Goal: Transaction & Acquisition: Purchase product/service

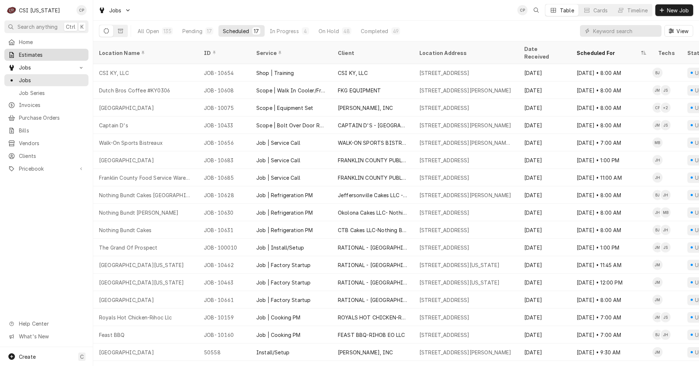
click at [30, 52] on span "Estimates" at bounding box center [52, 55] width 66 height 8
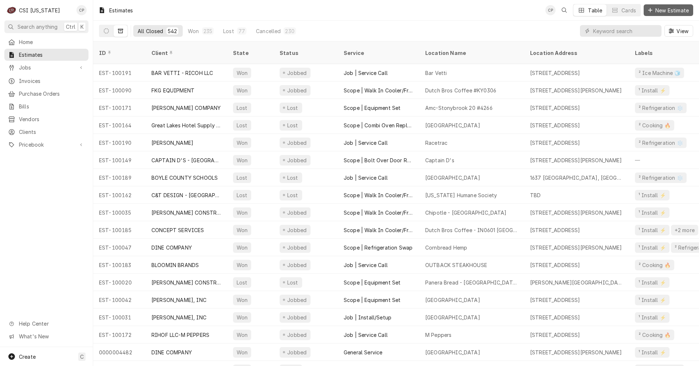
click at [676, 10] on span "New Estimate" at bounding box center [672, 11] width 36 height 8
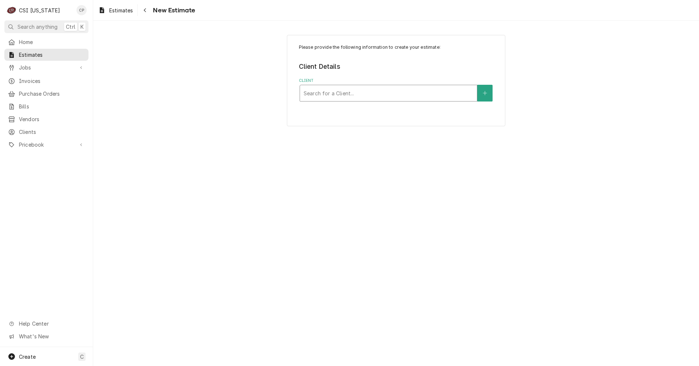
click at [403, 92] on div "Client" at bounding box center [389, 93] width 170 height 13
type input "c&t"
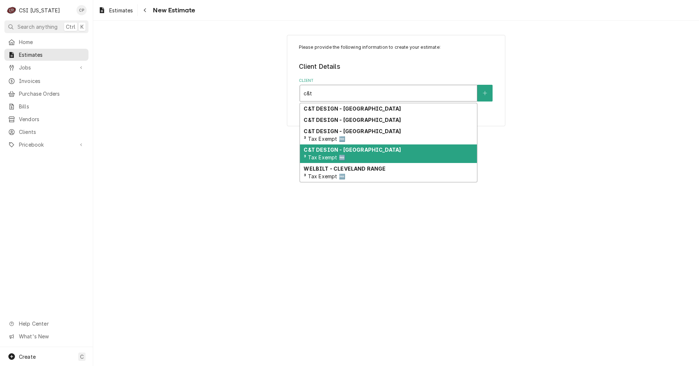
click at [358, 151] on strong "C&T DESIGN - [GEOGRAPHIC_DATA]" at bounding box center [352, 150] width 97 height 6
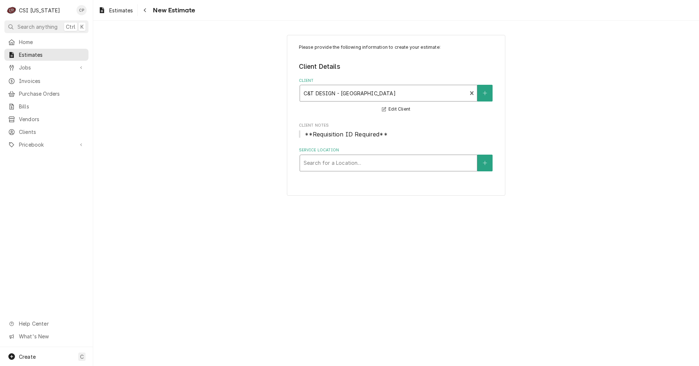
click at [454, 165] on div "Service Location" at bounding box center [389, 163] width 170 height 13
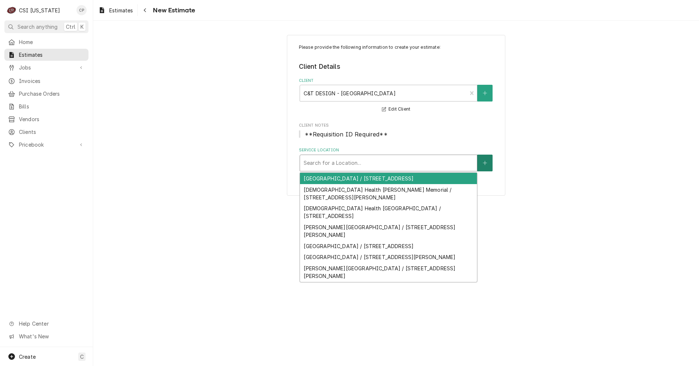
click at [486, 163] on icon "Create New Location" at bounding box center [485, 163] width 4 height 5
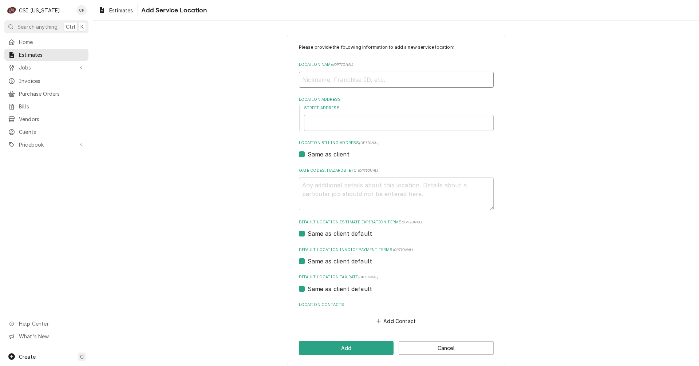
click at [363, 81] on input "Location Name ( optional )" at bounding box center [396, 80] width 195 height 16
type textarea "x"
type input "K"
type textarea "x"
type input "KY"
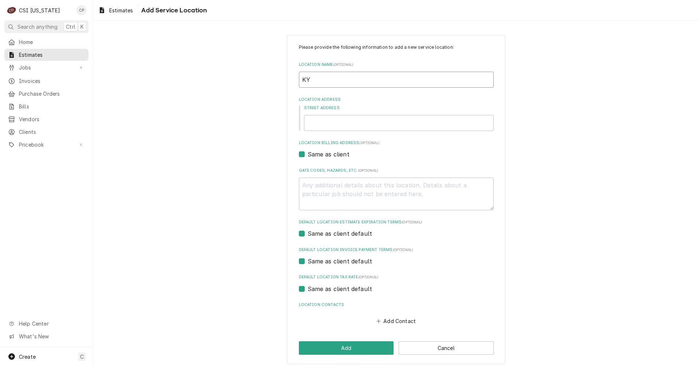
type textarea "x"
type input "KY"
type textarea "x"
type input "KY G"
type textarea "x"
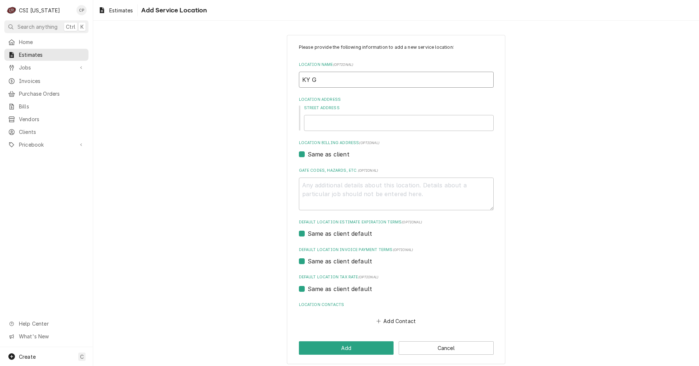
type input "KY Go"
type textarea "x"
type input "KY Gov"
type textarea "x"
type input "KY Gove"
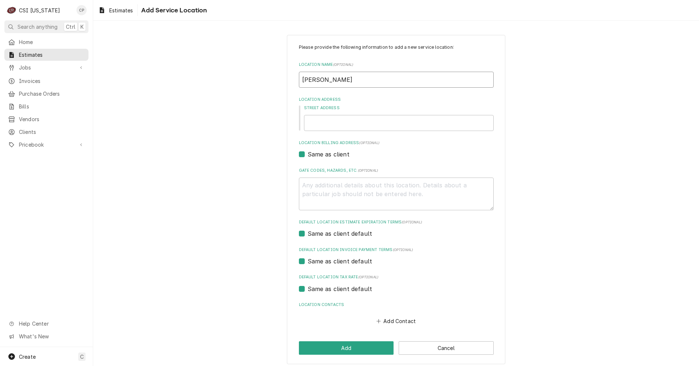
type textarea "x"
type input "KY Gover"
type textarea "x"
type input "KY Govern"
type textarea "x"
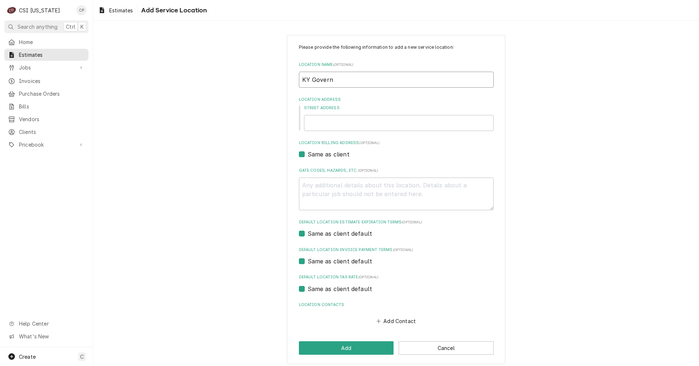
type input "KY Governe"
type textarea "x"
type input "KY Governer"
type textarea "x"
type input "KY Governers"
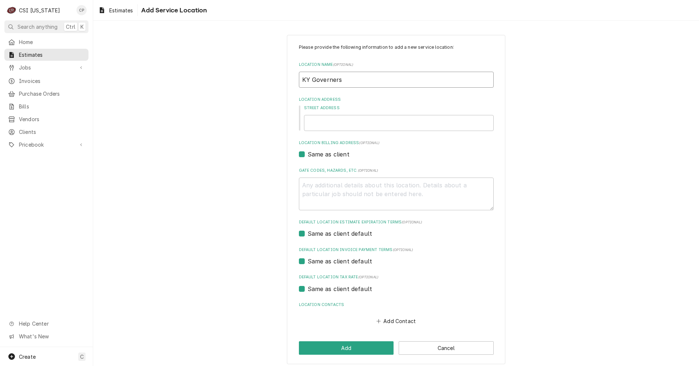
type textarea "x"
type input "KY Governers"
type textarea "x"
type input "KY Governers M"
type textarea "x"
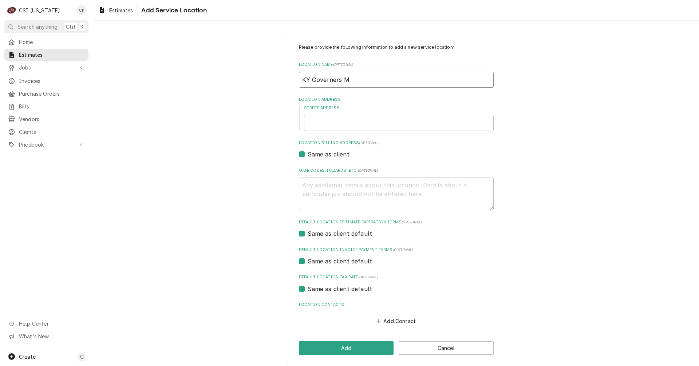
type input "KY Governers Ma"
type textarea "x"
type input "KY Governers Man"
type textarea "x"
type input "KY Governers Mans"
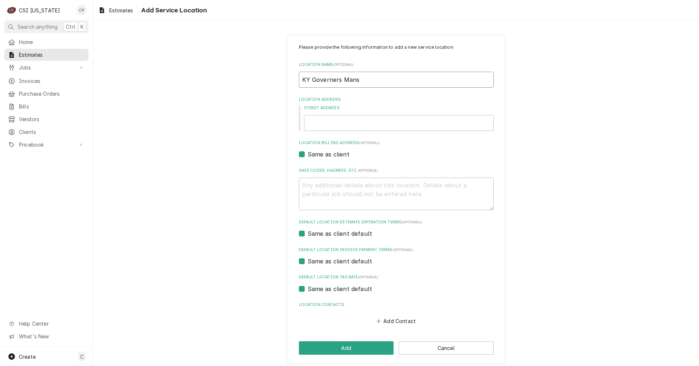
type textarea "x"
type input "KY Governers Mansi"
type textarea "x"
type input "KY Governers Mansio"
type textarea "x"
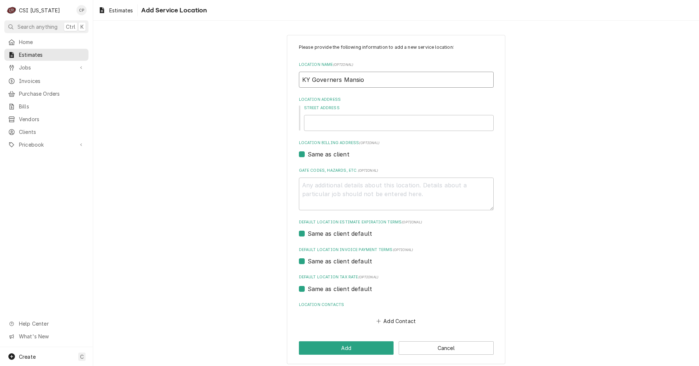
type input "KY Governers Mansion"
type textarea "x"
type input "KY Governers Mansion"
type textarea "x"
type input "KY Governor's Mansion"
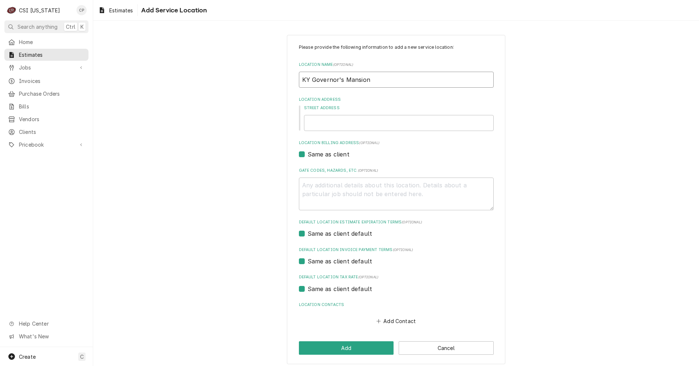
type textarea "x"
type input "KY Governor's Mansion"
click at [333, 122] on input "Street Address" at bounding box center [399, 123] width 190 height 16
click at [332, 125] on input "Street Address" at bounding box center [399, 123] width 190 height 16
type textarea "x"
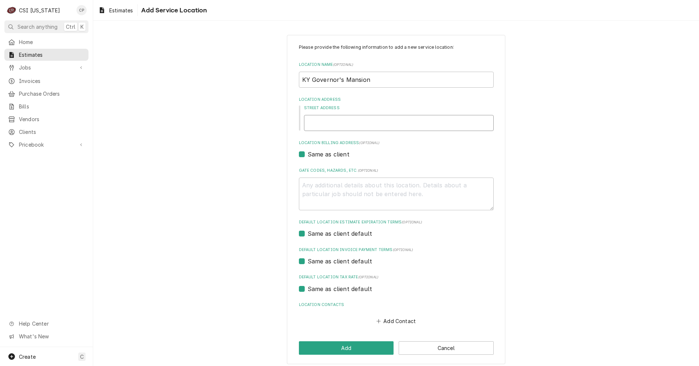
type input "2"
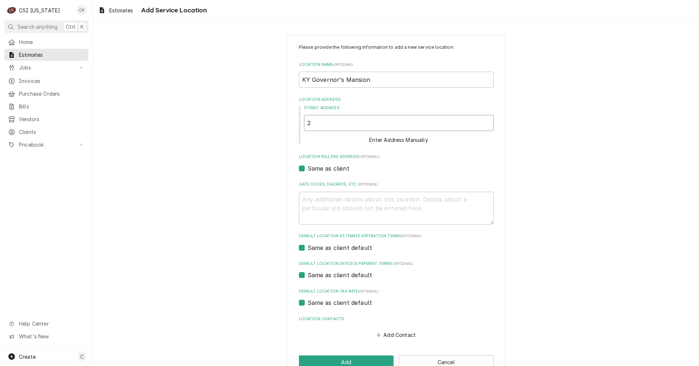
type textarea "x"
type input "21"
type textarea "x"
type input "212"
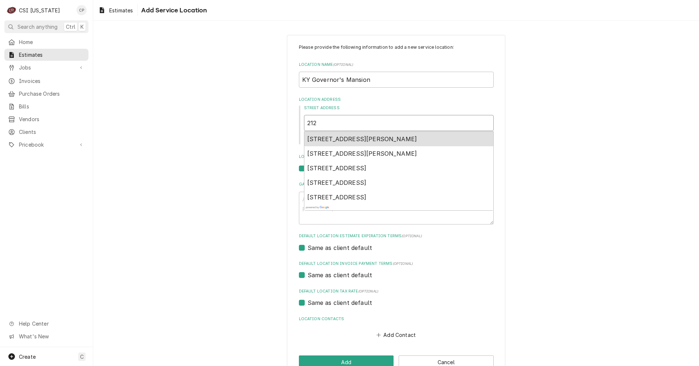
type textarea "x"
type input "212"
type textarea "x"
type input "212 B"
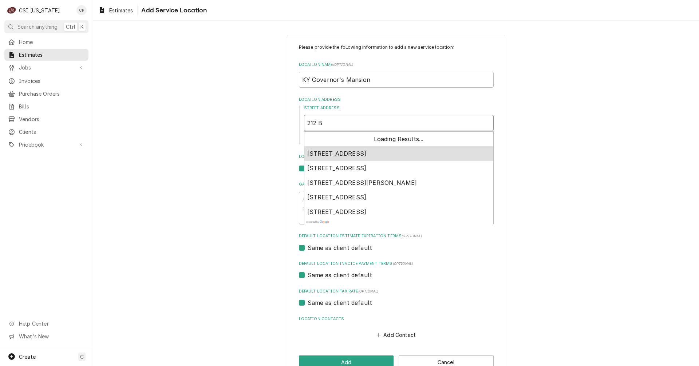
type textarea "x"
type input "212 Br"
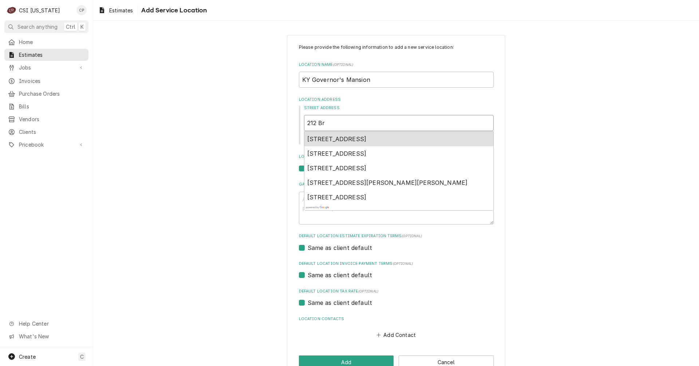
type textarea "x"
type input "212 Bri"
type textarea "x"
type input "212 Bria"
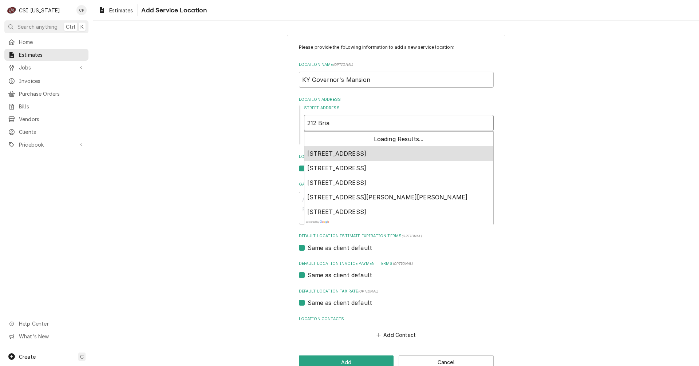
type textarea "x"
type input "212 Briar"
type textarea "x"
type input "212 Briar"
type textarea "x"
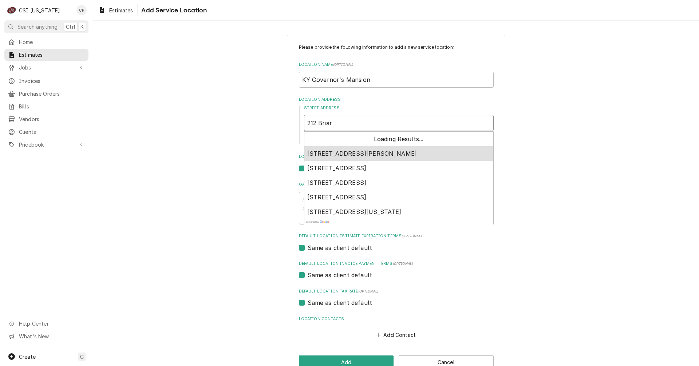
type input "212 Briar C"
type textarea "x"
type input "212 Briar Cl"
type textarea "x"
type input "212 Briar Cli"
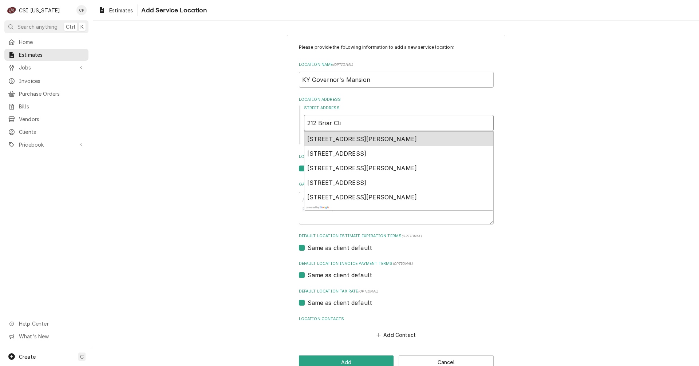
type textarea "x"
type input "212 Briar Clif"
type textarea "x"
type input "212 Briar Cliff"
click at [375, 142] on span "212 Briar Cliff Street, Frankfort, KY, USA" at bounding box center [362, 138] width 110 height 7
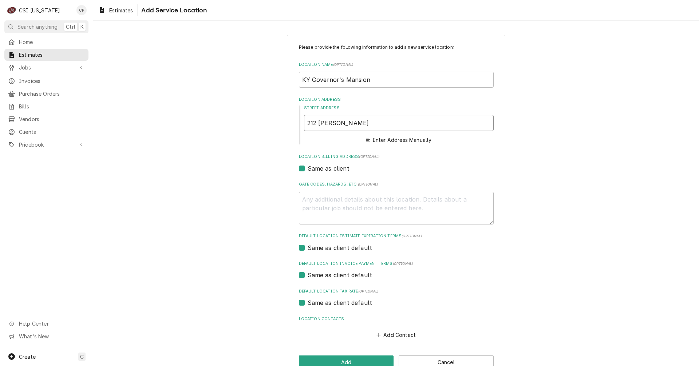
type textarea "x"
type input "212 Briar Cliff St"
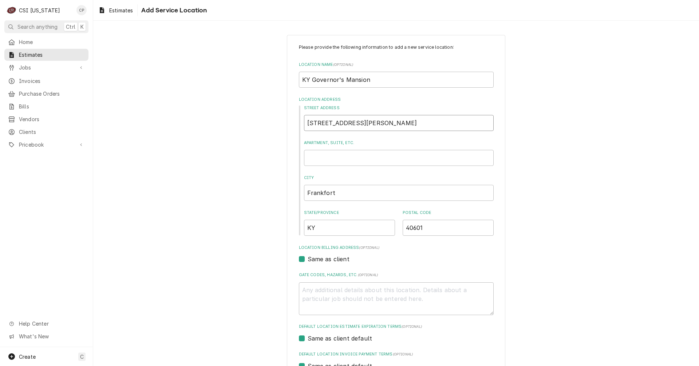
type textarea "x"
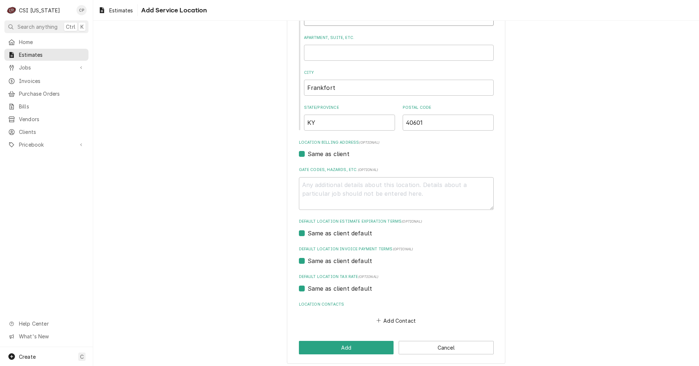
scroll to position [109, 0]
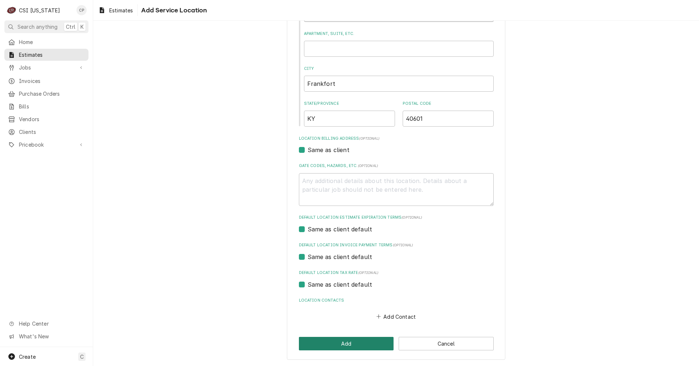
type input "212 Briar Cliff St"
click at [346, 347] on button "Add" at bounding box center [346, 343] width 95 height 13
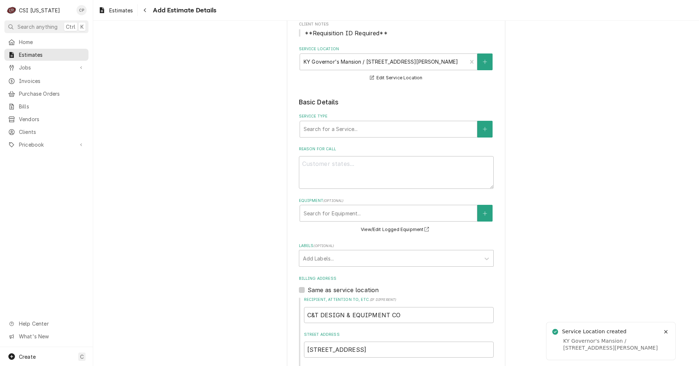
scroll to position [146, 0]
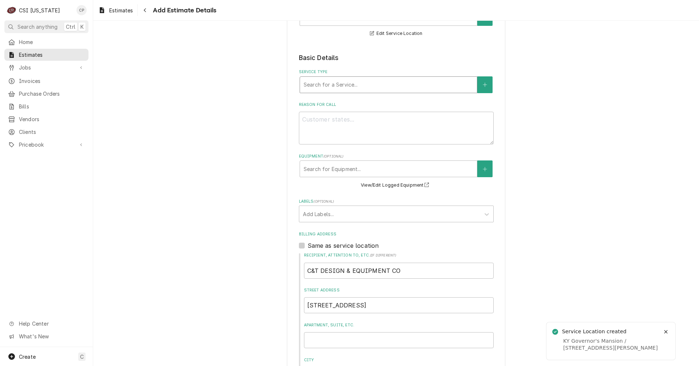
click at [331, 86] on div "Service Type" at bounding box center [389, 84] width 170 height 13
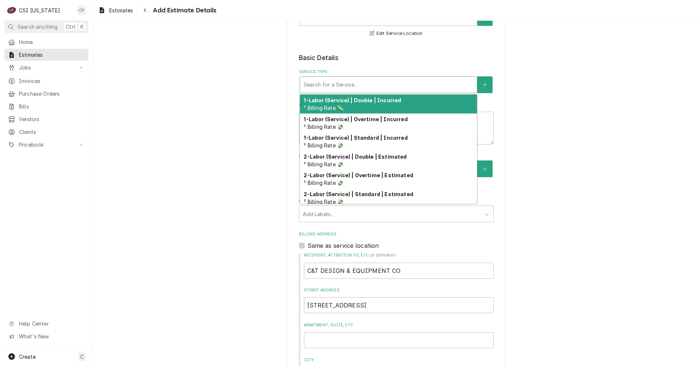
click at [232, 84] on div "Please provide the following information to create your estimate: Client Detail…" at bounding box center [396, 218] width 606 height 670
click at [321, 86] on div "Service Type" at bounding box center [389, 84] width 170 height 13
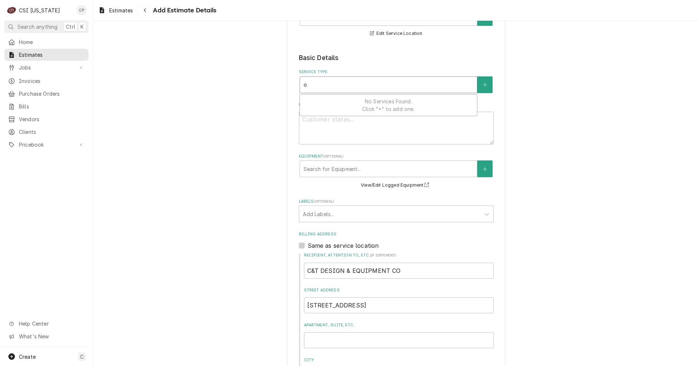
type textarea "x"
type input "o"
type textarea "x"
type input "ov"
type textarea "x"
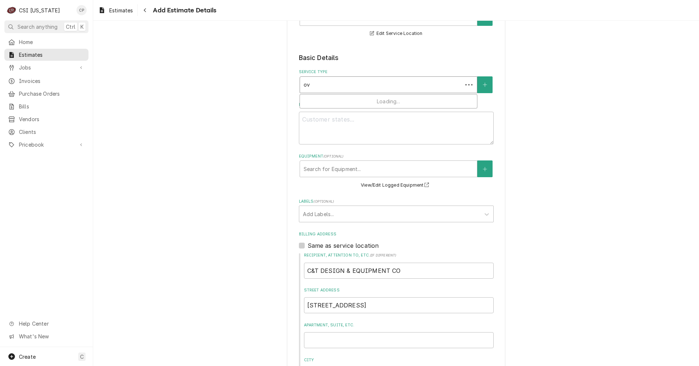
type input "ove"
type textarea "x"
type input "oven"
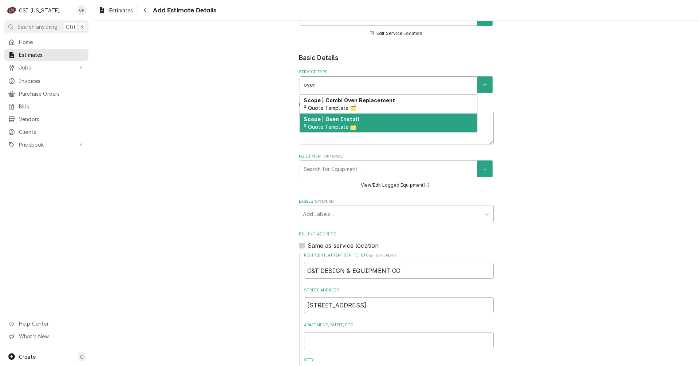
click at [328, 125] on span "³ Quote Template 🗂️" at bounding box center [330, 127] width 52 height 6
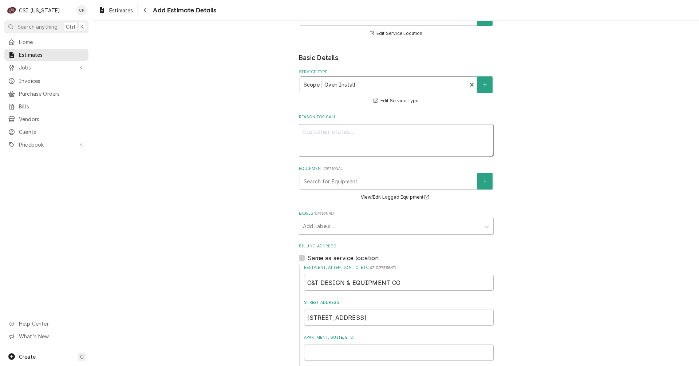
click at [327, 136] on textarea "Reason For Call" at bounding box center [396, 140] width 195 height 33
type textarea "x"
type textarea "R"
type textarea "x"
type textarea "Re"
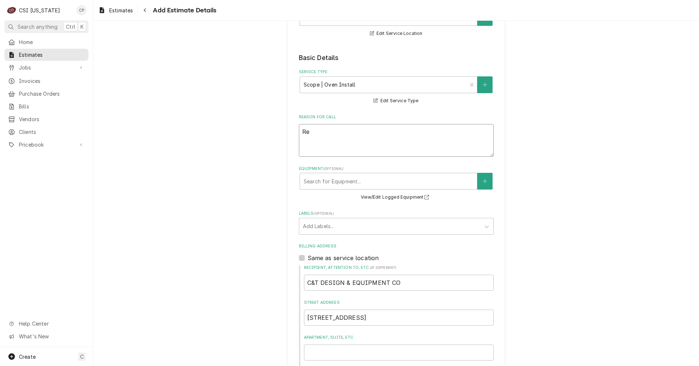
type textarea "x"
type textarea "Rem"
type textarea "x"
type textarea "Remo"
type textarea "x"
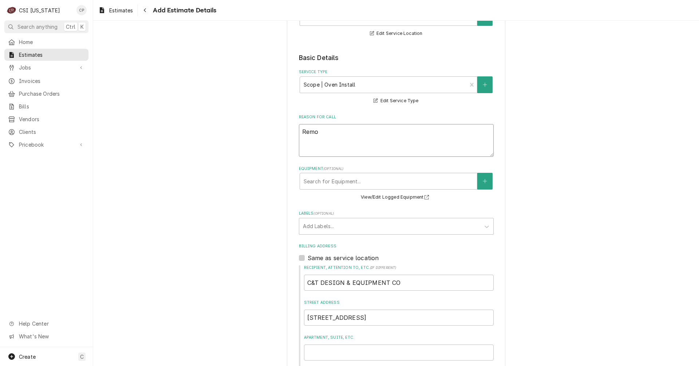
type textarea "Remov"
type textarea "x"
type textarea "Remove"
type textarea "x"
type textarea "Remove"
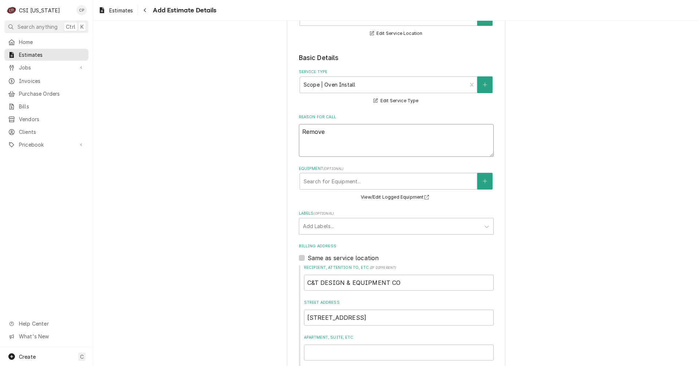
type textarea "x"
type textarea "Remove e"
type textarea "x"
type textarea "Remove ex"
type textarea "x"
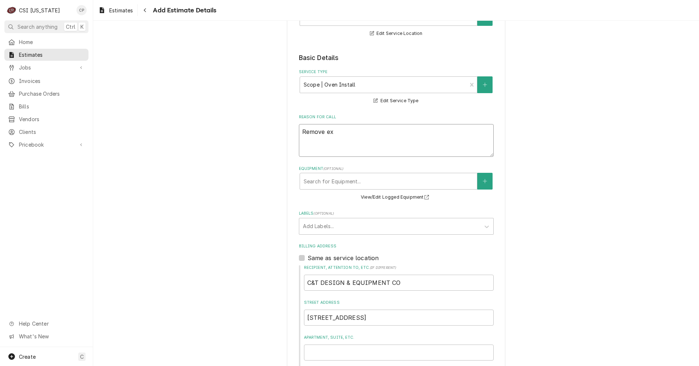
type textarea "Remove exi"
type textarea "x"
type textarea "Remove exis"
type textarea "x"
type textarea "Remove exist"
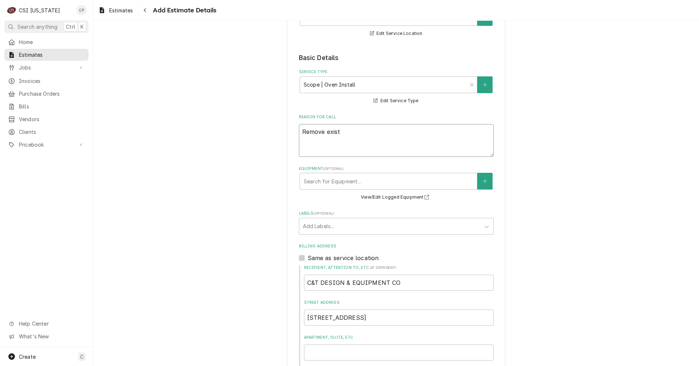
type textarea "x"
type textarea "Remove existi"
type textarea "x"
type textarea "Remove existio"
type textarea "x"
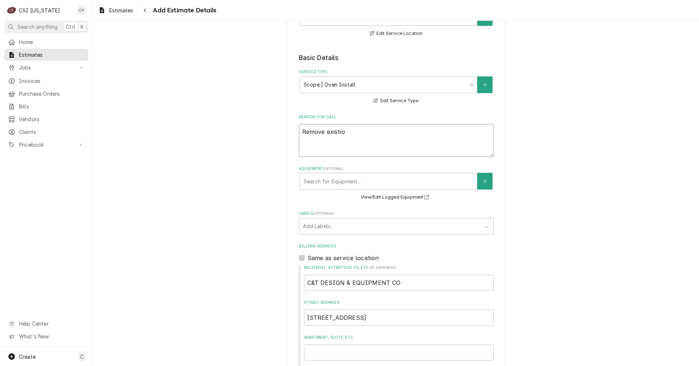
type textarea "Remove existion"
type textarea "x"
type textarea "Remove existiong"
type textarea "x"
type textarea "Remove existion"
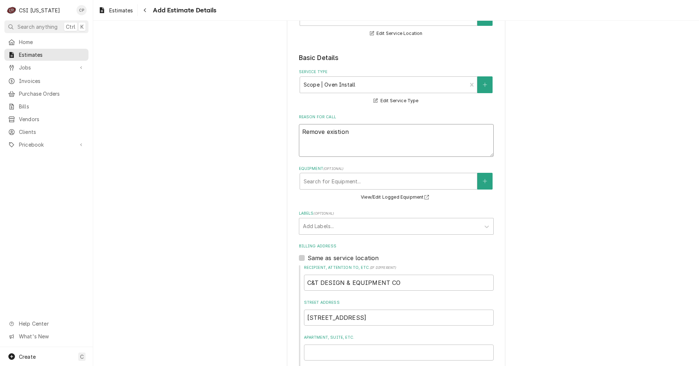
type textarea "x"
type textarea "Remove existio"
type textarea "x"
type textarea "Remove existi"
type textarea "x"
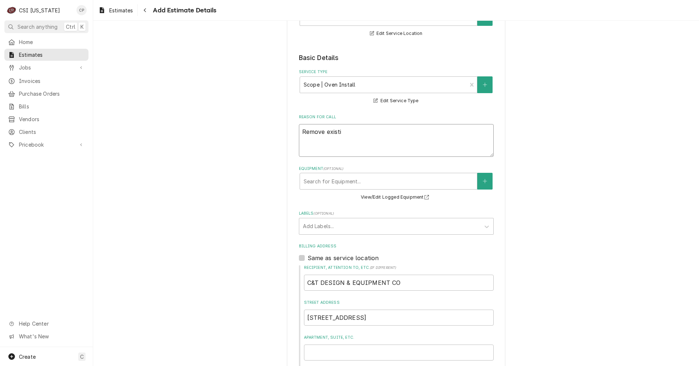
type textarea "Remove existii"
type textarea "x"
type textarea "Remove existi"
type textarea "x"
type textarea "Remove existin"
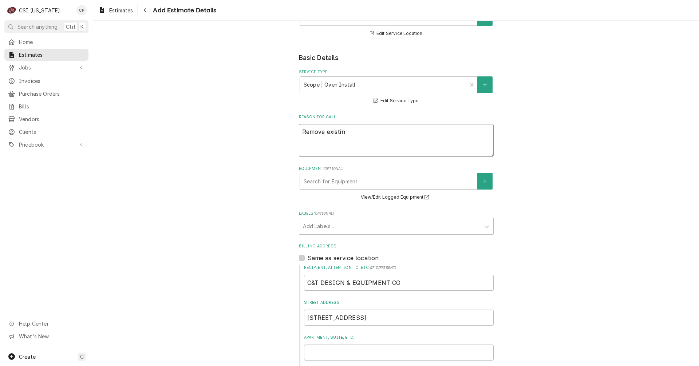
type textarea "x"
type textarea "Remove existing"
type textarea "x"
type textarea "Remove existing"
type textarea "x"
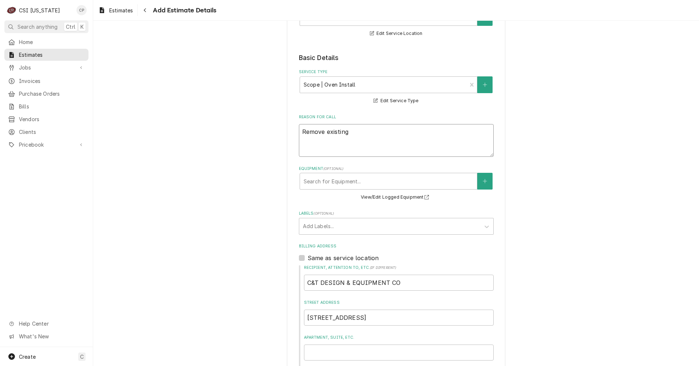
type textarea "Remove existing d"
type textarea "x"
type textarea "Remove existing do"
type textarea "x"
type textarea "Remove existing dou"
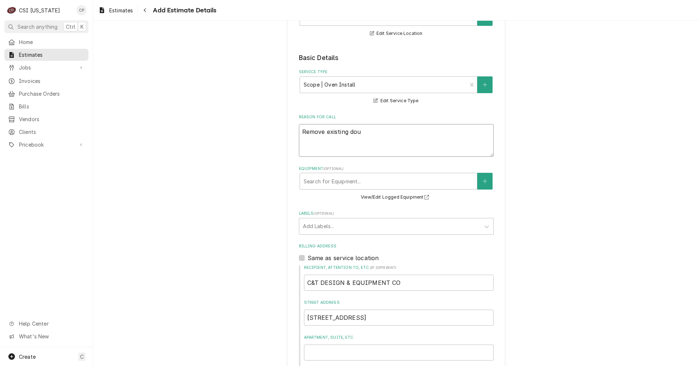
type textarea "x"
type textarea "Remove existing doub"
type textarea "x"
type textarea "Remove existing doubl"
type textarea "x"
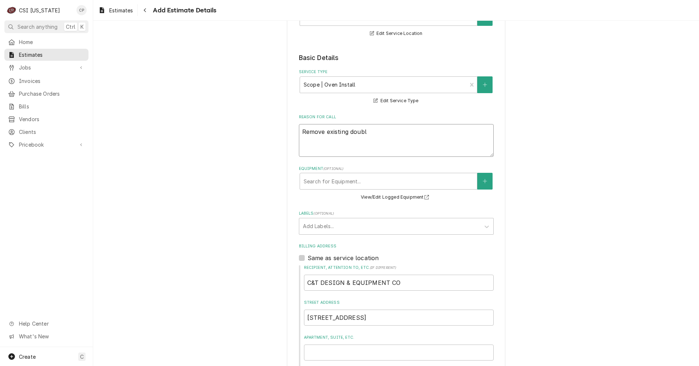
type textarea "Remove existing double"
type textarea "x"
type textarea "Remove existing double"
type textarea "x"
type textarea "Remove existing double s"
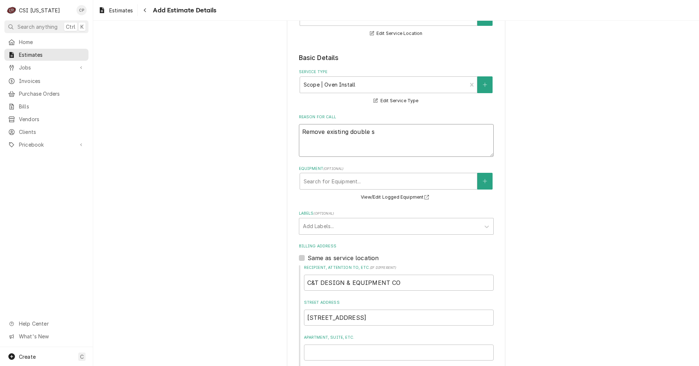
type textarea "x"
type textarea "Remove existing double st"
type textarea "x"
type textarea "Remove existing double sto"
type textarea "x"
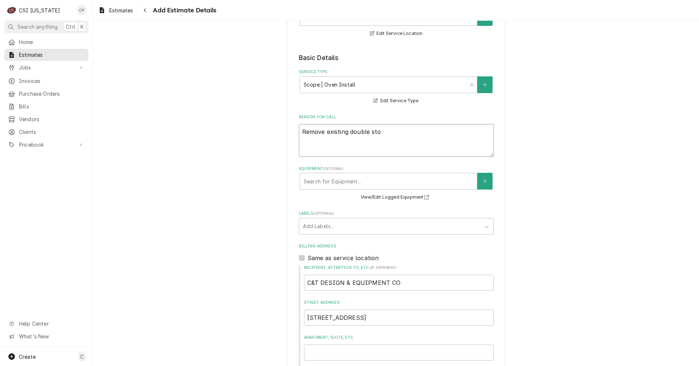
type textarea "Remove existing double stol"
type textarea "x"
type textarea "Remove existing double sto"
type textarea "x"
type textarea "Remove existing double st"
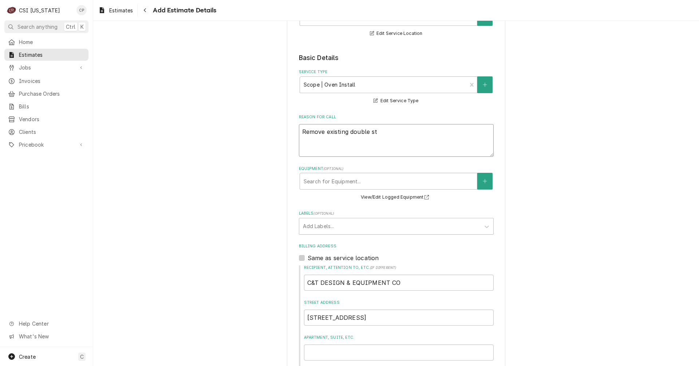
type textarea "x"
type textarea "Remove existing double sta"
type textarea "x"
type textarea "Remove existing double stat"
type textarea "x"
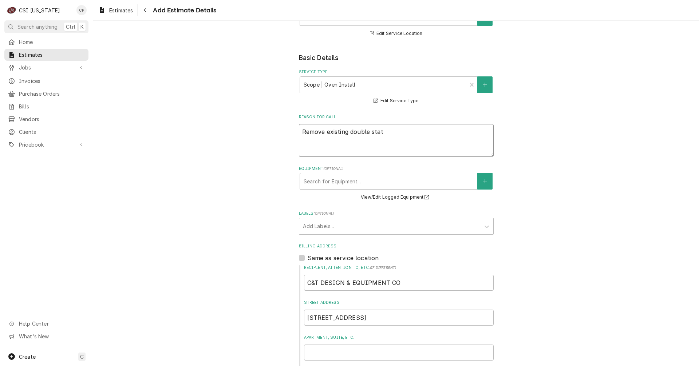
type textarea "Remove existing double statk"
type textarea "x"
type textarea "Remove existing double statk"
type textarea "x"
type textarea "Remove existing double statk"
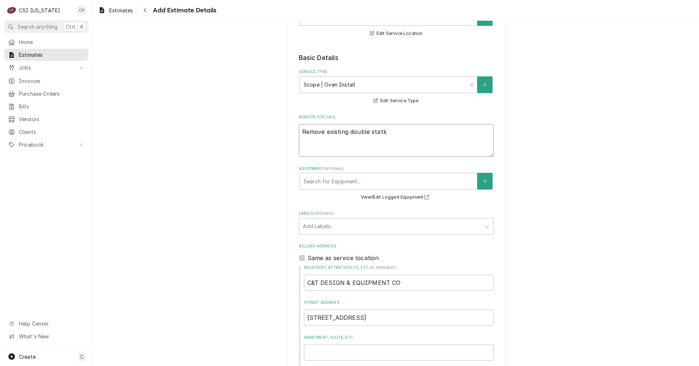
type textarea "x"
type textarea "Remove existing double stat"
type textarea "x"
type textarea "Remove existing double sta"
type textarea "x"
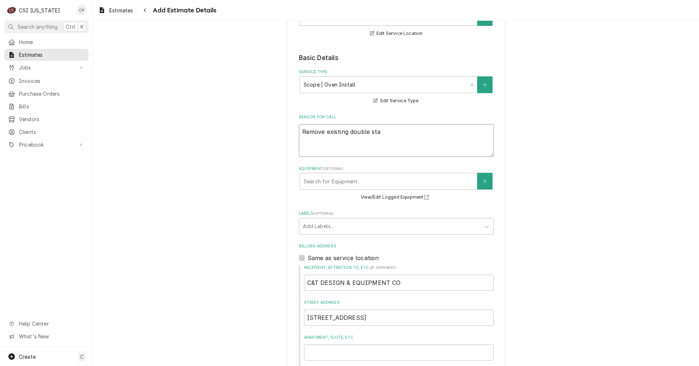
type textarea "Remove existing double stac"
type textarea "x"
type textarea "Remove existing double stack"
type textarea "x"
type textarea "Remove existing double stack"
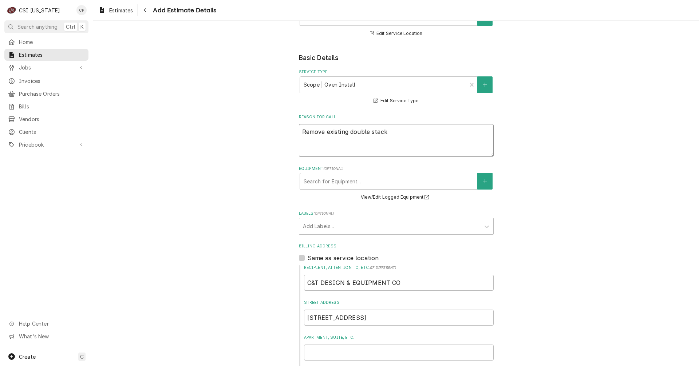
type textarea "x"
type textarea "Remove existing double stack"
click at [430, 137] on textarea "Remove existing double stack" at bounding box center [396, 140] width 195 height 33
type textarea "x"
type textarea "Remove existing double stack V"
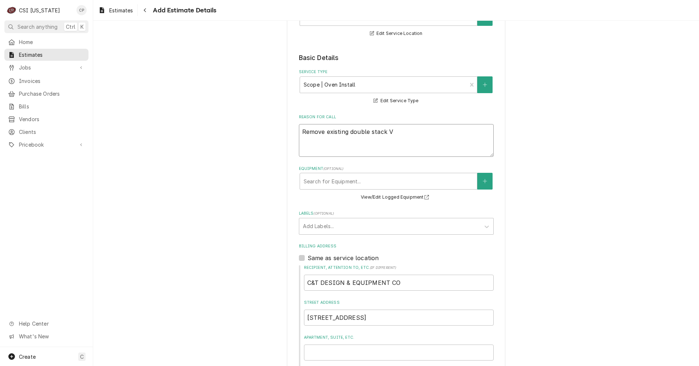
type textarea "x"
type textarea "Remove existing double stack Vu"
type textarea "x"
type textarea "Remove existing double stack Vul"
type textarea "x"
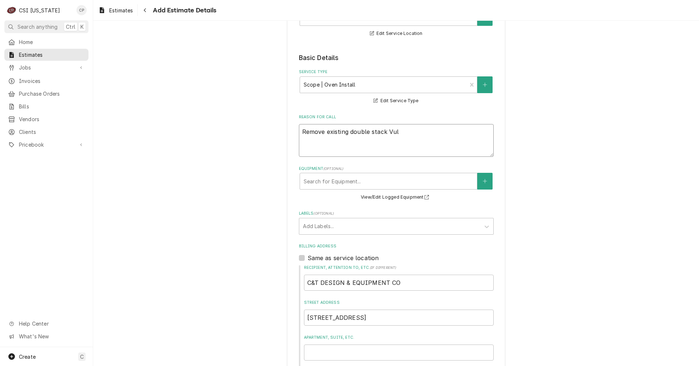
type textarea "Remove existing double stack Vulc"
type textarea "x"
type textarea "Remove existing double stack Vulca"
type textarea "x"
type textarea "Remove existing double stack Vulcan"
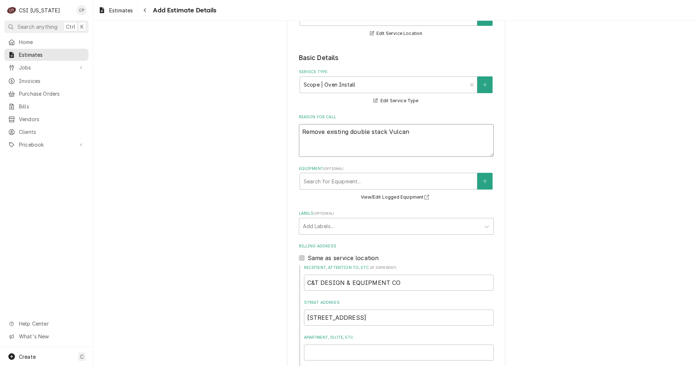
type textarea "x"
click at [463, 131] on textarea "Remove existing double stack Vulcan convection ovens" at bounding box center [396, 140] width 195 height 33
click at [337, 142] on textarea "Remove existing double stack Vulcan convection ovens and install new" at bounding box center [396, 140] width 195 height 33
click at [329, 185] on div "Equipment" at bounding box center [389, 181] width 170 height 13
click at [479, 180] on button "Equipment" at bounding box center [484, 181] width 15 height 17
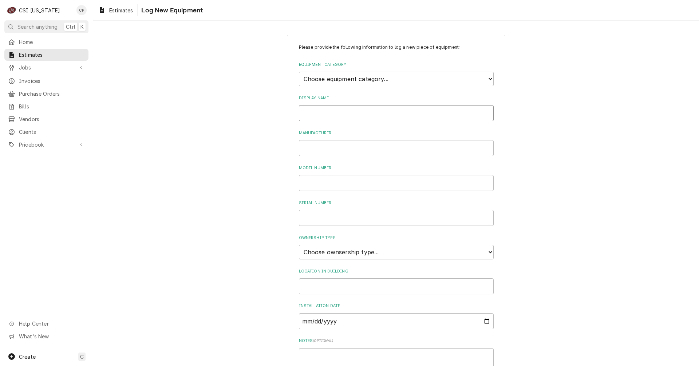
click at [321, 112] on input "Display Name" at bounding box center [396, 113] width 195 height 16
click at [333, 116] on input "Vulcan" at bounding box center [396, 113] width 195 height 16
click at [387, 253] on select "Choose ownsership type... Unknown Owned Leased Rented" at bounding box center [396, 252] width 195 height 15
click at [299, 245] on select "Choose ownsership type... Unknown Owned Leased Rented" at bounding box center [396, 252] width 195 height 15
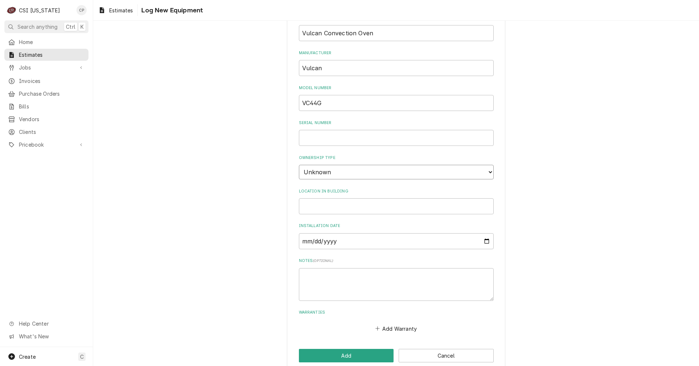
scroll to position [92, 0]
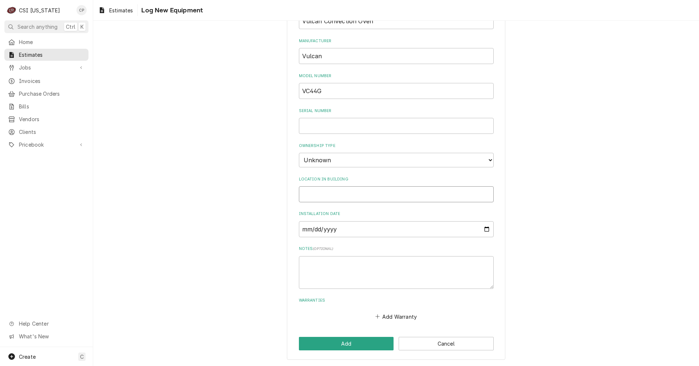
click at [323, 194] on input "Location in Building" at bounding box center [396, 194] width 195 height 16
click at [487, 231] on input "Installation Date" at bounding box center [396, 229] width 195 height 16
click at [573, 248] on div "Please provide the following information to log a new piece of equipment: Equip…" at bounding box center [396, 151] width 606 height 430
click at [434, 348] on button "Cancel" at bounding box center [446, 343] width 95 height 13
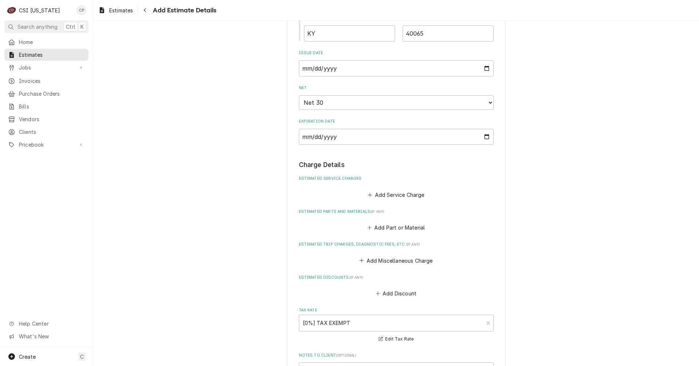
scroll to position [546, 0]
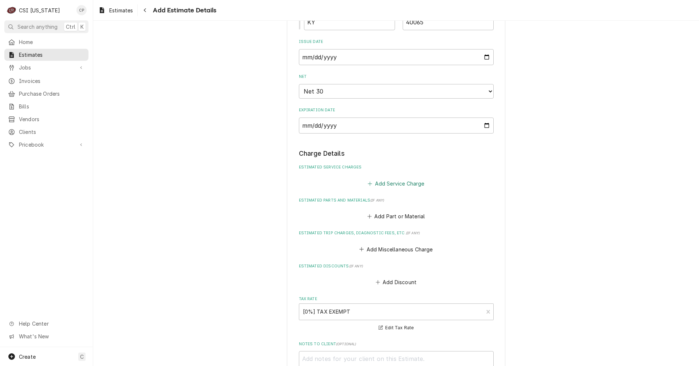
click at [405, 183] on button "Add Service Charge" at bounding box center [396, 183] width 59 height 10
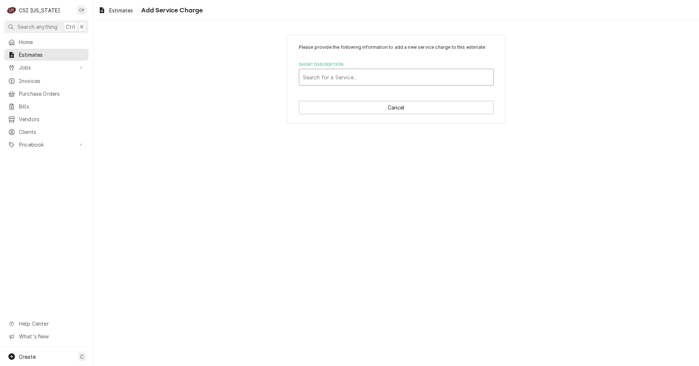
click at [370, 78] on div "Short Description" at bounding box center [396, 77] width 187 height 13
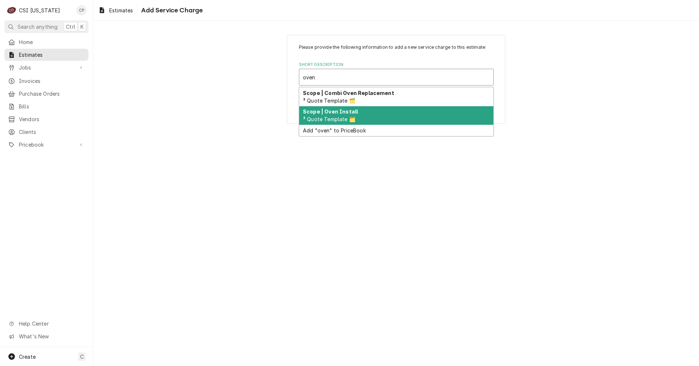
click at [329, 119] on span "³ Quote Template 🗂️" at bounding box center [329, 119] width 52 height 6
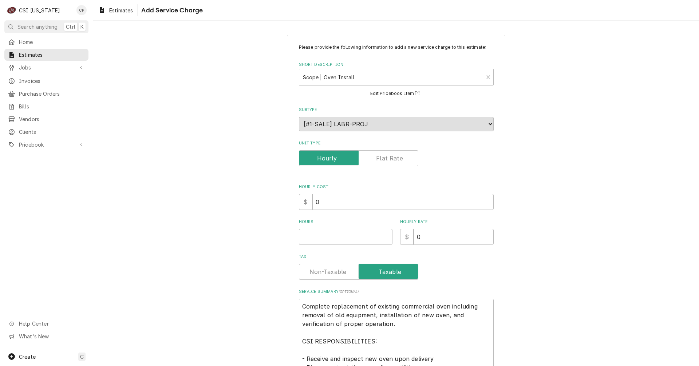
click at [383, 159] on label "Unit Type" at bounding box center [358, 158] width 119 height 16
click at [383, 159] on input "Unit Type" at bounding box center [358, 158] width 113 height 16
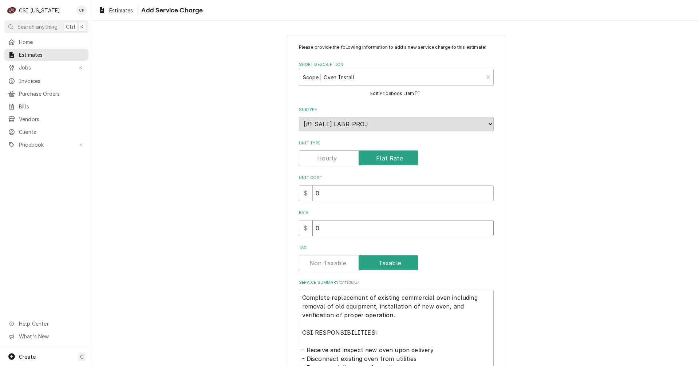
drag, startPoint x: 321, startPoint y: 231, endPoint x: 294, endPoint y: 232, distance: 27.0
click at [294, 232] on div "Please provide the following information to add a new service charge to this es…" at bounding box center [396, 307] width 218 height 545
click at [331, 231] on input "0" at bounding box center [402, 228] width 181 height 16
click at [332, 261] on label "Tax" at bounding box center [358, 263] width 119 height 16
click at [332, 261] on input "Tax" at bounding box center [358, 263] width 113 height 16
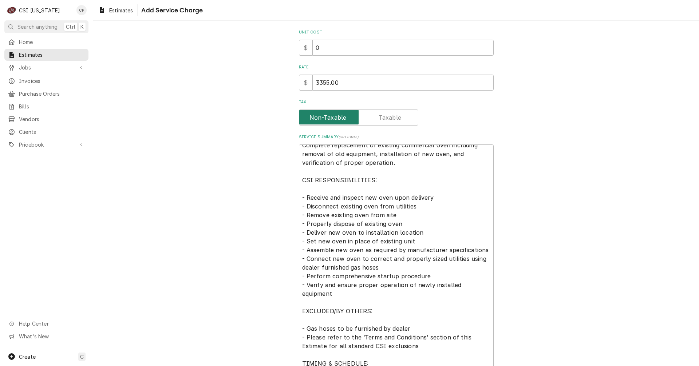
scroll to position [9, 0]
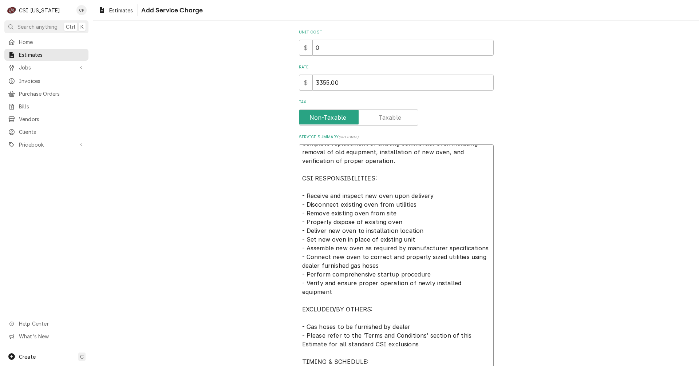
drag, startPoint x: 305, startPoint y: 195, endPoint x: 431, endPoint y: 193, distance: 126.7
click at [431, 193] on textarea "Complete replacement of existing commercial oven including removal of old equip…" at bounding box center [396, 270] width 195 height 251
click at [373, 196] on textarea "Complete replacement of existing commercial oven including removal of old equip…" at bounding box center [396, 270] width 195 height 251
click at [422, 194] on textarea "Complete replacement of existing commercial oven including removal of old equip…" at bounding box center [396, 270] width 195 height 251
drag, startPoint x: 424, startPoint y: 197, endPoint x: 468, endPoint y: 199, distance: 44.5
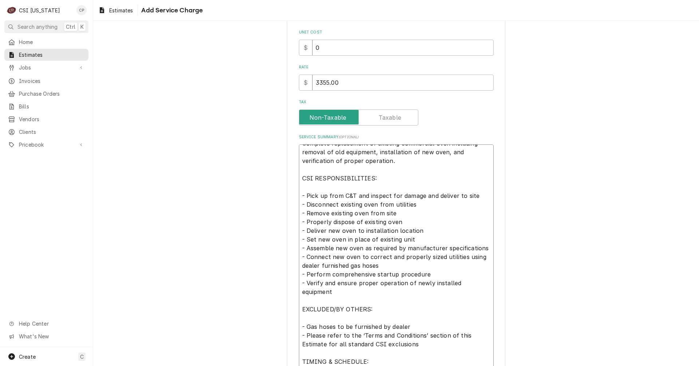
click at [468, 199] on textarea "Complete replacement of existing commercial oven including removal of old equip…" at bounding box center [396, 270] width 195 height 251
click at [469, 199] on textarea "Complete replacement of existing commercial oven including removal of old equip…" at bounding box center [396, 270] width 195 height 251
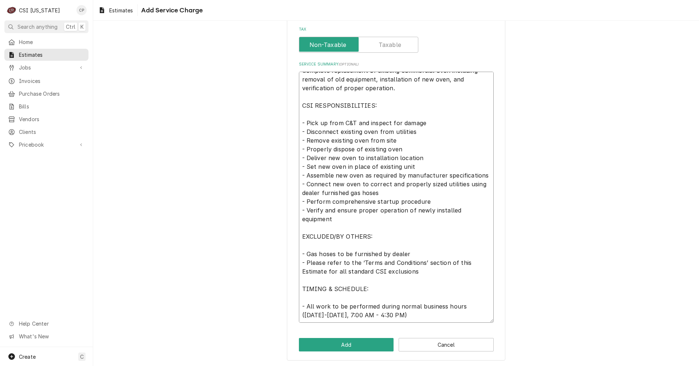
scroll to position [220, 0]
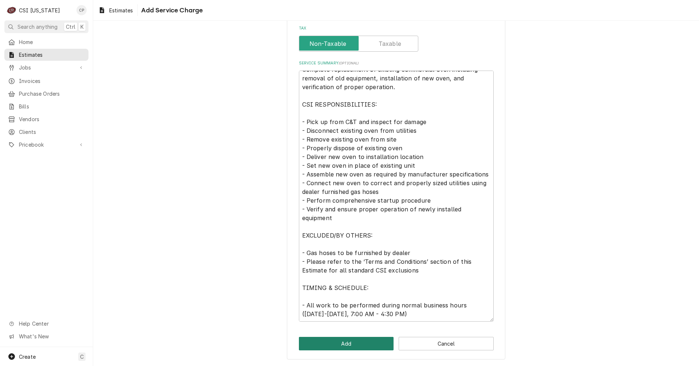
click at [353, 341] on button "Add" at bounding box center [346, 343] width 95 height 13
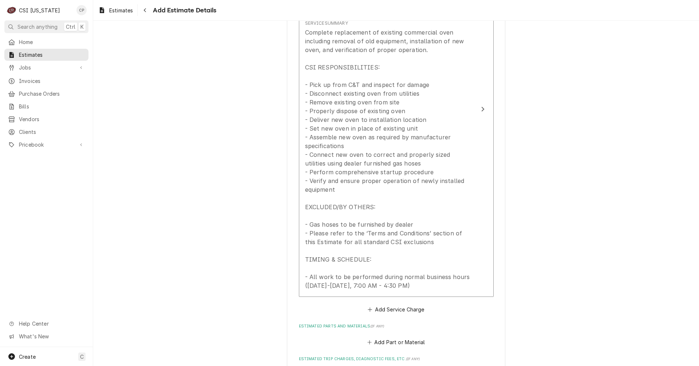
scroll to position [888, 0]
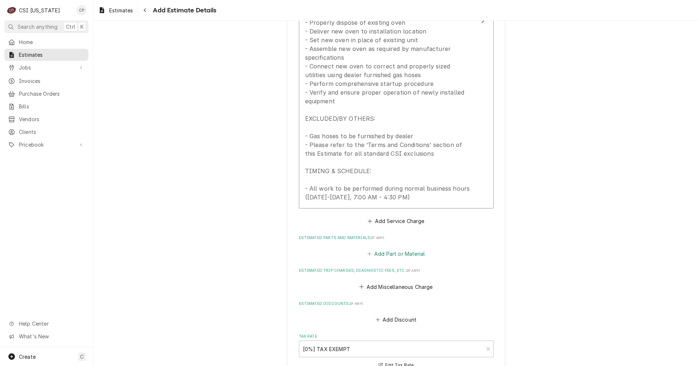
click at [397, 256] on button "Add Part or Material" at bounding box center [396, 254] width 60 height 10
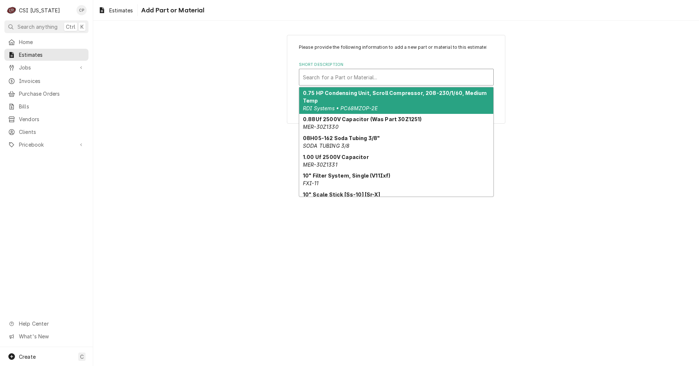
click at [341, 76] on div "Short Description" at bounding box center [396, 77] width 187 height 13
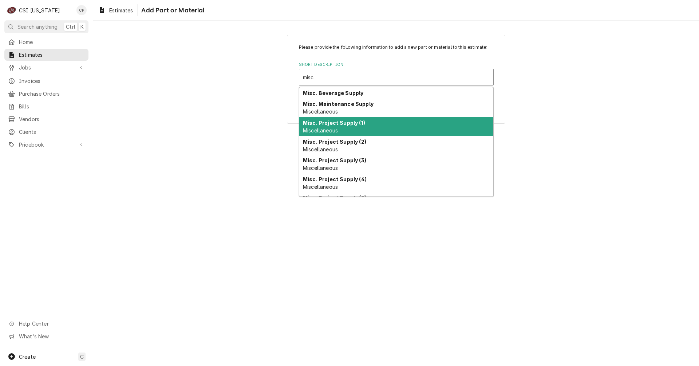
click at [341, 129] on div "Misc. Project Supply (1) Miscellaneous" at bounding box center [396, 126] width 194 height 19
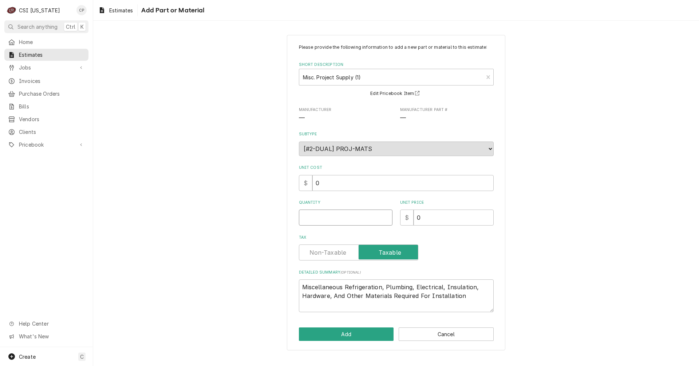
click at [339, 216] on input "Quantity" at bounding box center [346, 218] width 94 height 16
drag, startPoint x: 416, startPoint y: 222, endPoint x: 411, endPoint y: 222, distance: 5.1
click at [410, 224] on div "$ 163.99" at bounding box center [447, 218] width 94 height 16
click at [562, 235] on div "Please provide the following information to add a new part or material to this …" at bounding box center [396, 192] width 606 height 328
click at [312, 255] on label "Tax" at bounding box center [358, 253] width 119 height 16
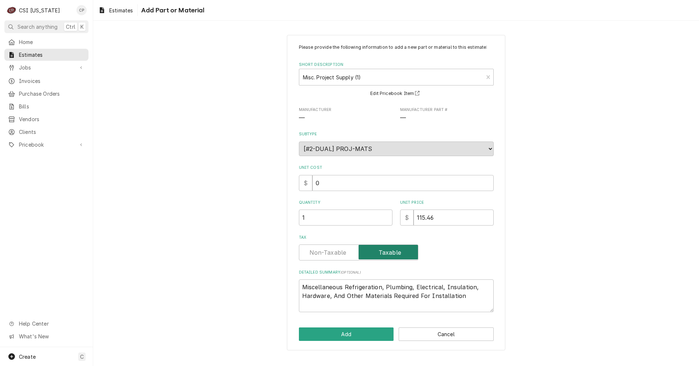
click at [312, 255] on input "Tax" at bounding box center [358, 253] width 113 height 16
drag, startPoint x: 414, startPoint y: 289, endPoint x: 345, endPoint y: 289, distance: 68.4
click at [345, 289] on textarea "Miscellaneous Refrigeration, Plumbing, Electrical, Insulation, Hardware, And Ot…" at bounding box center [396, 296] width 195 height 33
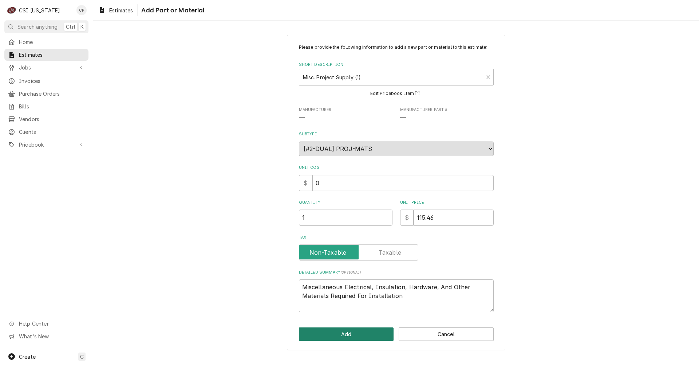
click at [348, 333] on button "Add" at bounding box center [346, 334] width 95 height 13
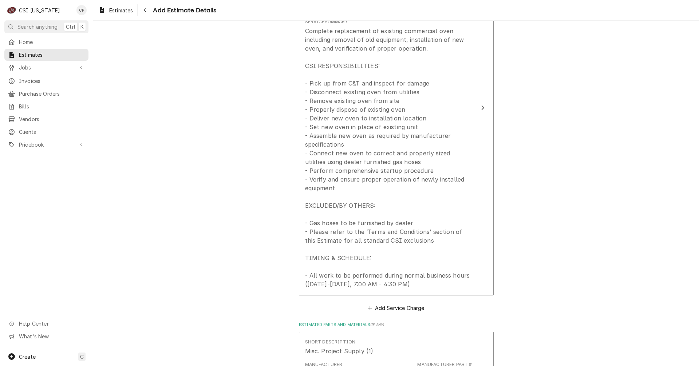
scroll to position [655, 0]
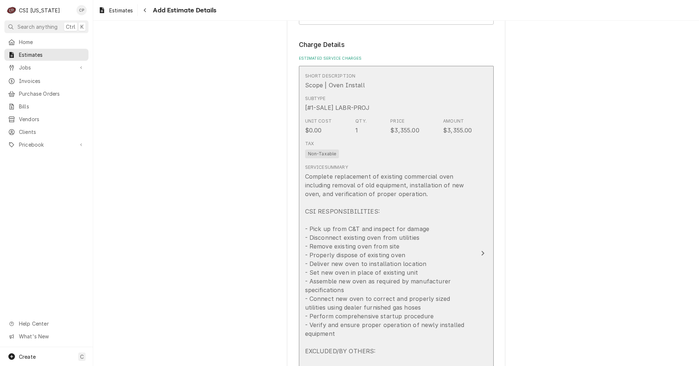
click at [478, 254] on div "Update Line Item" at bounding box center [482, 253] width 9 height 9
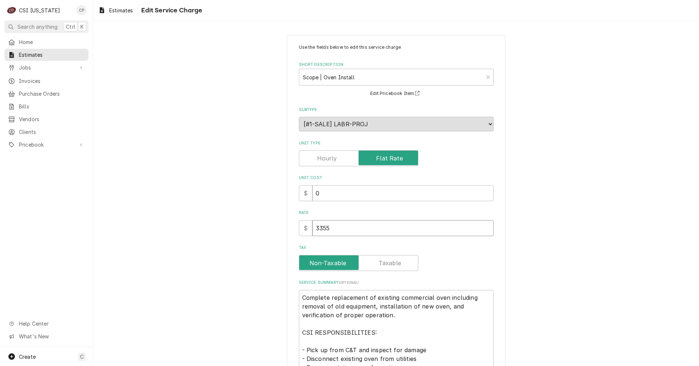
drag, startPoint x: 341, startPoint y: 228, endPoint x: 313, endPoint y: 231, distance: 27.8
click at [313, 231] on input "3355" at bounding box center [402, 228] width 181 height 16
click at [337, 228] on input "3355" at bounding box center [402, 228] width 181 height 16
drag, startPoint x: 332, startPoint y: 228, endPoint x: 297, endPoint y: 230, distance: 34.3
click at [299, 230] on div "$ 3355" at bounding box center [396, 228] width 195 height 16
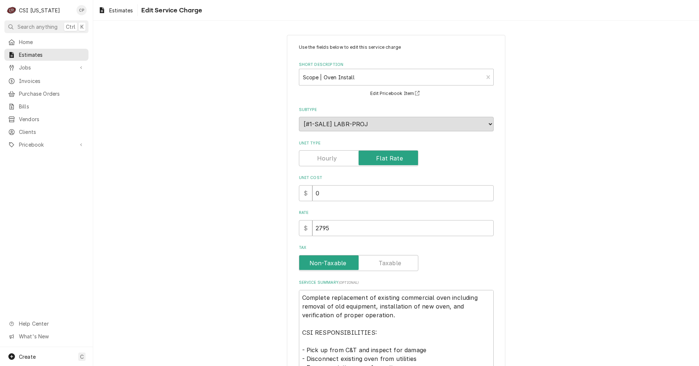
click at [326, 266] on label "Tax" at bounding box center [358, 263] width 119 height 16
click at [326, 266] on input "Tax" at bounding box center [358, 263] width 113 height 16
click at [327, 266] on label "Tax" at bounding box center [358, 263] width 119 height 16
click at [327, 266] on input "Tax" at bounding box center [358, 263] width 113 height 16
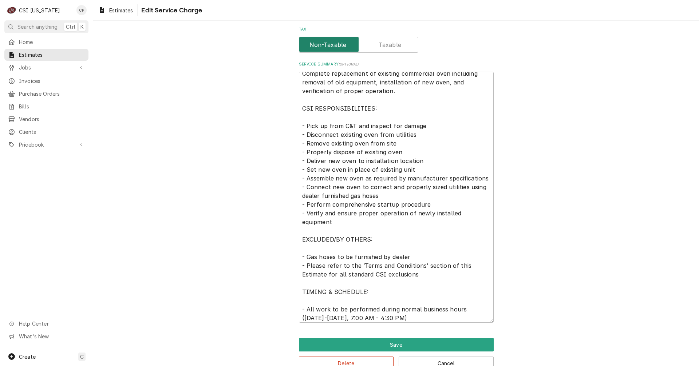
scroll to position [9, 0]
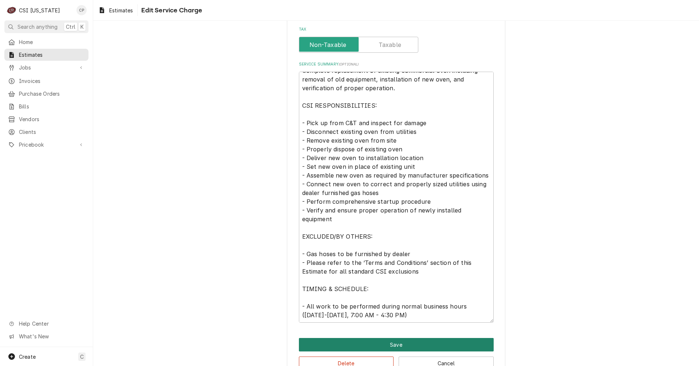
click at [394, 347] on button "Save" at bounding box center [396, 344] width 195 height 13
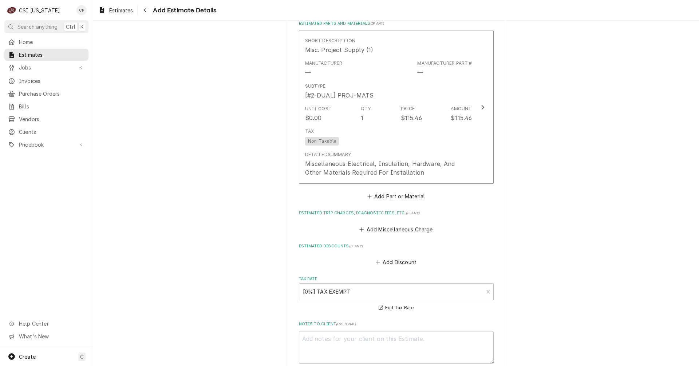
scroll to position [1092, 0]
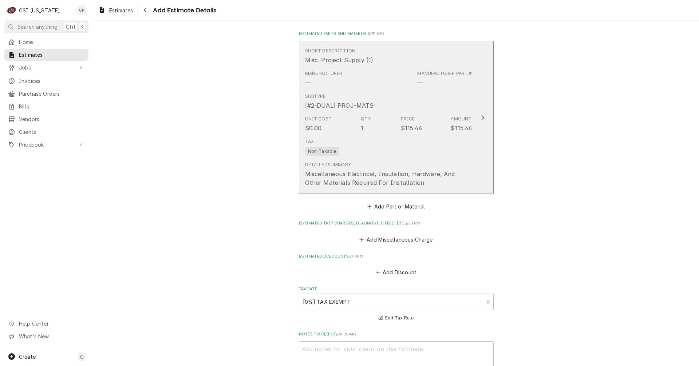
click at [481, 118] on icon "Update Line Item" at bounding box center [483, 118] width 4 height 6
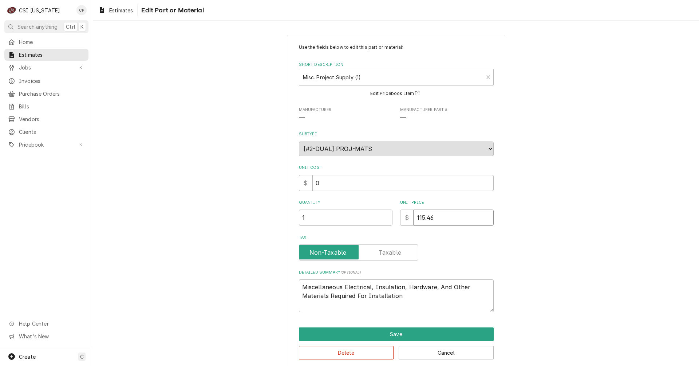
drag, startPoint x: 441, startPoint y: 220, endPoint x: 402, endPoint y: 223, distance: 38.3
click at [402, 225] on div "$ 115.46" at bounding box center [447, 218] width 94 height 16
click at [489, 237] on label "Tax" at bounding box center [396, 238] width 195 height 6
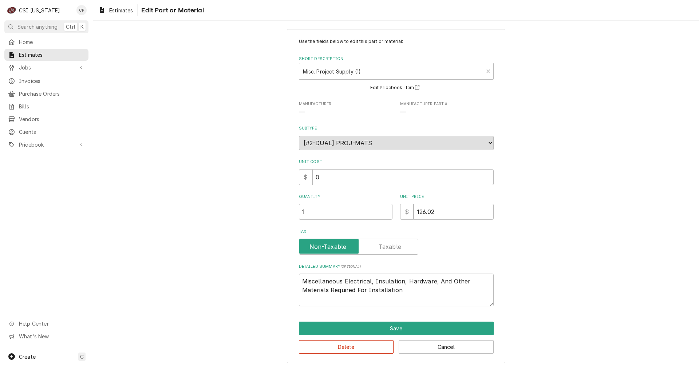
scroll to position [9, 0]
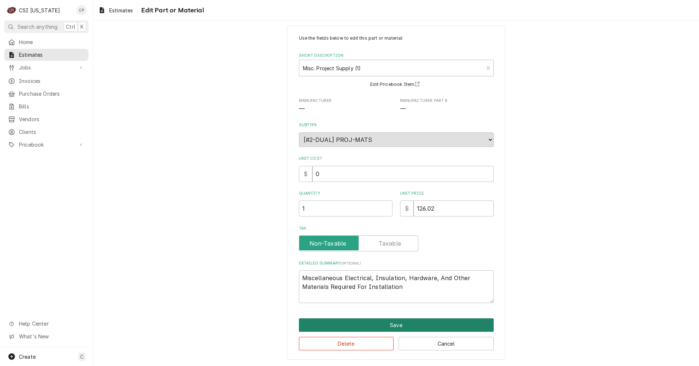
click at [407, 322] on button "Save" at bounding box center [396, 325] width 195 height 13
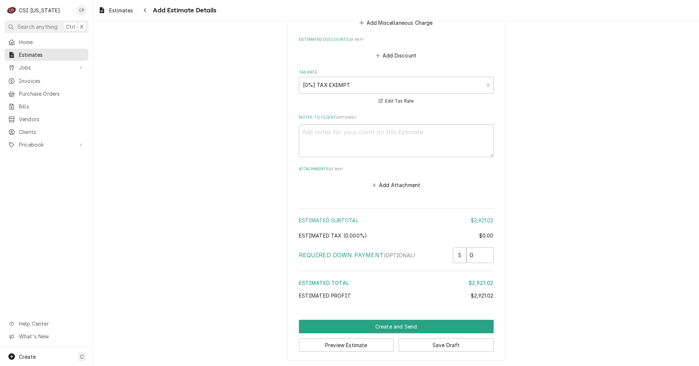
scroll to position [1310, 0]
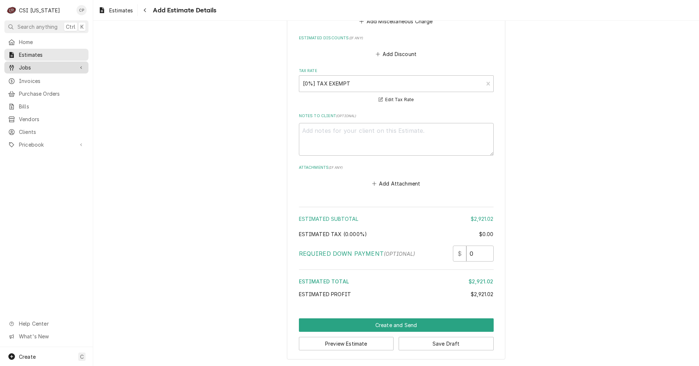
click at [23, 64] on span "Jobs" at bounding box center [46, 68] width 55 height 8
click at [23, 79] on span "Jobs" at bounding box center [52, 80] width 66 height 8
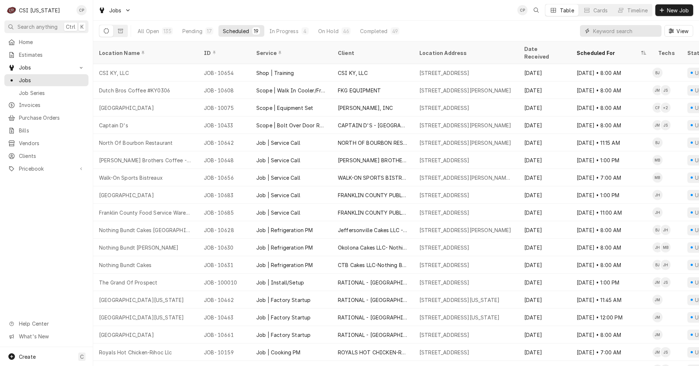
click at [628, 31] on input "Dynamic Content Wrapper" at bounding box center [625, 31] width 65 height 12
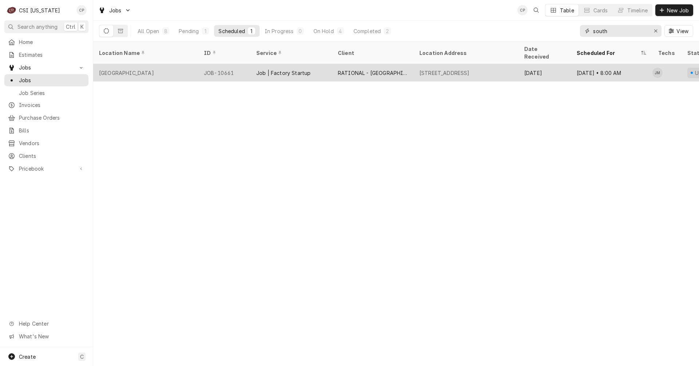
type input "south"
click at [470, 69] on div "2825 Lexington Rd, Louisville, KY 40206" at bounding box center [444, 73] width 50 height 8
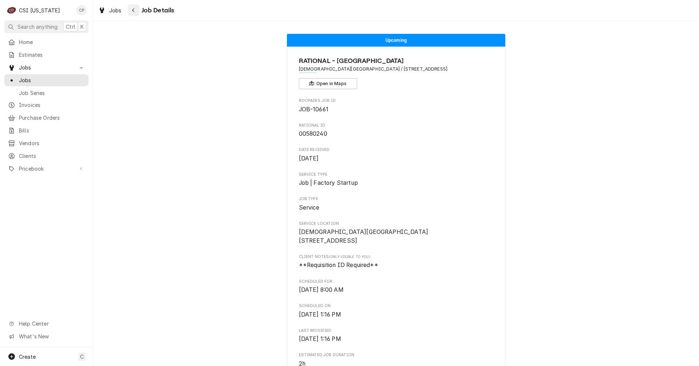
click at [133, 10] on icon "Navigate back" at bounding box center [133, 10] width 3 height 5
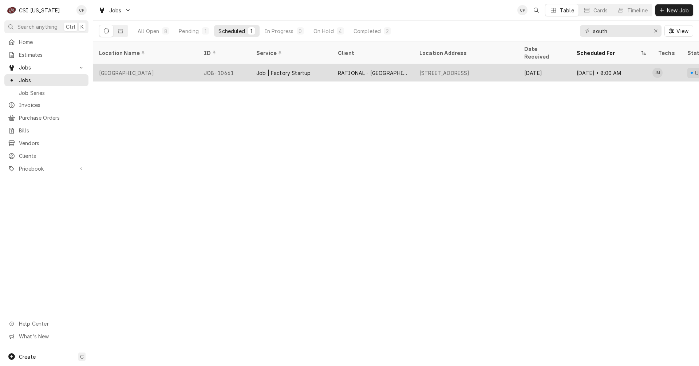
click at [154, 69] on div "Southern Baptist Seminary" at bounding box center [126, 73] width 55 height 8
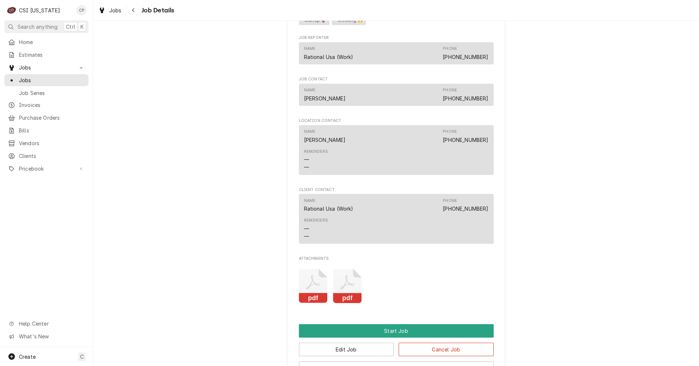
scroll to position [728, 0]
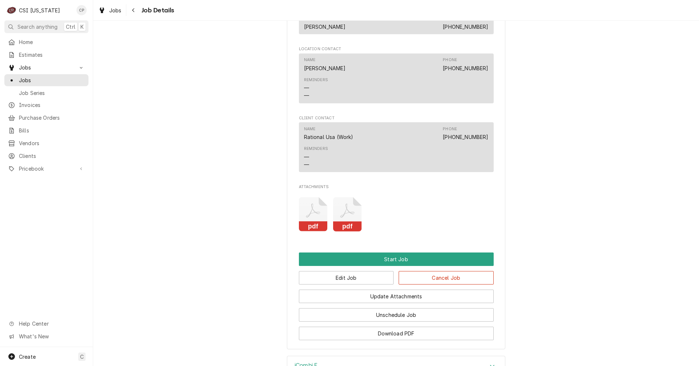
click at [348, 232] on rect "Attachments" at bounding box center [347, 227] width 29 height 10
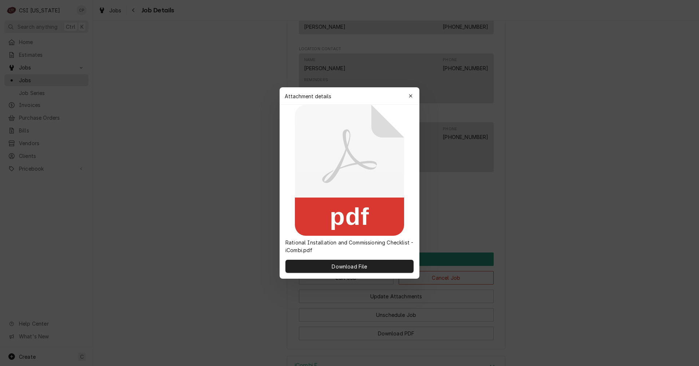
click at [348, 236] on div "pdf Rational Installation and Commissioning Checklist - iCombi.pdf" at bounding box center [350, 179] width 140 height 149
click at [340, 272] on button "Download File" at bounding box center [349, 266] width 128 height 13
click at [411, 97] on icon "button" at bounding box center [411, 96] width 4 height 5
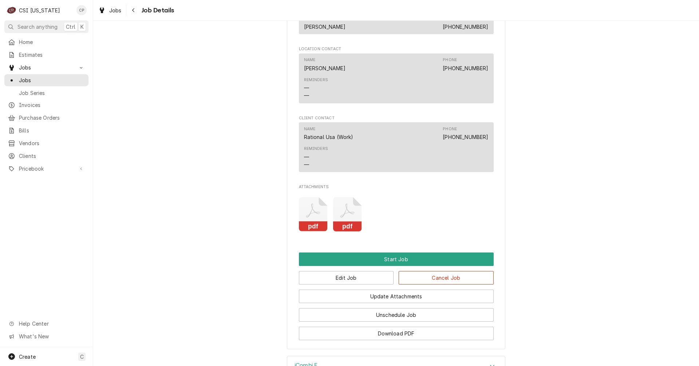
click at [308, 228] on icon "Attachments" at bounding box center [313, 214] width 29 height 35
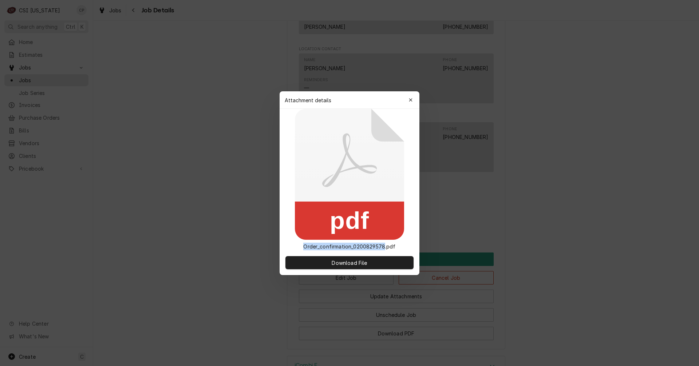
click at [308, 228] on rect at bounding box center [349, 221] width 109 height 38
click at [341, 262] on span "Download File" at bounding box center [349, 263] width 38 height 8
click at [411, 100] on icon "button" at bounding box center [410, 99] width 3 height 3
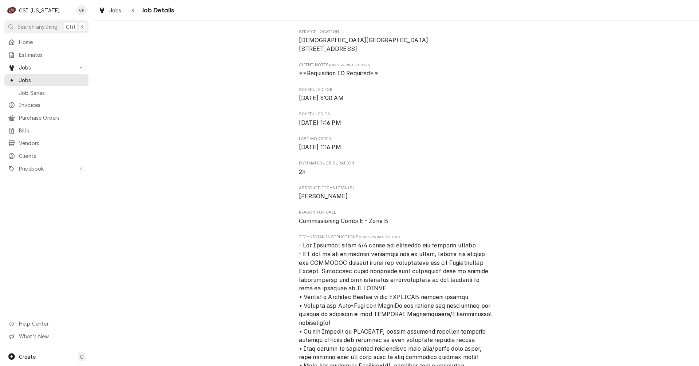
scroll to position [36, 0]
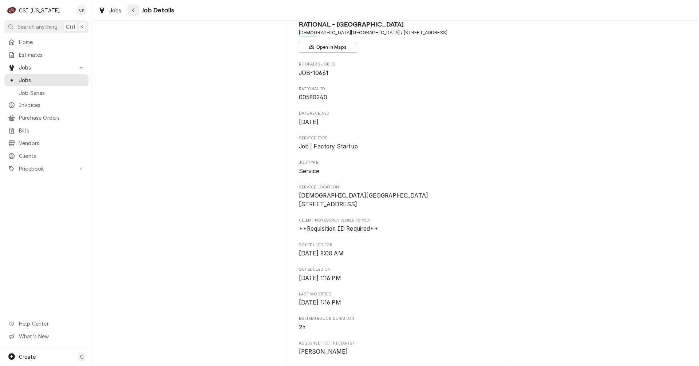
click at [135, 8] on div "Navigate back" at bounding box center [133, 10] width 7 height 7
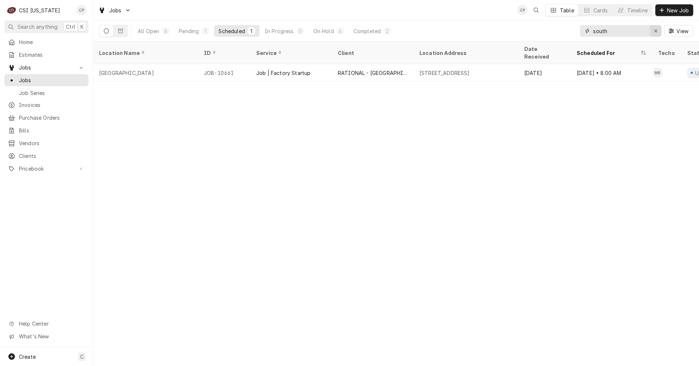
click at [659, 29] on div "Erase input" at bounding box center [655, 30] width 7 height 7
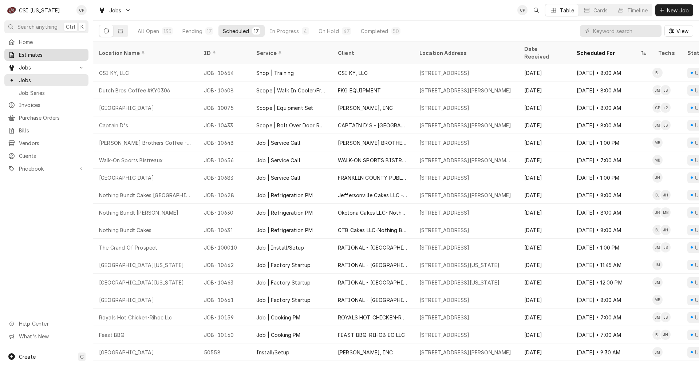
click at [26, 51] on span "Estimates" at bounding box center [52, 55] width 66 height 8
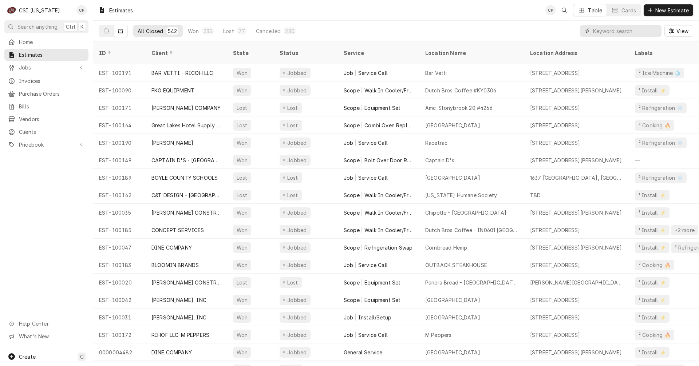
click at [615, 31] on input "Dynamic Content Wrapper" at bounding box center [625, 31] width 65 height 12
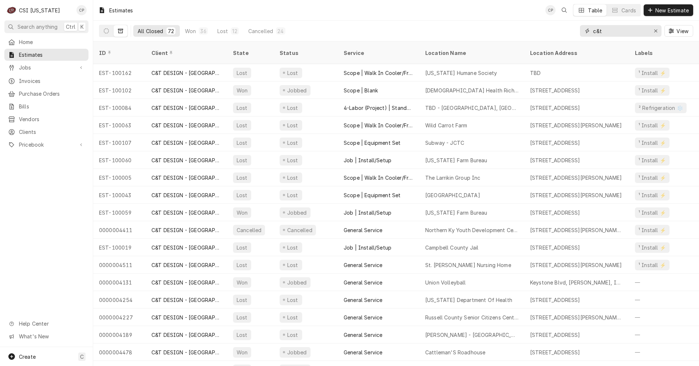
drag, startPoint x: 607, startPoint y: 31, endPoint x: 571, endPoint y: 30, distance: 36.1
click at [571, 30] on div "All Closed 72 Won 36 Lost 12 Cancelled 24 c&t View" at bounding box center [396, 31] width 594 height 20
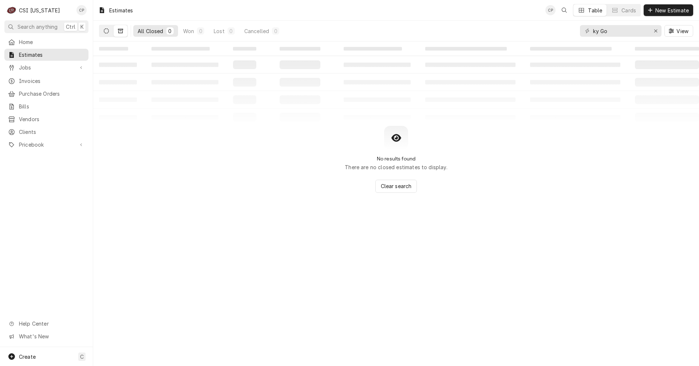
click at [106, 31] on icon "Dynamic Content Wrapper" at bounding box center [106, 30] width 5 height 5
drag, startPoint x: 609, startPoint y: 32, endPoint x: 533, endPoint y: 36, distance: 75.5
click at [534, 36] on div "All Open 0 Pending 0 Sent 0 Approved 0 ky Go View" at bounding box center [396, 31] width 594 height 20
type input "gov"
click at [29, 39] on span "Home" at bounding box center [52, 42] width 66 height 8
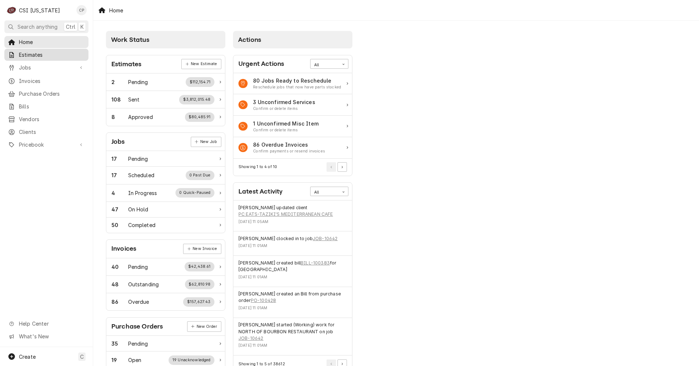
click at [31, 55] on span "Estimates" at bounding box center [52, 55] width 66 height 8
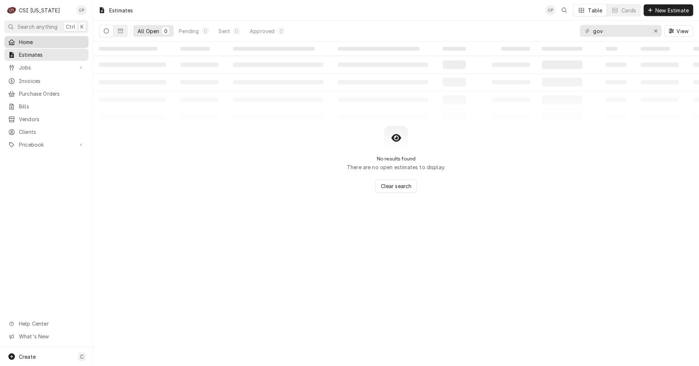
click at [32, 43] on span "Home" at bounding box center [52, 42] width 66 height 8
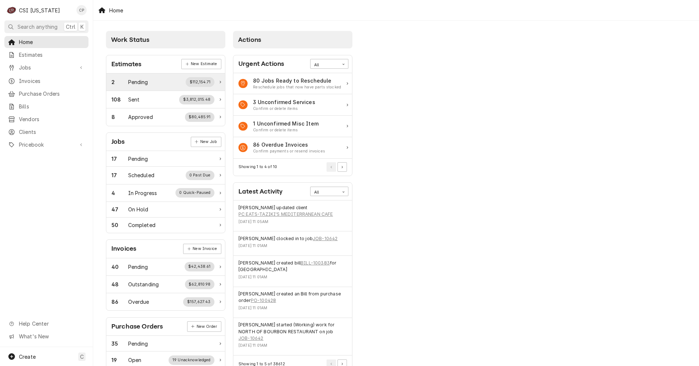
click at [138, 83] on div "Pending" at bounding box center [138, 82] width 20 height 8
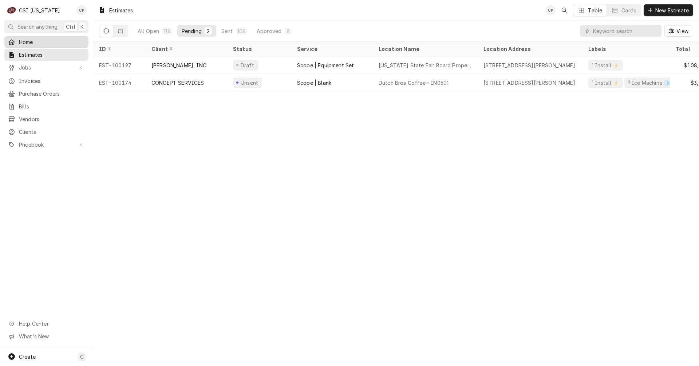
click at [28, 40] on span "Home" at bounding box center [52, 42] width 66 height 8
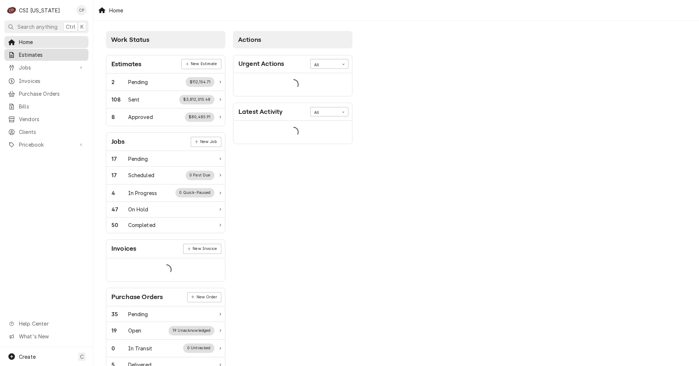
click at [29, 55] on span "Estimates" at bounding box center [52, 55] width 66 height 8
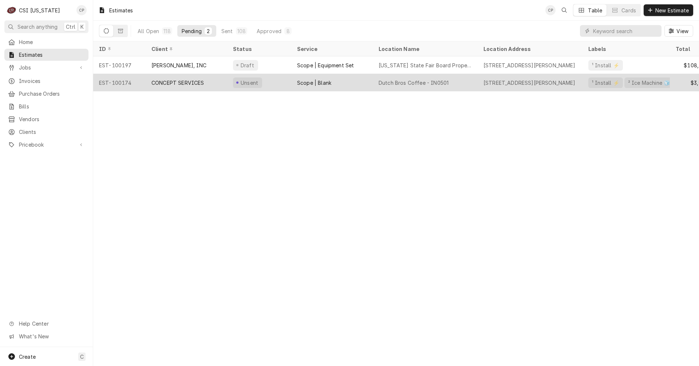
click at [190, 83] on div "CONCEPT SERVICES" at bounding box center [177, 83] width 53 height 8
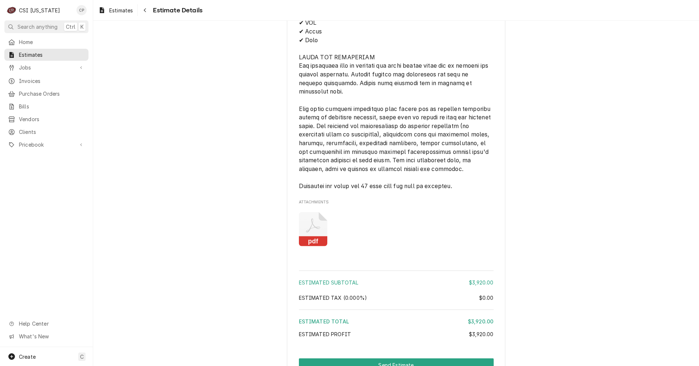
scroll to position [1050, 0]
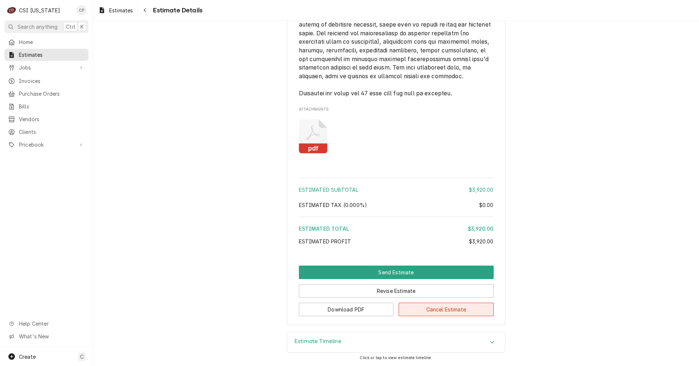
click at [439, 313] on button "Cancel Estimate" at bounding box center [446, 309] width 95 height 13
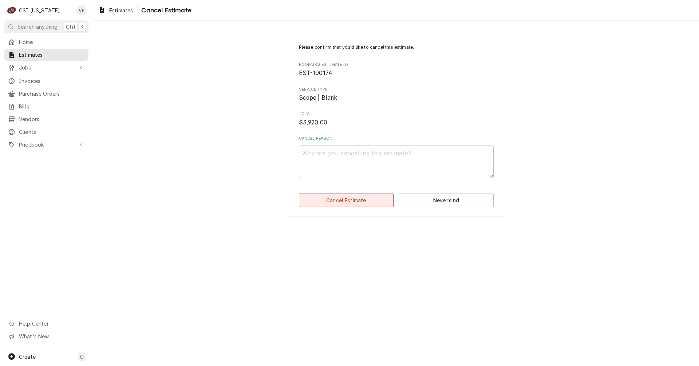
click at [340, 204] on button "Cancel Estimate" at bounding box center [346, 200] width 95 height 13
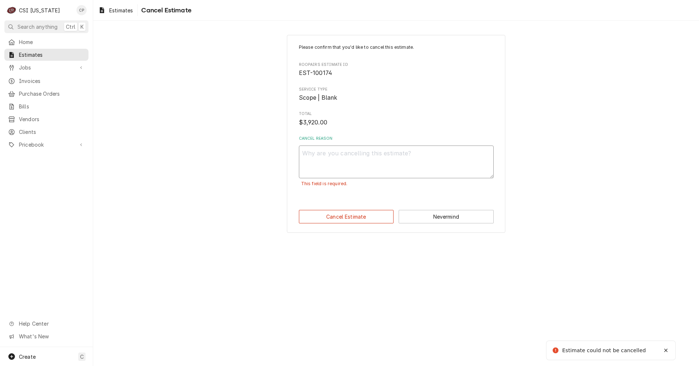
click at [333, 163] on textarea "Cancel Reason" at bounding box center [396, 162] width 195 height 33
type textarea "x"
type textarea "W"
type textarea "x"
type textarea "We"
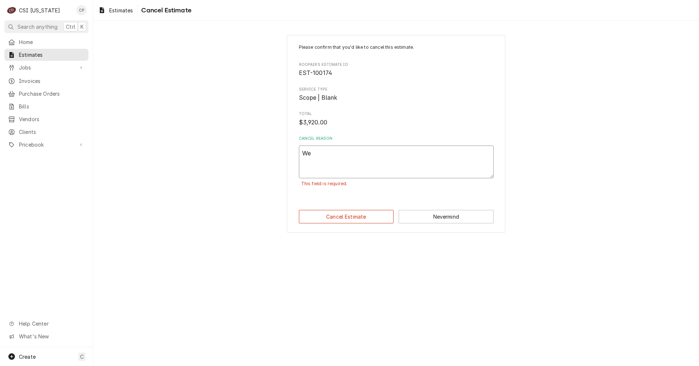
type textarea "x"
type textarea "We"
type textarea "x"
type textarea "We a"
type textarea "x"
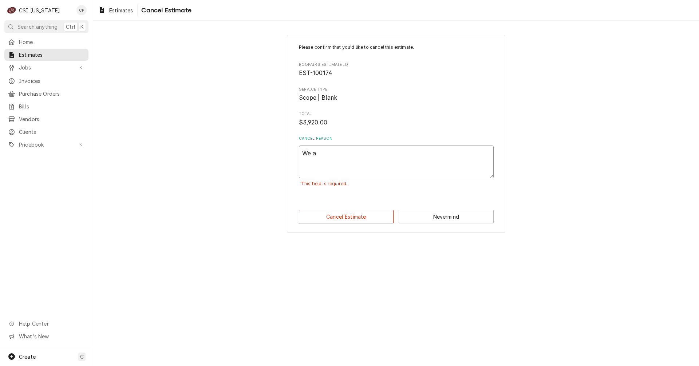
type textarea "We ar"
type textarea "x"
type textarea "We are"
type textarea "x"
type textarea "We are"
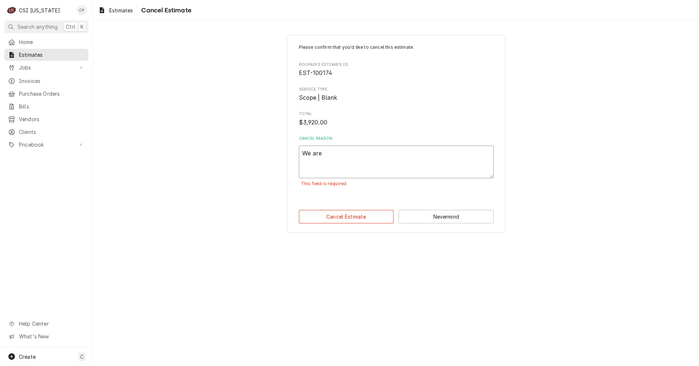
type textarea "x"
type textarea "We are n"
type textarea "x"
type textarea "We are no"
type textarea "x"
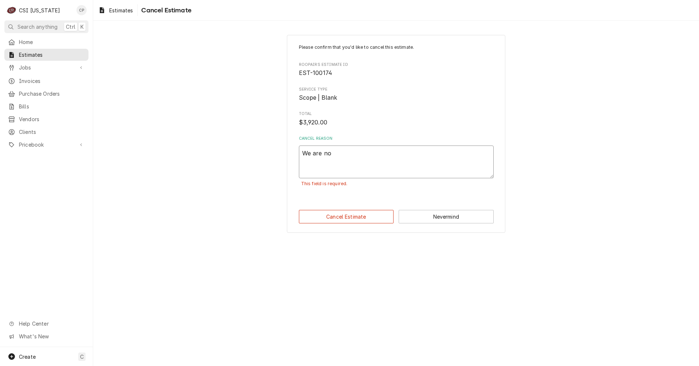
type textarea "We are not"
type textarea "x"
type textarea "We are not"
type textarea "x"
type textarea "We are not g"
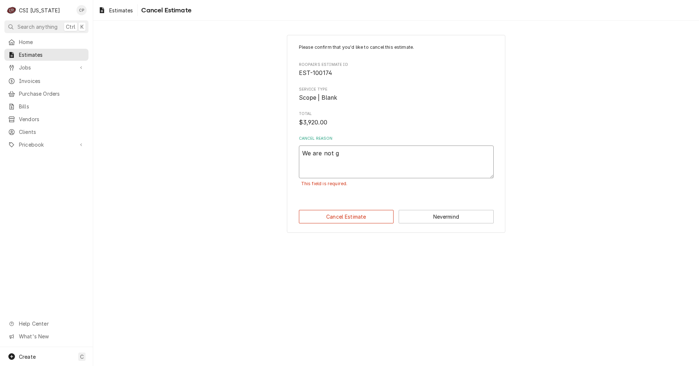
type textarea "x"
type textarea "We are not go"
type textarea "x"
type textarea "We are not goi"
type textarea "x"
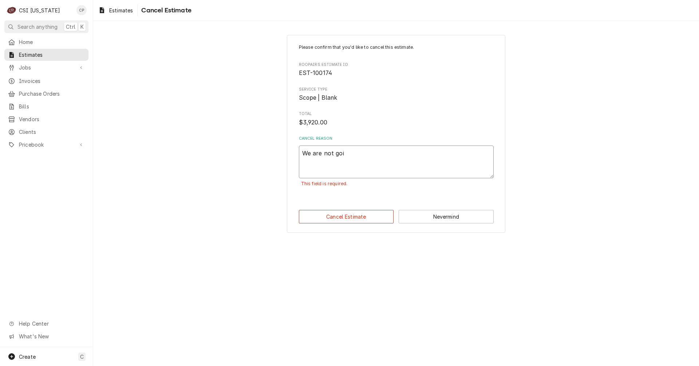
type textarea "We are not goin"
type textarea "x"
type textarea "We are not going"
type textarea "x"
type textarea "We are not going"
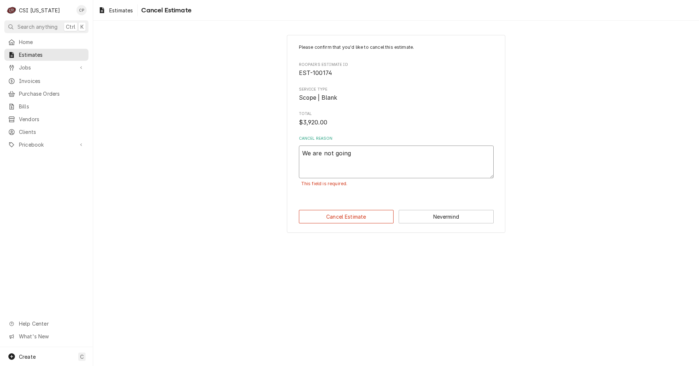
type textarea "x"
type textarea "We are not going t"
type textarea "x"
type textarea "We are not going to"
type textarea "x"
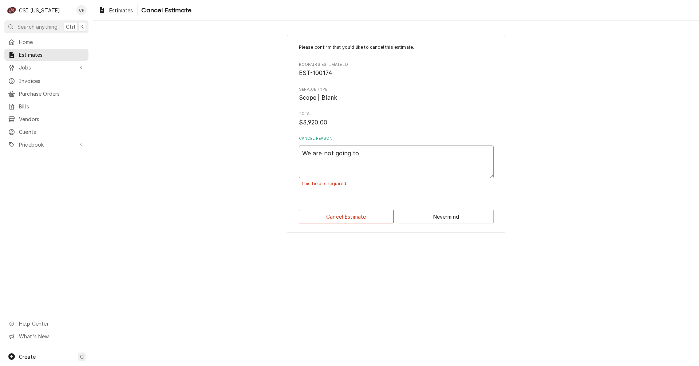
type textarea "We are not going to"
type textarea "x"
type textarea "We are not going to d"
type textarea "x"
type textarea "We are not going to do"
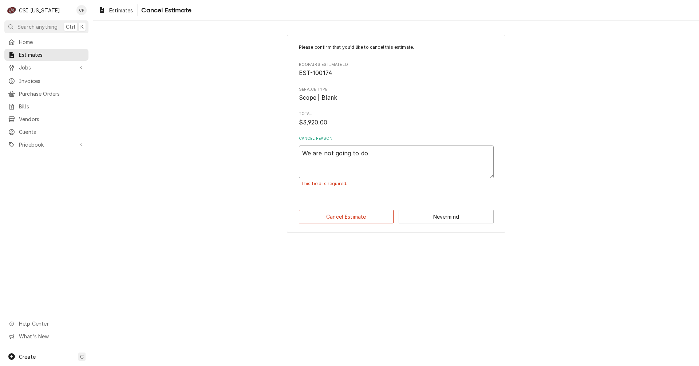
type textarea "x"
type textarea "We are not going to do"
type textarea "x"
type textarea "We are not going to do t"
type textarea "x"
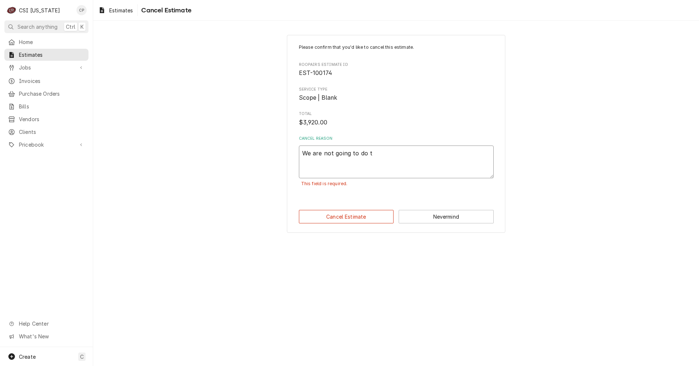
type textarea "We are not going to do th"
type textarea "x"
type textarea "We are not going to do thi"
type textarea "x"
type textarea "We are not going to do this"
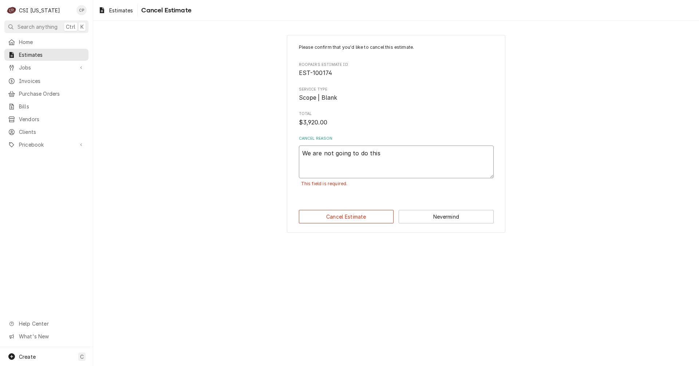
type textarea "x"
type textarea "We are not going to do this"
type textarea "x"
type textarea "We are not going to do this j"
type textarea "x"
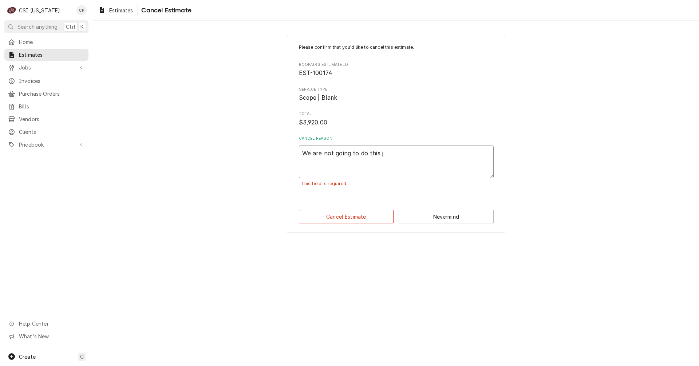
type textarea "We are not going to do this jo"
type textarea "x"
type textarea "We are not going to do this job"
type textarea "x"
type textarea "We are not going to do this job"
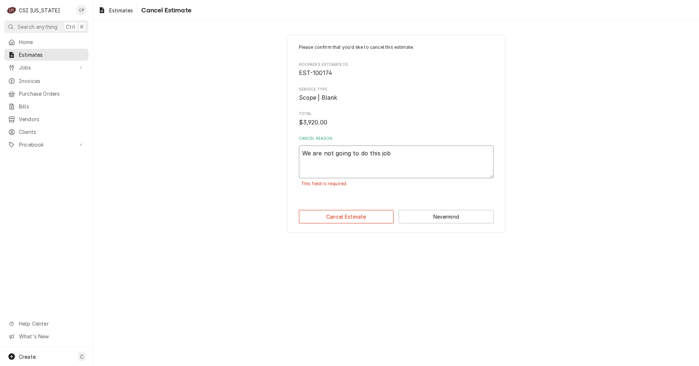
drag, startPoint x: 358, startPoint y: 155, endPoint x: 360, endPoint y: 159, distance: 4.2
click at [358, 155] on textarea "We are not going to do this job" at bounding box center [396, 162] width 195 height 33
type textarea "x"
type textarea "We are not going to gdo this job"
type textarea "x"
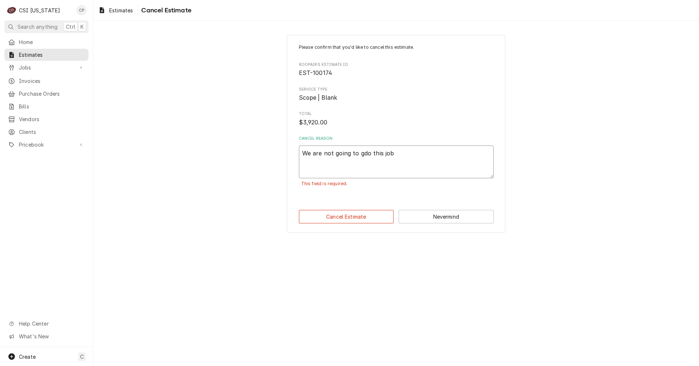
type textarea "We are not going to godo this job"
type textarea "x"
type textarea "We are not going to go do this job"
click at [349, 220] on button "Cancel Estimate" at bounding box center [346, 216] width 95 height 13
type textarea "x"
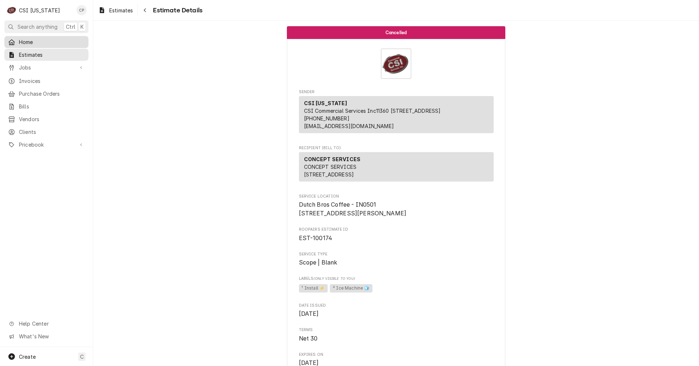
click at [36, 44] on span "Home" at bounding box center [52, 42] width 66 height 8
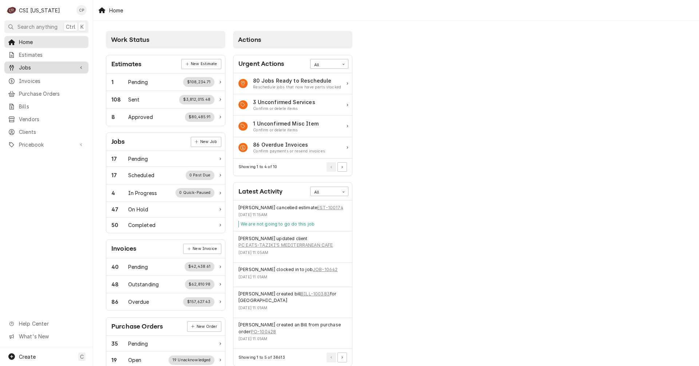
click at [38, 64] on span "Jobs" at bounding box center [46, 68] width 55 height 8
click at [38, 76] on span "Jobs" at bounding box center [52, 80] width 66 height 8
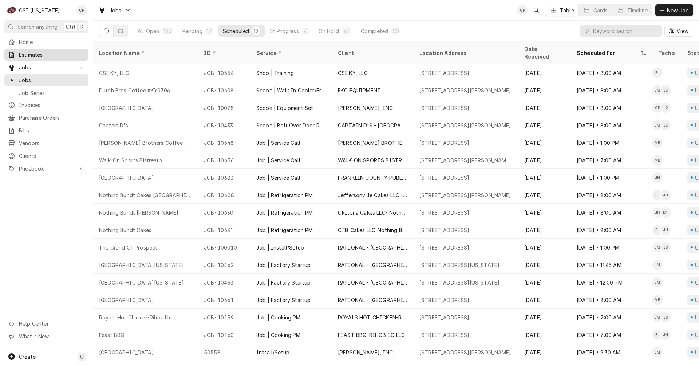
click at [32, 57] on link "Estimates" at bounding box center [46, 55] width 84 height 12
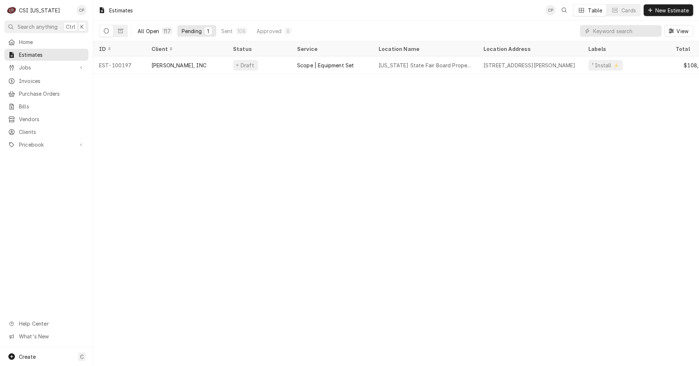
click at [146, 32] on div "All Open" at bounding box center [148, 31] width 21 height 8
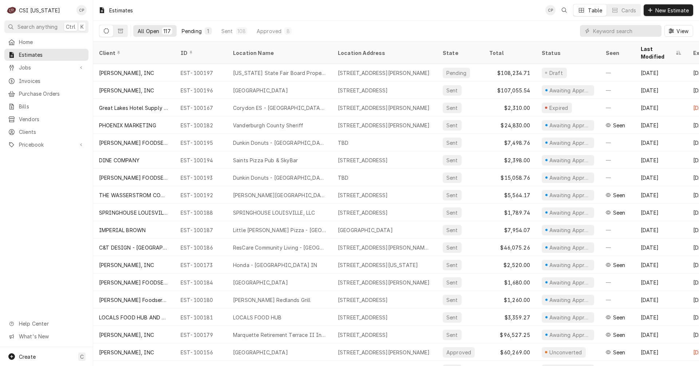
click at [199, 30] on div "Pending" at bounding box center [192, 31] width 20 height 8
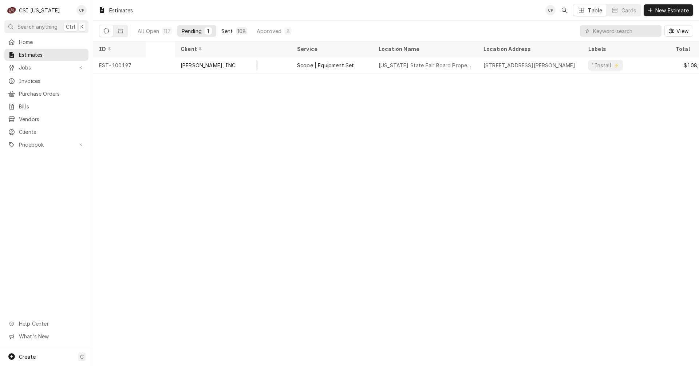
click at [222, 29] on div "Sent" at bounding box center [227, 31] width 12 height 8
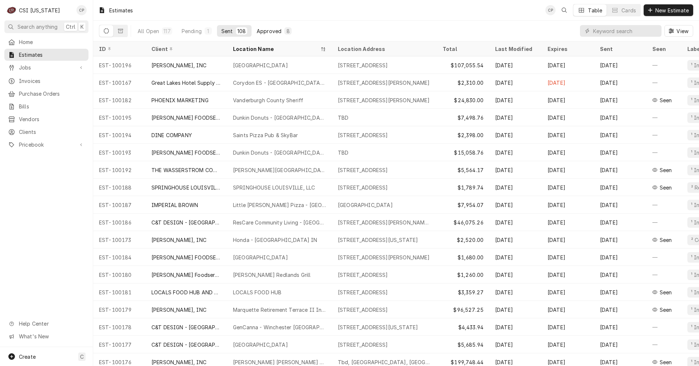
click at [268, 31] on div "Approved" at bounding box center [269, 31] width 25 height 8
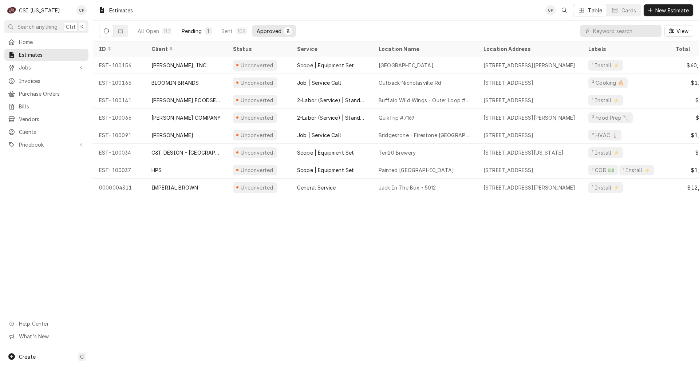
click at [200, 31] on div "Pending" at bounding box center [192, 31] width 20 height 8
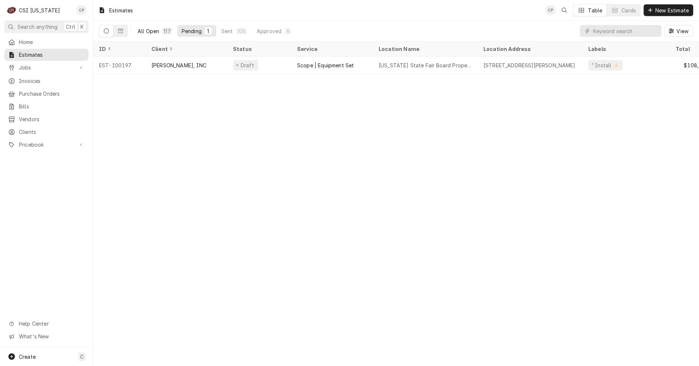
click at [149, 34] on div "All Open" at bounding box center [148, 31] width 21 height 8
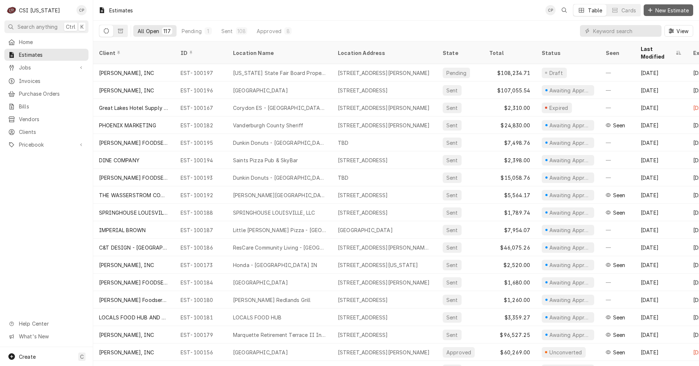
click at [670, 8] on span "New Estimate" at bounding box center [672, 11] width 36 height 8
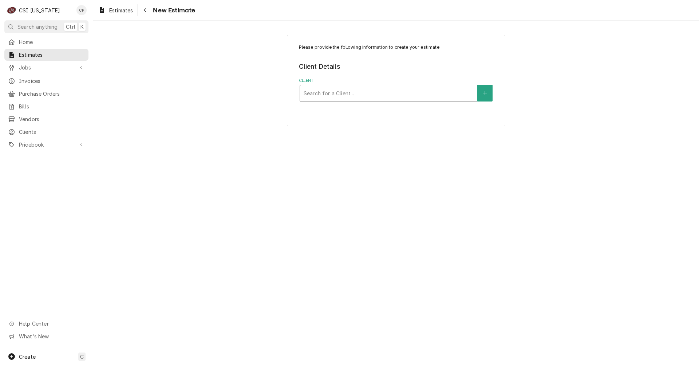
click at [357, 96] on div "Client" at bounding box center [389, 93] width 170 height 13
type input "c&t"
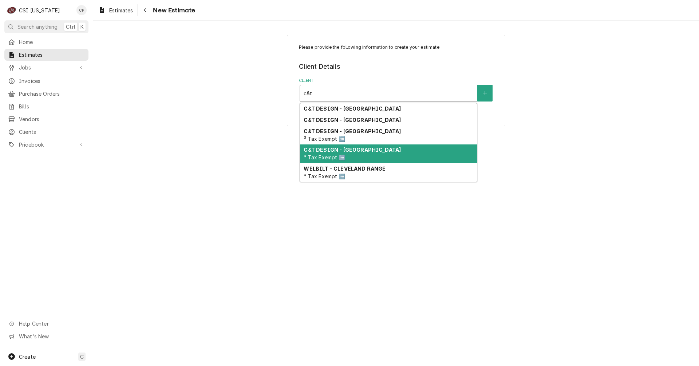
click at [359, 149] on strong "C&T DESIGN - [GEOGRAPHIC_DATA]" at bounding box center [352, 150] width 97 height 6
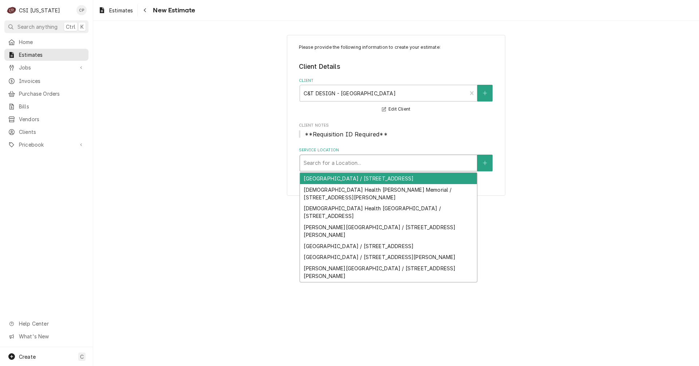
click at [358, 163] on div "Service Location" at bounding box center [389, 163] width 170 height 13
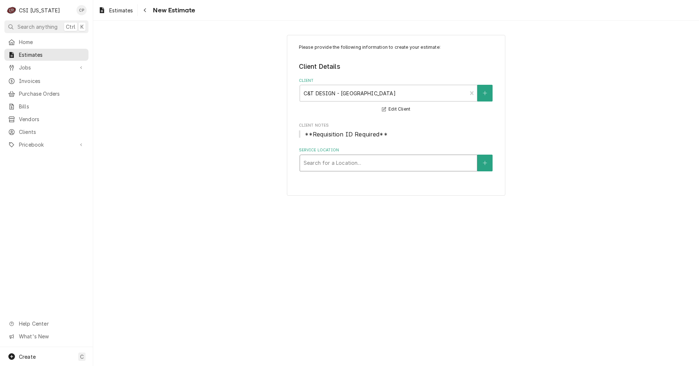
click at [357, 164] on div "Service Location" at bounding box center [389, 163] width 170 height 13
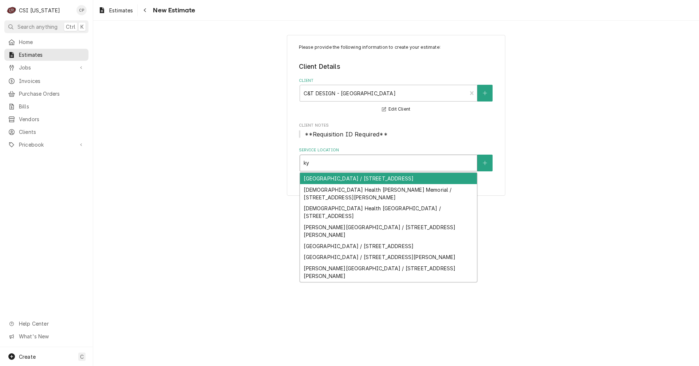
type input "ky g"
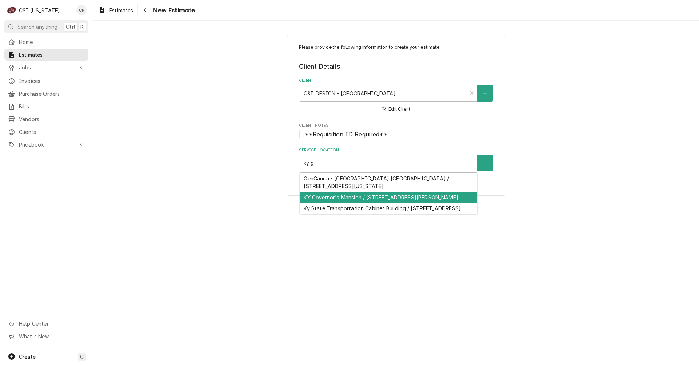
click at [352, 199] on div "KY Governor's Mansion / 212 Briar Cliff St, Frankfort, KY 40601" at bounding box center [388, 197] width 177 height 11
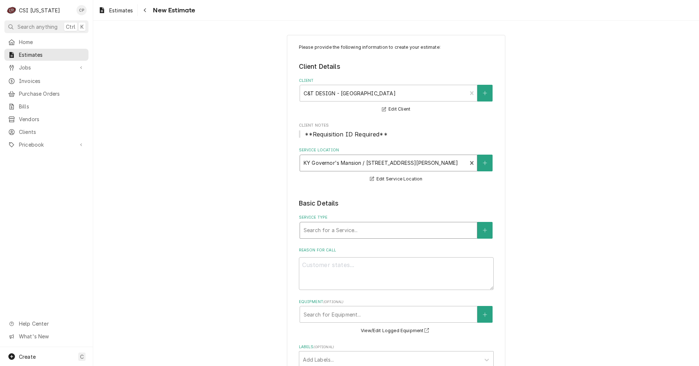
click at [351, 229] on div "Service Type" at bounding box center [389, 230] width 170 height 13
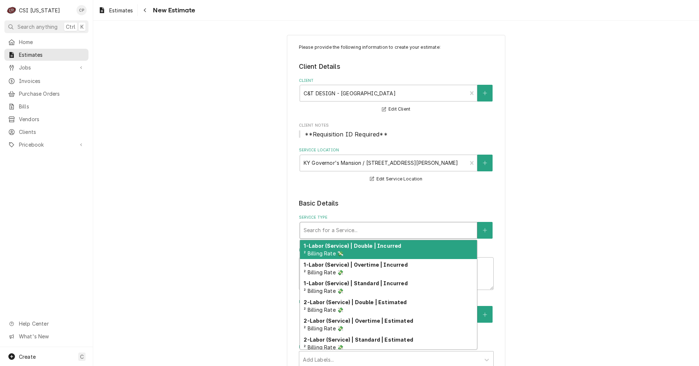
type textarea "x"
type input "o"
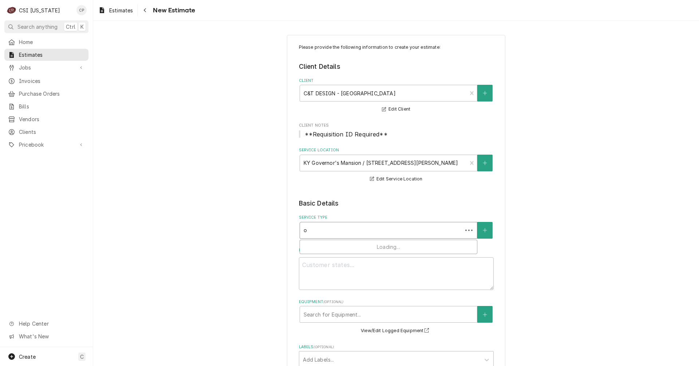
type textarea "x"
type input "ov"
type textarea "x"
type input "ove"
type textarea "x"
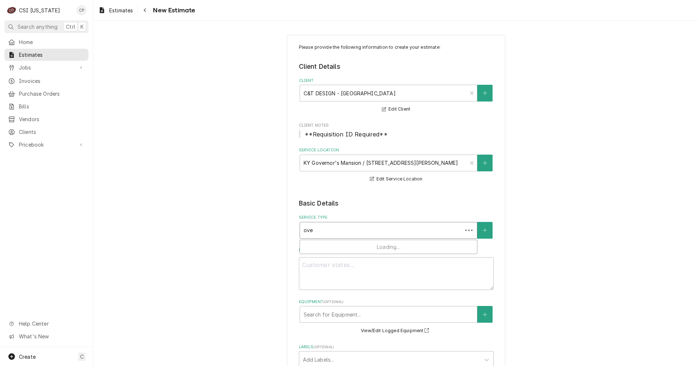
type input "oven"
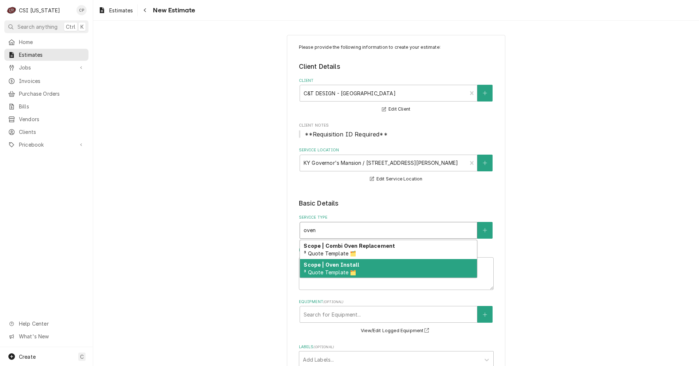
click at [343, 266] on strong "Scope | Oven Install" at bounding box center [331, 265] width 55 height 6
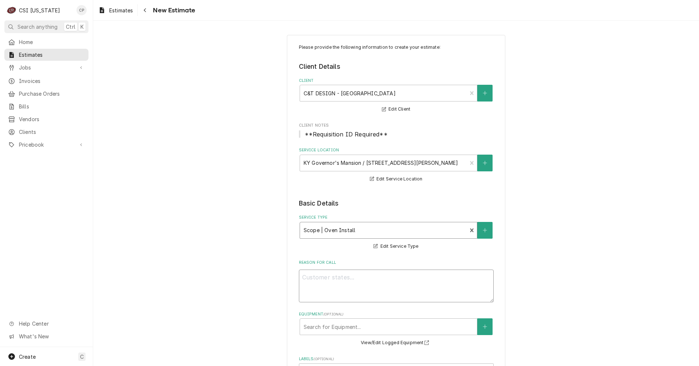
click at [335, 279] on textarea "Reason For Call" at bounding box center [396, 286] width 195 height 33
type textarea "x"
type textarea "R"
type textarea "x"
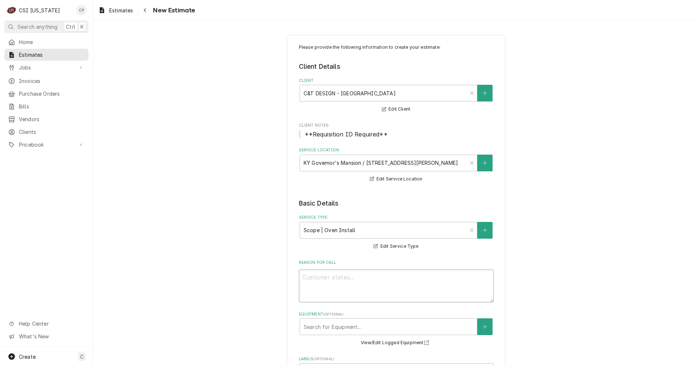
type textarea "R"
type textarea "x"
type textarea "Rem"
type textarea "x"
type textarea "Remo"
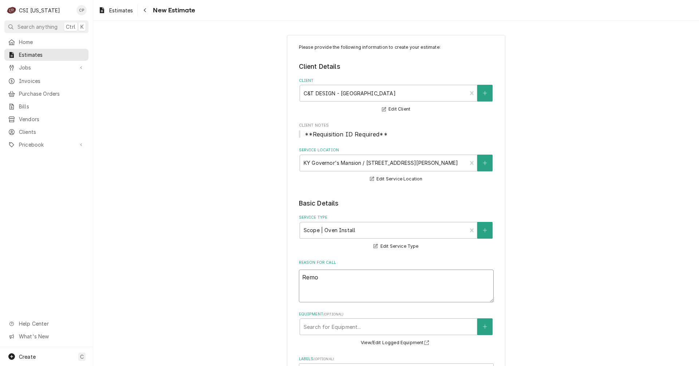
type textarea "x"
type textarea "Remov"
type textarea "x"
type textarea "Remove"
type textarea "x"
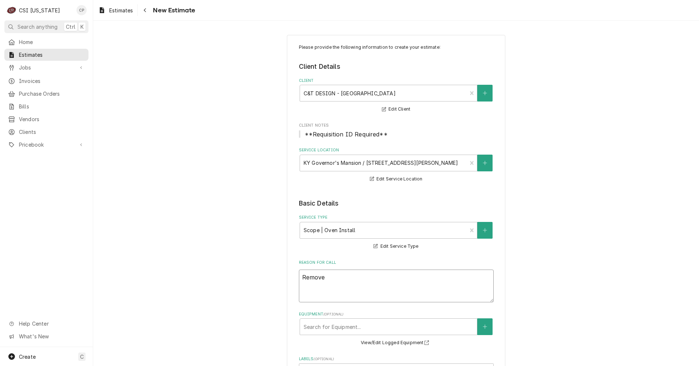
type textarea "Remove"
type textarea "x"
type textarea "Remove e"
type textarea "x"
type textarea "Remove ex"
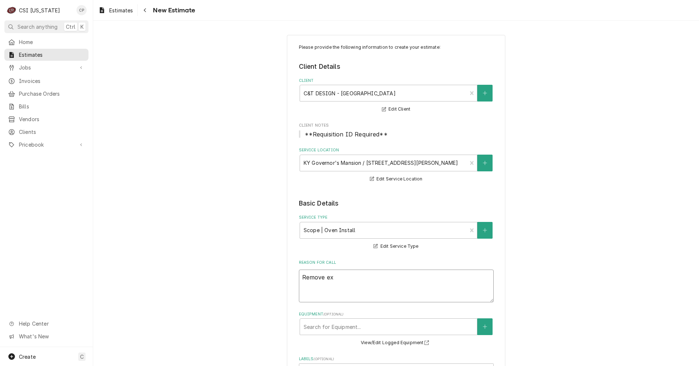
type textarea "x"
type textarea "Remove exi"
type textarea "x"
type textarea "Remove exis"
type textarea "x"
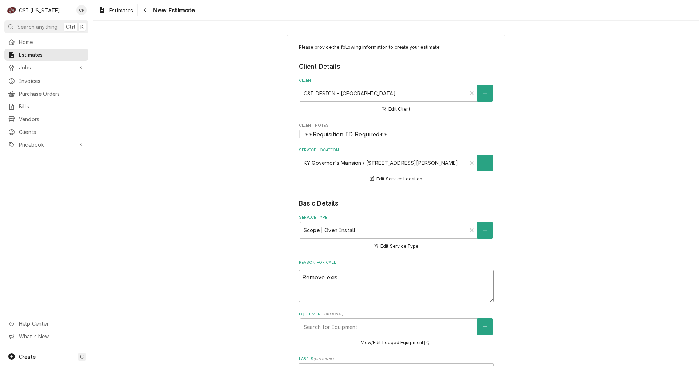
type textarea "Remove exist"
type textarea "x"
type textarea "Remove existi"
type textarea "x"
type textarea "Remove existio"
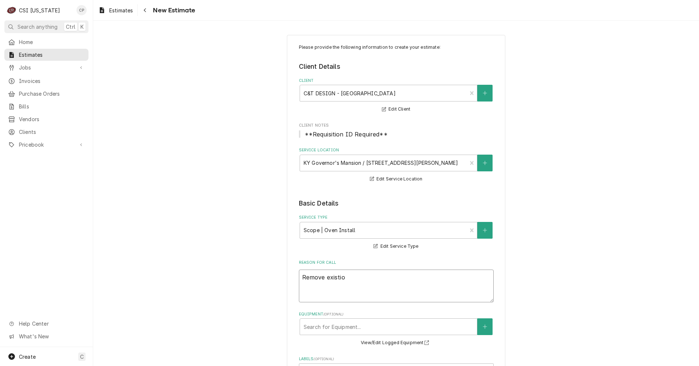
type textarea "x"
type textarea "Remove existion"
type textarea "x"
type textarea "Remove existiong"
type textarea "x"
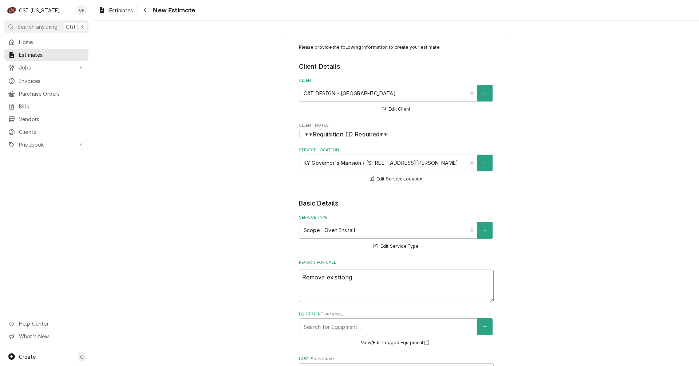
type textarea "Remove existion"
type textarea "x"
type textarea "Remove existio"
type textarea "x"
type textarea "Remove existi"
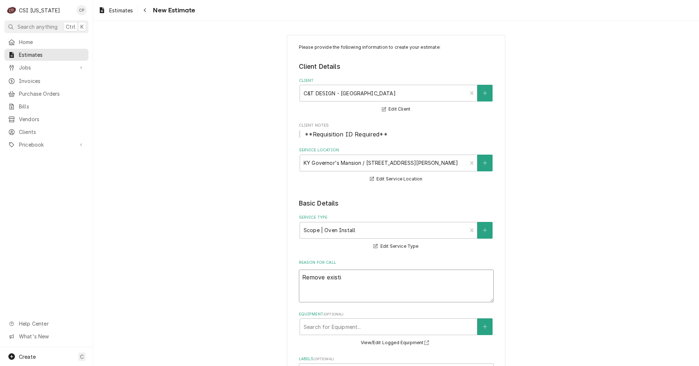
type textarea "x"
type textarea "Remove existin"
type textarea "x"
type textarea "Remove existing"
type textarea "x"
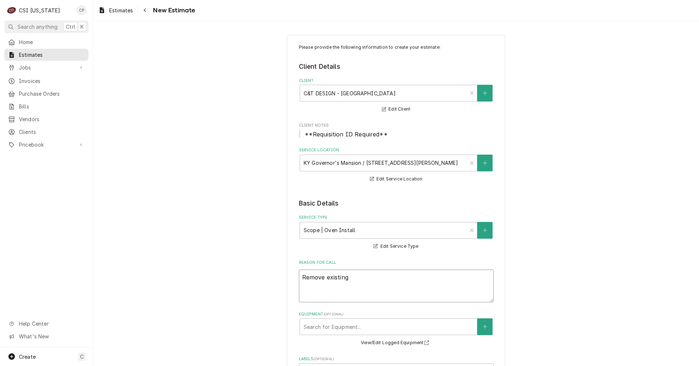
type textarea "Remove existing"
type textarea "x"
type textarea "Remove existing o"
type textarea "x"
type textarea "Remove existing ov"
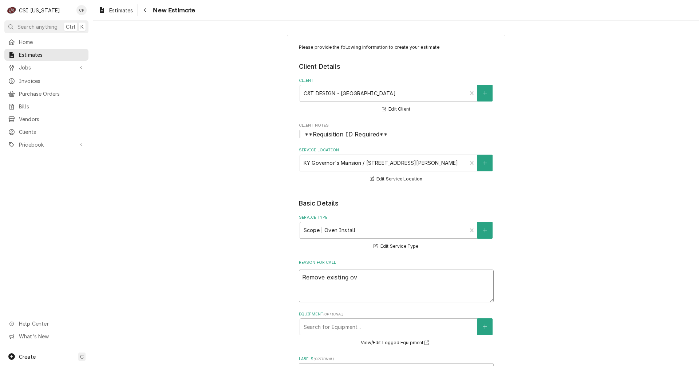
type textarea "x"
type textarea "Remove existing ove"
type textarea "x"
type textarea "Remove existing oven"
type textarea "x"
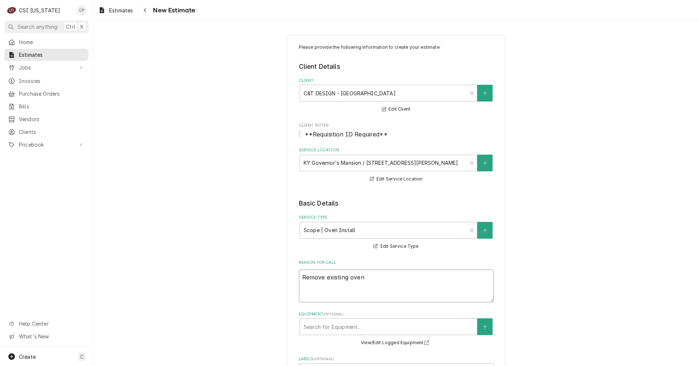
type textarea "Remove existing oven a"
type textarea "x"
type textarea "Remove existing oven an"
type textarea "x"
type textarea "Remove existing oven and"
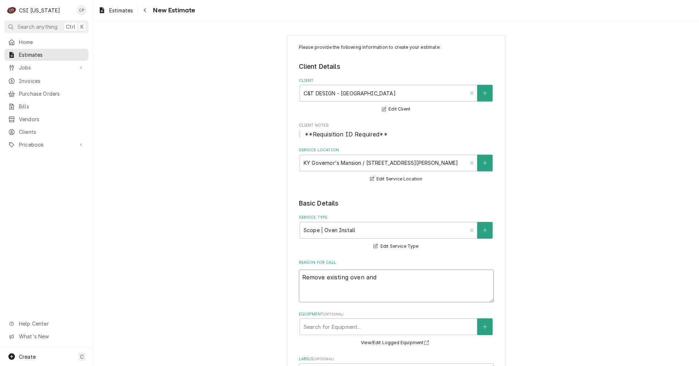
type textarea "x"
type textarea "Remove existing oven and"
type textarea "x"
type textarea "Remove existing oven and r"
type textarea "x"
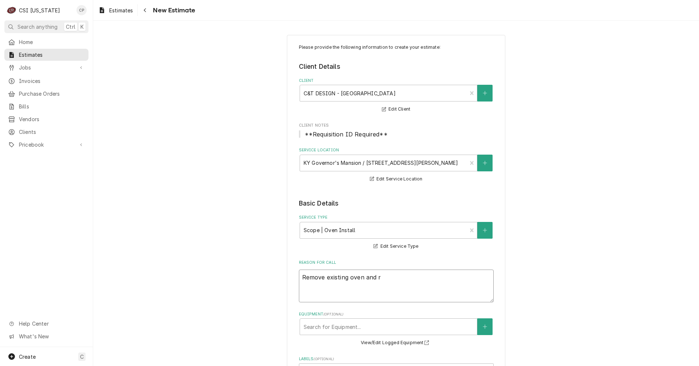
type textarea "Remove existing oven and"
type textarea "x"
type textarea "Remove existing oven and i"
type textarea "x"
type textarea "Remove existing oven and in"
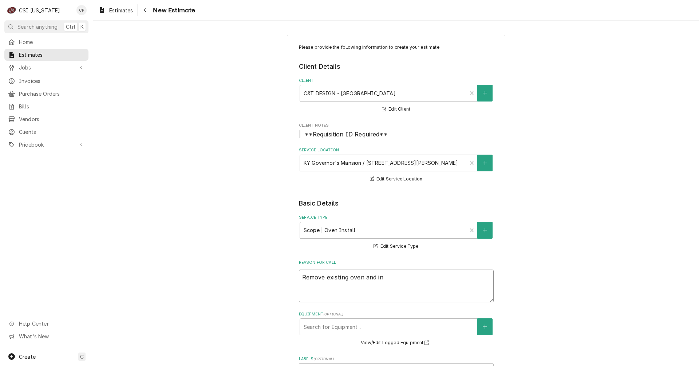
type textarea "x"
type textarea "Remove existing oven and ins"
type textarea "x"
type textarea "Remove existing oven and inst"
type textarea "x"
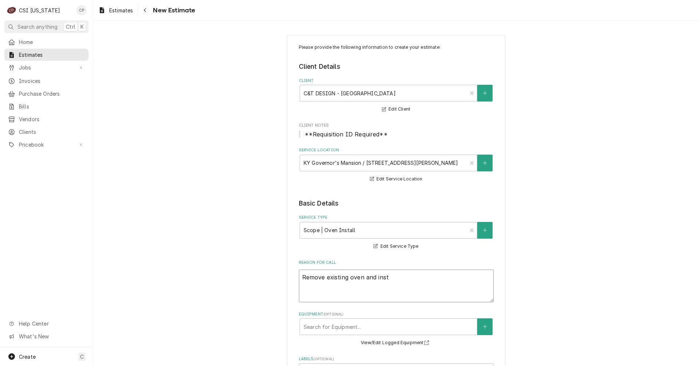
type textarea "Remove existing oven and insta"
type textarea "x"
type textarea "Remove existing oven and instal"
type textarea "x"
type textarea "Remove existing oven and install"
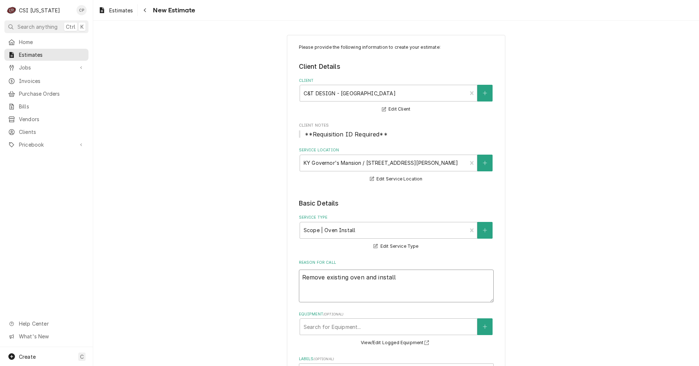
type textarea "x"
type textarea "Remove existing oven and install"
type textarea "x"
type textarea "Remove existing oven and install n"
type textarea "x"
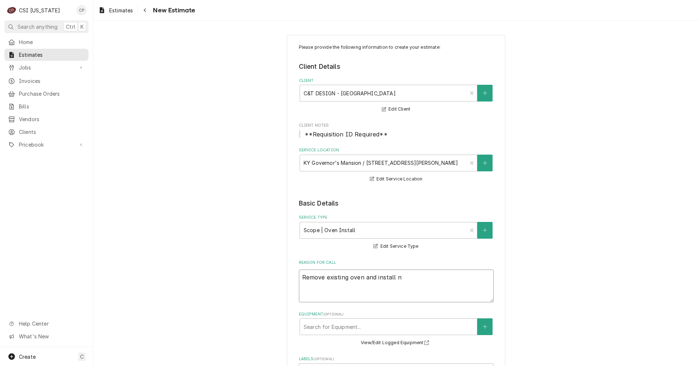
type textarea "Remove existing oven and install ne"
type textarea "x"
type textarea "Remove existing oven and install new"
type textarea "x"
type textarea "Remove existing oven and install new"
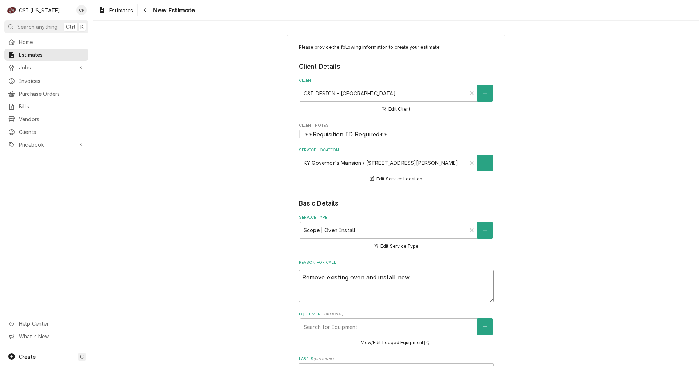
type textarea "x"
type textarea "Remove existing oven and install new o"
type textarea "x"
type textarea "Remove existing oven and install new ov"
type textarea "x"
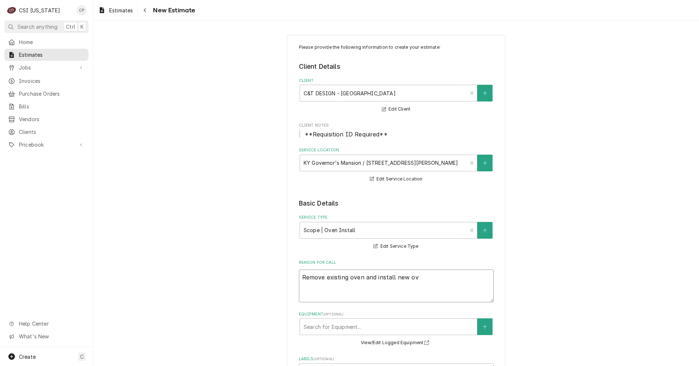
type textarea "Remove existing oven and install new ove"
type textarea "x"
type textarea "Remove existing oven and install new oven"
type textarea "x"
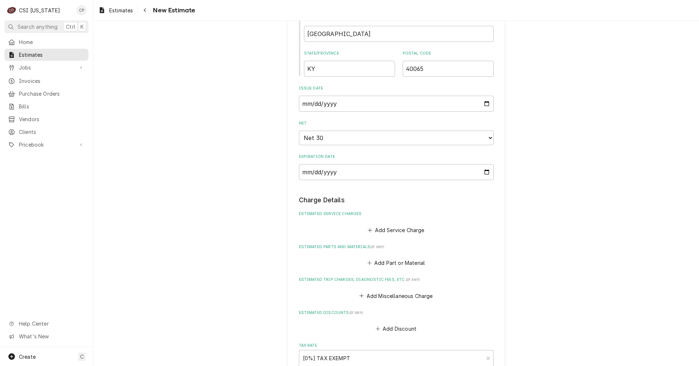
scroll to position [510, 0]
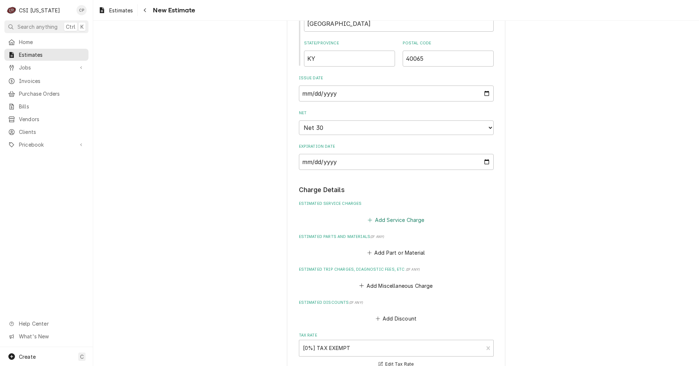
type textarea "Remove existing oven and install new oven"
click at [392, 220] on button "Add Service Charge" at bounding box center [396, 220] width 59 height 10
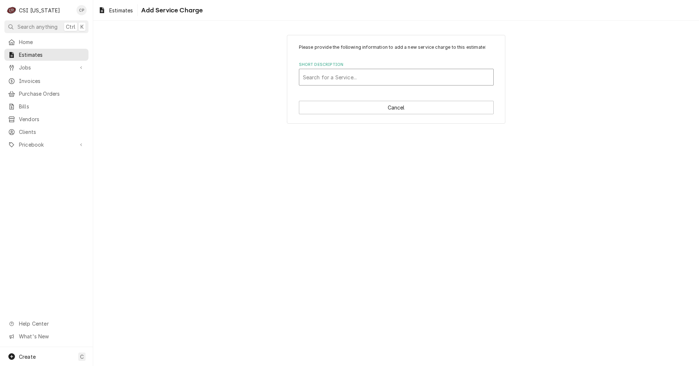
click at [355, 74] on div "Short Description" at bounding box center [396, 77] width 187 height 13
type input "oven"
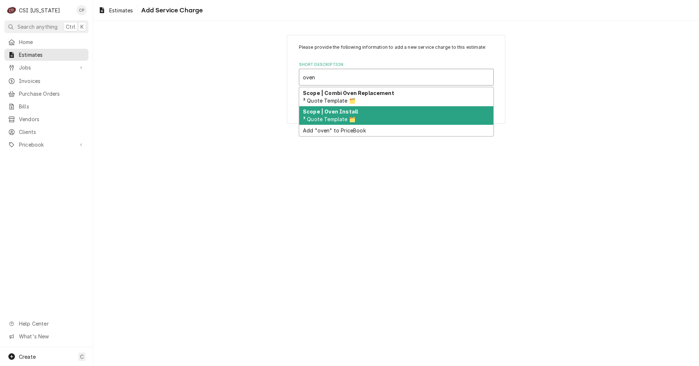
click at [349, 113] on strong "Scope | Oven Install" at bounding box center [330, 111] width 55 height 6
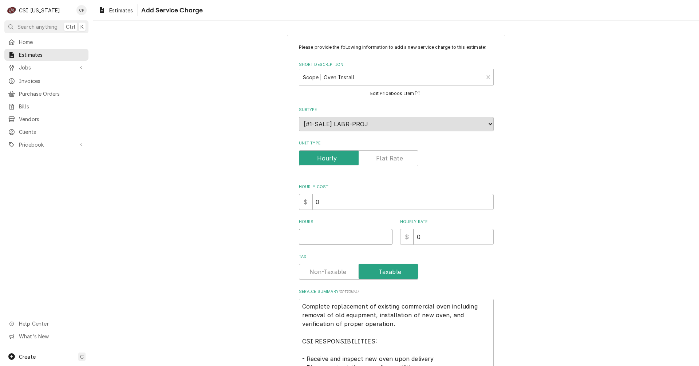
click at [332, 235] on input "Hours" at bounding box center [346, 237] width 94 height 16
type textarea "x"
type input "1"
type textarea "x"
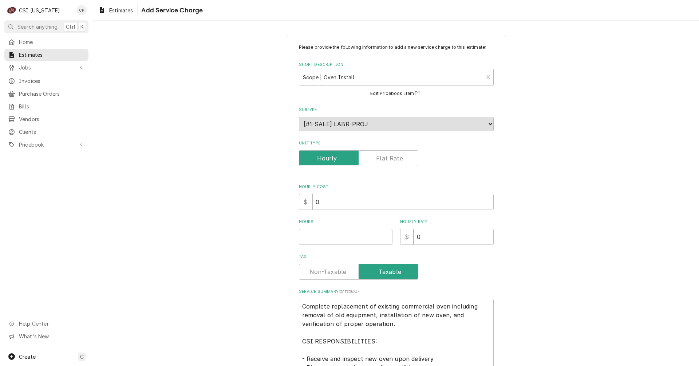
click at [385, 157] on label "Unit Type" at bounding box center [358, 158] width 119 height 16
click at [385, 157] on input "Unit Type" at bounding box center [358, 158] width 113 height 16
checkbox input "true"
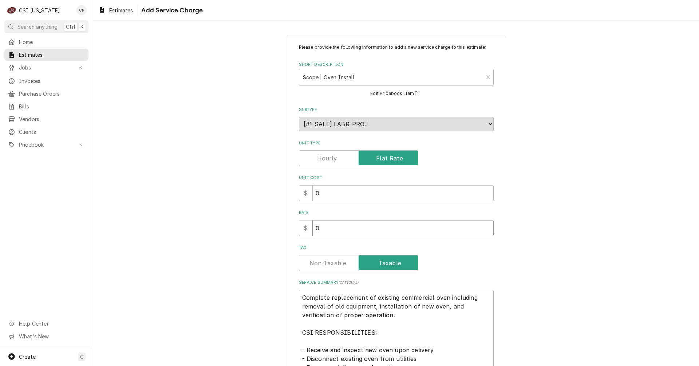
drag, startPoint x: 327, startPoint y: 230, endPoint x: 304, endPoint y: 232, distance: 23.3
click at [304, 232] on div "$ 0" at bounding box center [396, 228] width 195 height 16
type textarea "x"
type input "2"
type textarea "x"
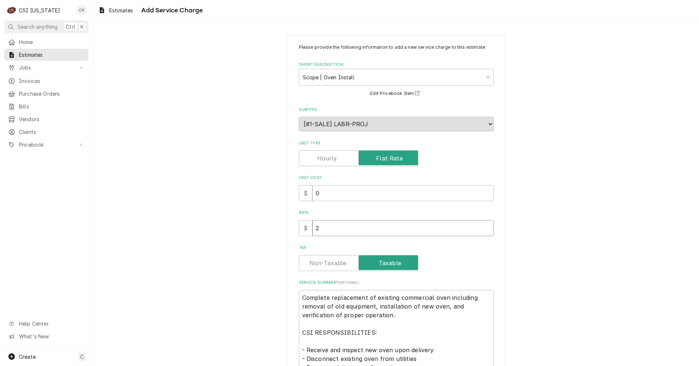
type input "27"
type textarea "x"
type input "278"
type textarea "x"
type input "2780"
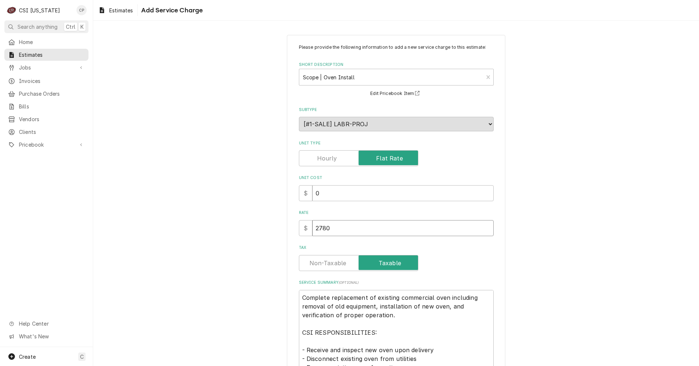
type textarea "x"
type input "2780.0"
type textarea "x"
click at [329, 267] on label "Tax" at bounding box center [358, 263] width 119 height 16
click at [329, 267] on input "Tax" at bounding box center [358, 263] width 113 height 16
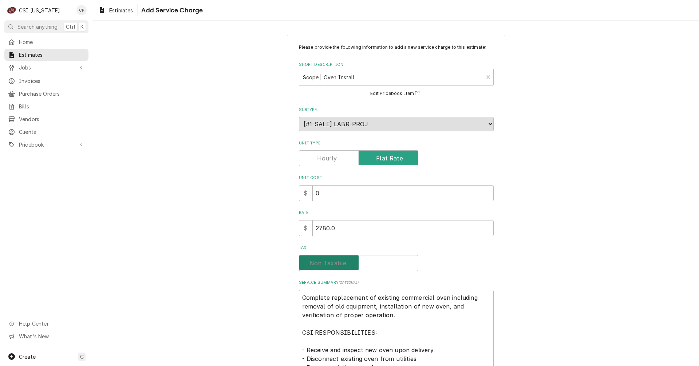
checkbox input "false"
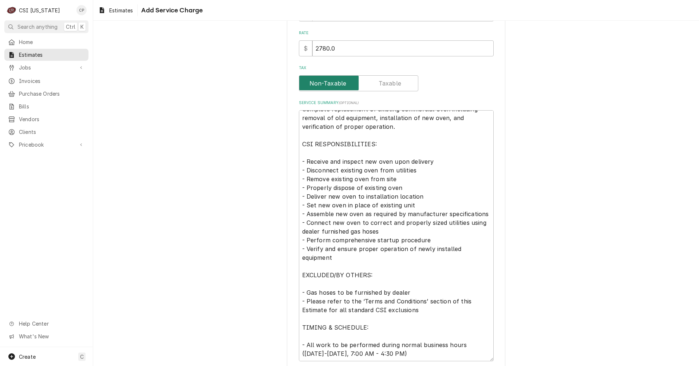
scroll to position [220, 0]
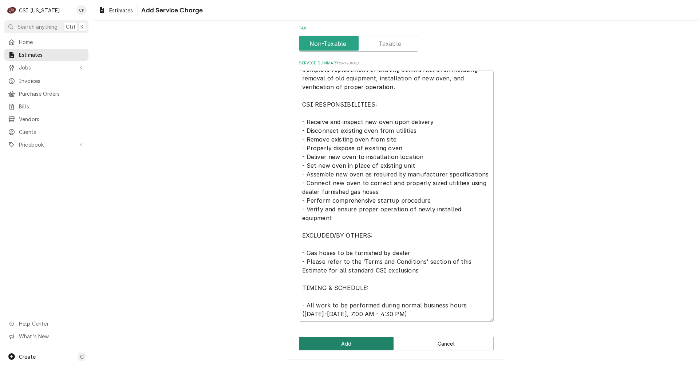
click at [341, 345] on button "Add" at bounding box center [346, 343] width 95 height 13
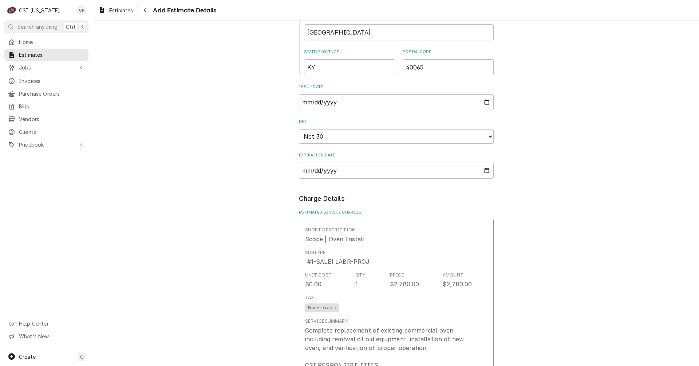
type textarea "x"
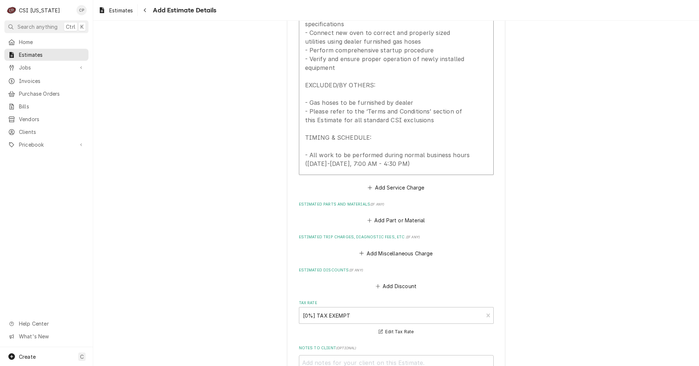
scroll to position [974, 0]
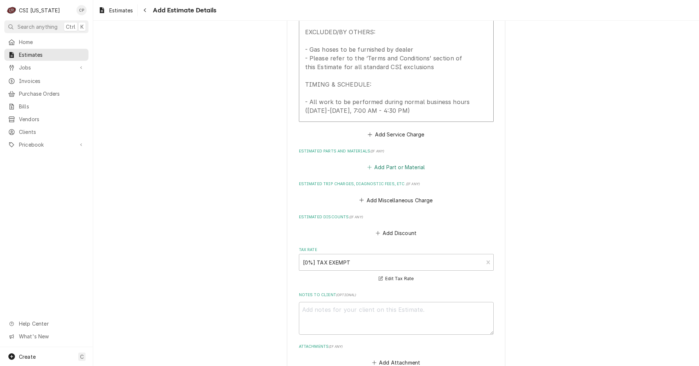
click at [408, 167] on button "Add Part or Material" at bounding box center [396, 167] width 60 height 10
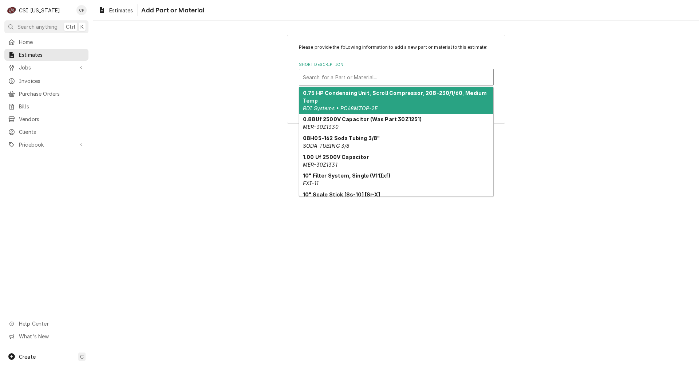
click at [370, 76] on div "Short Description" at bounding box center [396, 77] width 187 height 13
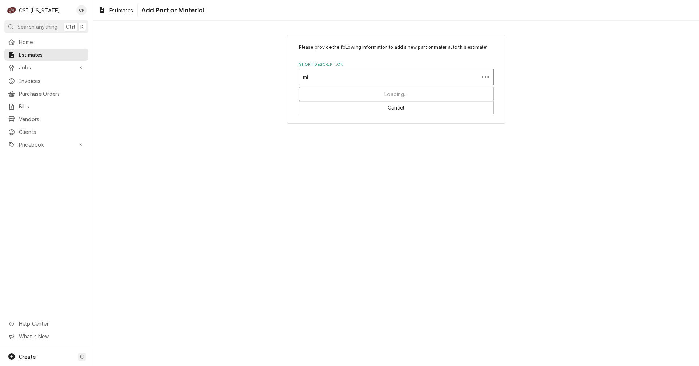
type input "mis"
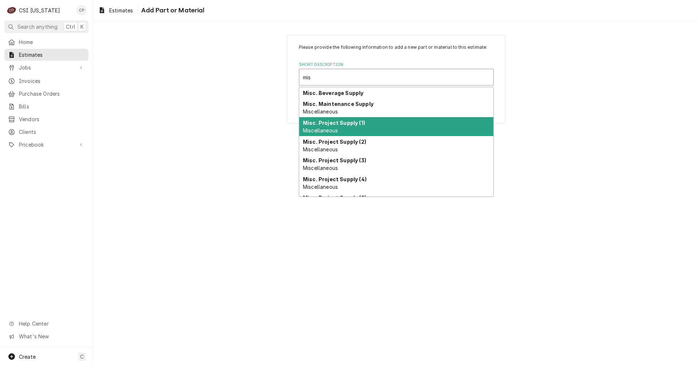
click at [347, 125] on strong "Misc. Project Supply (1)" at bounding box center [334, 123] width 62 height 6
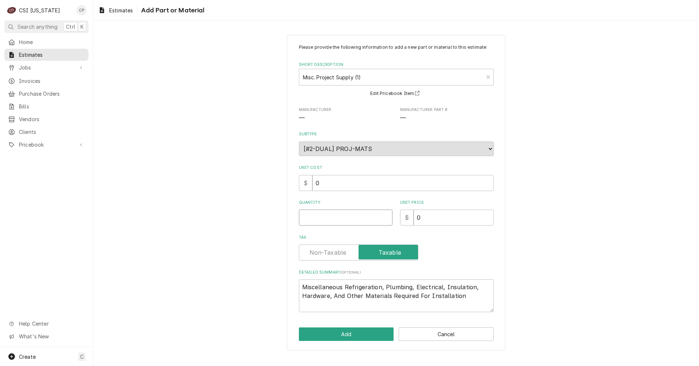
click at [346, 213] on input "Quantity" at bounding box center [346, 218] width 94 height 16
type textarea "x"
type input "1"
type textarea "x"
type input "1"
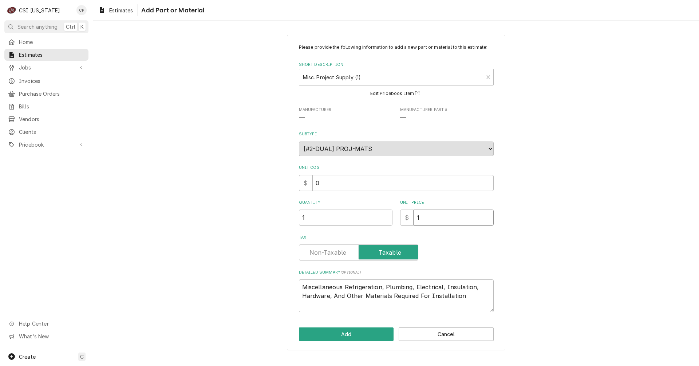
type textarea "x"
type input "12"
type textarea "x"
type input "126"
type textarea "x"
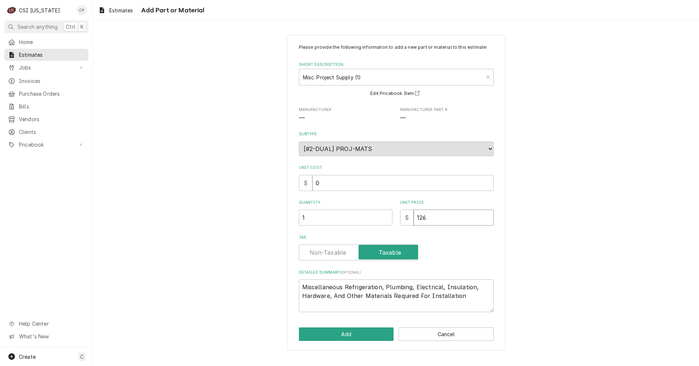
type input "126.0"
type textarea "x"
type input "126.02"
type textarea "x"
click at [340, 250] on label "Tax" at bounding box center [358, 253] width 119 height 16
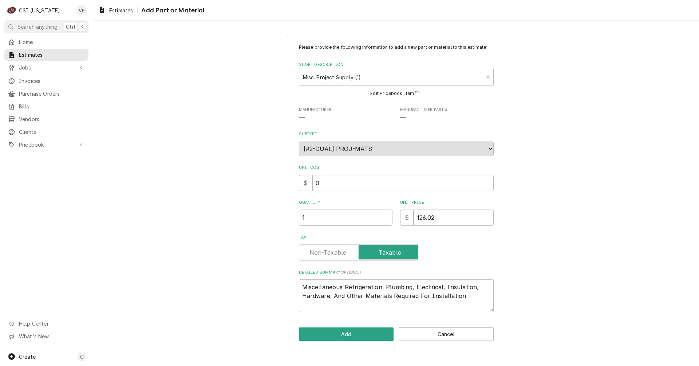
click at [340, 250] on input "Tax" at bounding box center [358, 253] width 113 height 16
checkbox input "false"
drag, startPoint x: 415, startPoint y: 287, endPoint x: 344, endPoint y: 284, distance: 70.7
click at [343, 285] on textarea "Miscellaneous Refrigeration, Plumbing, Electrical, Insulation, Hardware, And Ot…" at bounding box center [396, 296] width 195 height 33
type textarea "x"
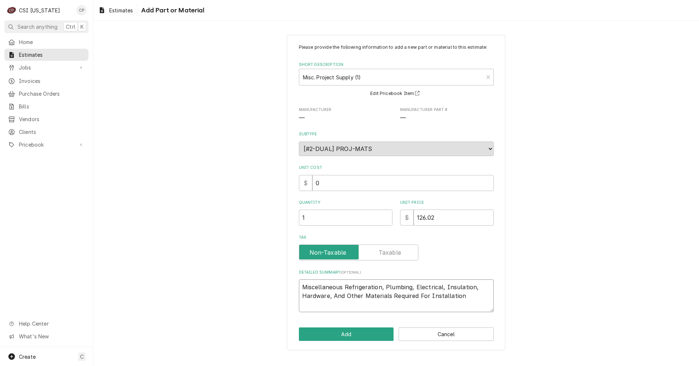
type textarea "MiscellaneousElectrical, Insulation, Hardware, And Other Materials Required For…"
type textarea "x"
type textarea "Miscellaneous Electrical, Insulation, Hardware, And Other Materials Required Fo…"
type textarea "x"
type textarea "Miscellaneous Electrical, Insulation, Hardware, And Other Materials Required Fo…"
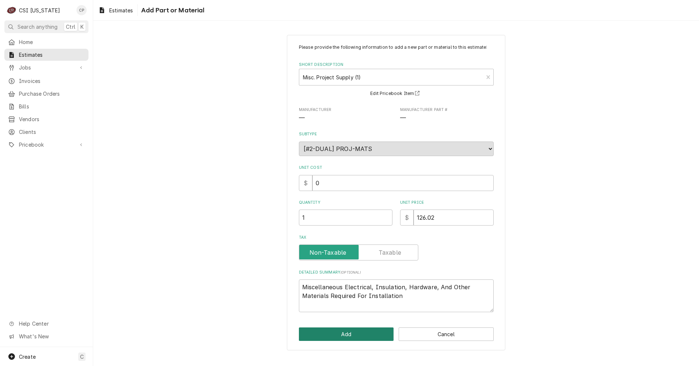
click at [368, 333] on button "Add" at bounding box center [346, 334] width 95 height 13
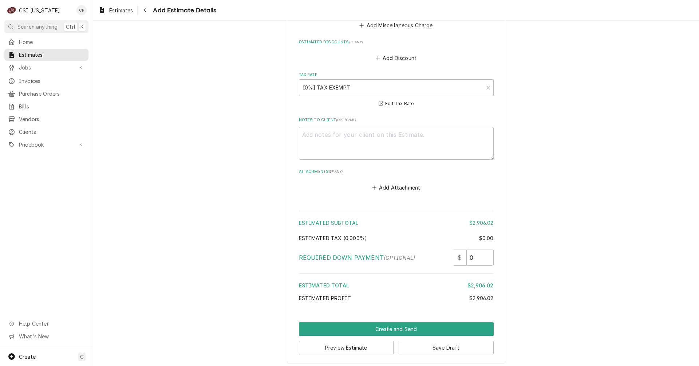
scroll to position [1310, 0]
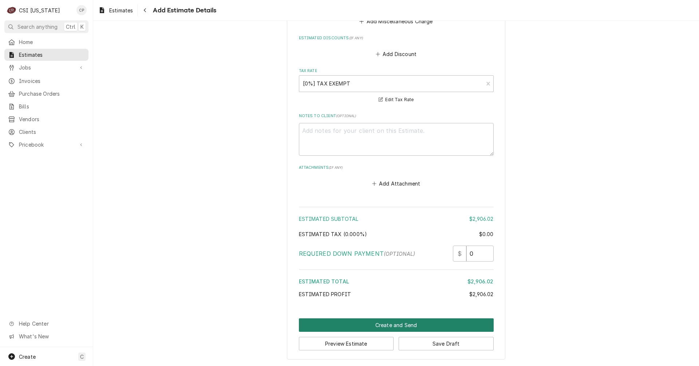
click at [394, 326] on button "Create and Send" at bounding box center [396, 325] width 195 height 13
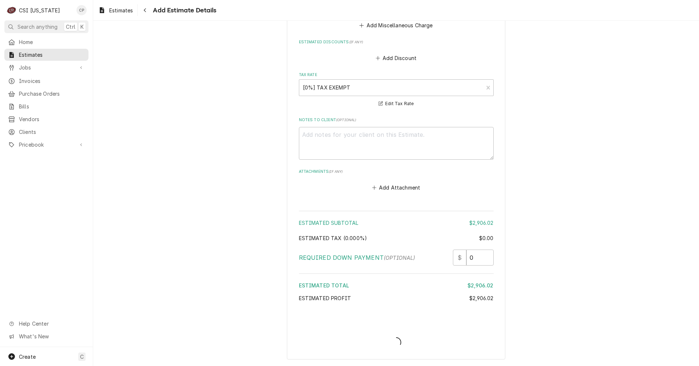
type textarea "x"
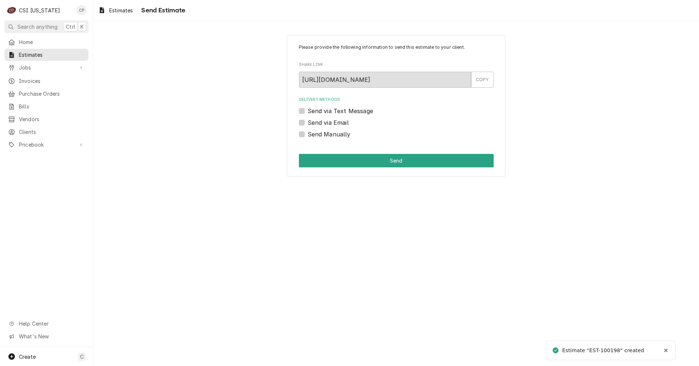
click at [308, 121] on label "Send via Email" at bounding box center [328, 122] width 41 height 9
click at [308, 121] on input "Send via Email" at bounding box center [405, 126] width 195 height 16
checkbox input "true"
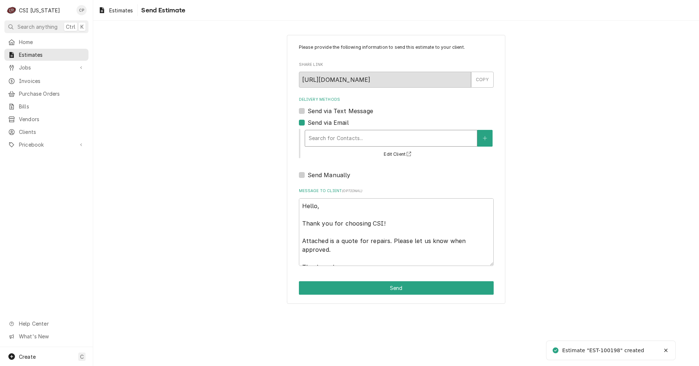
click at [398, 139] on div "Delivery Methods" at bounding box center [391, 138] width 165 height 13
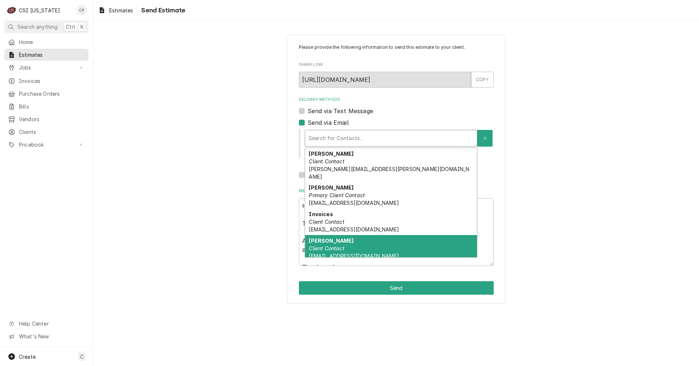
scroll to position [50, 0]
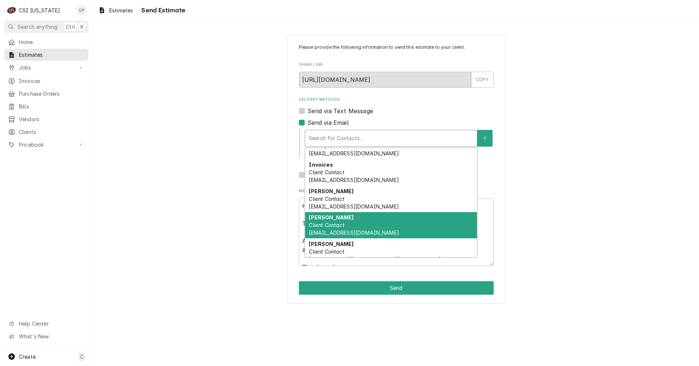
click at [328, 214] on strong "[PERSON_NAME]" at bounding box center [331, 217] width 45 height 6
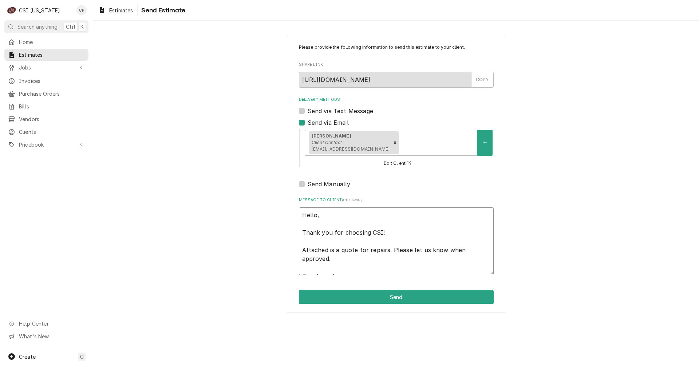
drag, startPoint x: 337, startPoint y: 250, endPoint x: 412, endPoint y: 256, distance: 76.0
click at [412, 256] on textarea "Hello, Thank you for choosing CSI! Attached is a quote for repairs. Please let …" at bounding box center [396, 242] width 195 height 68
type textarea "x"
type textarea "Hello, Thank you for choosing CSI! Attached is t Thank you!"
type textarea "x"
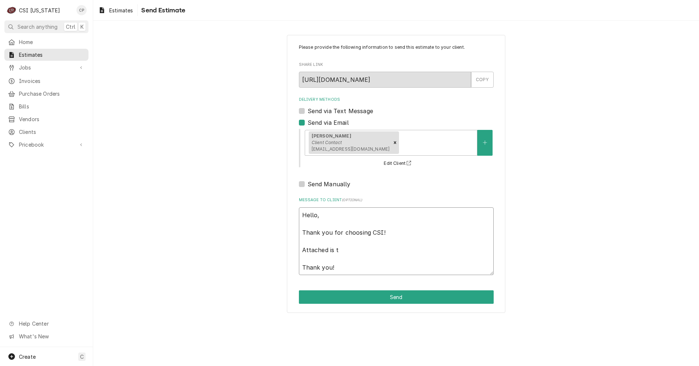
type textarea "Hello, Thank you for choosing CSI! Attached is th Thank you!"
type textarea "x"
type textarea "Hello, Thank you for choosing CSI! Attached is the Thank you!"
type textarea "x"
type textarea "Hello, Thank you for choosing CSI! Attached is the Thank you!"
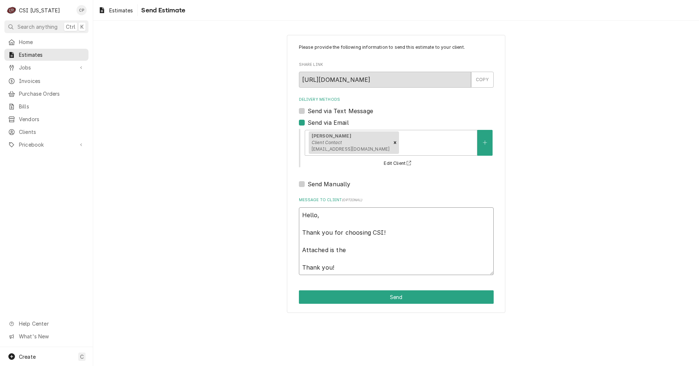
type textarea "x"
type textarea "Hello, Thank you for choosing CSI! Attached is the q Thank you!"
type textarea "x"
type textarea "Hello, Thank you for choosing CSI! Attached is the qu Thank you!"
type textarea "x"
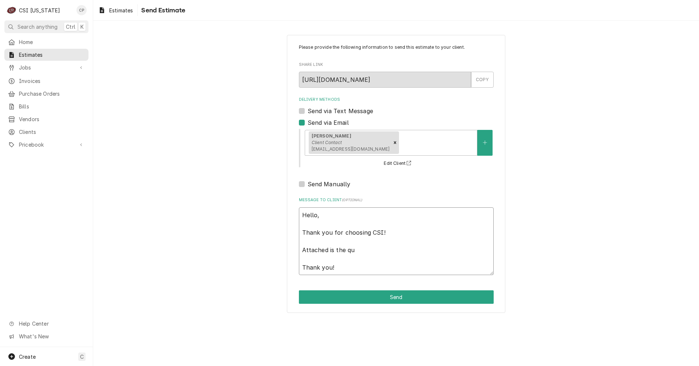
type textarea "Hello, Thank you for choosing CSI! Attached is the quo Thank you!"
type textarea "x"
type textarea "Hello, Thank you for choosing CSI! Attached is the quot Thank you!"
type textarea "x"
type textarea "Hello, Thank you for choosing CSI! Attached is the quote Thank you!"
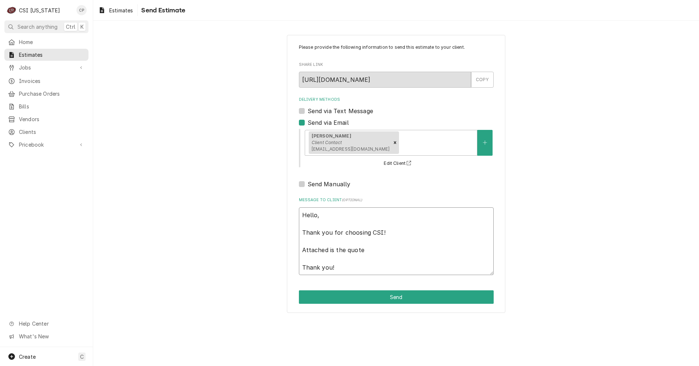
type textarea "x"
type textarea "Hello, Thank you for choosing CSI! Attached is the quote Thank you!"
type textarea "x"
type textarea "Hello, Thank you for choosing CSI! Attached is the quote f Thank you!"
type textarea "x"
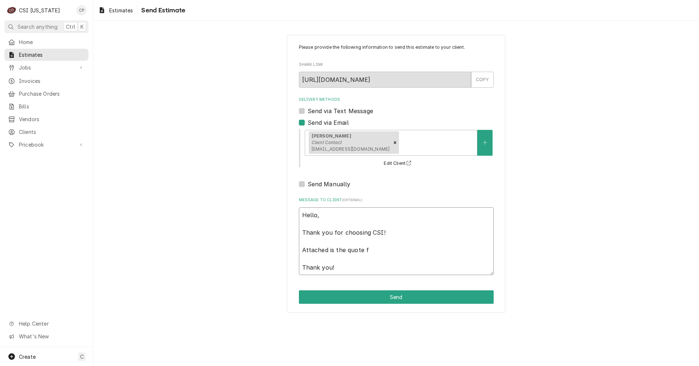
type textarea "Hello, Thank you for choosing CSI! Attached is the quote fo Thank you!"
type textarea "x"
type textarea "Hello, Thank you for choosing CSI! Attached is the quote for Thank you!"
type textarea "x"
type textarea "Hello, Thank you for choosing CSI! Attached is the quote for Thank you!"
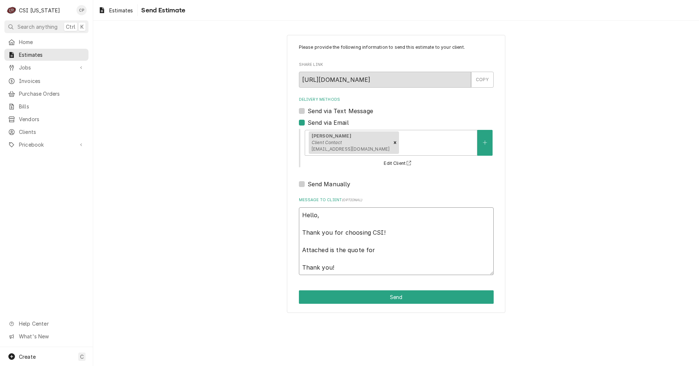
type textarea "x"
type textarea "Hello, Thank you for choosing CSI! Attached is the quote for t Thank you!"
type textarea "x"
type textarea "Hello, Thank you for choosing CSI! Attached is the quote for th Thank you!"
type textarea "x"
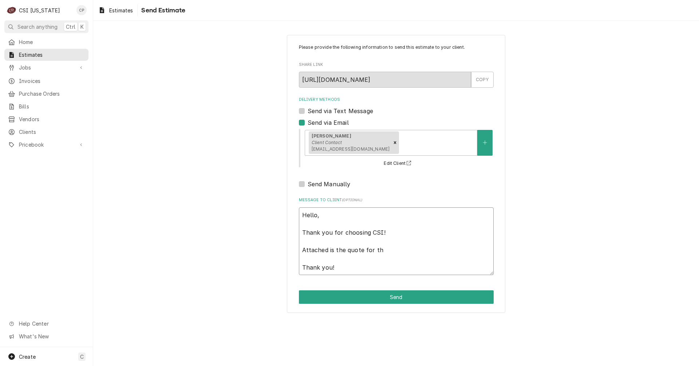
type textarea "Hello, Thank you for choosing CSI! Attached is the quote for the Thank you!"
type textarea "x"
type textarea "Hello, Thank you for choosing CSI! Attached is the quote for the Thank you!"
type textarea "x"
type textarea "Hello, Thank you for choosing CSI! Attached is the quote for the r Thank you!"
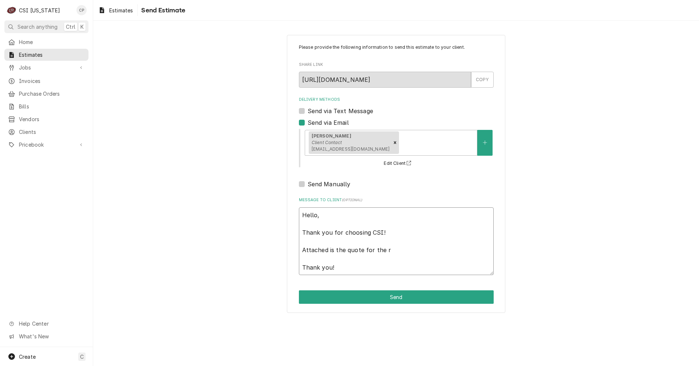
type textarea "x"
type textarea "Hello, Thank you for choosing CSI! Attached is the quote for the re Thank you!"
type textarea "x"
type textarea "Hello, Thank you for choosing CSI! Attached is the quote for the rem Thank you!"
type textarea "x"
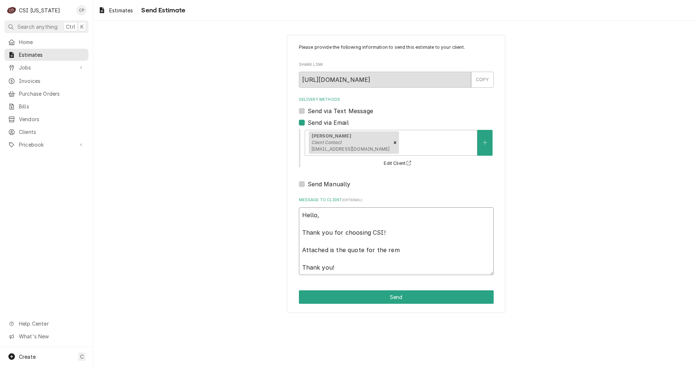
type textarea "Hello, Thank you for choosing CSI! Attached is the quote for the remo Thank you!"
type textarea "x"
type textarea "Hello, Thank you for choosing CSI! Attached is the quote for the remov Thank yo…"
type textarea "x"
type textarea "Hello, Thank you for choosing CSI! Attached is the quote for the remova Thank y…"
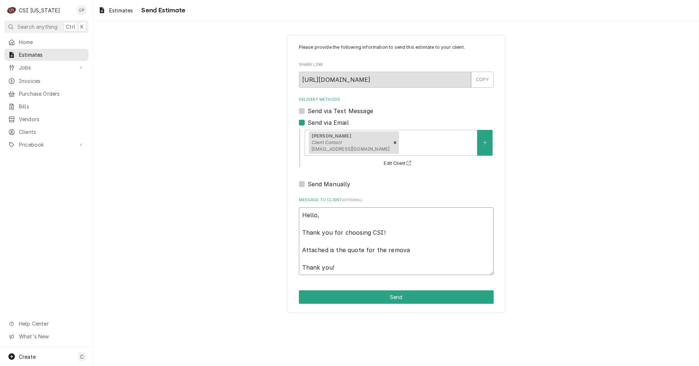
type textarea "x"
type textarea "Hello, Thank you for choosing CSI! Attached is the quote for the removal Thank …"
type textarea "x"
type textarea "Hello, Thank you for choosing CSI! Attached is the quote for the removal Thank …"
type textarea "x"
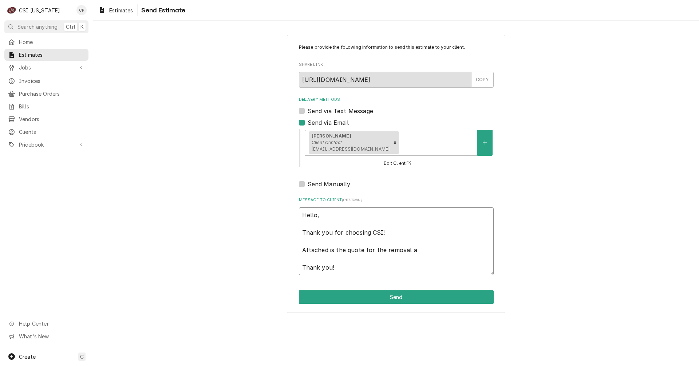
type textarea "Hello, Thank you for choosing CSI! Attached is the quote for the removal an Tha…"
type textarea "x"
type textarea "Hello, Thank you for choosing CSI! Attached is the quote for the removal and Th…"
type textarea "x"
type textarea "Hello, Thank you for choosing CSI! Attached is the quote for the removal and Th…"
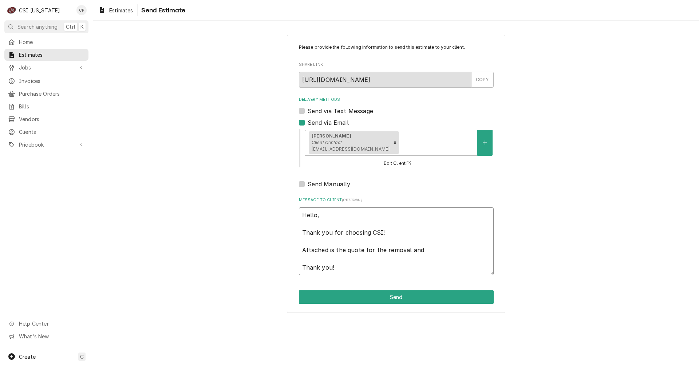
type textarea "x"
type textarea "Hello, Thank you for choosing CSI! Attached is the quote for the removal and i …"
type textarea "x"
type textarea "Hello, Thank you for choosing CSI! Attached is the quote for the removal and in…"
type textarea "x"
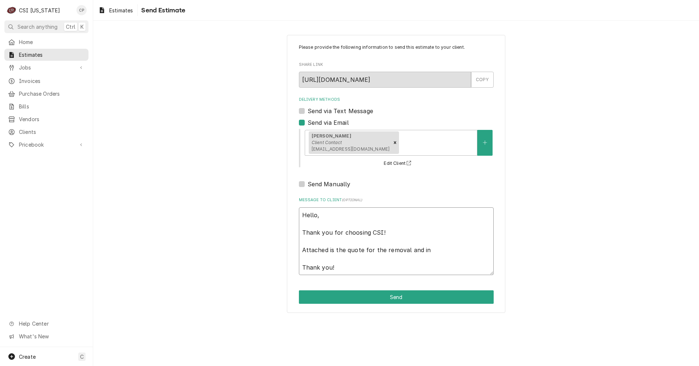
type textarea "Hello, Thank you for choosing CSI! Attached is the quote for the removal and in…"
type textarea "x"
type textarea "Hello, Thank you for choosing CSI! Attached is the quote for the removal and in…"
type textarea "x"
type textarea "Hello, Thank you for choosing CSI! Attached is the quote for the removal and in…"
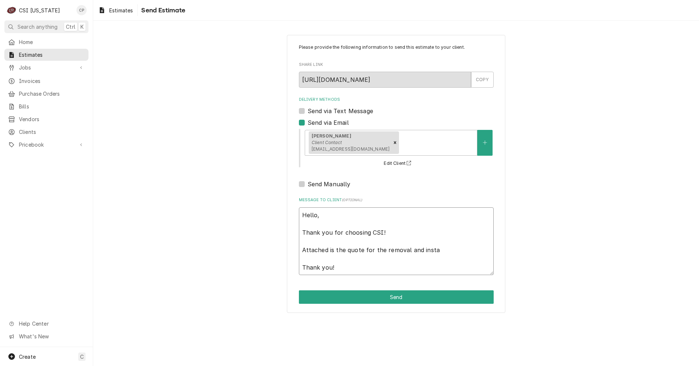
type textarea "x"
type textarea "Hello, Thank you for choosing CSI! Attached is the quote for the removal and in…"
type textarea "x"
type textarea "Hello, Thank you for choosing CSI! Attached is the quote for the removal and in…"
type textarea "x"
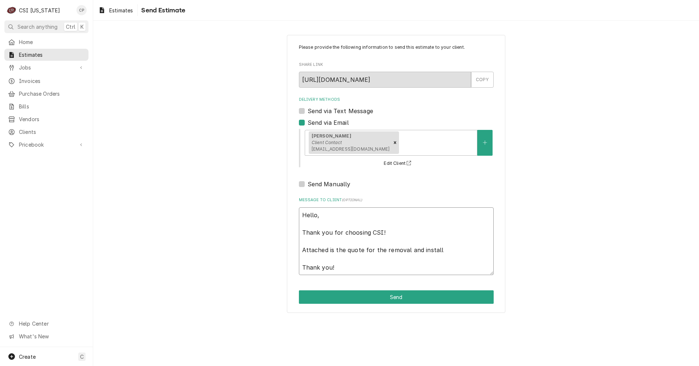
type textarea "Hello, Thank you for choosing CSI! Attached is the quote for the removal and in…"
type textarea "x"
type textarea "Hello, Thank you for choosing CSI! Attached is the quote for the removal and in…"
type textarea "x"
type textarea "Hello, Thank you for choosing CSI! Attached is the quote for the removal and in…"
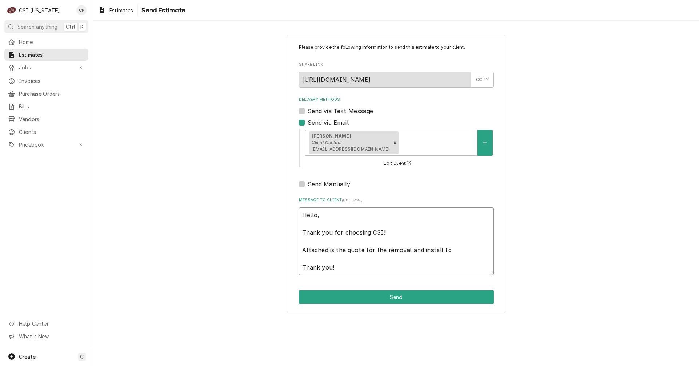
type textarea "x"
type textarea "Hello, Thank you for choosing CSI! Attached is the quote for the removal and in…"
type textarea "x"
type textarea "Hello, Thank you for choosing CSI! Attached is the quote for the removal and in…"
type textarea "x"
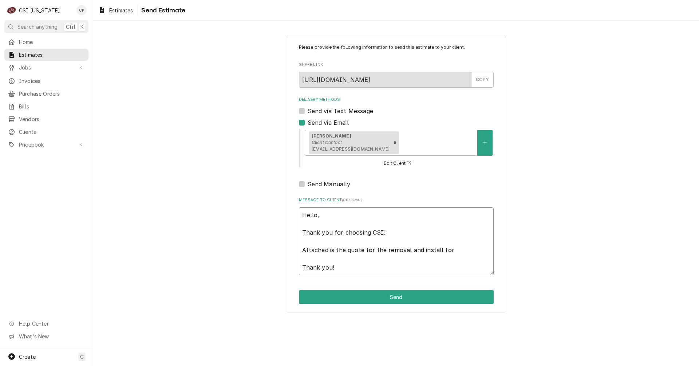
type textarea "Hello, Thank you for choosing CSI! Attached is the quote for the removal and in…"
type textarea "x"
type textarea "Hello, Thank you for choosing CSI! Attached is the quote for the removal and in…"
type textarea "x"
type textarea "Hello, Thank you for choosing CSI! Attached is the quote for the removal and in…"
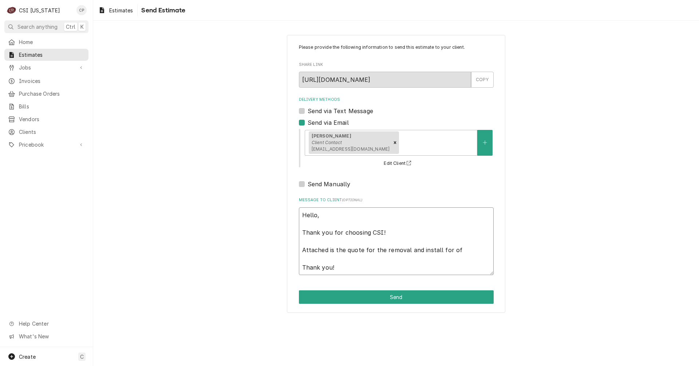
type textarea "x"
type textarea "Hello, Thank you for choosing CSI! Attached is the quote for the removal and in…"
type textarea "x"
type textarea "Hello, Thank you for choosing CSI! Attached is the quote for the removal and in…"
type textarea "x"
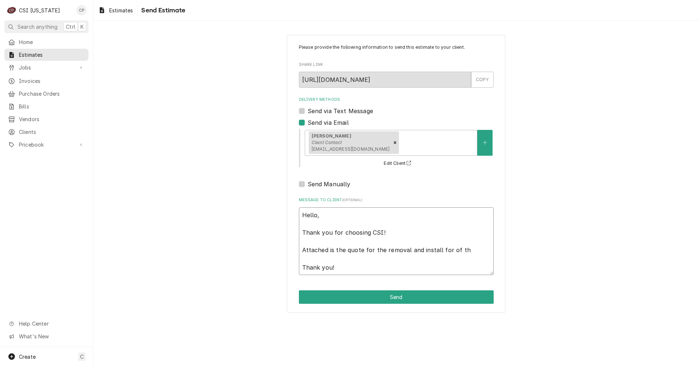
type textarea "Hello, Thank you for choosing CSI! Attached is the quote for the removal and in…"
type textarea "x"
type textarea "Hello, Thank you for choosing CSI! Attached is the quote for the removal and in…"
type textarea "x"
type textarea "Hello, Thank you for choosing CSI! Attached is the quote for the removal and in…"
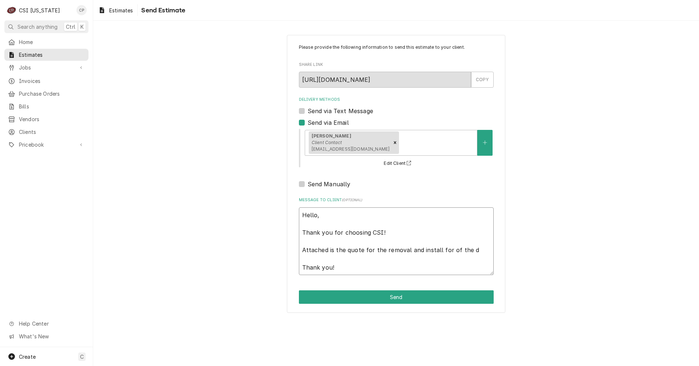
type textarea "x"
type textarea "Hello, Thank you for choosing CSI! Attached is the quote for the removal and in…"
type textarea "x"
type textarea "Hello, Thank you for choosing CSI! Attached is the quote for the removal and in…"
type textarea "x"
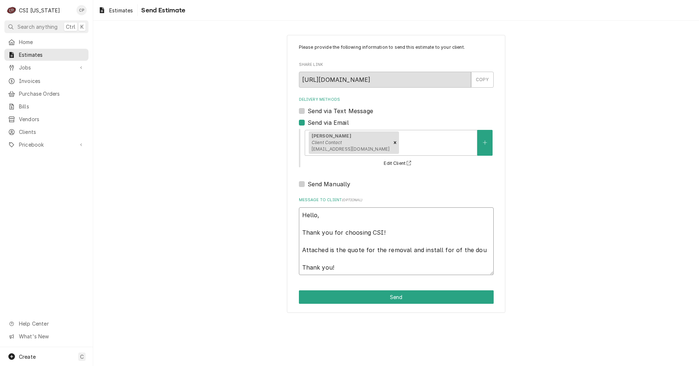
type textarea "Hello, Thank you for choosing CSI! Attached is the quote for the removal and in…"
type textarea "x"
type textarea "Hello, Thank you for choosing CSI! Attached is the quote for the removal and in…"
type textarea "x"
type textarea "Hello, Thank you for choosing CSI! Attached is the quote for the removal and in…"
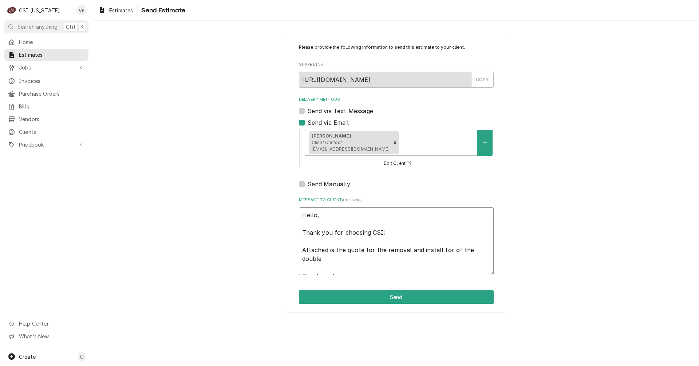
type textarea "x"
type textarea "Hello, Thank you for choosing CSI! Attached is the quote for the removal and in…"
type textarea "x"
type textarea "Hello, Thank you for choosing CSI! Attached is the quote for the removal and in…"
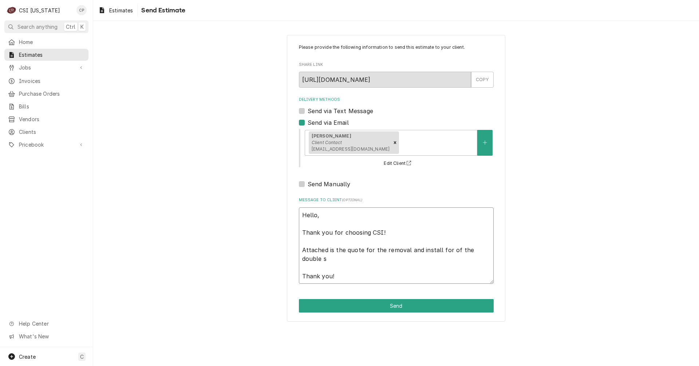
type textarea "x"
type textarea "Hello, Thank you for choosing CSI! Attached is the quote for the removal and in…"
type textarea "x"
type textarea "Hello, Thank you for choosing CSI! Attached is the quote for the removal and in…"
type textarea "x"
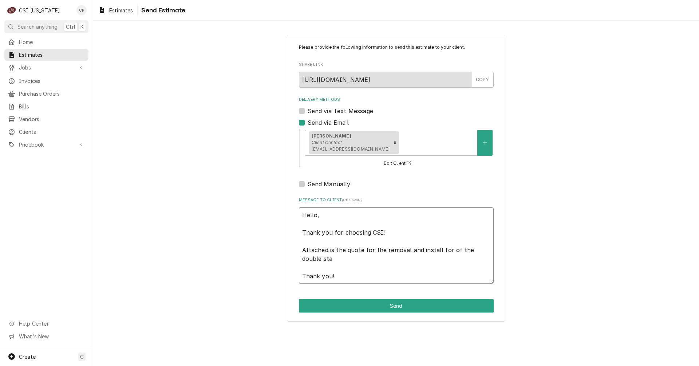
type textarea "Hello, Thank you for choosing CSI! Attached is the quote for the removal and in…"
type textarea "x"
type textarea "Hello, Thank you for choosing CSI! Attached is the quote for the removal and in…"
type textarea "x"
type textarea "Hello, Thank you for choosing CSI! Attached is the quote for the removal and in…"
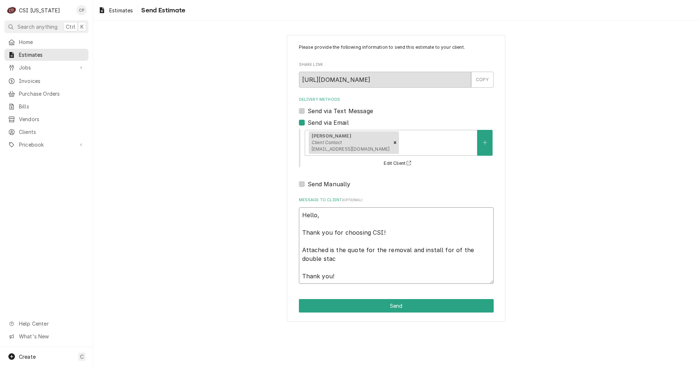
type textarea "x"
type textarea "Hello, Thank you for choosing CSI! Attached is the quote for the removal and in…"
type textarea "x"
type textarea "Hello, Thank you for choosing CSI! Attached is the quote for the removal and in…"
type textarea "x"
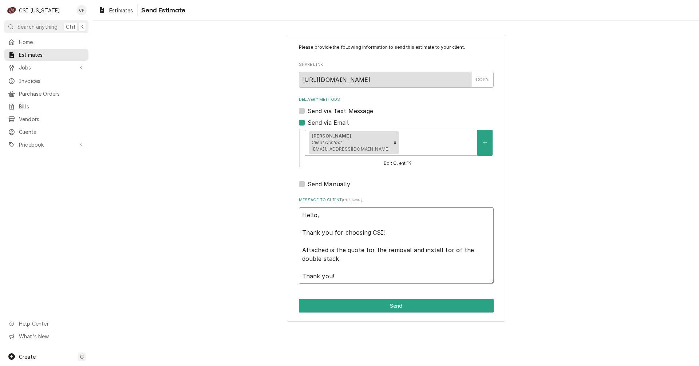
type textarea "Hello, Thank you for choosing CSI! Attached is the quote for the removal and in…"
type textarea "x"
type textarea "Hello, Thank you for choosing CSI! Attached is the quote for the removal and in…"
type textarea "x"
type textarea "Hello, Thank you for choosing CSI! Attached is the quote for the removal and in…"
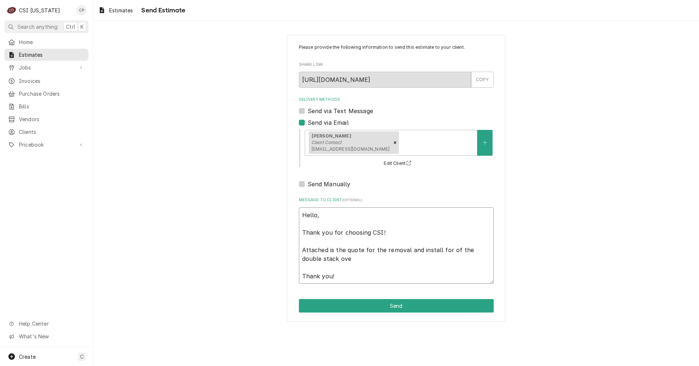
type textarea "x"
type textarea "Hello, Thank you for choosing CSI! Attached is the quote for the removal and in…"
type textarea "x"
type textarea "Hello, Thank you for choosing CSI! Attached is the quote for the removal and in…"
type textarea "x"
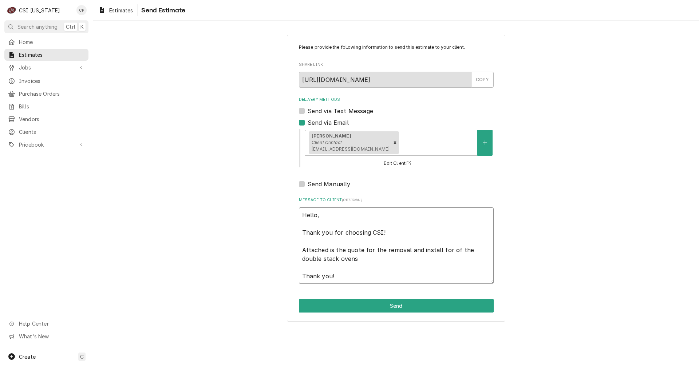
type textarea "Hello, Thank you for choosing CSI! Attached is the quote for the removal and in…"
type textarea "x"
type textarea "Hello, Thank you for choosing CSI! Attached is the quote for the removal and in…"
type textarea "x"
type textarea "Hello, Thank you for choosing CSI! Attached is the quote for the removal and in…"
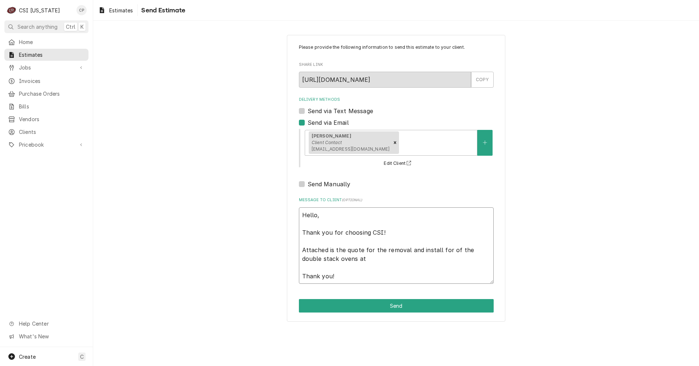
type textarea "x"
type textarea "Hello, Thank you for choosing CSI! Attached is the quote for the removal and in…"
type textarea "x"
type textarea "Hello, Thank you for choosing CSI! Attached is the quote for the removal and in…"
type textarea "x"
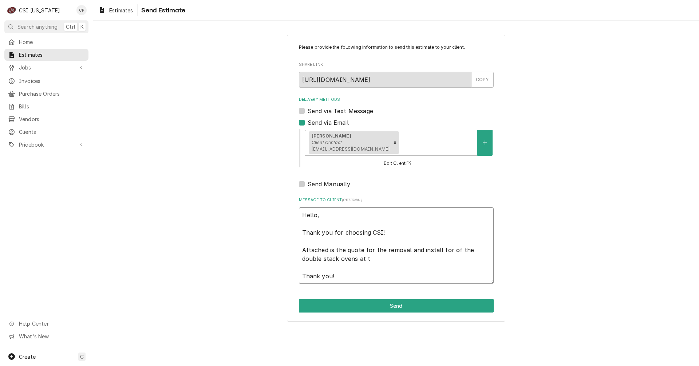
type textarea "Hello, Thank you for choosing CSI! Attached is the quote for the removal and in…"
type textarea "x"
type textarea "Hello, Thank you for choosing CSI! Attached is the quote for the removal and in…"
type textarea "x"
type textarea "Hello, Thank you for choosing CSI! Attached is the quote for the removal and in…"
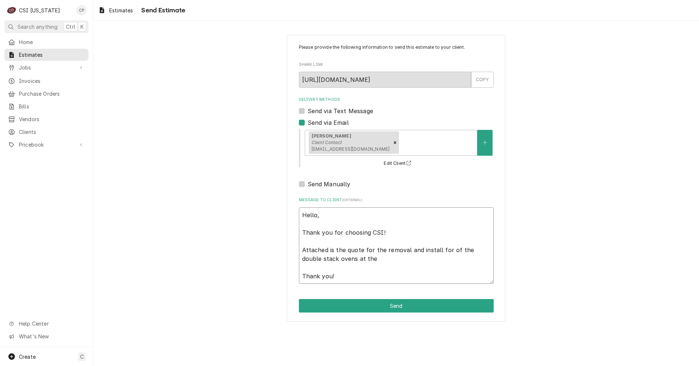
type textarea "x"
type textarea "Hello, Thank you for choosing CSI! Attached is the quote for the removal and in…"
type textarea "x"
type textarea "Hello, Thank you for choosing CSI! Attached is the quote for the removal and in…"
type textarea "x"
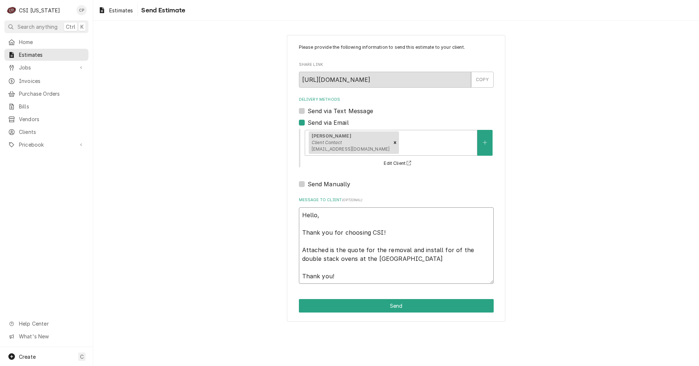
type textarea "Hello, Thank you for choosing CSI! Attached is the quote for the removal and in…"
type textarea "x"
type textarea "Hello, Thank you for choosing CSI! Attached is the quote for the removal and in…"
type textarea "x"
type textarea "Hello, Thank you for choosing CSI! Attached is the quote for the removal and in…"
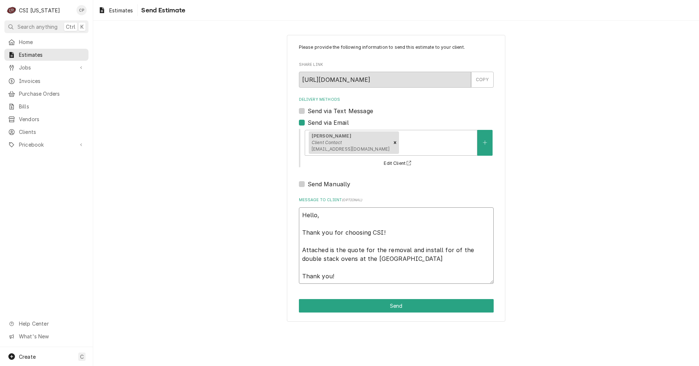
type textarea "x"
type textarea "Hello, Thank you for choosing CSI! Attached is the quote for the removal and in…"
type textarea "x"
type textarea "Hello, Thank you for choosing CSI! Attached is the quote for the removal and in…"
type textarea "x"
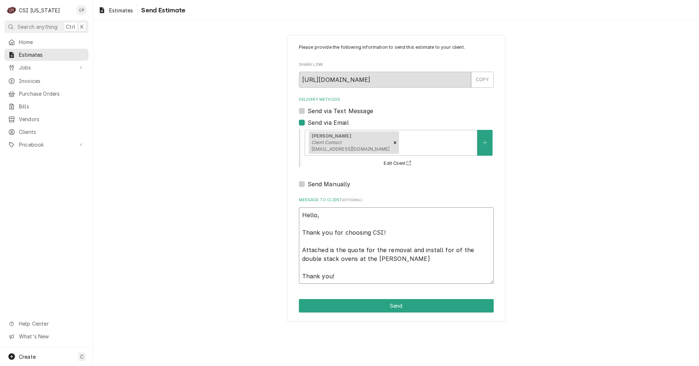
type textarea "Hello, Thank you for choosing CSI! Attached is the quote for the removal and in…"
type textarea "x"
type textarea "Hello, Thank you for choosing CSI! Attached is the quote for the removal and in…"
type textarea "x"
type textarea "Hello, Thank you for choosing CSI! Attached is the quote for the removal and in…"
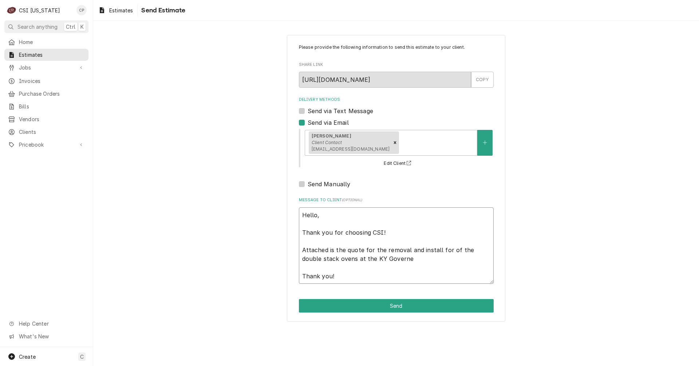
type textarea "x"
type textarea "Hello, Thank you for choosing CSI! Attached is the quote for the removal and in…"
type textarea "x"
type textarea "Hello, Thank you for choosing CSI! Attached is the quote for the removal and in…"
type textarea "x"
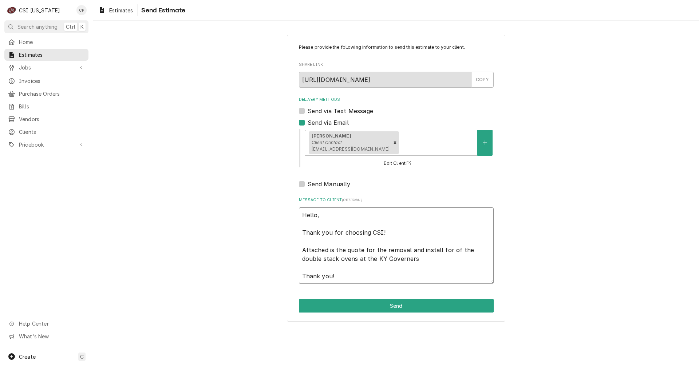
type textarea "Hello, Thank you for choosing CSI! Attached is the quote for the removal and in…"
type textarea "x"
type textarea "Hello, Thank you for choosing CSI! Attached is the quote for the removal and in…"
type textarea "x"
type textarea "Hello, Thank you for choosing CSI! Attached is the quote for the removal and in…"
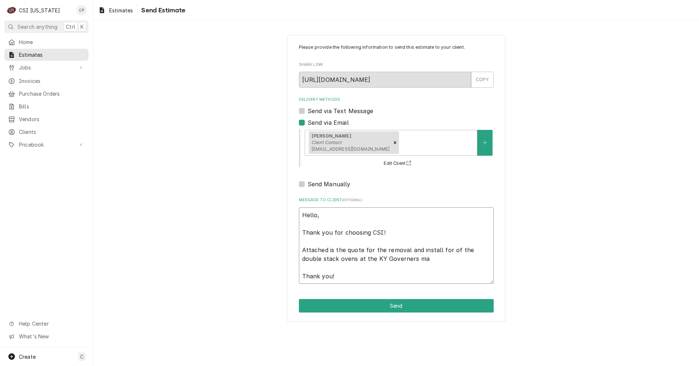
type textarea "x"
type textarea "Hello, Thank you for choosing CSI! Attached is the quote for the removal and in…"
type textarea "x"
type textarea "Hello, Thank you for choosing CSI! Attached is the quote for the removal and in…"
type textarea "x"
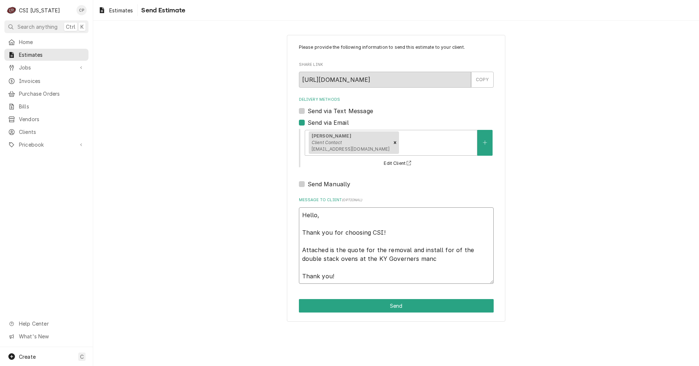
type textarea "Hello, Thank you for choosing CSI! Attached is the quote for the removal and in…"
type textarea "x"
type textarea "Hello, Thank you for choosing CSI! Attached is the quote for the removal and in…"
type textarea "x"
type textarea "Hello, Thank you for choosing CSI! Attached is the quote for the removal and in…"
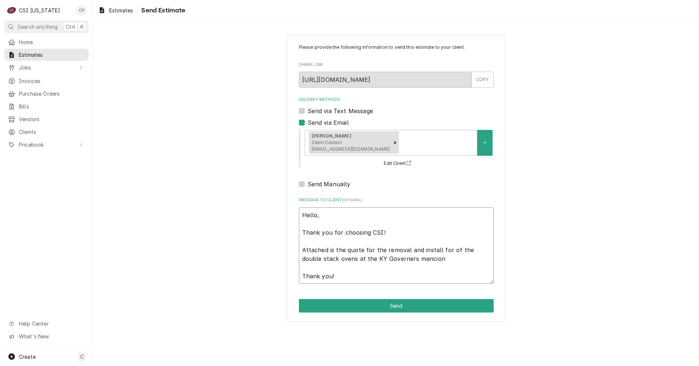
type textarea "x"
type textarea "Hello, Thank you for choosing CSI! Attached is the quote for the removal and in…"
type textarea "x"
type textarea "Hello, Thank you for choosing CSI! Attached is the quote for the removal and in…"
type textarea "x"
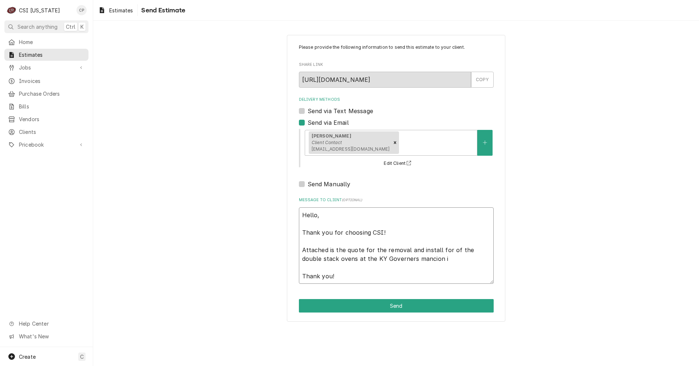
type textarea "Hello, Thank you for choosing CSI! Attached is the quote for the removal and in…"
type textarea "x"
click at [466, 260] on textarea "Hello, Thank you for choosing CSI! Attached is the quote for the removal and in…" at bounding box center [396, 246] width 195 height 76
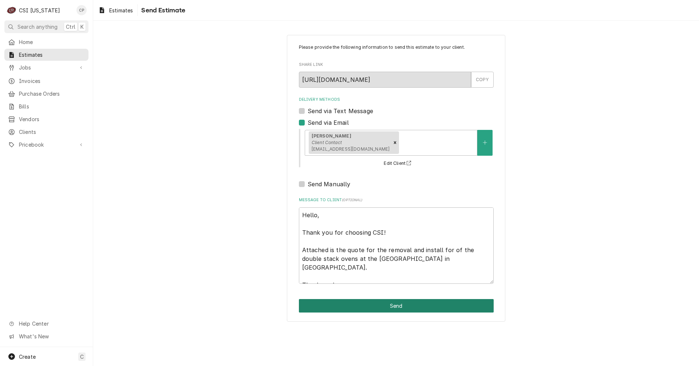
click at [392, 305] on button "Send" at bounding box center [396, 305] width 195 height 13
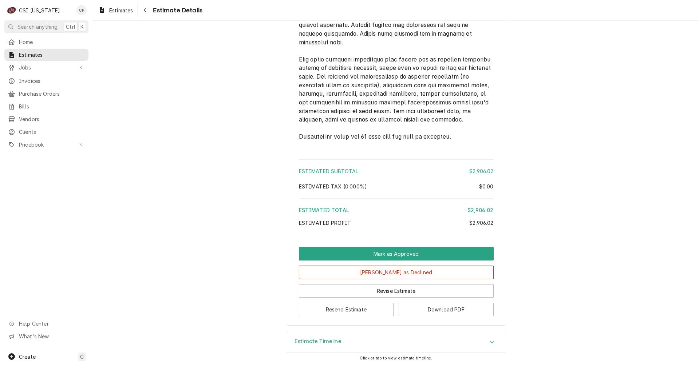
scroll to position [1172, 0]
click at [145, 8] on icon "Navigate back" at bounding box center [144, 10] width 3 height 5
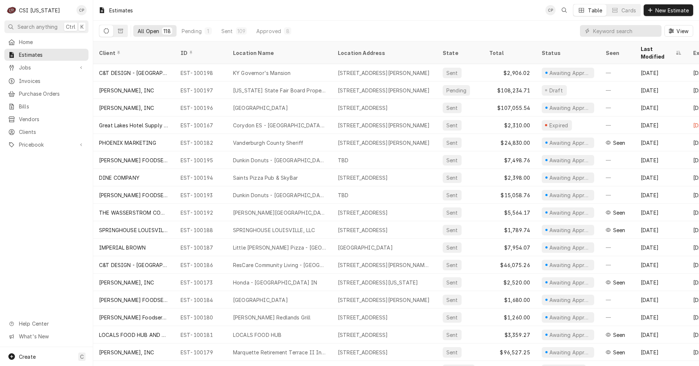
click at [25, 30] on button "Search anything Ctrl K" at bounding box center [46, 26] width 84 height 13
drag, startPoint x: 39, startPoint y: 240, endPoint x: 59, endPoint y: 167, distance: 76.2
click at [40, 239] on body "C CSI [US_STATE] CP Search anything Ctrl K Home Estimates Jobs Jobs Job Series …" at bounding box center [349, 183] width 699 height 366
click at [31, 66] on span "Jobs" at bounding box center [46, 68] width 55 height 8
click at [30, 76] on span "Jobs" at bounding box center [52, 80] width 66 height 8
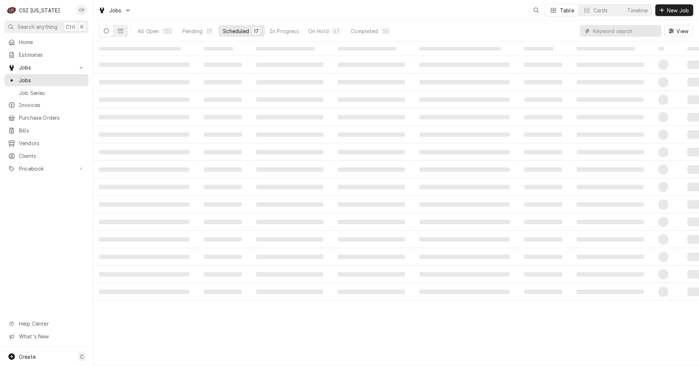
click at [603, 30] on input "Dynamic Content Wrapper" at bounding box center [625, 31] width 65 height 12
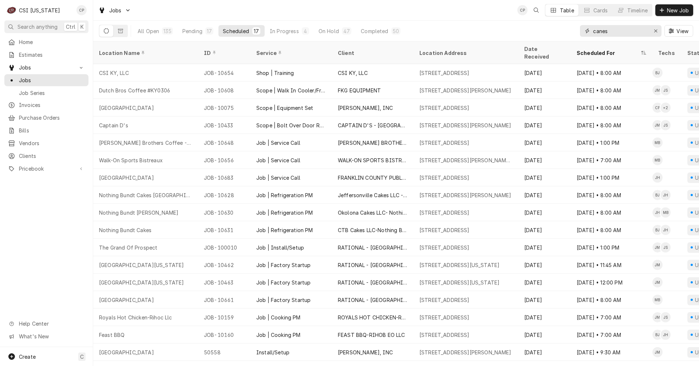
type input "canes"
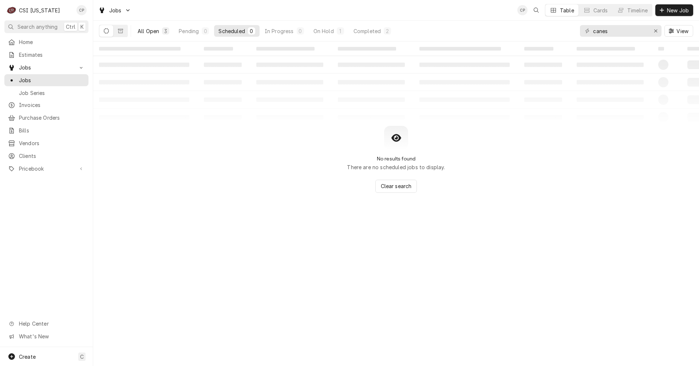
click at [152, 32] on div "All Open" at bounding box center [148, 31] width 21 height 8
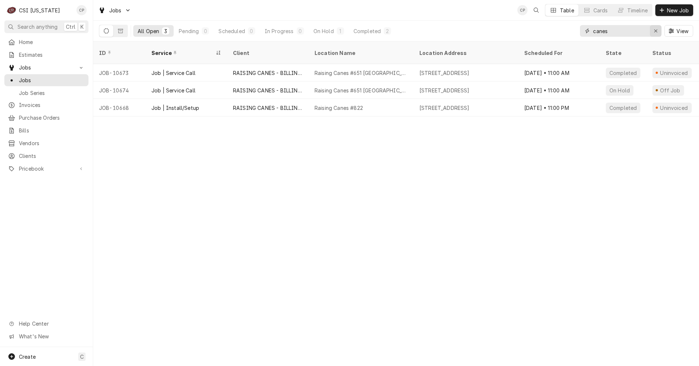
click at [655, 34] on div "Erase input" at bounding box center [655, 30] width 7 height 7
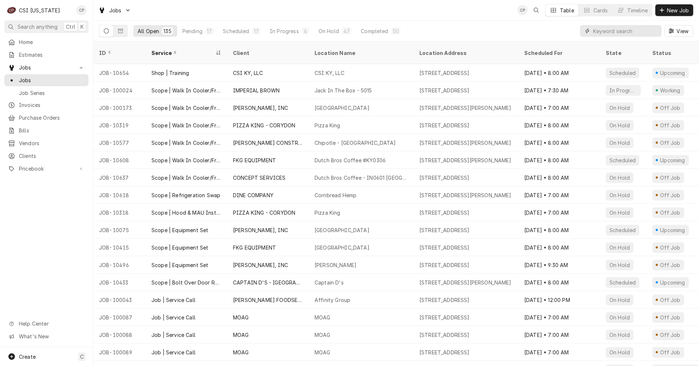
click at [635, 29] on input "Dynamic Content Wrapper" at bounding box center [625, 31] width 65 height 12
click at [602, 32] on input "Dynamic Content Wrapper" at bounding box center [625, 31] width 65 height 12
click at [36, 27] on span "Search anything" at bounding box center [37, 27] width 40 height 8
click at [453, 24] on body "C CSI [US_STATE] CP Search anything Ctrl K Home Estimates Jobs Jobs Job Series …" at bounding box center [349, 183] width 699 height 366
click at [29, 52] on span "Estimates" at bounding box center [52, 55] width 66 height 8
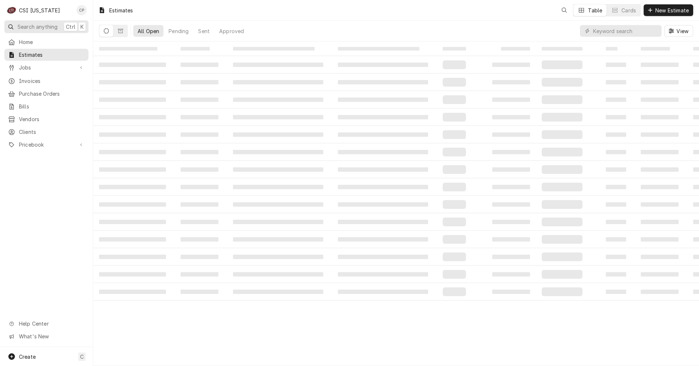
click at [37, 25] on span "Search anything" at bounding box center [37, 27] width 40 height 8
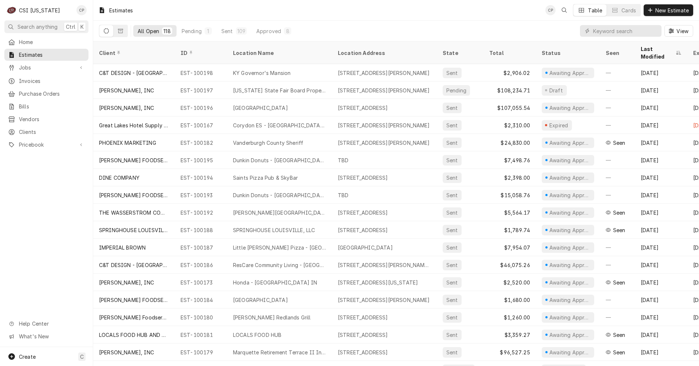
click at [397, 25] on body "C CSI [US_STATE] CP Search anything Ctrl K Home Estimates Jobs Jobs Job Series …" at bounding box center [349, 183] width 699 height 366
click at [616, 30] on input "Dynamic Content Wrapper" at bounding box center [625, 31] width 65 height 12
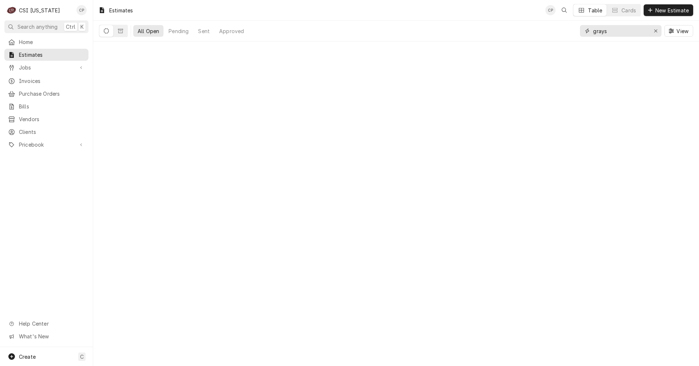
type input "grays"
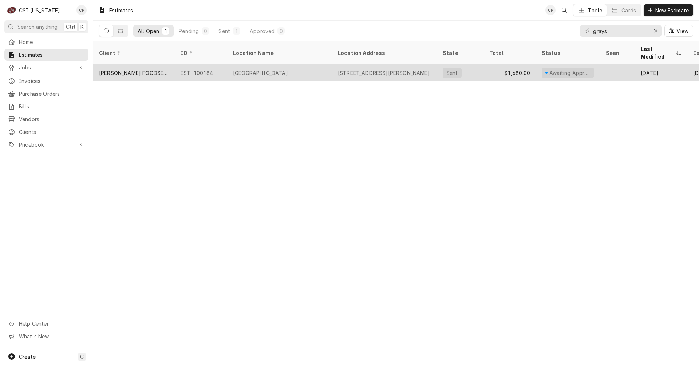
click at [244, 69] on div "[GEOGRAPHIC_DATA]" at bounding box center [260, 73] width 55 height 8
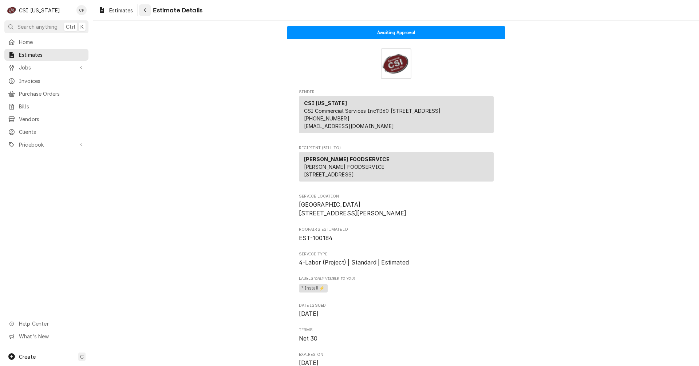
click at [147, 12] on div "Navigate back" at bounding box center [144, 10] width 7 height 7
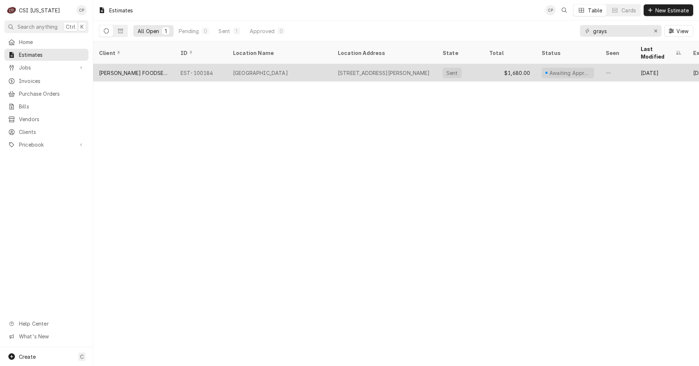
click at [271, 69] on div "[GEOGRAPHIC_DATA]" at bounding box center [260, 73] width 55 height 8
click at [271, 69] on div "Grayson County Schools" at bounding box center [260, 73] width 55 height 8
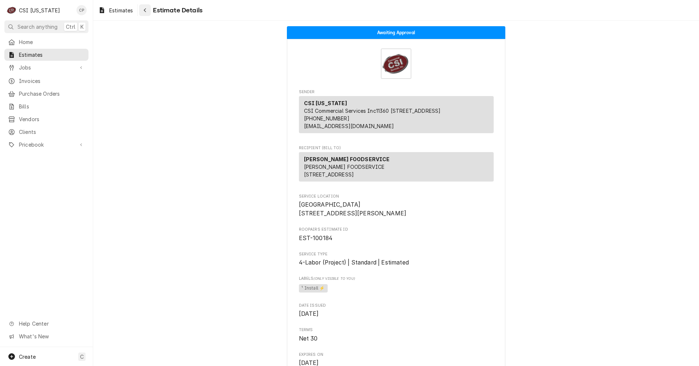
click at [145, 11] on icon "Navigate back" at bounding box center [145, 10] width 2 height 4
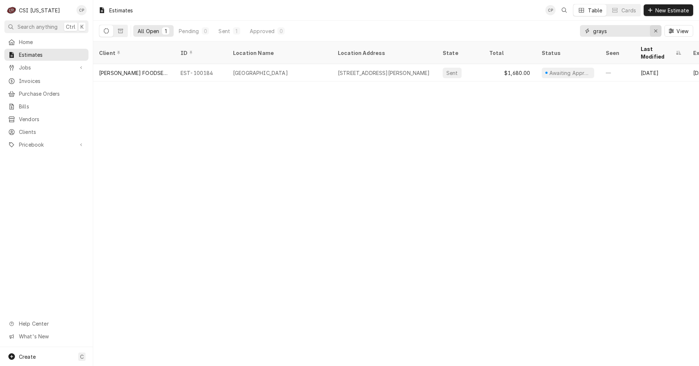
click at [655, 33] on div "Erase input" at bounding box center [655, 30] width 7 height 7
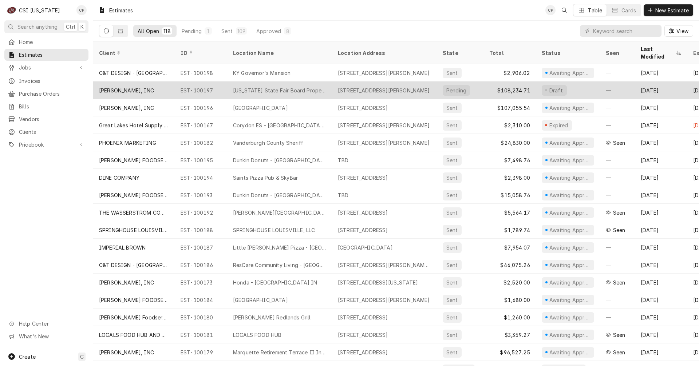
click at [266, 87] on div "Kentucky State Fair Board Property" at bounding box center [279, 91] width 93 height 8
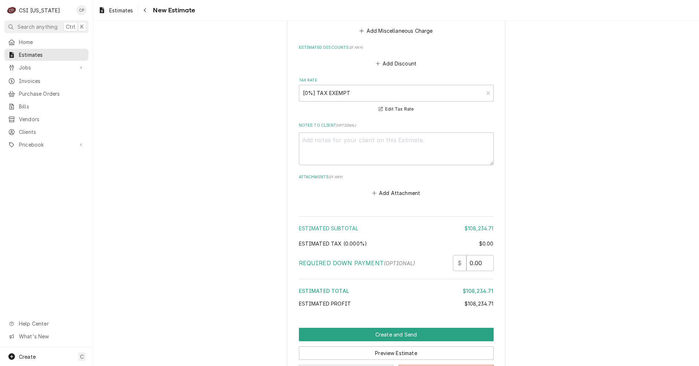
scroll to position [2501, 0]
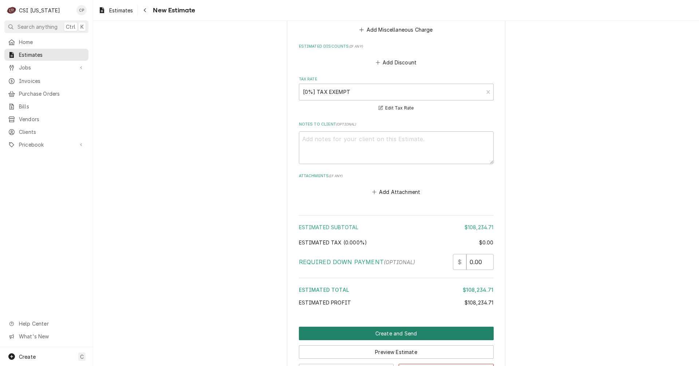
click at [395, 327] on button "Create and Send" at bounding box center [396, 333] width 195 height 13
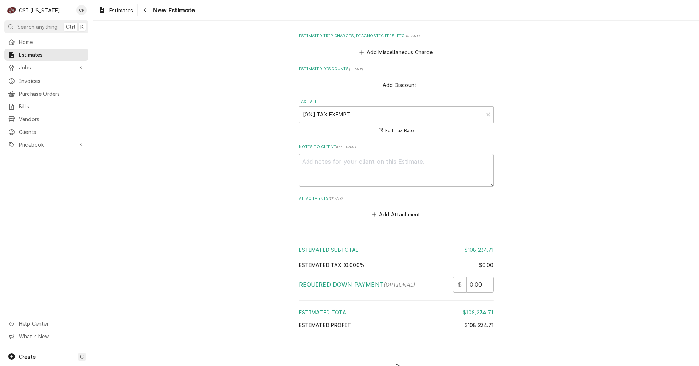
type textarea "x"
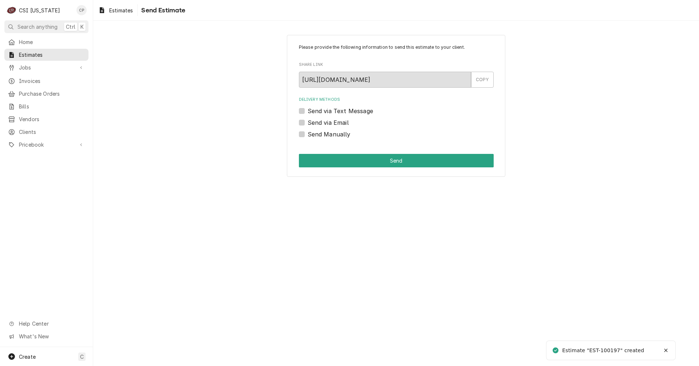
click at [308, 121] on label "Send via Email" at bounding box center [328, 122] width 41 height 9
click at [308, 121] on input "Send via Email" at bounding box center [405, 126] width 195 height 16
checkbox input "true"
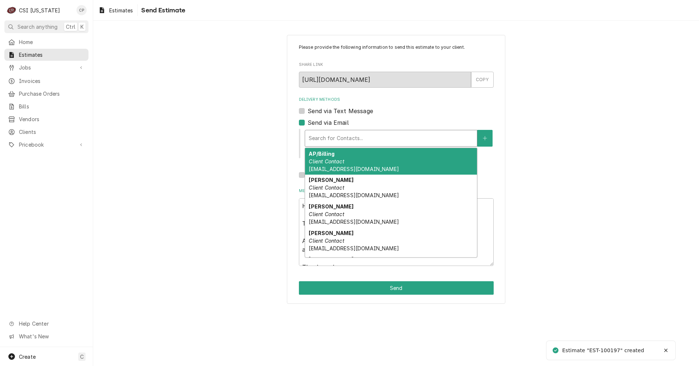
click at [362, 139] on div "Delivery Methods" at bounding box center [391, 138] width 165 height 13
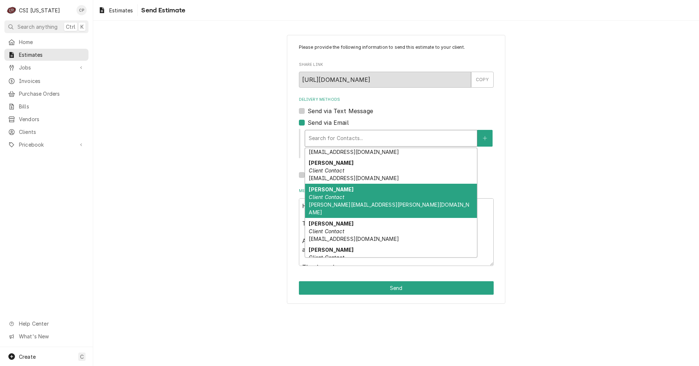
scroll to position [109, 0]
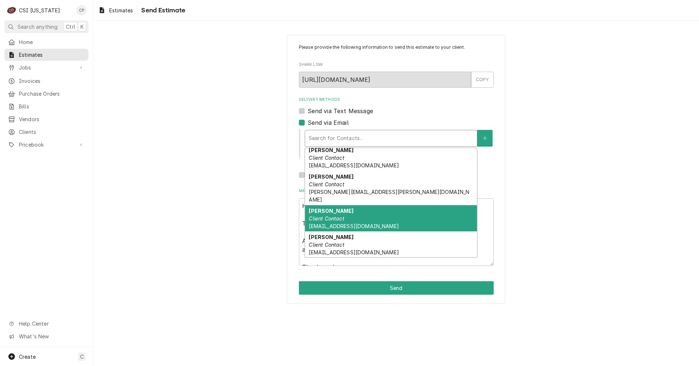
click at [334, 223] on span "jgraves@staffordsmith.com" at bounding box center [354, 226] width 90 height 6
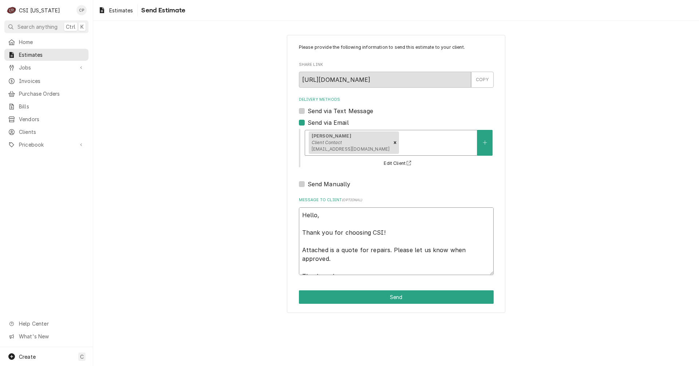
click at [347, 265] on textarea "Hello, Thank you for choosing CSI! Attached is a quote for repairs. Please let …" at bounding box center [396, 242] width 195 height 68
click at [335, 250] on textarea "Hello, Thank you for choosing CSI! Attached is a quote for repairs. Please let …" at bounding box center [396, 242] width 195 height 68
click at [336, 250] on textarea "Hello, Thank you for choosing CSI! Attached is a quote for repairs. Please let …" at bounding box center [396, 242] width 195 height 68
drag, startPoint x: 336, startPoint y: 250, endPoint x: 354, endPoint y: 261, distance: 21.2
click at [354, 261] on textarea "Hello, Thank you for choosing CSI! Attached is a quote for repairs. Please let …" at bounding box center [396, 242] width 195 height 68
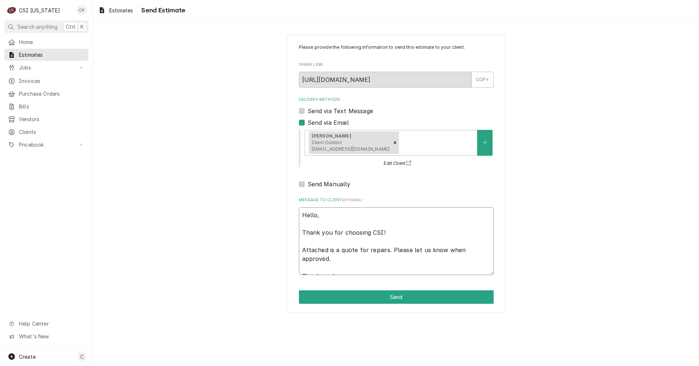
type textarea "x"
type textarea "Hello, Thank you for choosing CSI! Attached is t Thank you!"
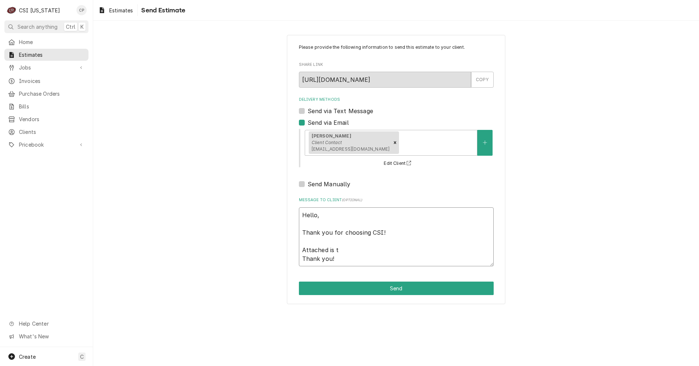
type textarea "x"
type textarea "Hello, Thank you for choosing CSI! Attached is th Thank you!"
type textarea "x"
type textarea "Hello, Thank you for choosing CSI! Attached is the Thank you!"
type textarea "x"
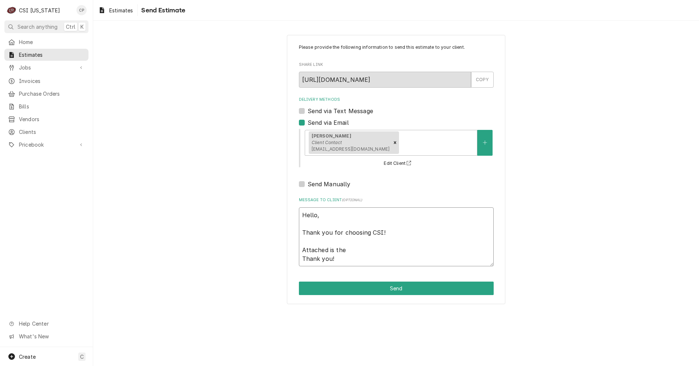
type textarea "Hello, Thank you for choosing CSI! Attached is the Thank you!"
type textarea "x"
type textarea "Hello, Thank you for choosing CSI! Attached is the q Thank you!"
type textarea "x"
type textarea "Hello, Thank you for choosing CSI! Attached is the qu Thank you!"
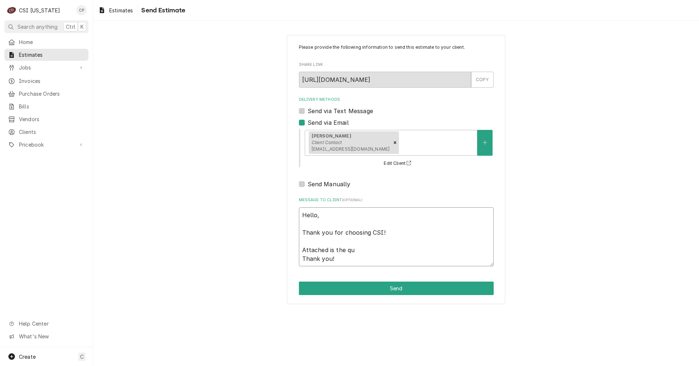
type textarea "x"
type textarea "Hello, Thank you for choosing CSI! Attached is the quo Thank you!"
type textarea "x"
type textarea "Hello, Thank you for choosing CSI! Attached is the quot Thank you!"
type textarea "x"
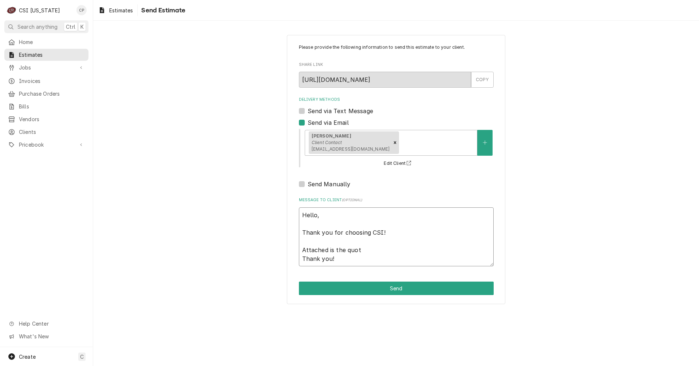
type textarea "Hello, Thank you for choosing CSI! Attached is the quote Thank you!"
type textarea "x"
type textarea "Hello, Thank you for choosing CSI! Attached is the quote Thank you!"
type textarea "x"
type textarea "Hello, Thank you for choosing CSI! Attached is the quote f Thank you!"
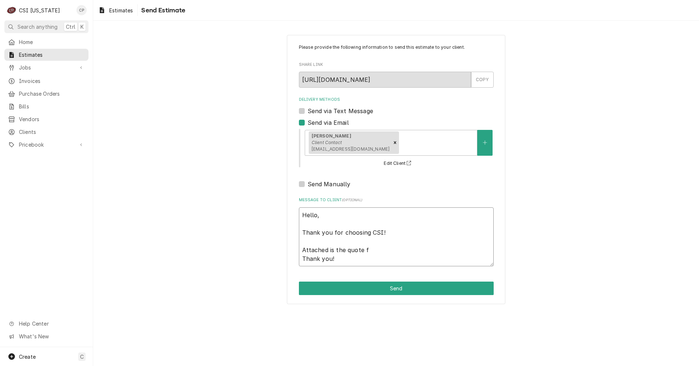
type textarea "x"
type textarea "Hello, Thank you for choosing CSI! Attached is the quote fo Thank you!"
type textarea "x"
type textarea "Hello, Thank you for choosing CSI! Attached is the quote for Thank you!"
type textarea "x"
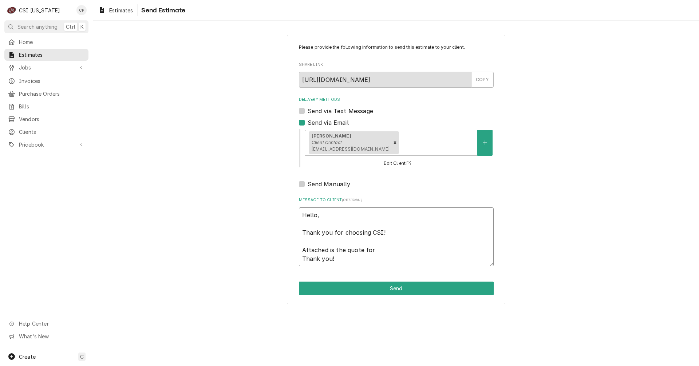
type textarea "Hello, Thank you for choosing CSI! Attached is the quote for Thank you!"
type textarea "x"
type textarea "Hello, Thank you for choosing CSI! Attached is the quote for t Thank you!"
type textarea "x"
type textarea "Hello, Thank you for choosing CSI! Attached is the quote for th Thank you!"
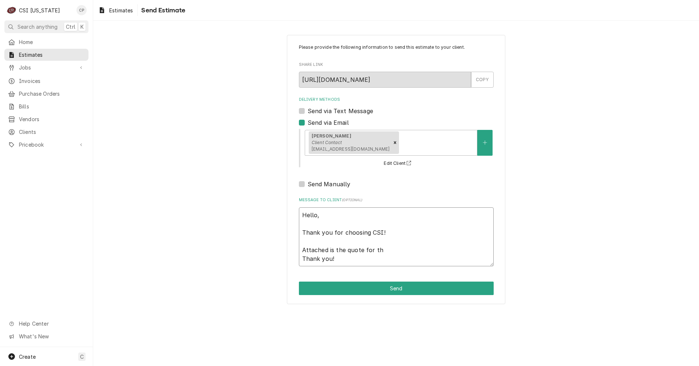
type textarea "x"
type textarea "Hello, Thank you for choosing CSI! Attached is the quote for the Thank you!"
type textarea "x"
type textarea "Hello, Thank you for choosing CSI! Attached is the quote for the Thank you!"
type textarea "x"
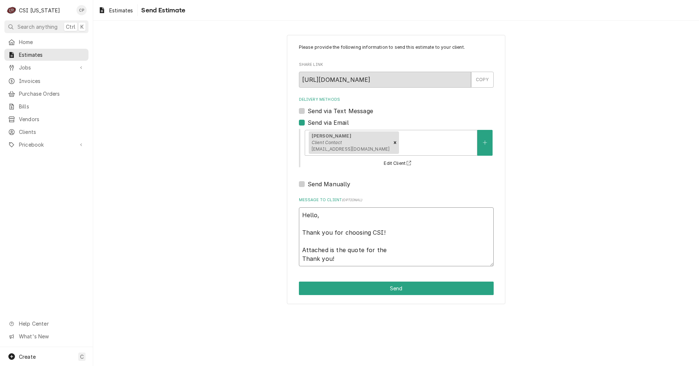
type textarea "Hello, Thank you for choosing CSI! Attached is the quote for the S Thank you!"
type textarea "x"
type textarea "Hello, Thank you for choosing CSI! Attached is the quote for the St Thank you!"
type textarea "x"
type textarea "Hello, Thank you for choosing CSI! Attached is the quote for the Sta Thank you!"
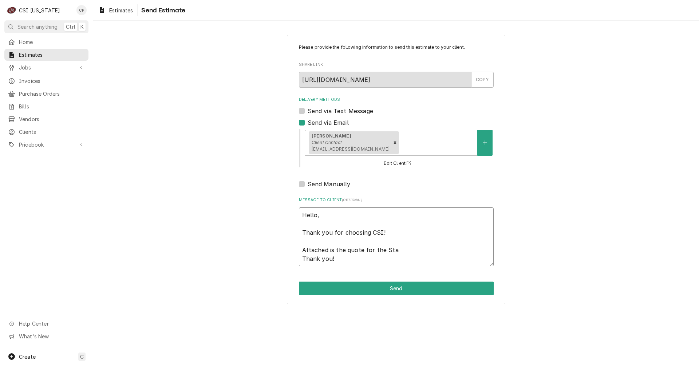
type textarea "x"
type textarea "Hello, Thank you for choosing CSI! Attached is the quote for the Stat Thank you!"
type textarea "x"
type textarea "Hello, Thank you for choosing CSI! Attached is the quote for the State Thank yo…"
type textarea "x"
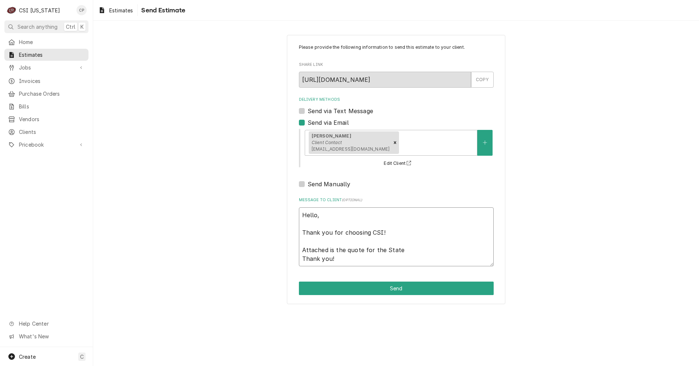
type textarea "Hello, Thank you for choosing CSI! Attached is the quote for the State Thank yo…"
type textarea "x"
type textarea "Hello, Thank you for choosing CSI! Attached is the quote for the State F Thank …"
type textarea "x"
type textarea "Hello, Thank you for choosing CSI! Attached is the quote for the State Fa Thank…"
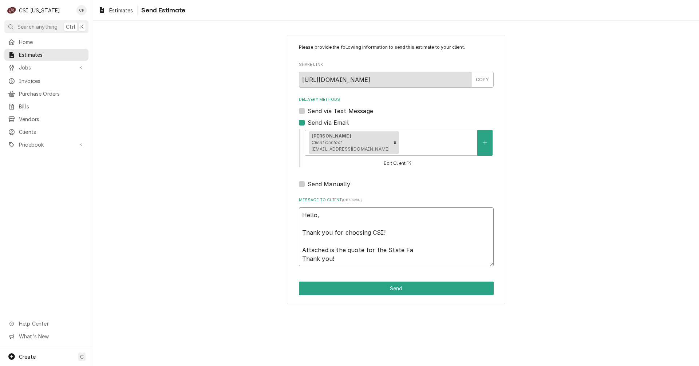
type textarea "x"
type textarea "Hello, Thank you for choosing CSI! Attached is the quote for the State Fai Than…"
type textarea "x"
type textarea "Hello, Thank you for choosing CSI! Attached is the quote for the State Fair Tha…"
type textarea "x"
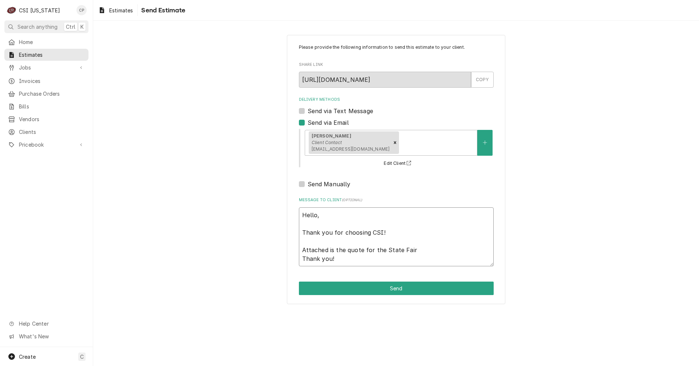
type textarea "Hello, Thank you for choosing CSI! Attached is the quote for the State Fair Tha…"
type textarea "x"
type textarea "Hello, Thank you for choosing CSI! Attached is the quote for the State Fair B T…"
type textarea "x"
type textarea "Hello, Thank you for choosing CSI! Attached is the quote for the State Fair Bo …"
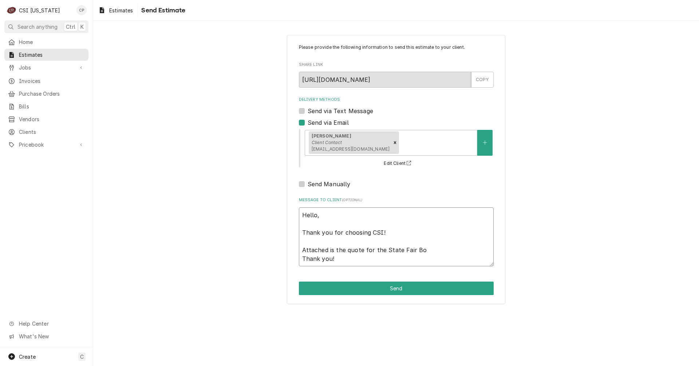
type textarea "x"
type textarea "Hello, Thank you for choosing CSI! Attached is the quote for the State Fair Boa…"
type textarea "x"
type textarea "Hello, Thank you for choosing CSI! Attached is the quote for the State Fair Boa…"
type textarea "x"
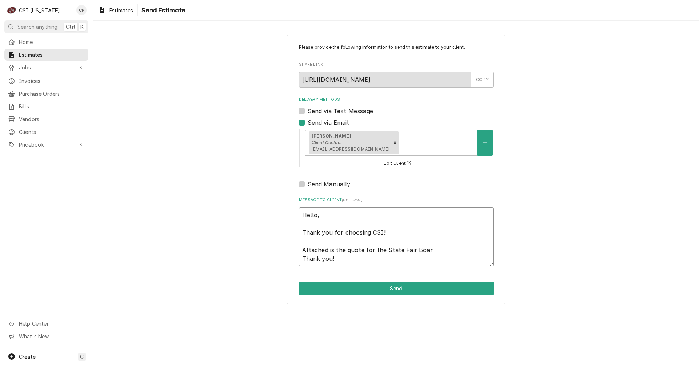
type textarea "Hello, Thank you for choosing CSI! Attached is the quote for the State Fair Boa…"
type textarea "x"
type textarea "Hello, Thank you for choosing CSI! Attached is the quote for the State Fair Boa…"
type textarea "x"
type textarea "Hello, Thank you for choosing CSI! Attached is the quote for the State Fair Boa…"
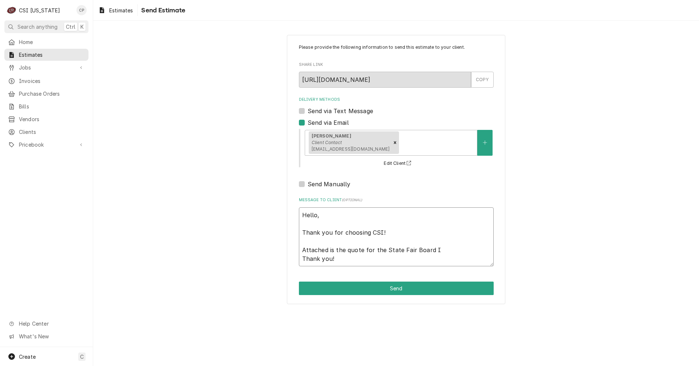
type textarea "x"
type textarea "Hello, Thank you for choosing CSI! Attached is the quote for the State Fair Boa…"
type textarea "x"
type textarea "Hello, Thank you for choosing CSI! Attached is the quote for the State Fair Boa…"
type textarea "x"
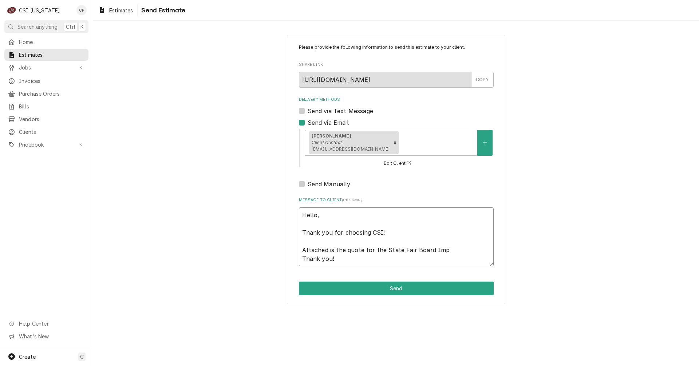
type textarea "Hello, Thank you for choosing CSI! Attached is the quote for the State Fair Boa…"
type textarea "x"
type textarea "Hello, Thank you for choosing CSI! Attached is the quote for the State Fair Boa…"
type textarea "x"
type textarea "Hello, Thank you for choosing CSI! Attached is the quote for the State Fair Boa…"
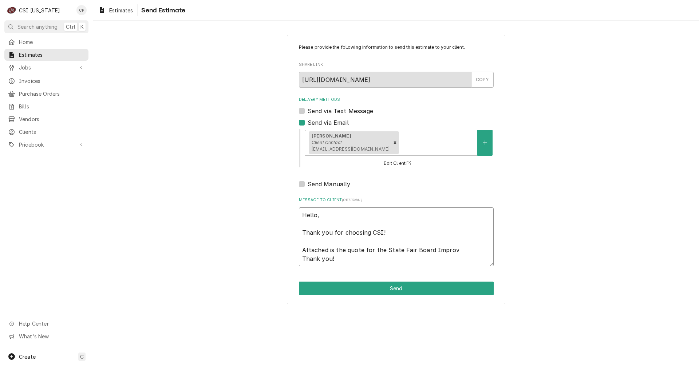
type textarea "x"
type textarea "Hello, Thank you for choosing CSI! Attached is the quote for the State Fair Boa…"
type textarea "x"
type textarea "Hello, Thank you for choosing CSI! Attached is the quote for the State Fair Boa…"
type textarea "x"
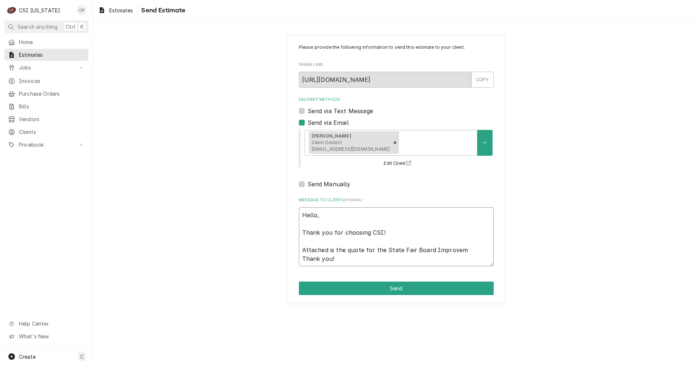
type textarea "Hello, Thank you for choosing CSI! Attached is the quote for the State Fair Boa…"
type textarea "x"
type textarea "Hello, Thank you for choosing CSI! Attached is the quote for the State Fair Boa…"
type textarea "x"
type textarea "Hello, Thank you for choosing CSI! Attached is the quote for the State Fair Boa…"
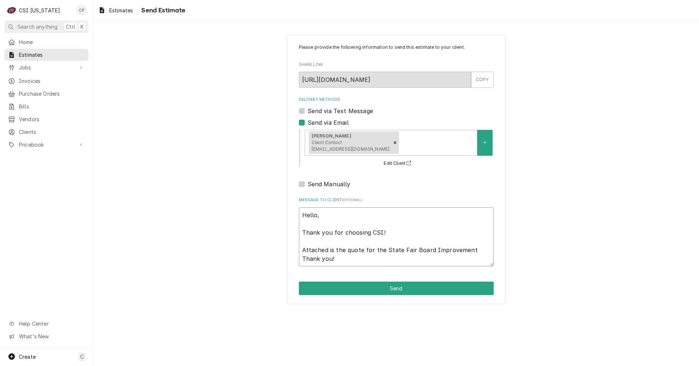
type textarea "x"
type textarea "Hello, Thank you for choosing CSI! Attached is the quote for the State Fair Boa…"
type textarea "x"
type textarea "Hello, Thank you for choosing CSI! Attached is the quote for the State Fair Boa…"
type textarea "x"
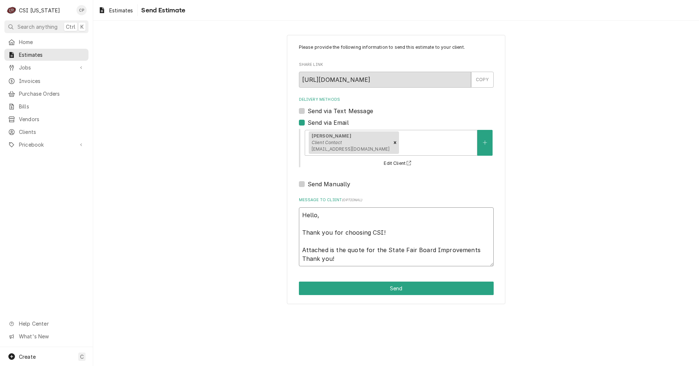
type textarea "Hello, Thank you for choosing CSI! Attached is the quote for the State Fair Boa…"
type textarea "x"
type textarea "Hello, Thank you for choosing CSI! Attached is the quote for the State Fair Boa…"
type textarea "x"
type textarea "Hello, Thank you for choosing CSI! Attached is the quote for the State Fair Boa…"
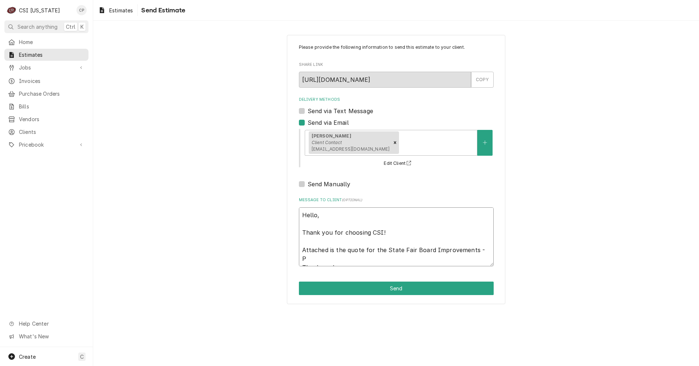
type textarea "x"
type textarea "Hello, Thank you for choosing CSI! Attached is the quote for the State Fair Boa…"
type textarea "x"
type textarea "Hello, Thank you for choosing CSI! Attached is the quote for the State Fair Boa…"
type textarea "x"
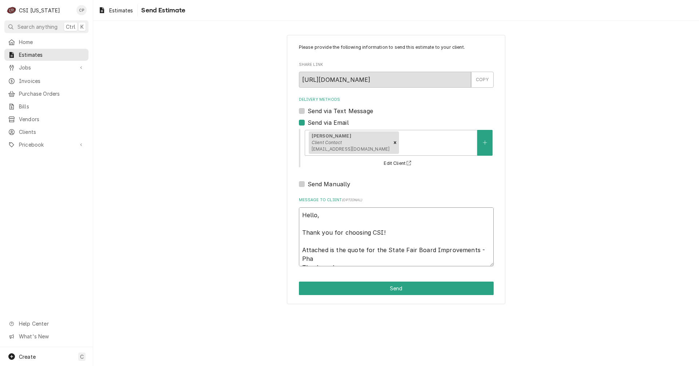
type textarea "Hello, Thank you for choosing CSI! Attached is the quote for the State Fair Boa…"
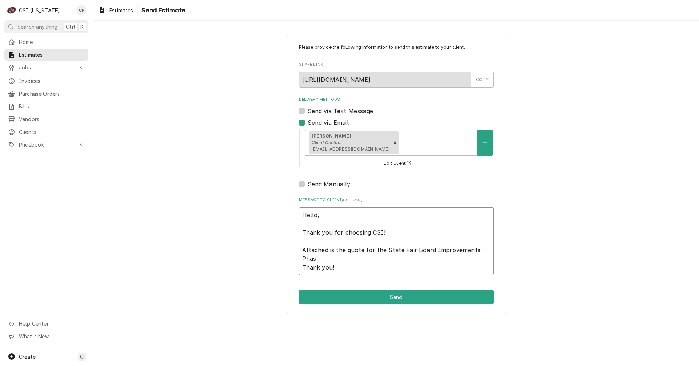
type textarea "x"
type textarea "Hello, Thank you for choosing CSI! Attached is the quote for the State Fair Boa…"
type textarea "x"
type textarea "Hello, Thank you for choosing CSI! Attached is the quote for the State Fair Boa…"
type textarea "x"
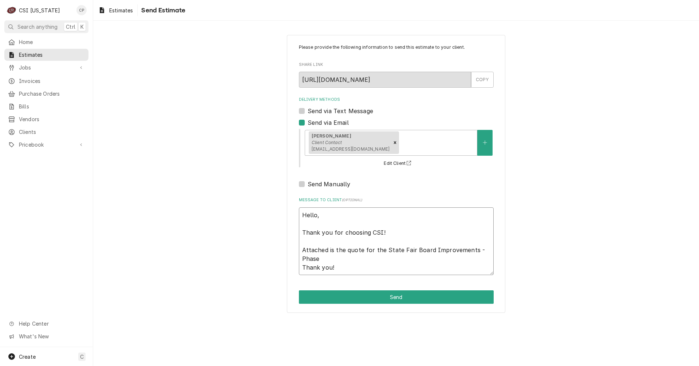
type textarea "Hello, Thank you for choosing CSI! Attached is the quote for the State Fair Boa…"
type textarea "x"
type textarea "Hello, Thank you for choosing CSI! Attached is the quote for the State Fair Boa…"
type textarea "x"
type textarea "Hello, Thank you for choosing CSI! Attached is the quote for the State Fair Boa…"
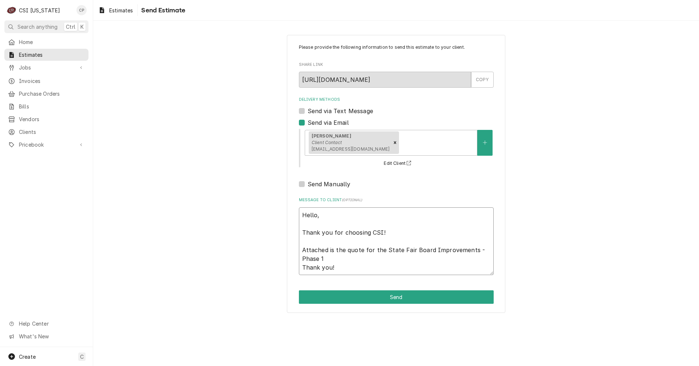
type textarea "x"
type textarea "Hello, Thank you for choosing CSI! Attached is the quote for the State Fair Boa…"
type textarea "x"
type textarea "Hello, Thank you for choosing CSI! Attached is the quote for the State Fair Boa…"
type textarea "x"
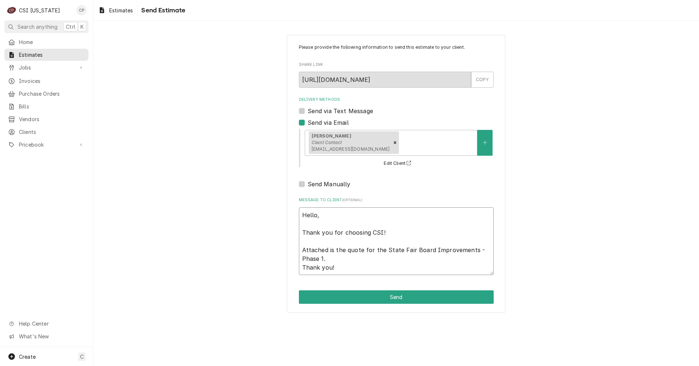
type textarea "Hello, Thank you for choosing CSI! Attached is the quote for the State Fair Boa…"
type textarea "x"
type textarea "Hello, Thank you for choosing CSI! Attached is the quote for the State Fair Boa…"
type textarea "x"
type textarea "Hello, Thank you for choosing CSI! Attached is the quote for the State Fair Boa…"
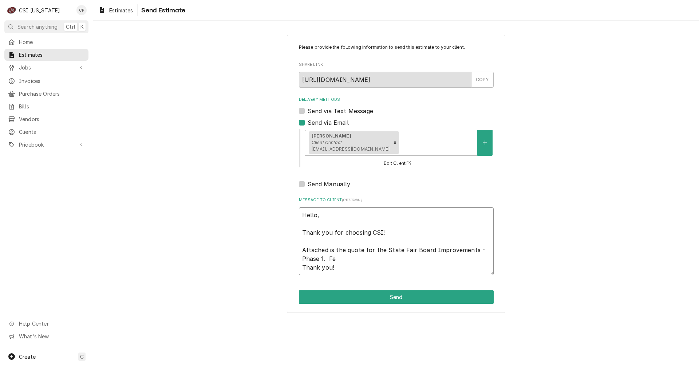
type textarea "x"
type textarea "Hello, Thank you for choosing CSI! Attached is the quote for the State Fair Boa…"
type textarea "x"
type textarea "Hello, Thank you for choosing CSI! Attached is the quote for the State Fair Boa…"
type textarea "x"
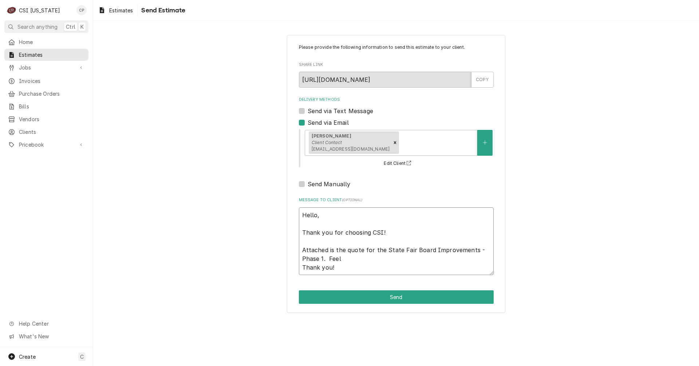
type textarea "Hello, Thank you for choosing CSI! Attached is the quote for the State Fair Boa…"
type textarea "x"
type textarea "Hello, Thank you for choosing CSI! Attached is the quote for the State Fair Boa…"
type textarea "x"
type textarea "Hello, Thank you for choosing CSI! Attached is the quote for the State Fair Boa…"
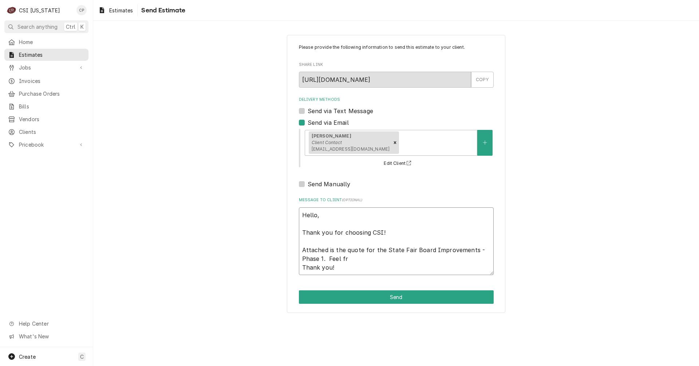
type textarea "x"
type textarea "Hello, Thank you for choosing CSI! Attached is the quote for the State Fair Boa…"
type textarea "x"
type textarea "Hello, Thank you for choosing CSI! Attached is the quote for the State Fair Boa…"
type textarea "x"
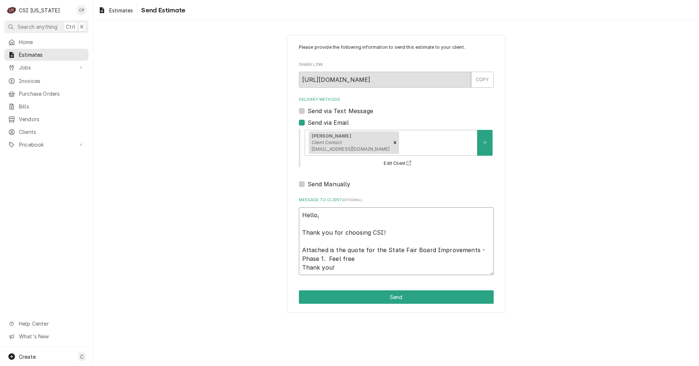
type textarea "Hello, Thank you for choosing CSI! Attached is the quote for the State Fair Boa…"
type textarea "x"
type textarea "Hello, Thank you for choosing CSI! Attached is the quote for the State Fair Boa…"
type textarea "x"
type textarea "Hello, Thank you for choosing CSI! Attached is the quote for the State Fair Boa…"
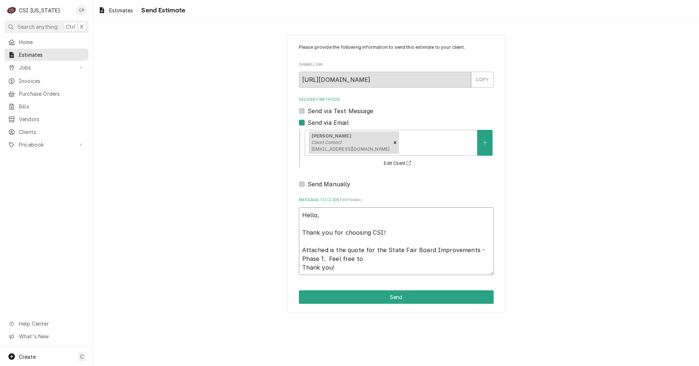
type textarea "x"
type textarea "Hello, Thank you for choosing CSI! Attached is the quote for the State Fair Boa…"
type textarea "x"
type textarea "Hello, Thank you for choosing CSI! Attached is the quote for the State Fair Boa…"
type textarea "x"
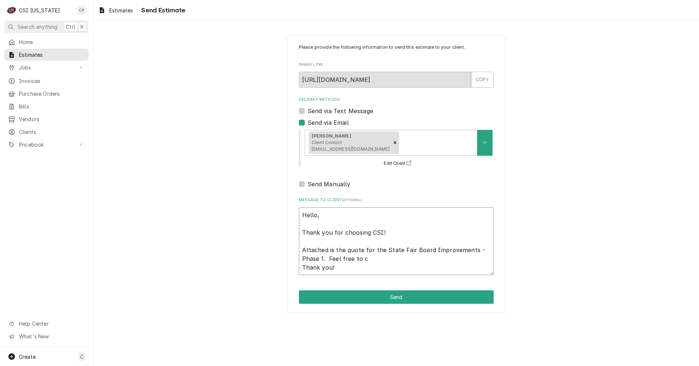
type textarea "Hello, Thank you for choosing CSI! Attached is the quote for the State Fair Boa…"
type textarea "x"
type textarea "Hello, Thank you for choosing CSI! Attached is the quote for the State Fair Boa…"
type textarea "x"
type textarea "Hello, Thank you for choosing CSI! Attached is the quote for the State Fair Boa…"
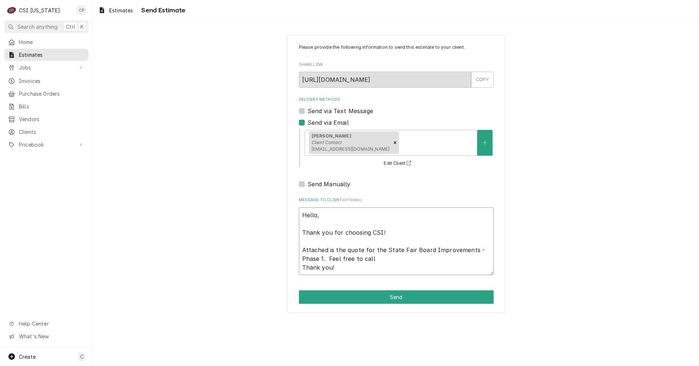
type textarea "x"
type textarea "Hello, Thank you for choosing CSI! Attached is the quote for the State Fair Boa…"
type textarea "x"
type textarea "Hello, Thank you for choosing CSI! Attached is the quote for the State Fair Boa…"
type textarea "x"
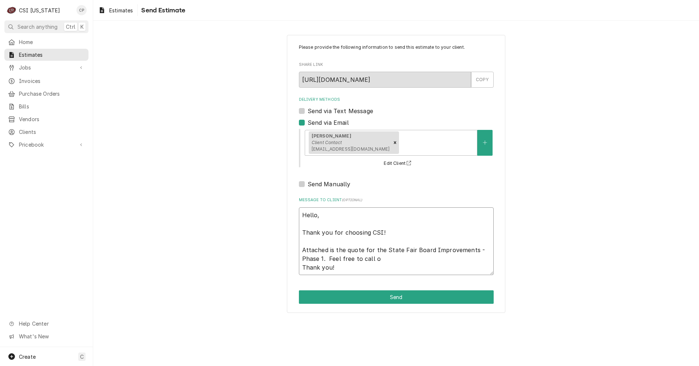
type textarea "Hello, Thank you for choosing CSI! Attached is the quote for the State Fair Boa…"
type textarea "x"
type textarea "Hello, Thank you for choosing CSI! Attached is the quote for the State Fair Boa…"
type textarea "x"
type textarea "Hello, Thank you for choosing CSI! Attached is the quote for the State Fair Boa…"
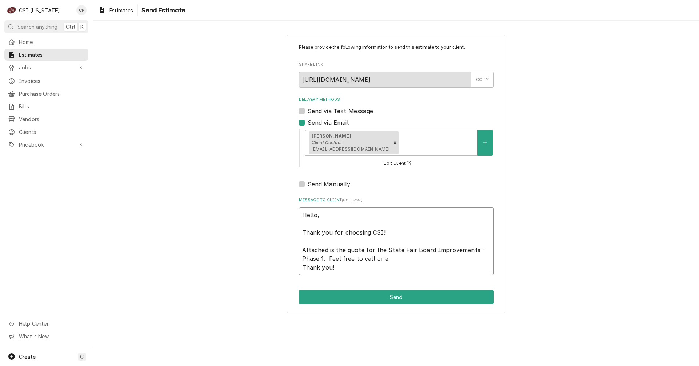
type textarea "x"
type textarea "Hello, Thank you for choosing CSI! Attached is the quote for the State Fair Boa…"
type textarea "x"
type textarea "Hello, Thank you for choosing CSI! Attached is the quote for the State Fair Boa…"
type textarea "x"
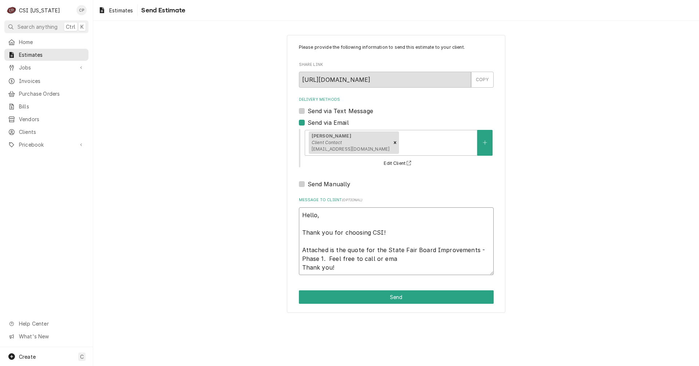
type textarea "Hello, Thank you for choosing CSI! Attached is the quote for the State Fair Boa…"
type textarea "x"
type textarea "Hello, Thank you for choosing CSI! Attached is the quote for the State Fair Boa…"
type textarea "x"
type textarea "Hello, Thank you for choosing CSI! Attached is the quote for the State Fair Boa…"
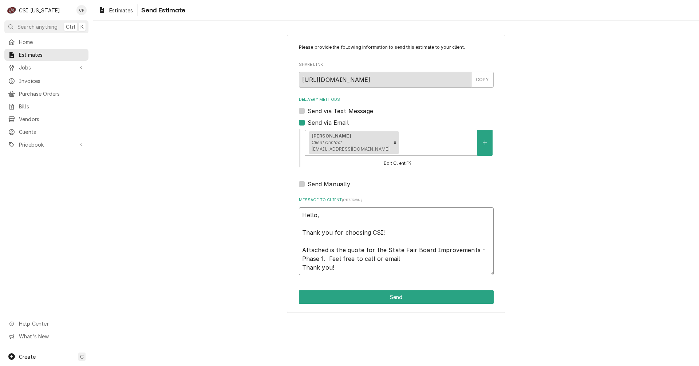
type textarea "x"
type textarea "Hello, Thank you for choosing CSI! Attached is the quote for the State Fair Boa…"
type textarea "x"
type textarea "Hello, Thank you for choosing CSI! Attached is the quote for the State Fair Boa…"
type textarea "x"
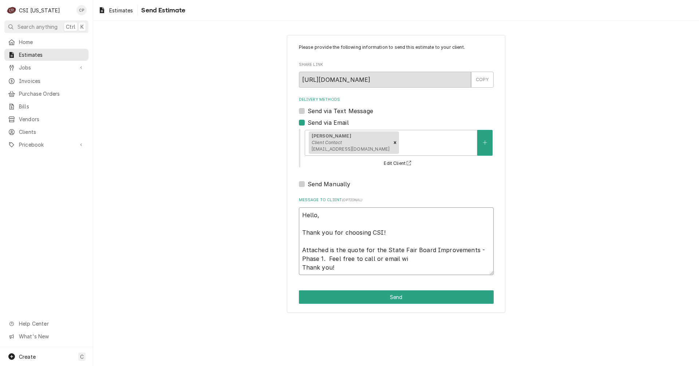
type textarea "Hello, Thank you for choosing CSI! Attached is the quote for the State Fair Boa…"
type textarea "x"
type textarea "Hello, Thank you for choosing CSI! Attached is the quote for the State Fair Boa…"
type textarea "x"
type textarea "Hello, Thank you for choosing CSI! Attached is the quote for the State Fair Boa…"
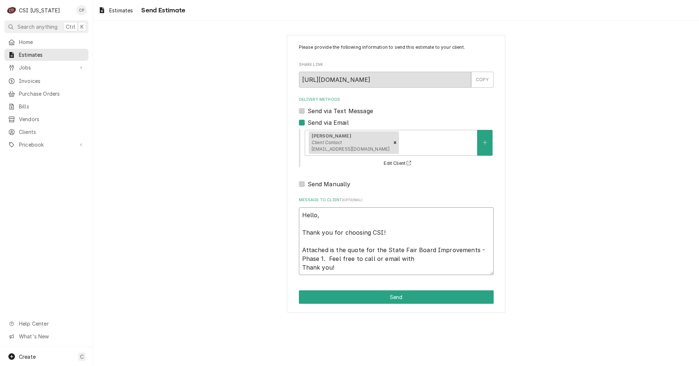
type textarea "x"
type textarea "Hello, Thank you for choosing CSI! Attached is the quote for the State Fair Boa…"
type textarea "x"
type textarea "Hello, Thank you for choosing CSI! Attached is the quote for the State Fair Boa…"
type textarea "x"
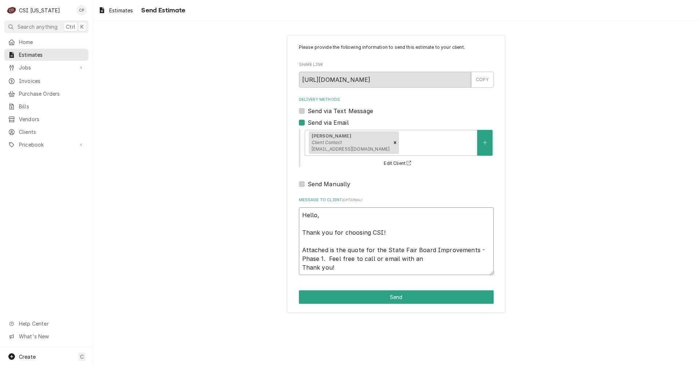
type textarea "Hello, Thank you for choosing CSI! Attached is the quote for the State Fair Boa…"
type textarea "x"
type textarea "Hello, Thank you for choosing CSI! Attached is the quote for the State Fair Boa…"
type textarea "x"
type textarea "Hello, Thank you for choosing CSI! Attached is the quote for the State Fair Boa…"
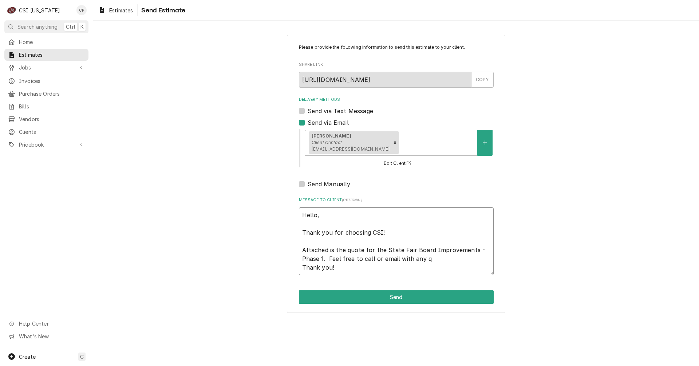
type textarea "x"
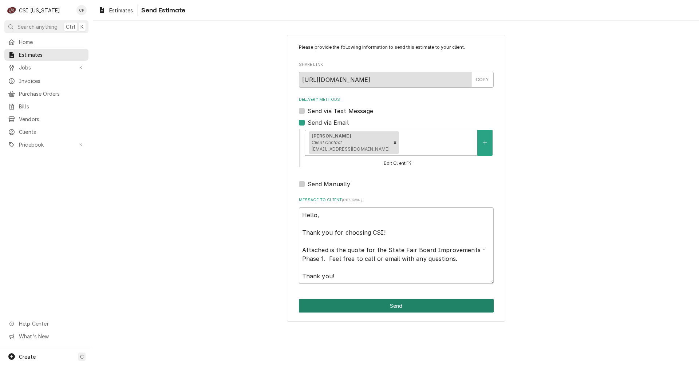
click at [403, 307] on button "Send" at bounding box center [396, 305] width 195 height 13
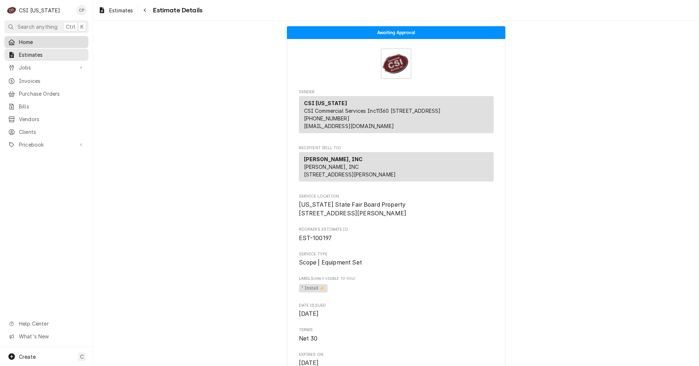
click at [30, 39] on span "Home" at bounding box center [52, 42] width 66 height 8
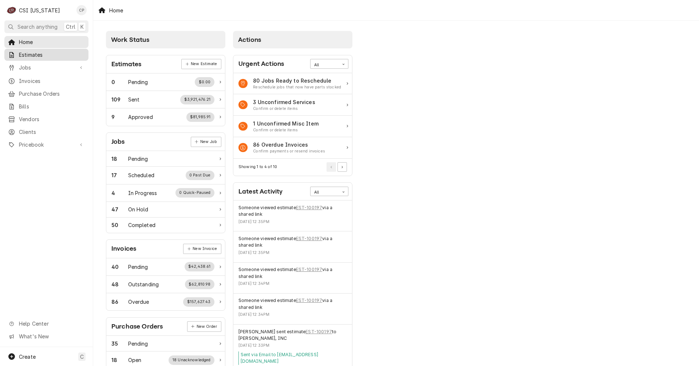
click at [37, 51] on span "Estimates" at bounding box center [52, 55] width 66 height 8
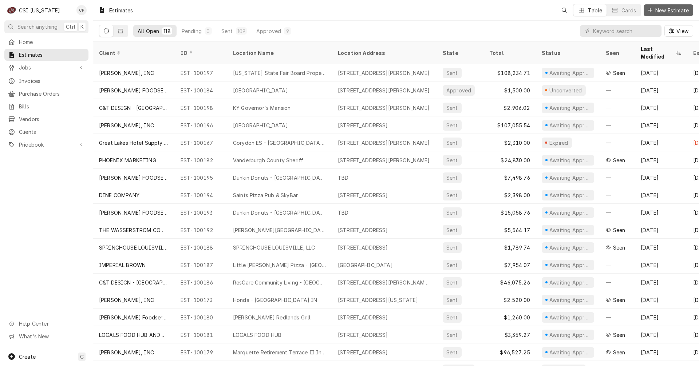
click at [659, 9] on span "New Estimate" at bounding box center [672, 11] width 36 height 8
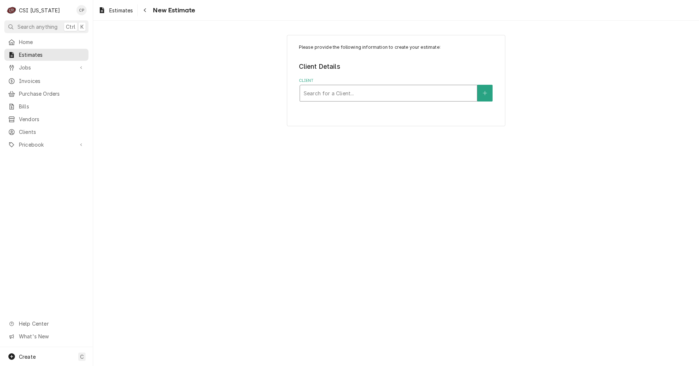
click at [325, 90] on div "Client" at bounding box center [389, 93] width 170 height 13
type input "the was"
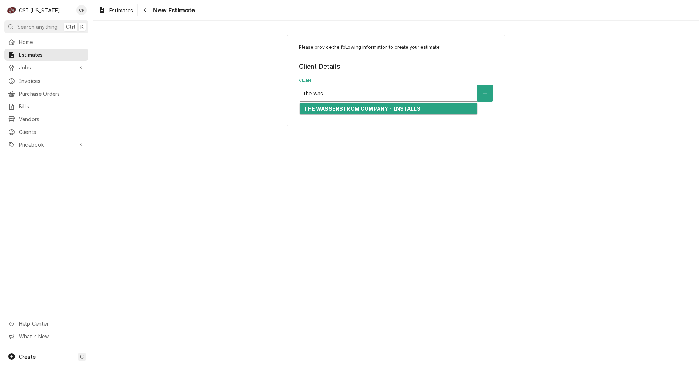
click at [344, 108] on strong "THE WASSERSTROM COMPANY - INSTALLS" at bounding box center [362, 109] width 116 height 6
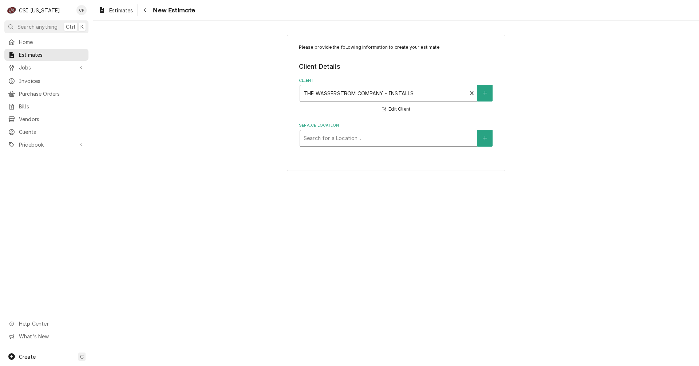
click at [356, 143] on div "Service Location" at bounding box center [389, 138] width 170 height 13
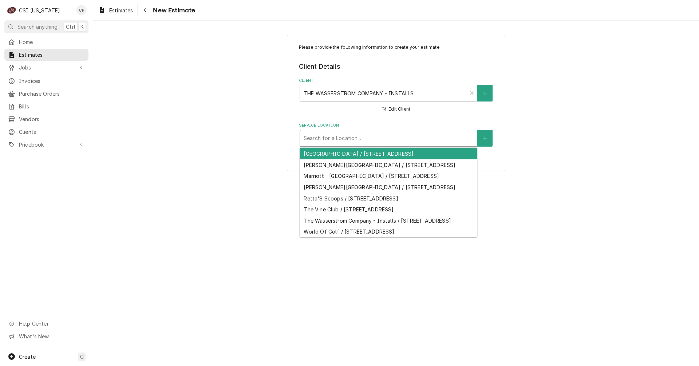
click at [450, 137] on div "Service Location" at bounding box center [389, 138] width 170 height 13
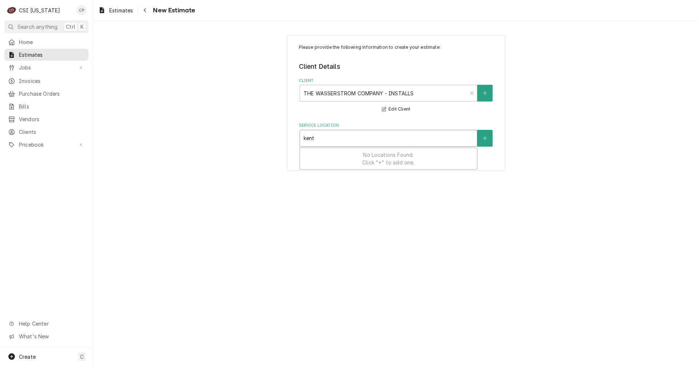
type input "kent"
click at [484, 141] on button "Service Location" at bounding box center [484, 138] width 15 height 17
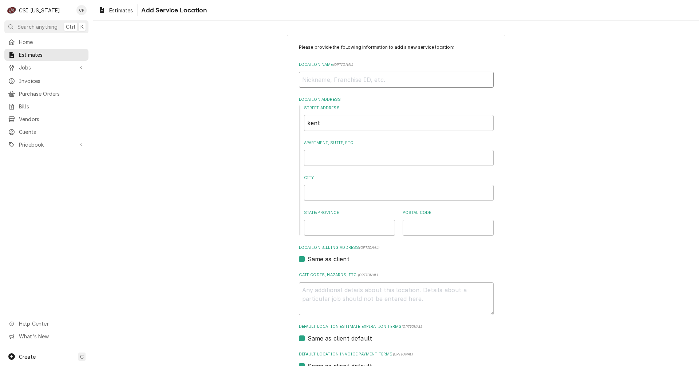
click at [328, 76] on input "Location Name ( optional )" at bounding box center [396, 80] width 195 height 16
type textarea "x"
type input "K"
type textarea "x"
type input "KY"
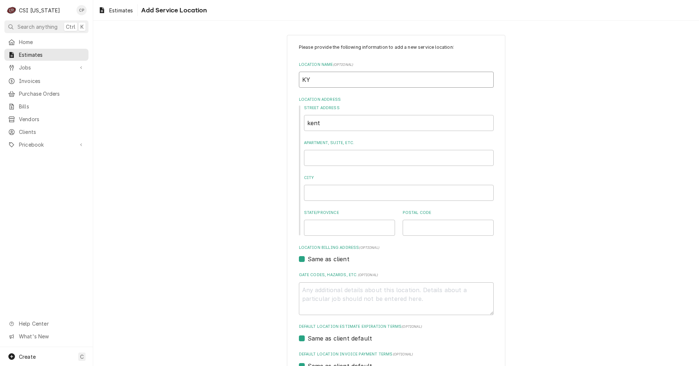
type textarea "x"
type input "KY"
type textarea "x"
type input "KY D"
type textarea "x"
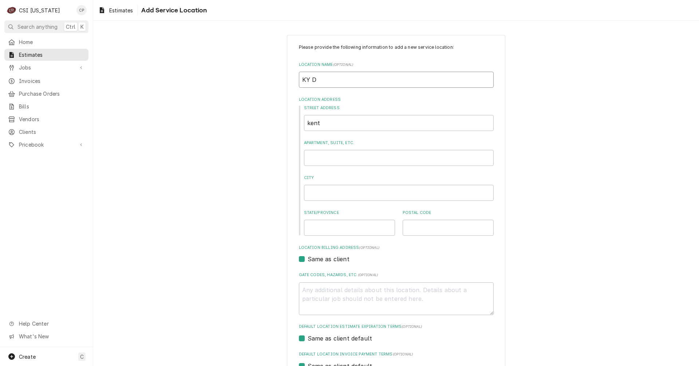
type input "KY"
type textarea "x"
type input "KY S"
type textarea "x"
type input "KY St"
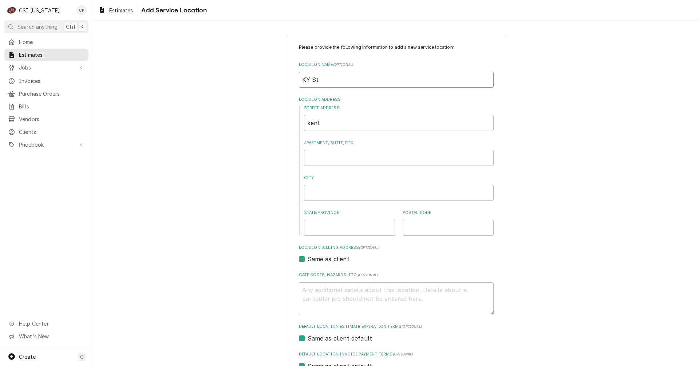
type textarea "x"
type input "KY Sta"
type textarea "x"
type input "KY Stat"
type textarea "x"
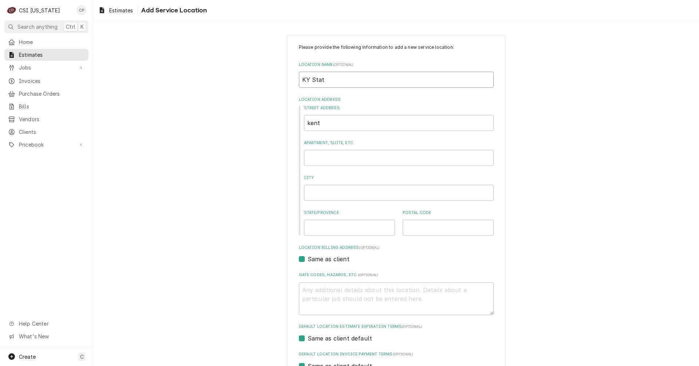
type input "KY State"
type textarea "x"
type input "KY State"
type textarea "x"
type input "KY State F"
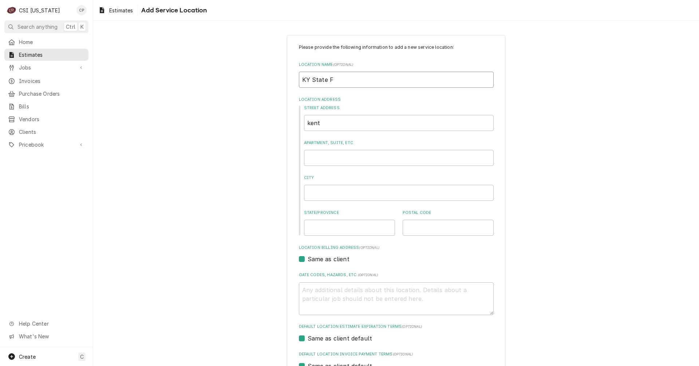
type textarea "x"
type input "KY State Fa"
type textarea "x"
type input "KY State Fai"
type textarea "x"
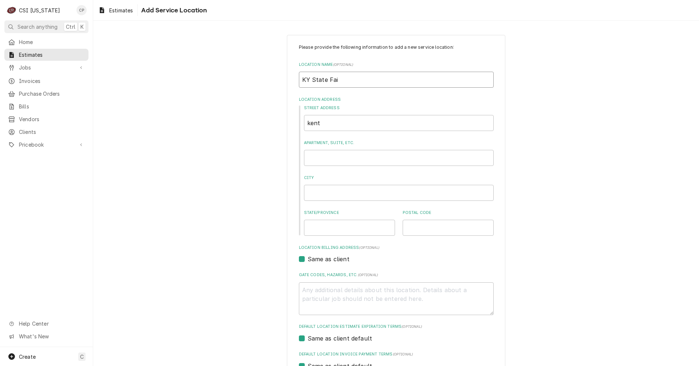
type input "KY State Fair"
type textarea "x"
type input "KY State Fair"
type textarea "x"
type input "KY State Fair B"
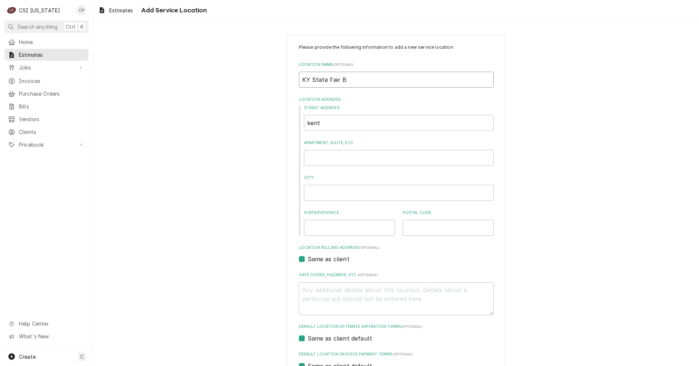
type textarea "x"
type input "KY State Fair Bo"
type textarea "x"
type input "KY State Fair Boa"
type textarea "x"
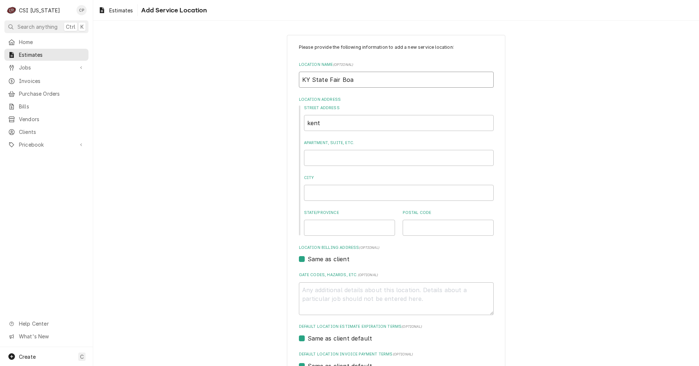
type input "KY State Fair Boar"
type textarea "x"
type input "KY State Fair Board"
type textarea "x"
type input "KY State Fair Board"
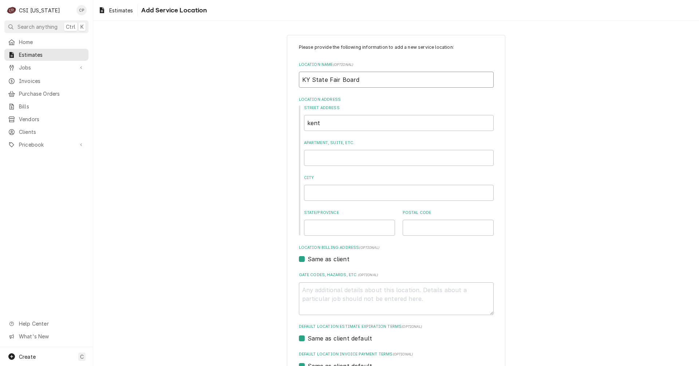
type textarea "x"
type input "KY State Fair Board P"
type textarea "x"
type input "KY State Fair Board Po"
type textarea "x"
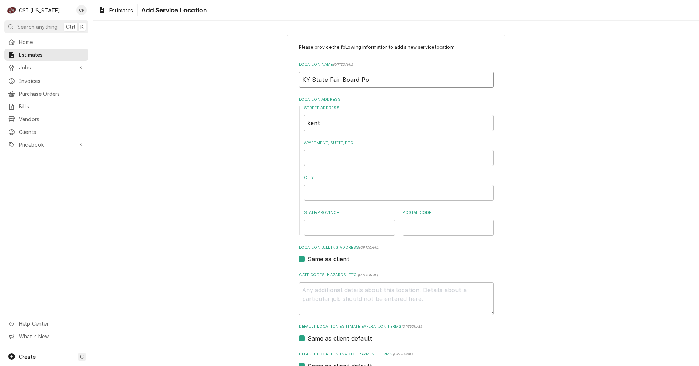
type input "KY State Fair Board Por"
type textarea "x"
type input "KY State Fair Board Poro"
type textarea "x"
type input "KY State Fair Board Porop"
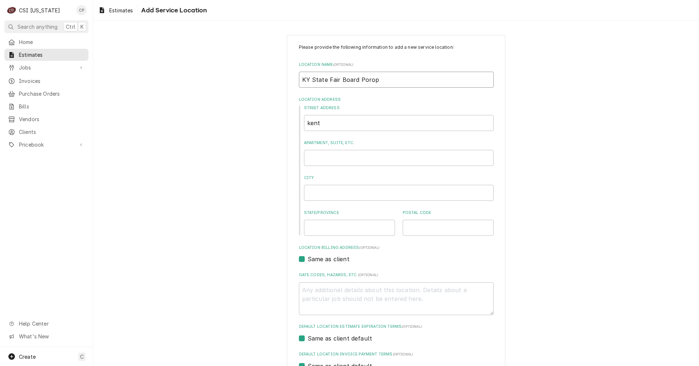
type textarea "x"
type input "KY State Fair Board Porope"
type textarea "x"
type input "KY State Fair Board Poroper"
type textarea "x"
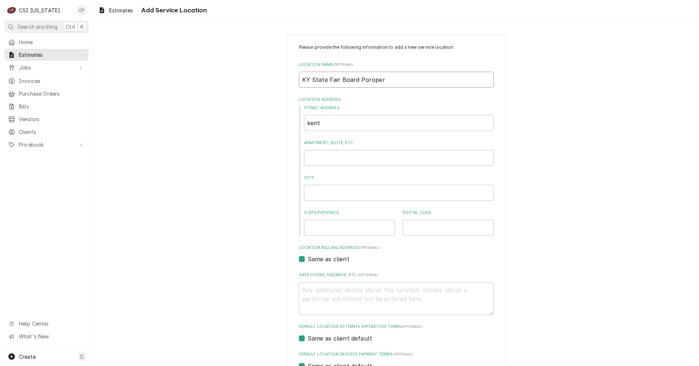
type input "KY State Fair Board Poropert"
type textarea "x"
type input "KY State Fair Board Poroperty"
type textarea "x"
type input "9"
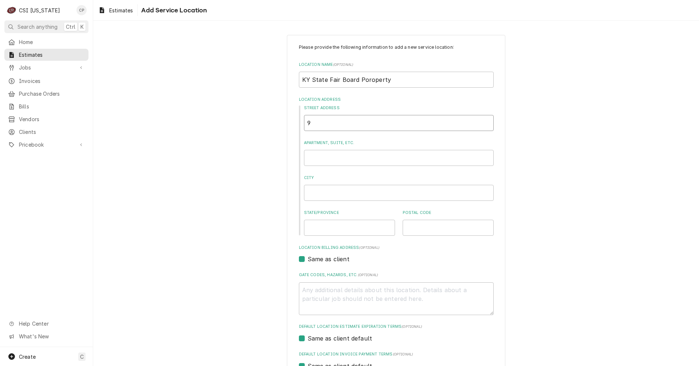
type textarea "x"
type input "93"
type textarea "x"
type input "937"
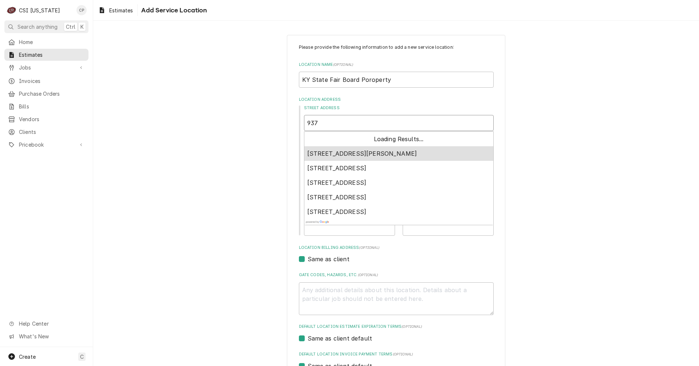
type textarea "x"
type input "937"
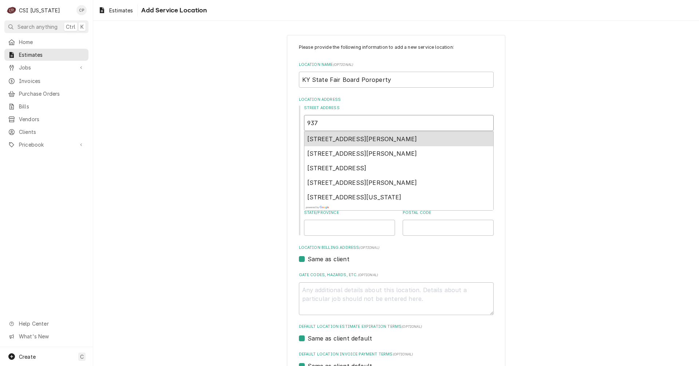
click at [341, 138] on span "937 Phillips Lane, Louisville, KY, USA" at bounding box center [362, 138] width 110 height 7
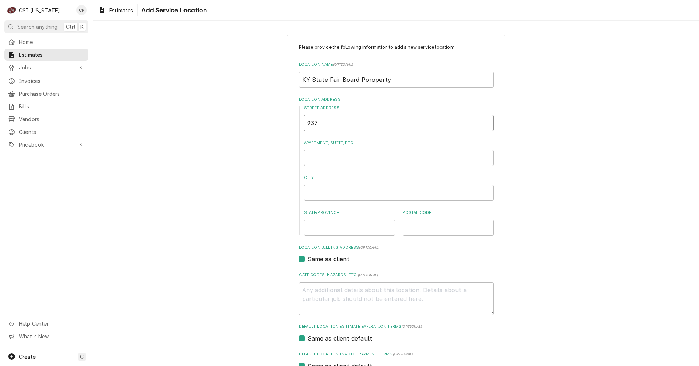
type textarea "x"
type input "937 Phillips Ln"
type textarea "x"
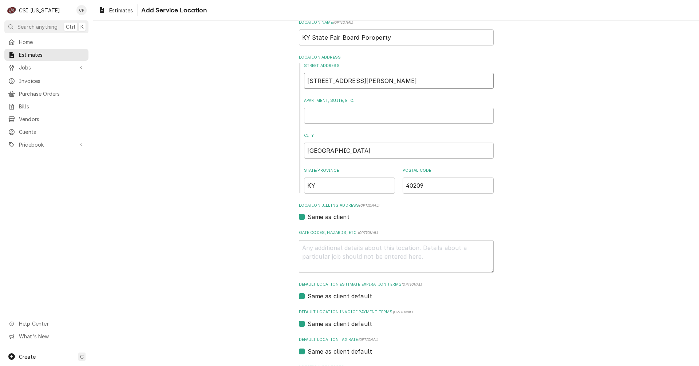
scroll to position [109, 0]
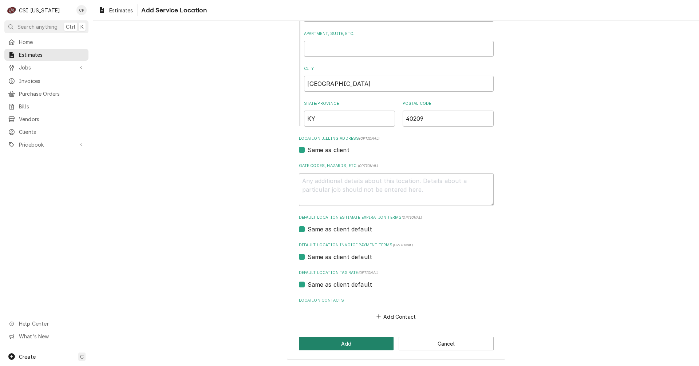
type input "937 Phillips Ln"
click at [338, 342] on button "Add" at bounding box center [346, 343] width 95 height 13
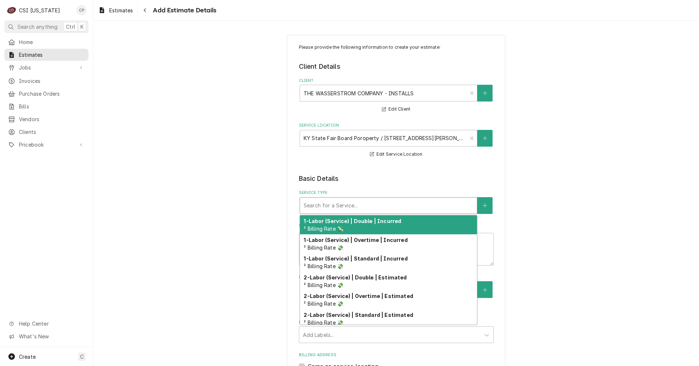
click at [323, 205] on div "Service Type" at bounding box center [389, 205] width 170 height 13
type textarea "x"
type input "w"
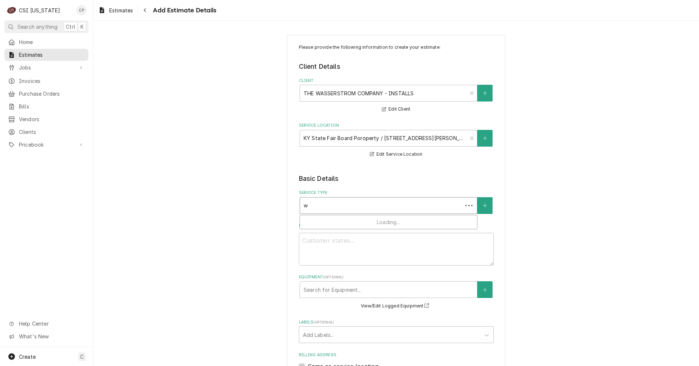
type textarea "x"
type input "wa"
type textarea "x"
type input "wal"
type textarea "x"
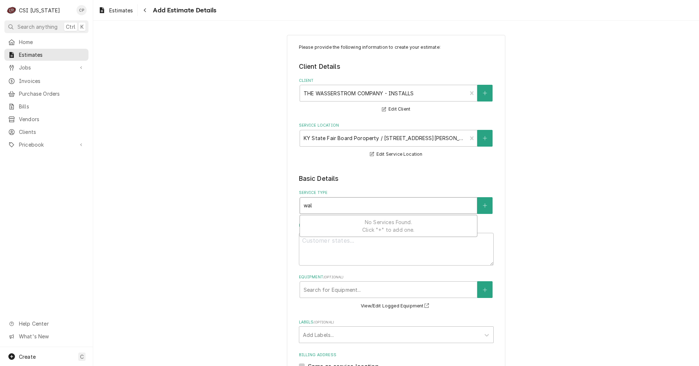
type input "walk"
type textarea "x"
type input "walk"
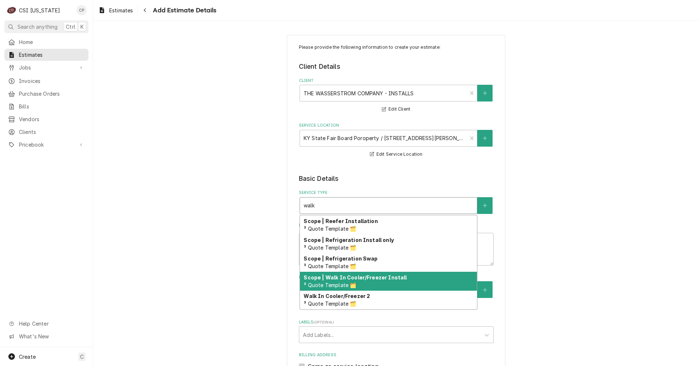
click at [352, 286] on span "³ Quote Template 🗂️" at bounding box center [330, 285] width 52 height 6
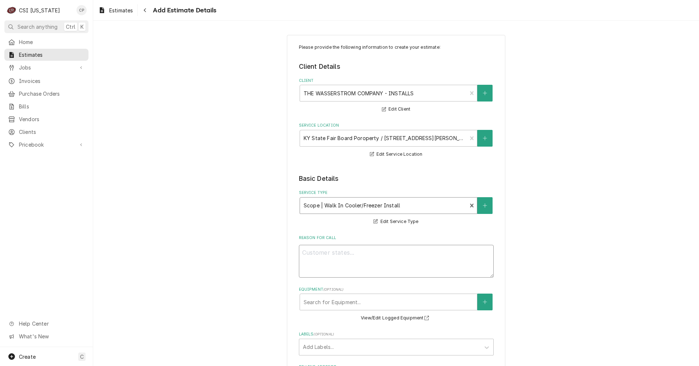
click at [375, 256] on textarea "Reason For Call" at bounding box center [396, 261] width 195 height 33
type textarea "x"
type textarea "b"
type textarea "x"
type textarea "bu"
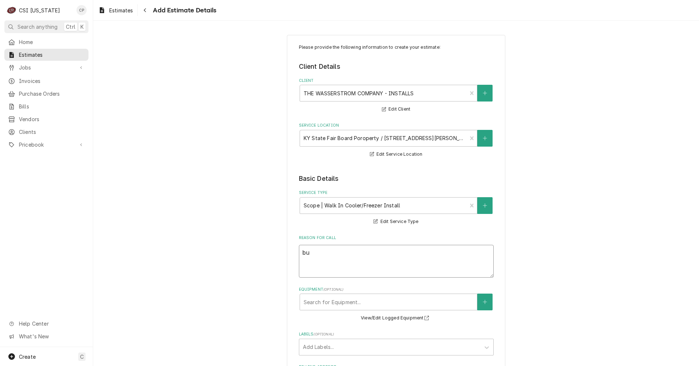
type textarea "x"
type textarea "bui"
type textarea "x"
type textarea "buil"
type textarea "x"
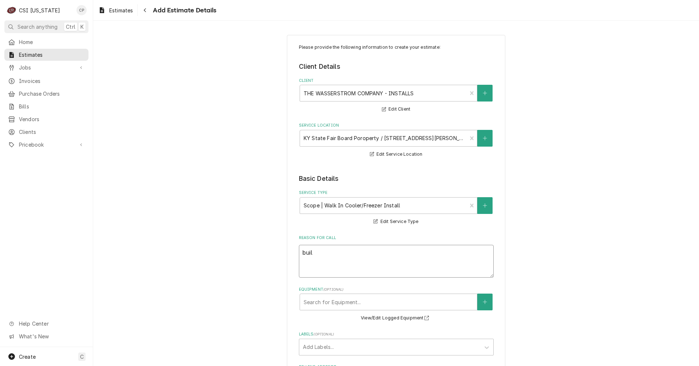
type textarea "build"
type textarea "x"
type textarea "build"
type textarea "x"
type textarea "build w"
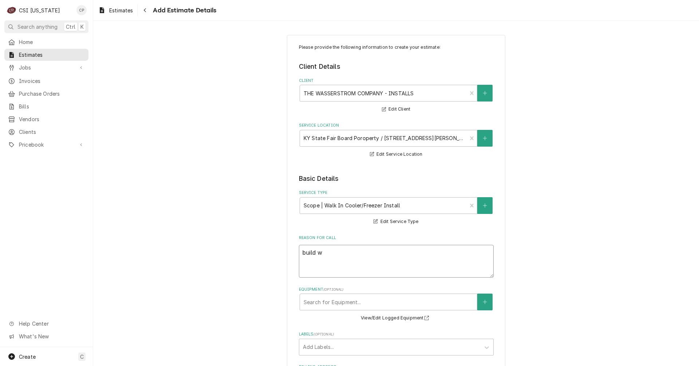
type textarea "x"
type textarea "build wa"
type textarea "x"
type textarea "build w"
type textarea "x"
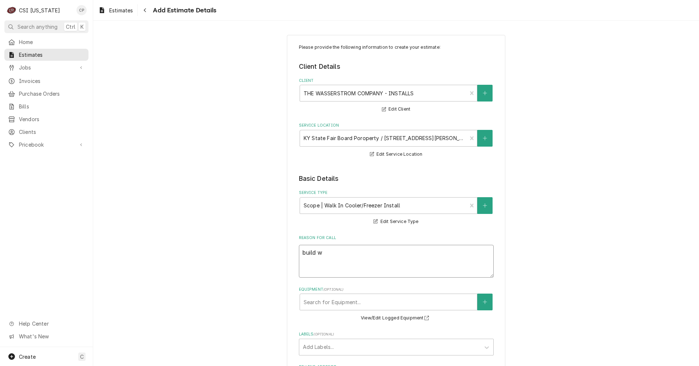
type textarea "build"
type textarea "x"
type textarea "build t"
type textarea "x"
type textarea "build tw"
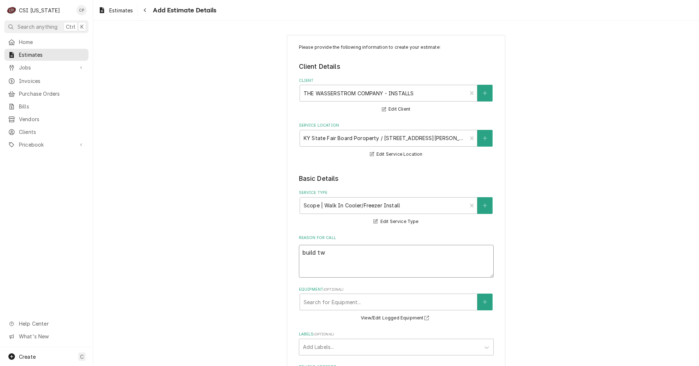
type textarea "x"
type textarea "build two"
type textarea "x"
type textarea "build two"
type textarea "x"
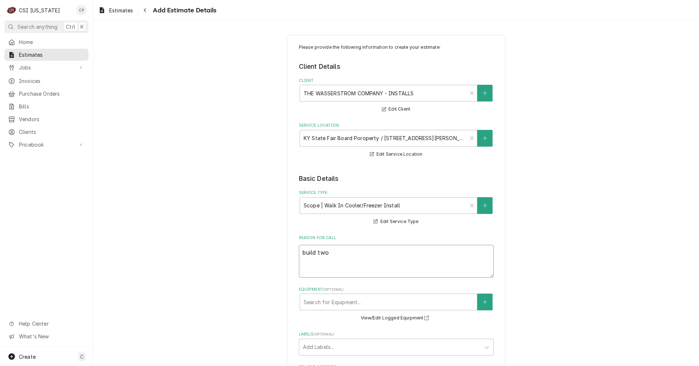
type textarea "build two w"
type textarea "x"
type textarea "build two wa"
type textarea "x"
type textarea "build two wal"
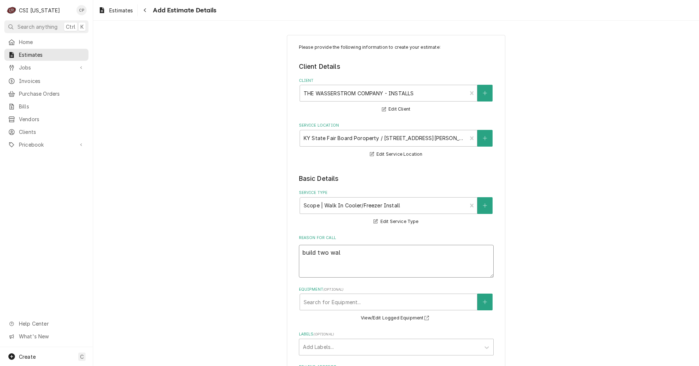
type textarea "x"
type textarea "build two walk"
type textarea "x"
type textarea "build two walk-"
type textarea "x"
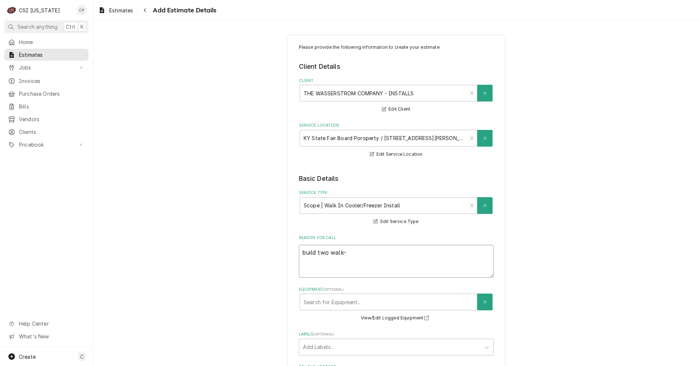
type textarea "build two walk-i"
type textarea "x"
type textarea "build two walk-in"
type textarea "x"
type textarea "build two walk-in"
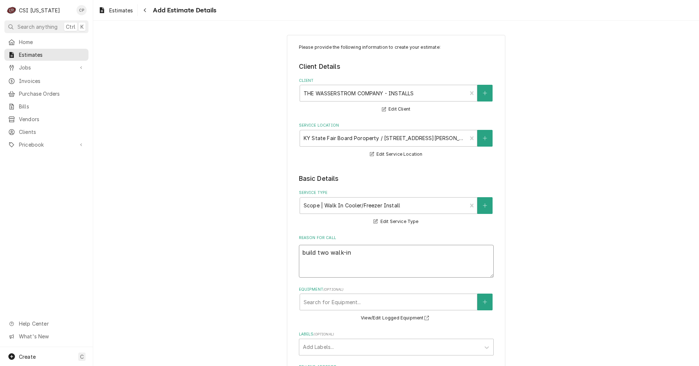
type textarea "x"
type textarea "build two walk-in c"
type textarea "x"
type textarea "build two walk-in co"
type textarea "x"
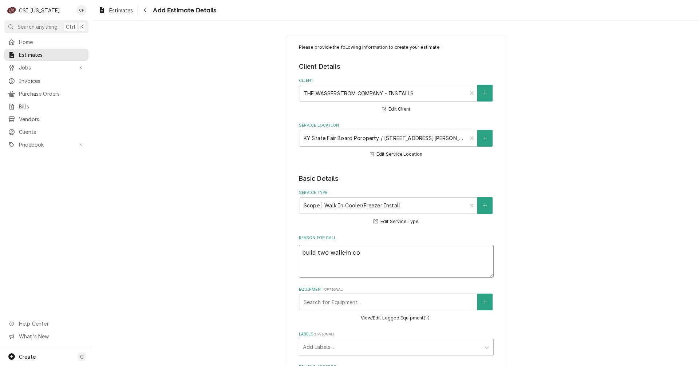
type textarea "build two walk-in coo"
type textarea "x"
type textarea "build two walk-in cool"
type textarea "x"
type textarea "build two walk-in coole"
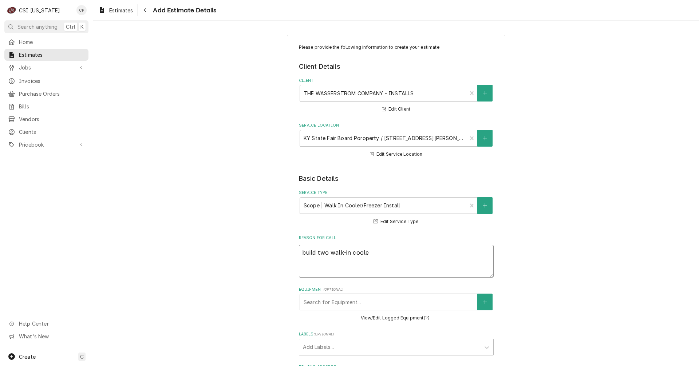
type textarea "x"
type textarea "build two walk-in cooler"
type textarea "x"
type textarea "build two walk-in coolers"
type textarea "x"
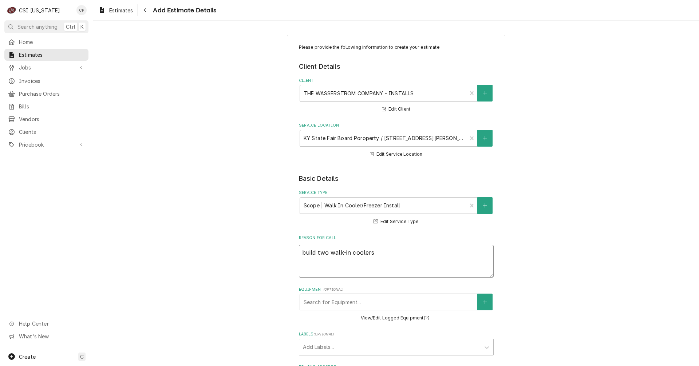
type textarea "build two walk-in coolers"
type textarea "x"
type textarea "build two walk-in coolers a"
type textarea "x"
type textarea "build two walk-in coolers an"
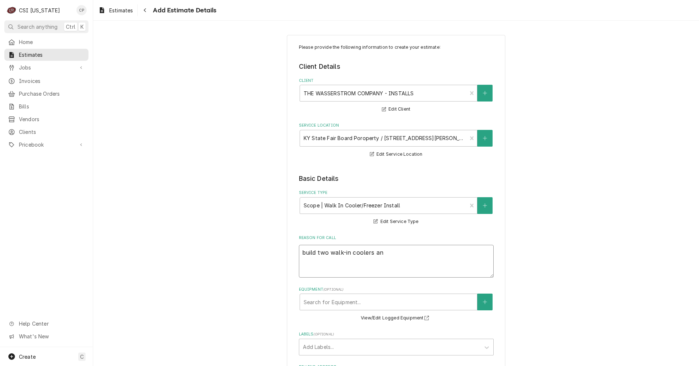
type textarea "x"
type textarea "build two walk-in coolers and"
type textarea "x"
type textarea "build two walk-in coolers and"
type textarea "x"
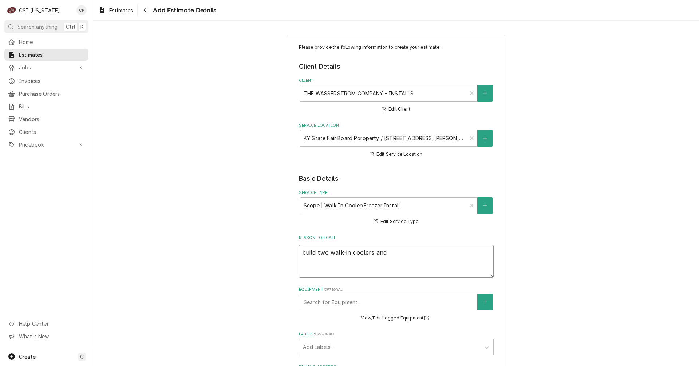
type textarea "build two walk-in coolers and i"
type textarea "x"
type textarea "build two walk-in coolers and in"
type textarea "x"
type textarea "build two walk-in coolers and ins"
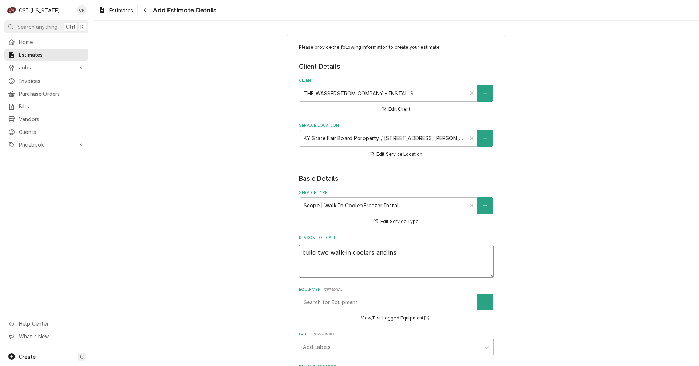
type textarea "x"
type textarea "build two walk-in coolers and insa"
type textarea "x"
type textarea "build two walk-in coolers and ins"
type textarea "x"
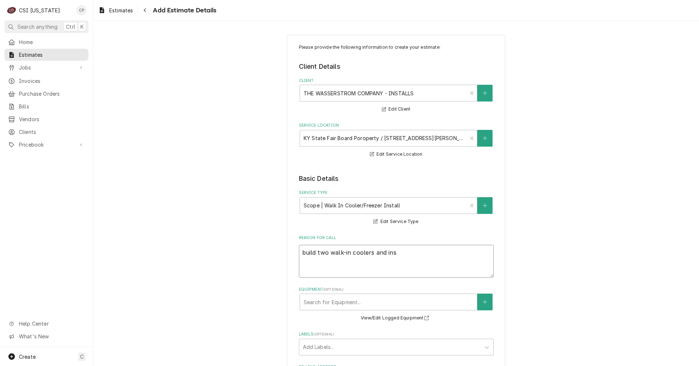
type textarea "build two walk-in coolers and inst"
type textarea "x"
type textarea "build two walk-in coolers and insta"
type textarea "x"
type textarea "build two walk-in coolers and instal"
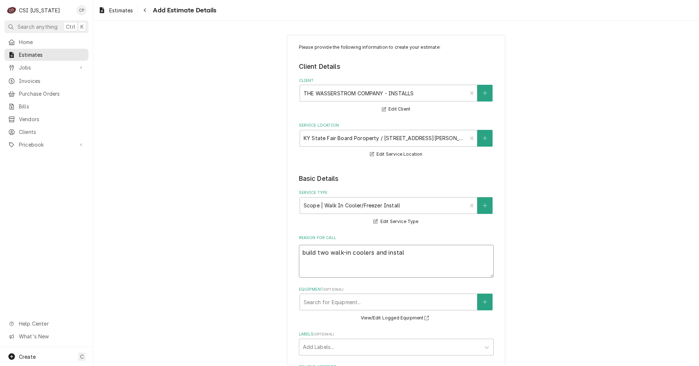
type textarea "x"
type textarea "build two walk-in coolers and install"
type textarea "x"
type textarea "build two walk-in coolers and install"
type textarea "x"
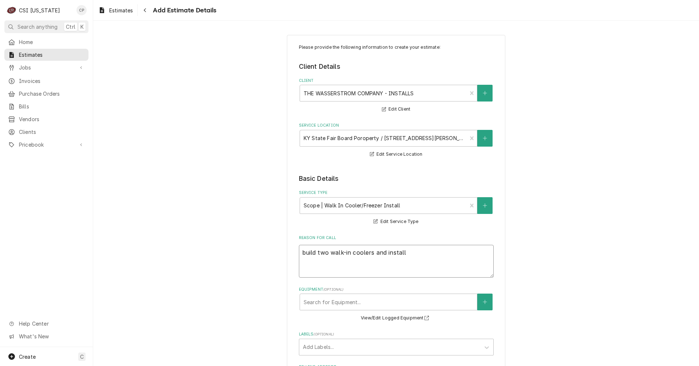
type textarea "build two walk-in coolers and install t"
type textarea "x"
type textarea "build two walk-in coolers and install th"
type textarea "x"
type textarea "build two walk-in coolers and install the"
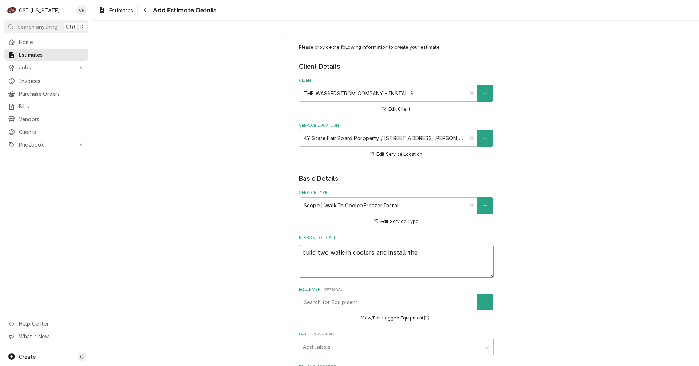
type textarea "x"
type textarea "build two walk-in coolers and install the"
type textarea "x"
type textarea "build two walk-in coolers and install the r"
type textarea "x"
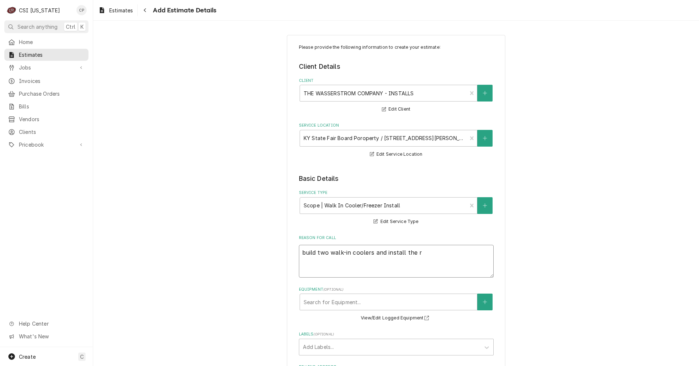
type textarea "build two walk-in coolers and install the re"
type textarea "x"
type textarea "build two walk-in coolers and install the ref"
type textarea "x"
type textarea "build two walk-in coolers and install the refr"
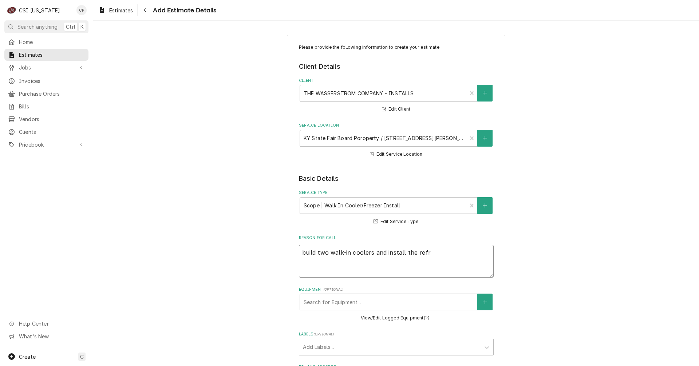
type textarea "x"
type textarea "build two walk-in coolers and install the refri"
type textarea "x"
type textarea "build two walk-in coolers and install the refrig"
type textarea "x"
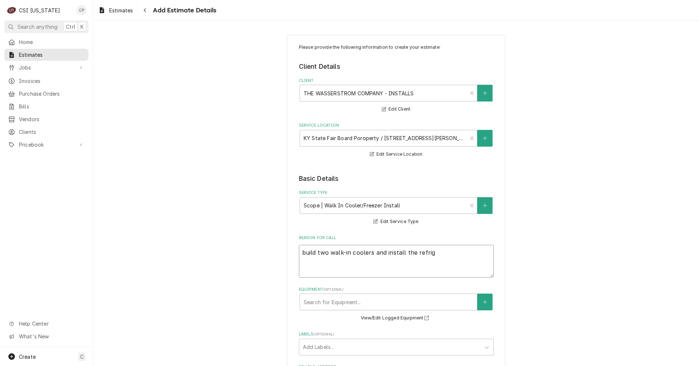
type textarea "build two walk-in coolers and install the refrige"
type textarea "x"
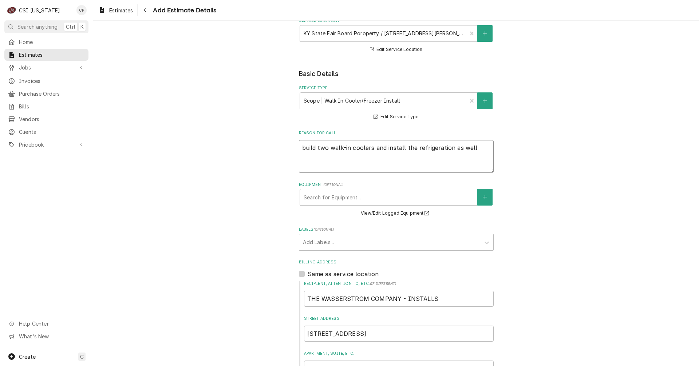
scroll to position [109, 0]
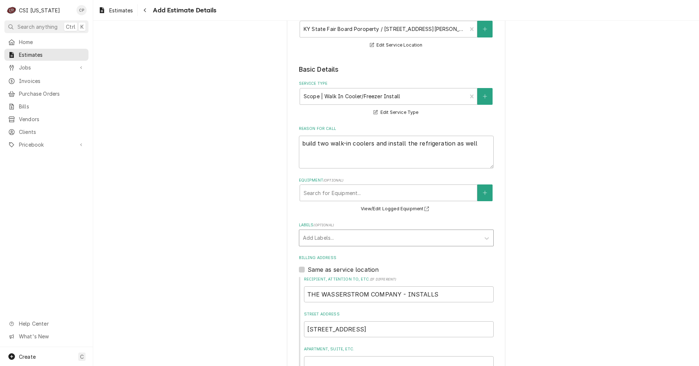
click at [316, 239] on div "Labels" at bounding box center [390, 238] width 174 height 13
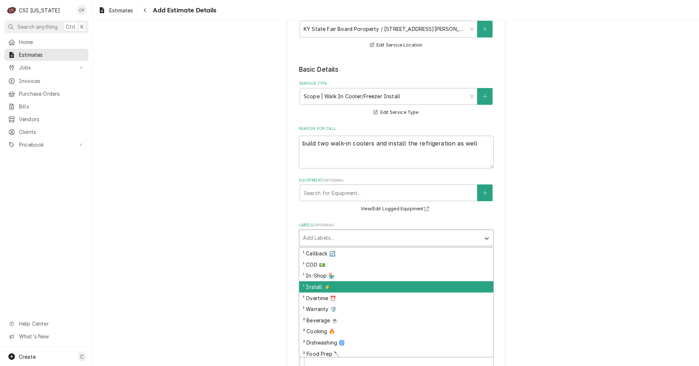
click at [315, 287] on div "¹ Install ⚡️" at bounding box center [396, 286] width 194 height 11
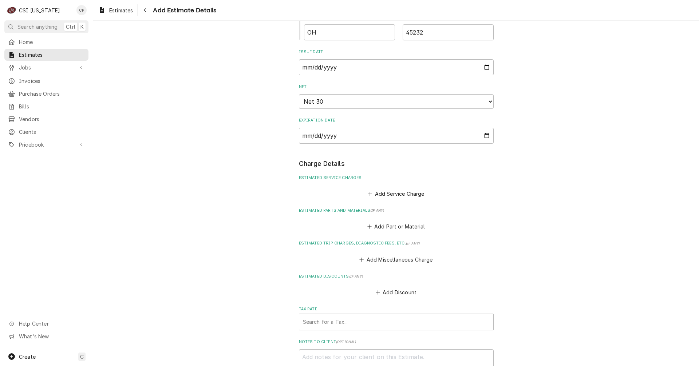
scroll to position [546, 0]
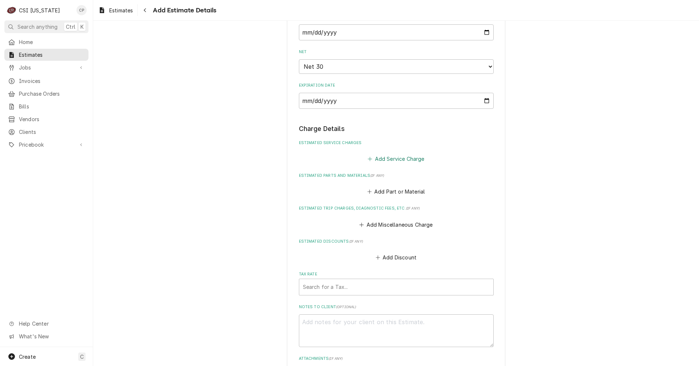
click at [394, 158] on button "Add Service Charge" at bounding box center [396, 159] width 59 height 10
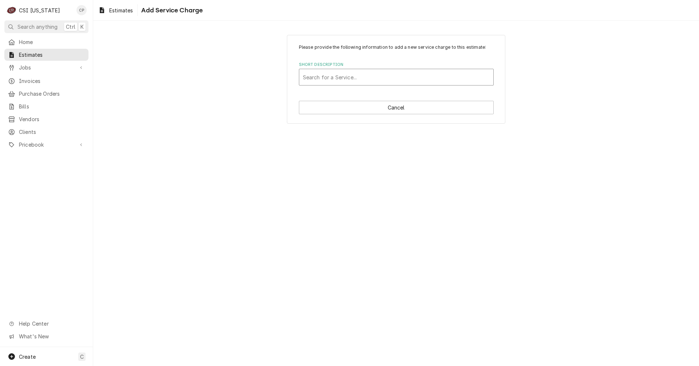
click at [328, 78] on div "Short Description" at bounding box center [396, 77] width 187 height 13
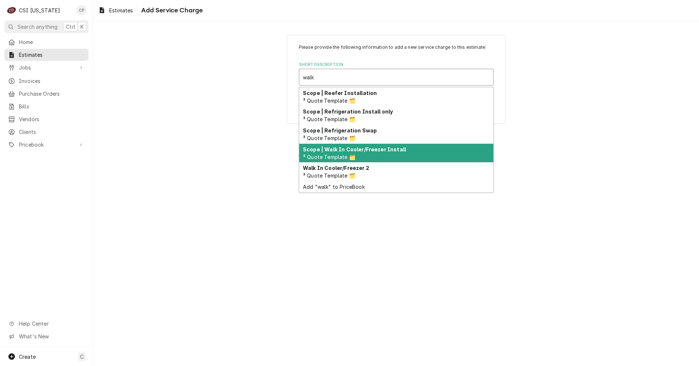
click at [356, 151] on strong "Scope | Walk In Cooler/Freezer Install" at bounding box center [354, 149] width 103 height 6
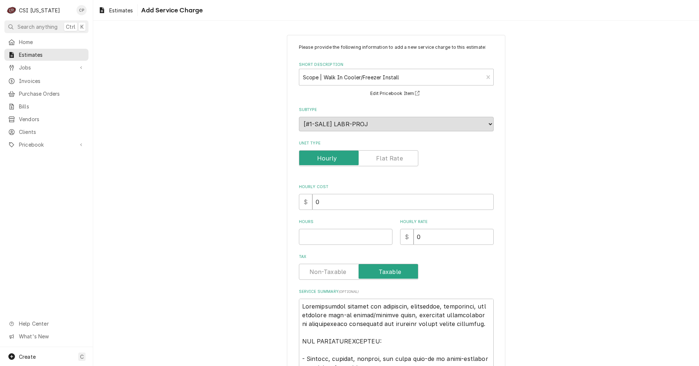
click at [387, 162] on label "Unit Type" at bounding box center [358, 158] width 119 height 16
click at [387, 162] on input "Unit Type" at bounding box center [358, 158] width 113 height 16
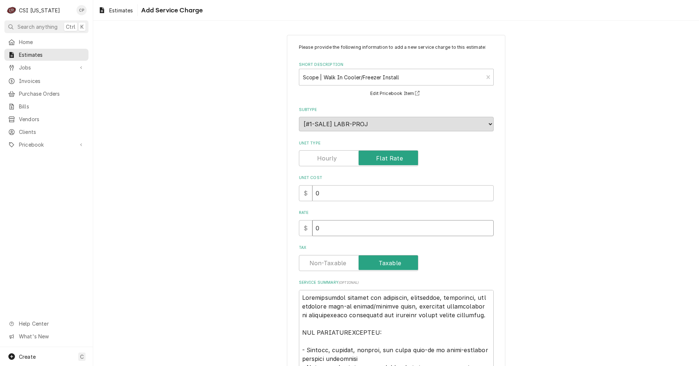
drag, startPoint x: 324, startPoint y: 228, endPoint x: 303, endPoint y: 230, distance: 20.9
click at [303, 230] on div "$ 0" at bounding box center [396, 228] width 195 height 16
click at [363, 228] on input "0" at bounding box center [402, 228] width 181 height 16
click at [334, 260] on label "Tax" at bounding box center [358, 263] width 119 height 16
click at [334, 260] on input "Tax" at bounding box center [358, 263] width 113 height 16
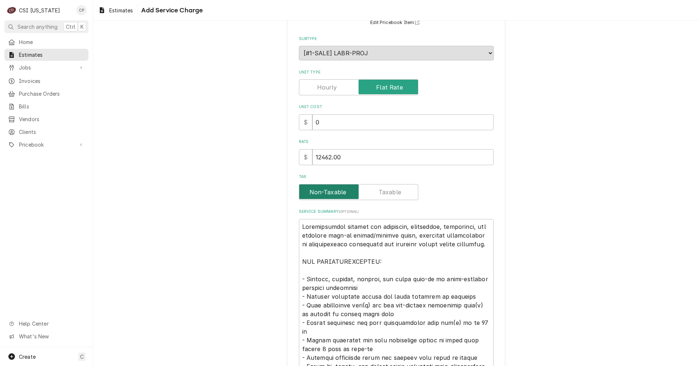
scroll to position [73, 0]
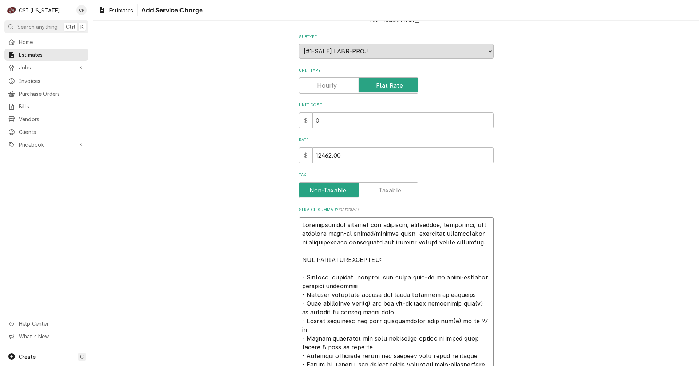
click at [403, 227] on textarea "Service Summary ( optional )" at bounding box center [396, 347] width 195 height 260
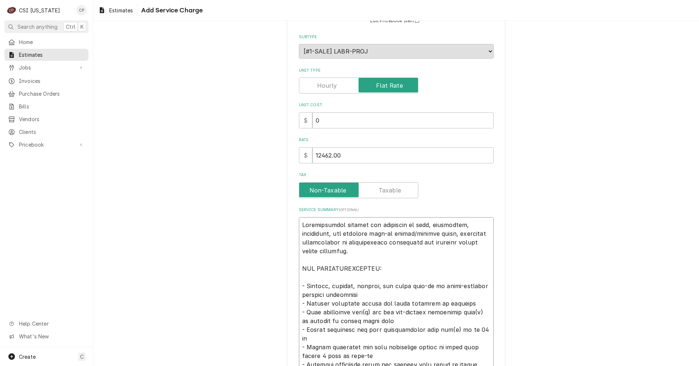
click at [331, 234] on textarea "Service Summary ( optional )" at bounding box center [396, 351] width 195 height 269
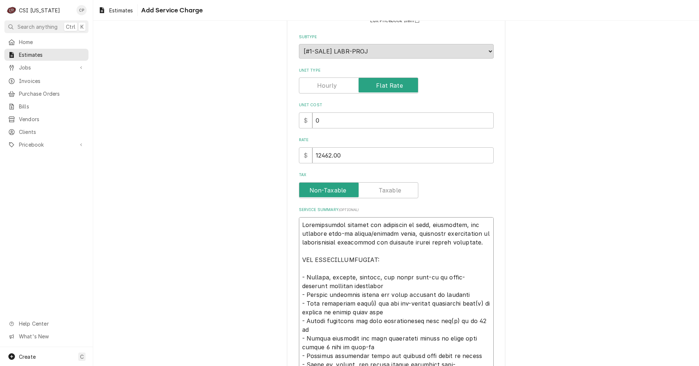
drag, startPoint x: 386, startPoint y: 233, endPoint x: 366, endPoint y: 235, distance: 19.8
click at [366, 235] on textarea "Service Summary ( optional )" at bounding box center [396, 347] width 195 height 260
click at [326, 277] on textarea "Service Summary ( optional )" at bounding box center [396, 347] width 195 height 260
drag, startPoint x: 397, startPoint y: 278, endPoint x: 374, endPoint y: 274, distance: 22.9
click at [374, 274] on textarea "Service Summary ( optional )" at bounding box center [396, 347] width 195 height 260
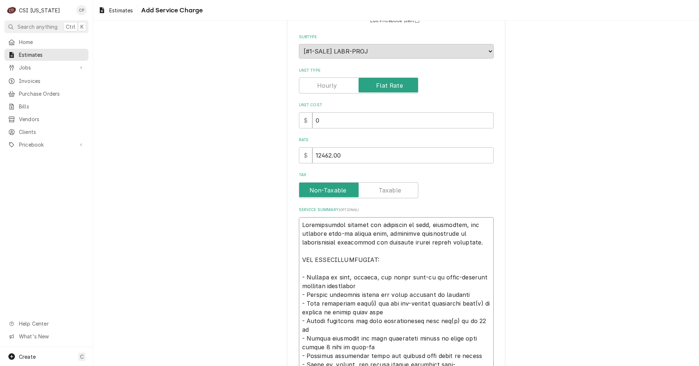
click at [368, 304] on textarea "Service Summary ( optional )" at bounding box center [396, 347] width 195 height 260
drag, startPoint x: 386, startPoint y: 303, endPoint x: 421, endPoint y: 305, distance: 35.0
click at [421, 305] on textarea "Service Summary ( optional )" at bounding box center [396, 347] width 195 height 260
click at [439, 303] on textarea "Service Summary ( optional )" at bounding box center [396, 347] width 195 height 260
click at [442, 321] on textarea "Service Summary ( optional )" at bounding box center [396, 347] width 195 height 260
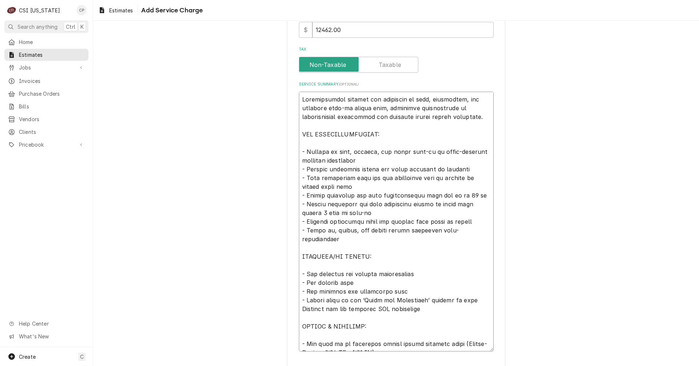
scroll to position [218, 0]
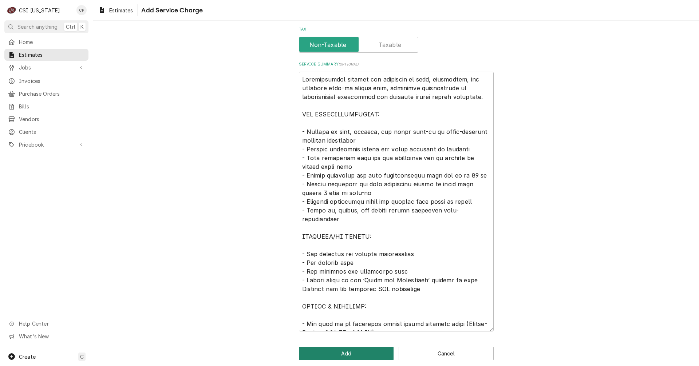
click at [348, 356] on button "Add" at bounding box center [346, 353] width 95 height 13
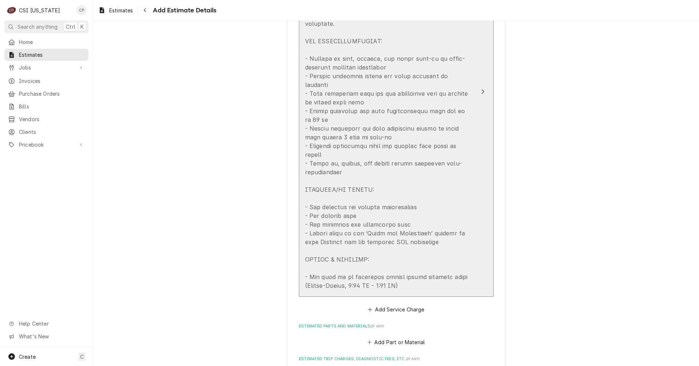
scroll to position [829, 0]
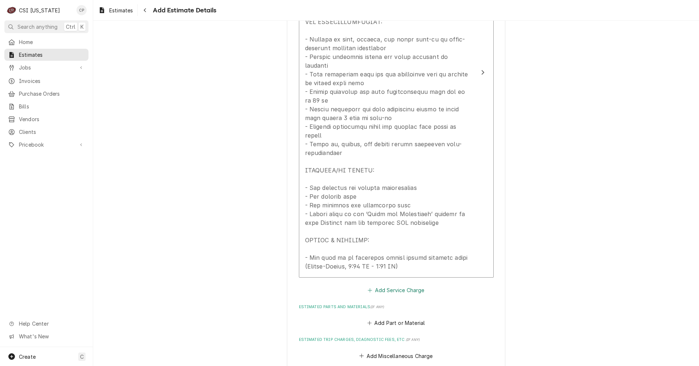
click at [391, 285] on button "Add Service Charge" at bounding box center [396, 290] width 59 height 10
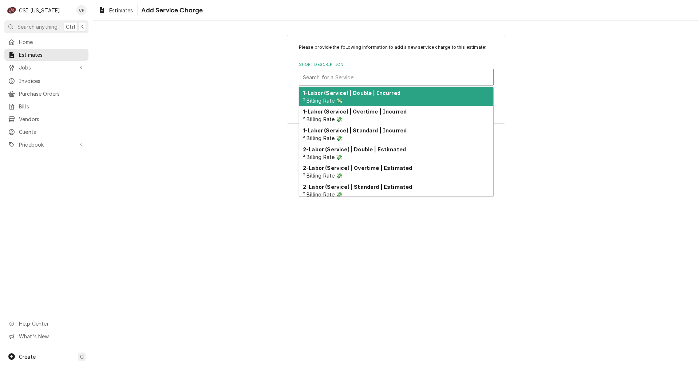
click at [383, 74] on div "Short Description" at bounding box center [396, 77] width 187 height 13
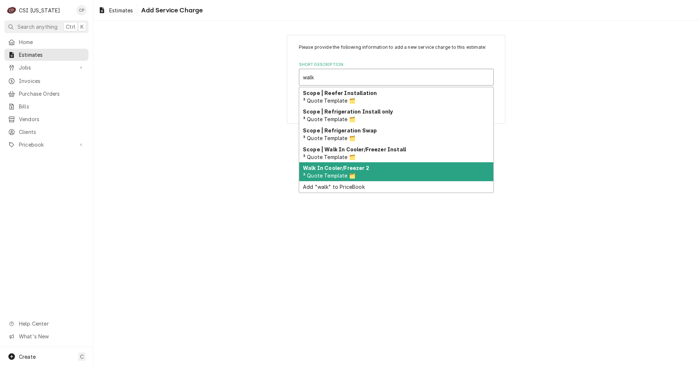
click at [335, 170] on strong "Walk In Cooler/Freezer 2" at bounding box center [336, 168] width 66 height 6
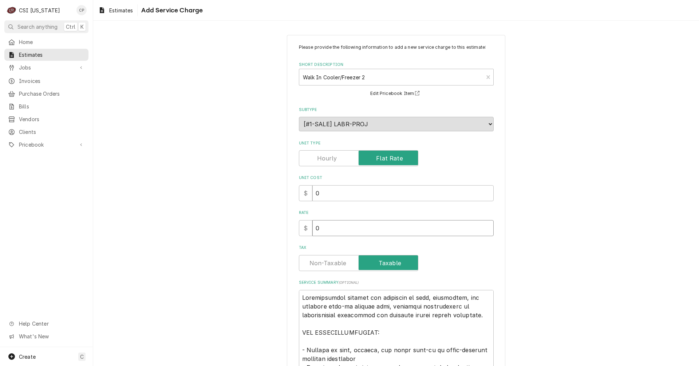
drag, startPoint x: 324, startPoint y: 230, endPoint x: 303, endPoint y: 228, distance: 21.2
click at [303, 228] on div "$ 0" at bounding box center [396, 228] width 195 height 16
click at [325, 266] on label "Tax" at bounding box center [358, 263] width 119 height 16
click at [325, 266] on input "Tax" at bounding box center [358, 263] width 113 height 16
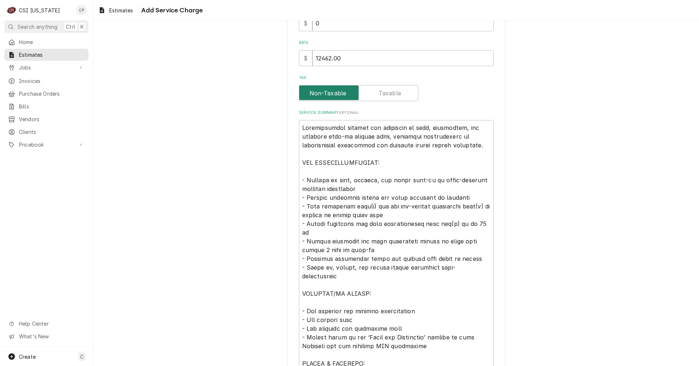
scroll to position [228, 0]
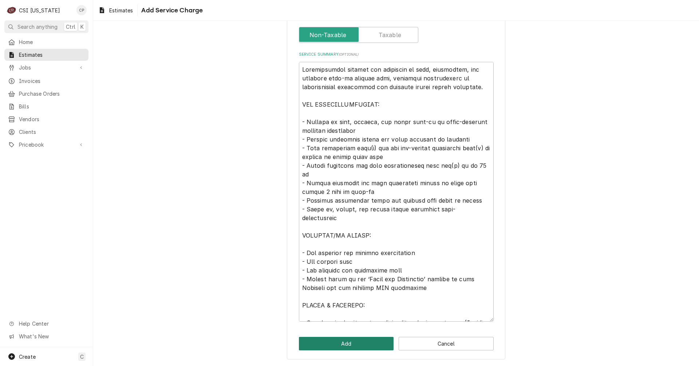
click at [357, 347] on button "Add" at bounding box center [346, 343] width 95 height 13
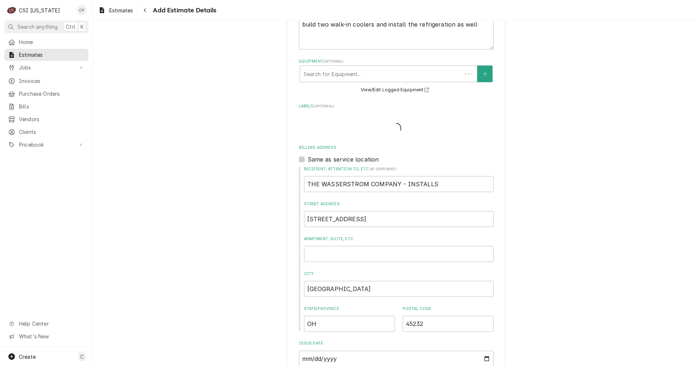
scroll to position [842, 0]
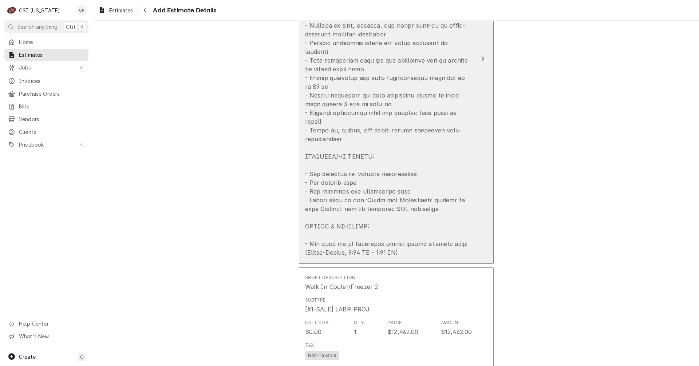
click at [423, 139] on div "Update Line Item" at bounding box center [388, 108] width 167 height 297
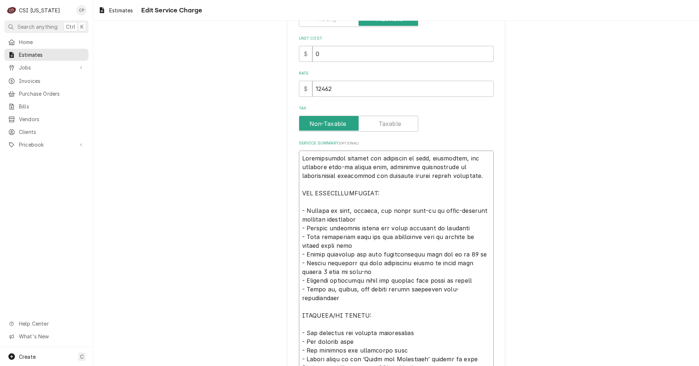
scroll to position [247, 0]
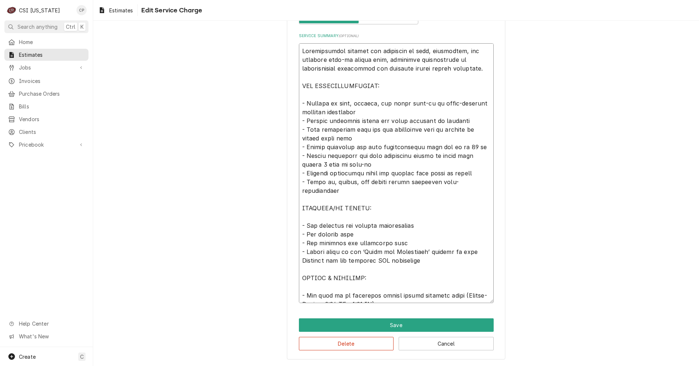
drag, startPoint x: 299, startPoint y: 264, endPoint x: 422, endPoint y: 374, distance: 165.2
click at [422, 366] on html "C CSI Kentucky CP Search anything Ctrl K Home Estimates Jobs Jobs Job Series In…" at bounding box center [349, 183] width 699 height 366
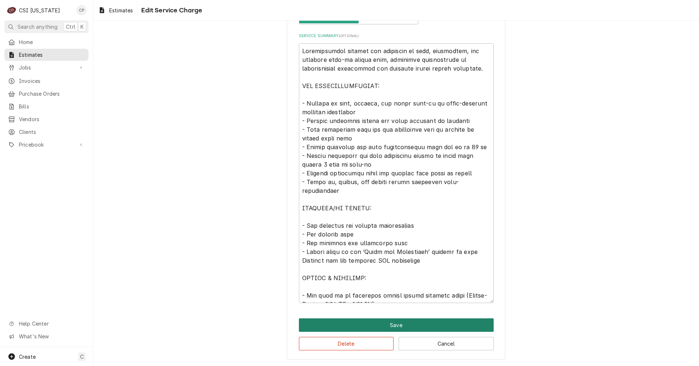
click at [391, 325] on button "Save" at bounding box center [396, 325] width 195 height 13
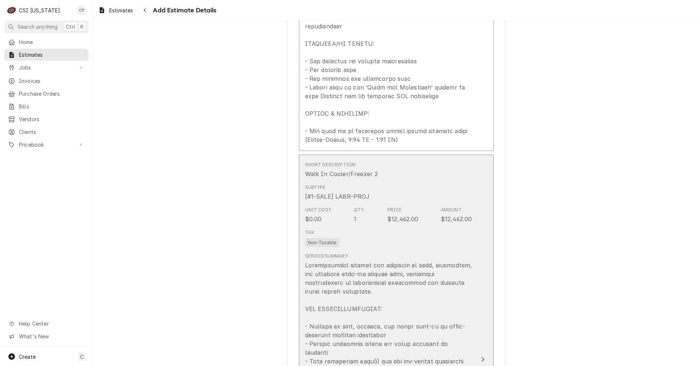
scroll to position [965, 0]
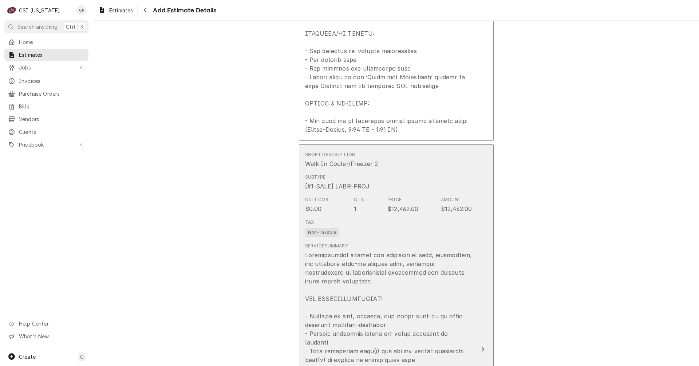
click at [471, 270] on button "Short Description Walk In Cooler/Freezer 2 Subtype [#1-SALE] LABR-PROJ Unit Cos…" at bounding box center [396, 350] width 195 height 410
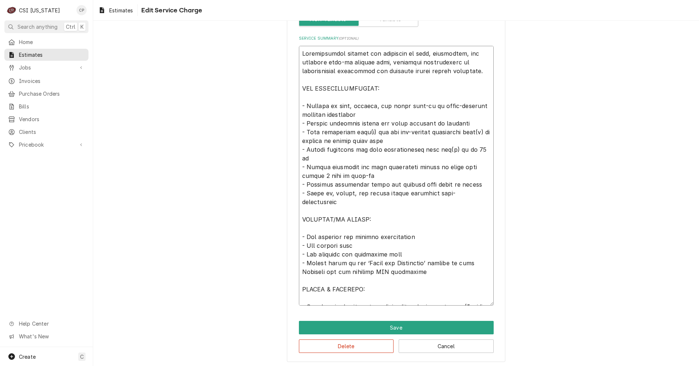
scroll to position [247, 0]
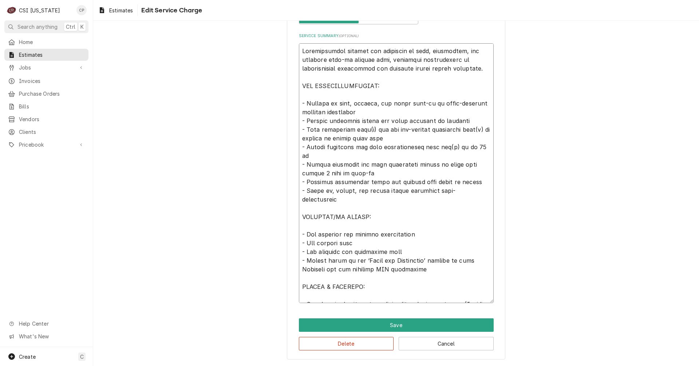
drag, startPoint x: 300, startPoint y: 225, endPoint x: 447, endPoint y: 376, distance: 210.8
click at [447, 366] on html "C CSI Kentucky CP Search anything Ctrl K Home Estimates Jobs Jobs Job Series In…" at bounding box center [349, 183] width 699 height 366
paste textarea "cooler unit, including installation of refrigeration components and ensuring pr…"
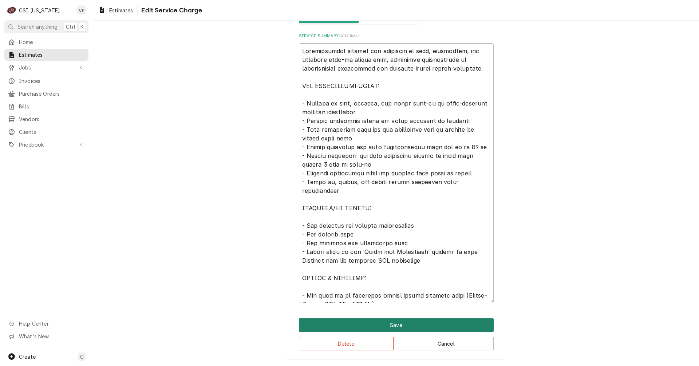
click at [396, 325] on button "Save" at bounding box center [396, 325] width 195 height 13
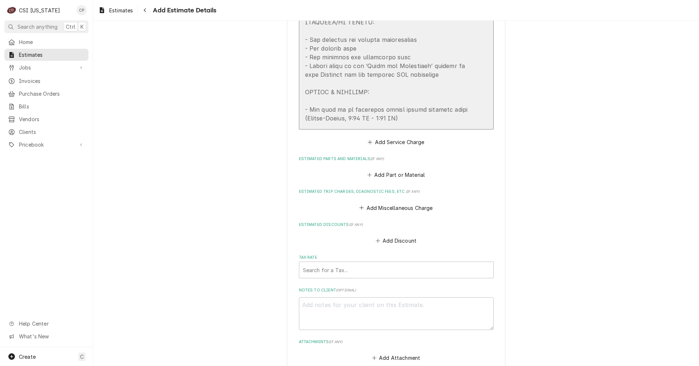
scroll to position [1416, 0]
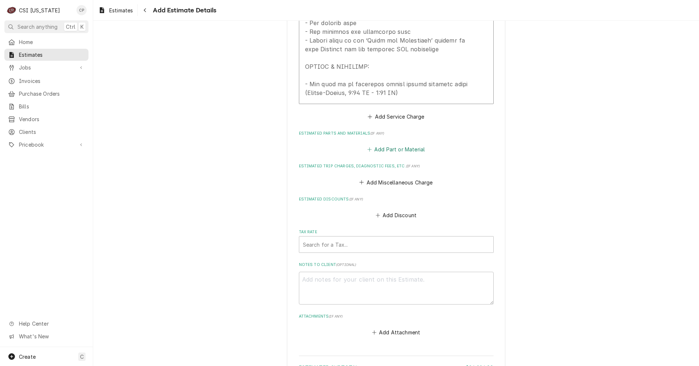
click at [394, 145] on button "Add Part or Material" at bounding box center [396, 150] width 60 height 10
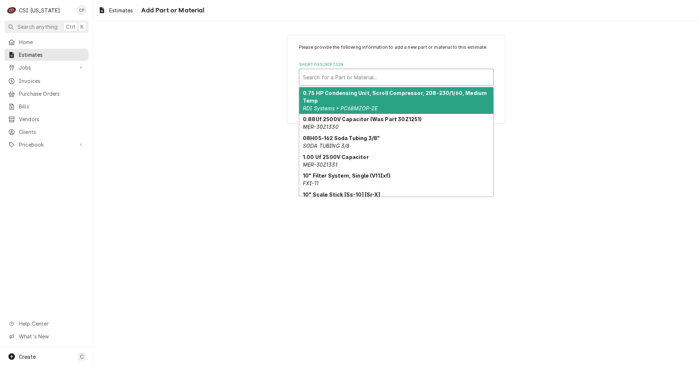
click at [351, 78] on div "Short Description" at bounding box center [396, 77] width 187 height 13
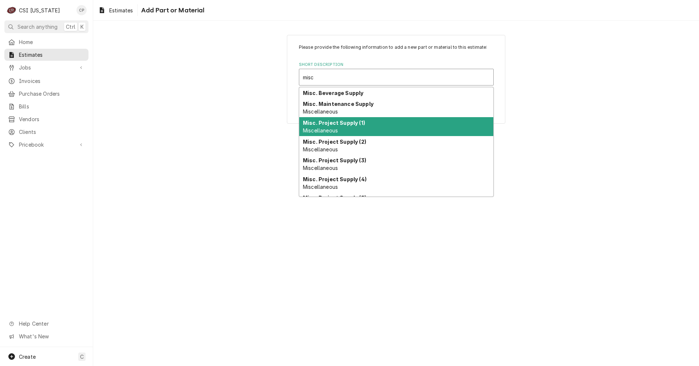
click at [345, 126] on div "Misc. Project Supply (1) Miscellaneous" at bounding box center [396, 126] width 194 height 19
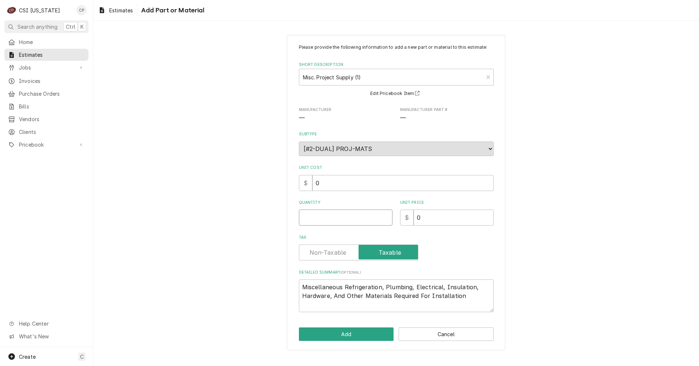
click at [328, 216] on input "Quantity" at bounding box center [346, 218] width 94 height 16
click at [435, 218] on input "0" at bounding box center [454, 218] width 80 height 16
click at [431, 218] on input "Unit Price" at bounding box center [454, 218] width 80 height 16
click at [343, 252] on label "Tax" at bounding box center [358, 253] width 119 height 16
click at [343, 252] on input "Tax" at bounding box center [358, 253] width 113 height 16
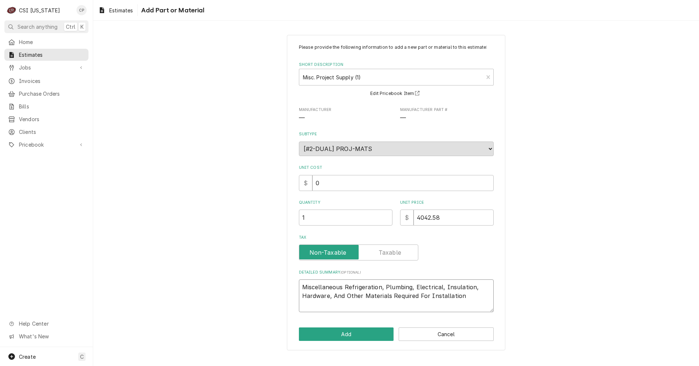
drag, startPoint x: 384, startPoint y: 287, endPoint x: 345, endPoint y: 282, distance: 38.9
click at [345, 282] on textarea "Miscellaneous Refrigeration, Plumbing, Electrical, Insulation, Hardware, And Ot…" at bounding box center [396, 296] width 195 height 33
click at [423, 298] on textarea "Miscellaneous Plumbing, Electrical, Insulation, Hardware, And Other Materials R…" at bounding box center [396, 296] width 195 height 33
click at [368, 337] on button "Add" at bounding box center [346, 334] width 95 height 13
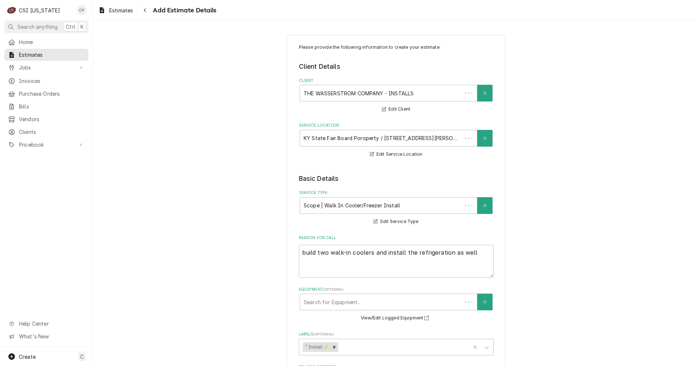
scroll to position [1470, 0]
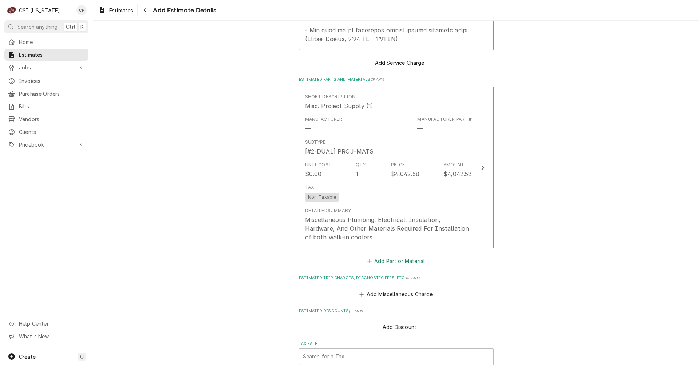
click at [394, 256] on button "Add Part or Material" at bounding box center [396, 261] width 60 height 10
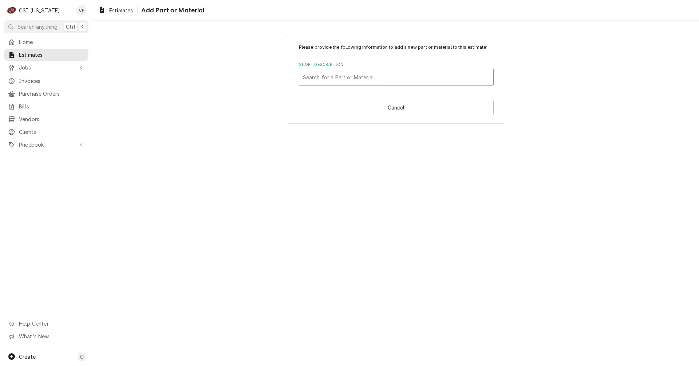
click at [344, 79] on div "Short Description" at bounding box center [396, 77] width 187 height 13
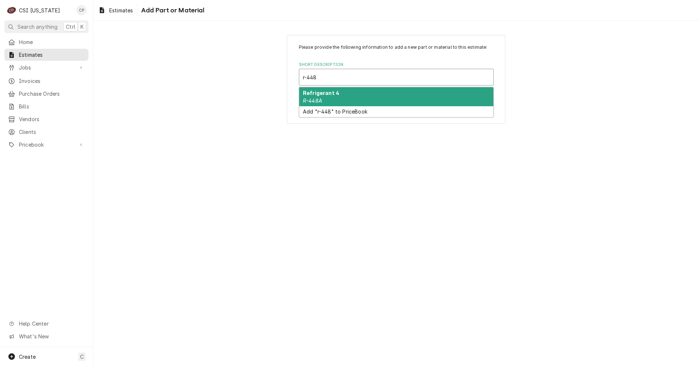
click at [354, 96] on div "Refrigerant 4 R-448A" at bounding box center [396, 96] width 194 height 19
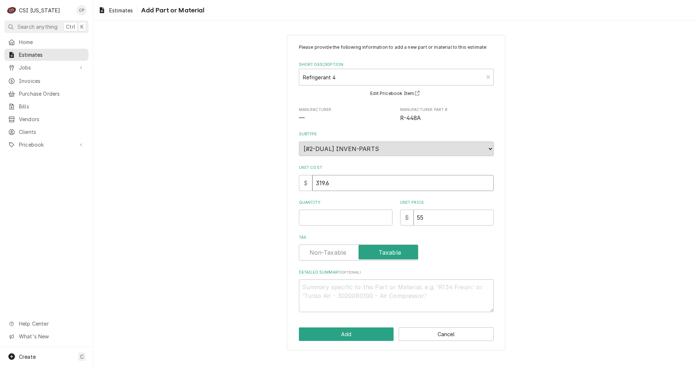
drag, startPoint x: 331, startPoint y: 181, endPoint x: 305, endPoint y: 181, distance: 25.9
click at [306, 181] on div "$ 319.6" at bounding box center [396, 183] width 195 height 16
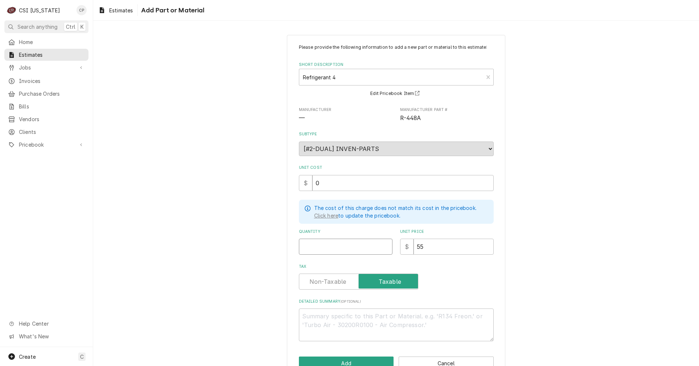
click at [331, 248] on input "Quantity" at bounding box center [346, 247] width 94 height 16
click at [321, 288] on input "Tax" at bounding box center [358, 282] width 113 height 16
click at [322, 319] on textarea "Detailed Summary ( optional )" at bounding box center [396, 325] width 195 height 33
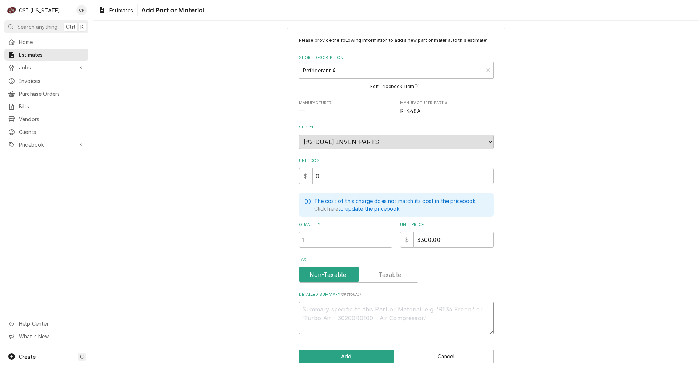
scroll to position [19, 0]
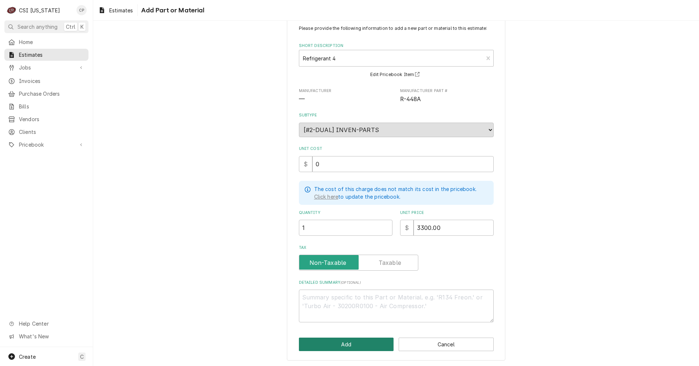
click at [343, 346] on button "Add" at bounding box center [346, 344] width 95 height 13
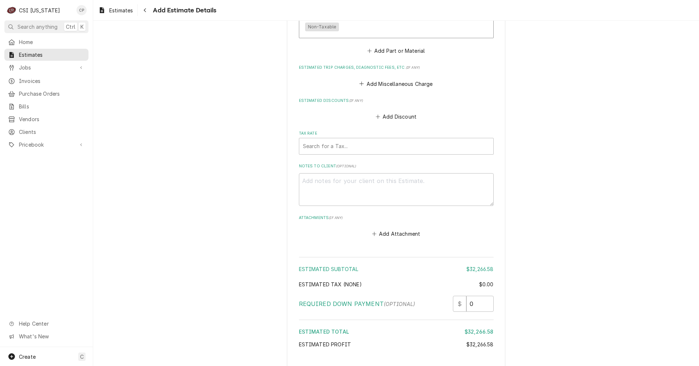
scroll to position [1815, 0]
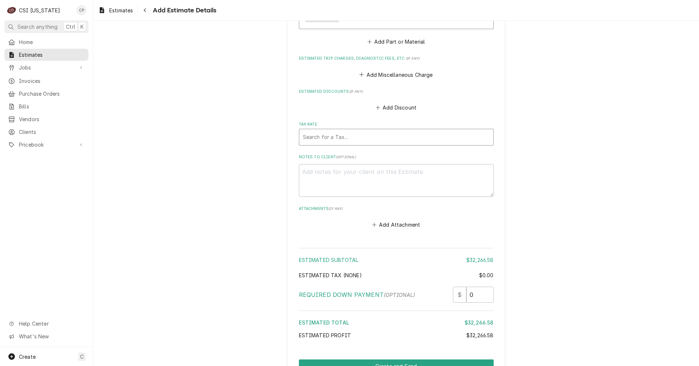
click at [334, 131] on div "Tax Rate" at bounding box center [396, 137] width 187 height 13
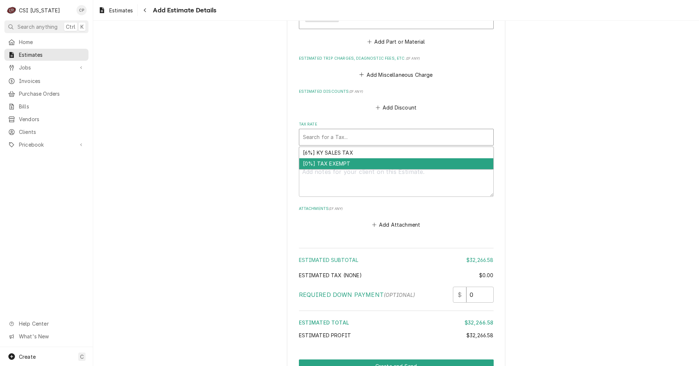
click at [332, 158] on div "[0%] TAX EXEMPT" at bounding box center [396, 163] width 194 height 11
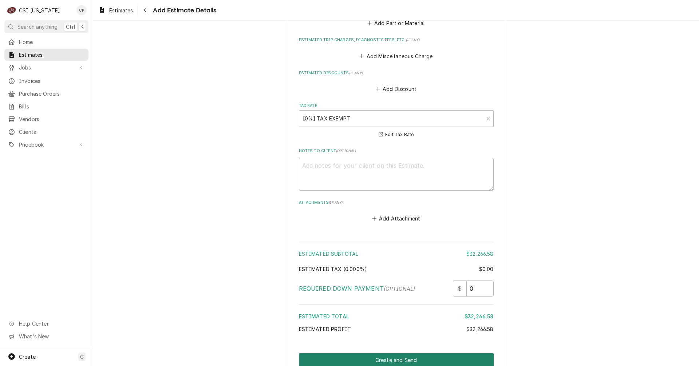
click at [398, 353] on button "Create and Send" at bounding box center [396, 359] width 195 height 13
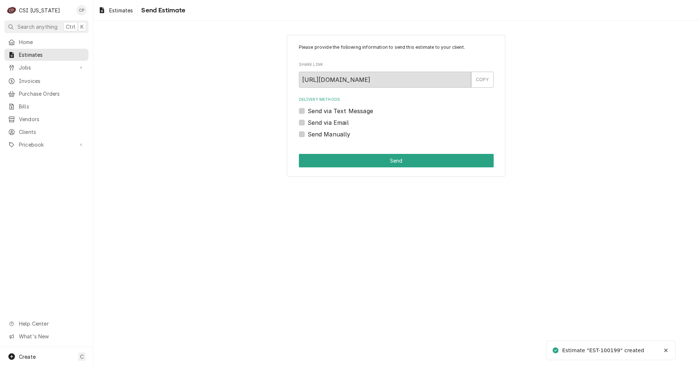
click at [308, 122] on label "Send via Email" at bounding box center [328, 122] width 41 height 9
click at [308, 122] on input "Send via Email" at bounding box center [405, 126] width 195 height 16
checkbox input "true"
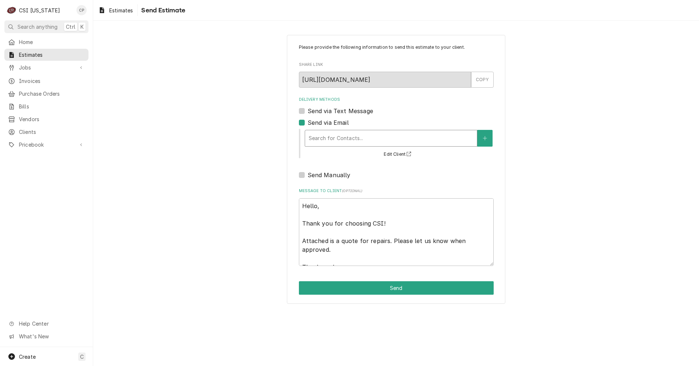
click at [386, 138] on div "Delivery Methods" at bounding box center [391, 138] width 165 height 13
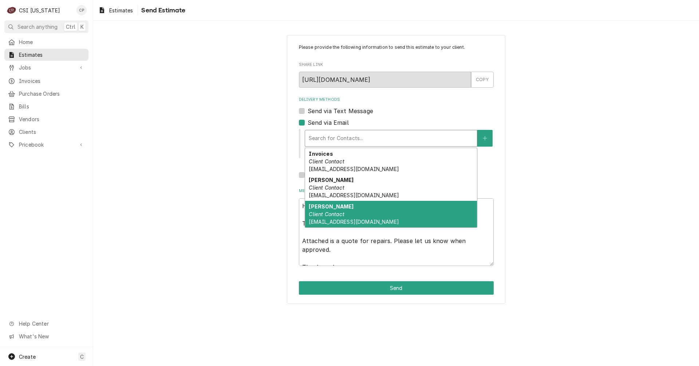
click at [324, 213] on em "Client Contact" at bounding box center [326, 214] width 35 height 6
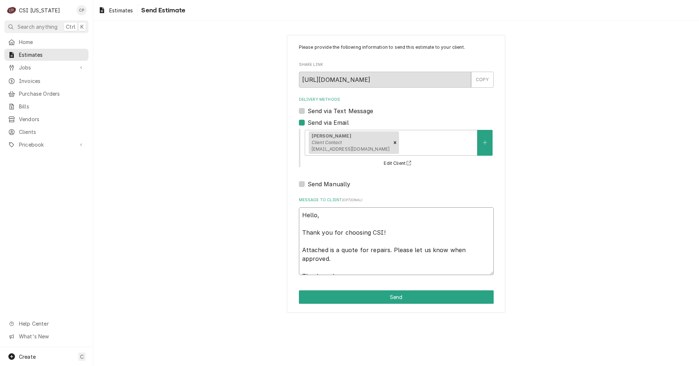
drag, startPoint x: 336, startPoint y: 249, endPoint x: 437, endPoint y: 258, distance: 101.3
click at [437, 258] on textarea "Hello, Thank you for choosing CSI! Attached is a quote for repairs. Please let …" at bounding box center [396, 242] width 195 height 68
type textarea "x"
type textarea "Hello, Thank you for choosing CSI! Attached is t Thank you!"
type textarea "x"
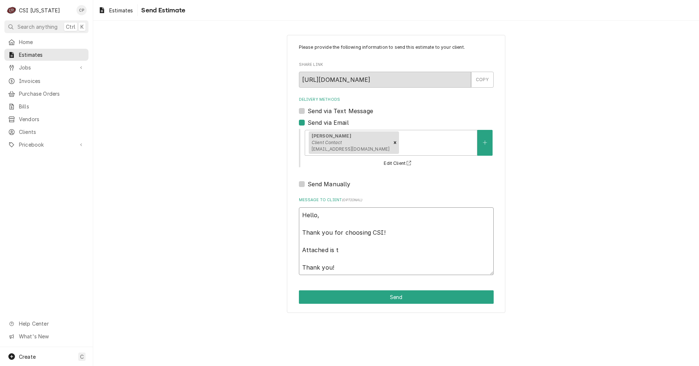
type textarea "Hello, Thank you for choosing CSI! Attached is th Thank you!"
type textarea "x"
type textarea "Hello, Thank you for choosing CSI! Attached is the Thank you!"
type textarea "x"
type textarea "Hello, Thank you for choosing CSI! Attached is the Thank you!"
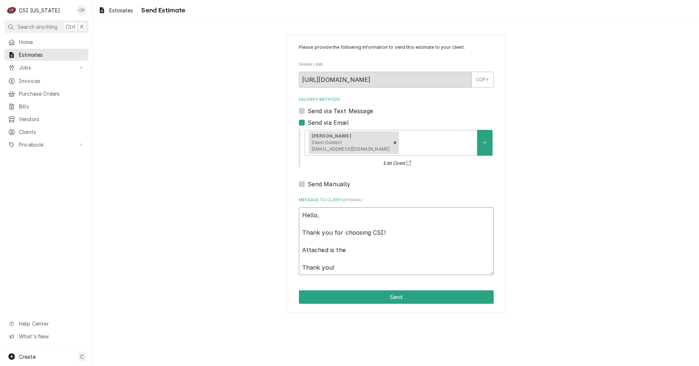
type textarea "x"
type textarea "Hello, Thank you for choosing CSI! Attached is the q Thank you!"
type textarea "x"
type textarea "Hello, Thank you for choosing CSI! Attached is the qu Thank you!"
type textarea "x"
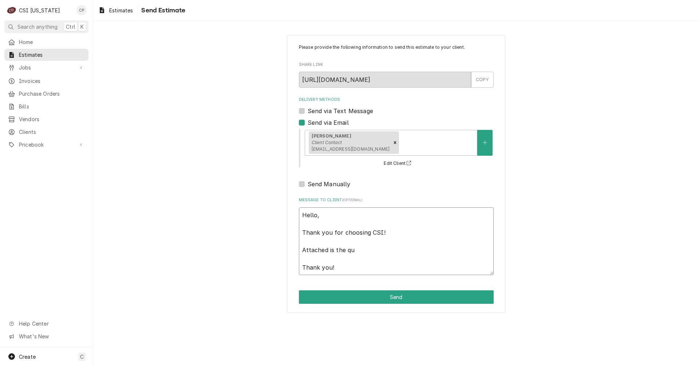
type textarea "Hello, Thank you for choosing CSI! Attached is the quo Thank you!"
type textarea "x"
type textarea "Hello, Thank you for choosing CSI! Attached is the quot Thank you!"
type textarea "x"
type textarea "Hello, Thank you for choosing CSI! Attached is the quote Thank you!"
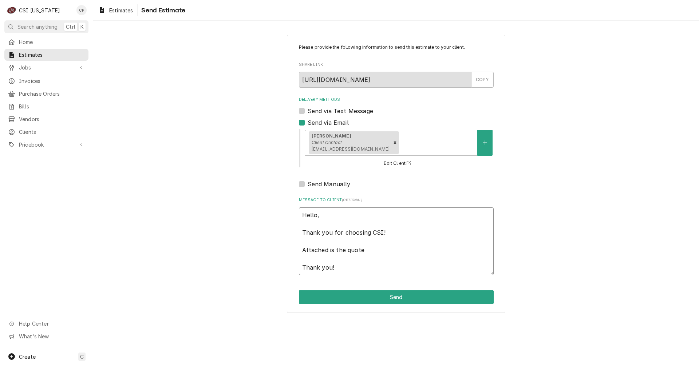
type textarea "x"
type textarea "Hello, Thank you for choosing CSI! Attached is the quote Thank you!"
type textarea "x"
type textarea "Hello, Thank you for choosing CSI! Attached is the quote f Thank you!"
type textarea "x"
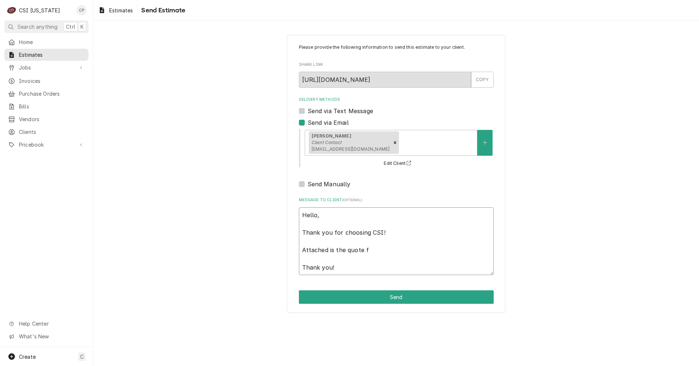
type textarea "Hello, Thank you for choosing CSI! Attached is the quote fo Thank you!"
type textarea "x"
type textarea "Hello, Thank you for choosing CSI! Attached is the quote for Thank you!"
type textarea "x"
type textarea "Hello, Thank you for choosing CSI! Attached is the quote for Thank you!"
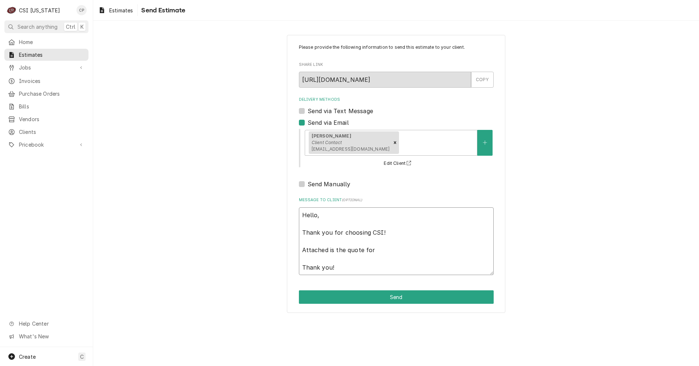
type textarea "x"
type textarea "Hello, Thank you for choosing CSI! Attached is the quote for t Thank you!"
type textarea "x"
type textarea "Hello, Thank you for choosing CSI! Attached is the quote for th Thank you!"
type textarea "x"
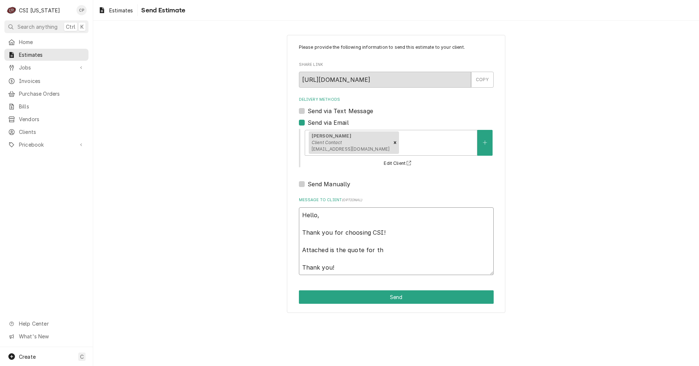
type textarea "Hello, Thank you for choosing CSI! Attached is the quote for the Thank you!"
type textarea "x"
type textarea "Hello, Thank you for choosing CSI! Attached is the quote for the Thank you!"
type textarea "x"
type textarea "Hello, Thank you for choosing CSI! Attached is the quote for the K Thank you!"
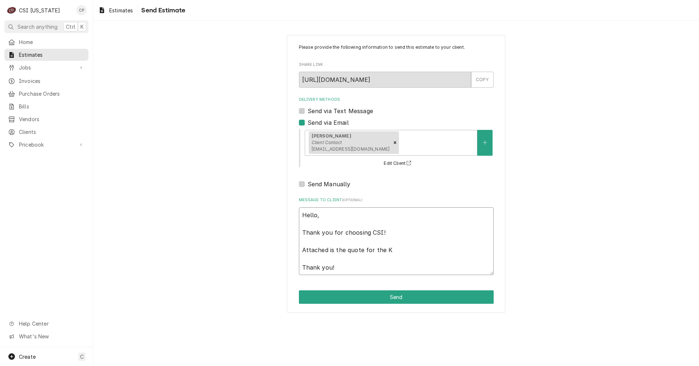
type textarea "x"
type textarea "Hello, Thank you for choosing CSI! Attached is the quote for the KY Thank you!"
type textarea "x"
type textarea "Hello, Thank you for choosing CSI! Attached is the quote for the KY Thank you!"
type textarea "x"
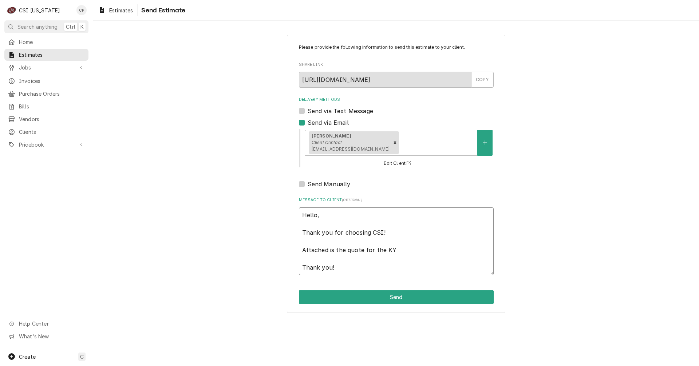
type textarea "Hello, Thank you for choosing CSI! Attached is the quote for the KY D Thank you!"
type textarea "x"
type textarea "Hello, Thank you for choosing CSI! Attached is the quote for the KY Thank you!"
type textarea "x"
type textarea "Hello, Thank you for choosing CSI! Attached is the quote for the KY S Thank you!"
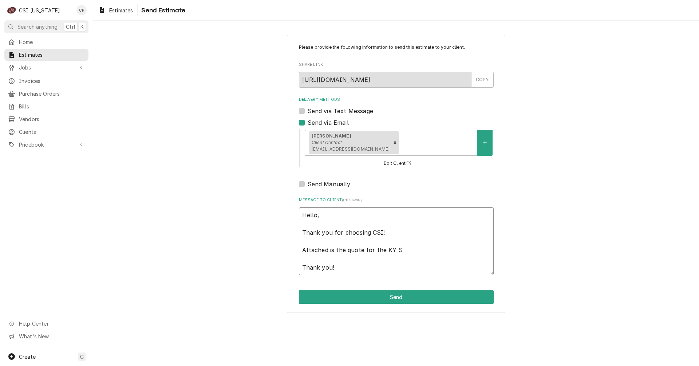
type textarea "x"
type textarea "Hello, Thank you for choosing CSI! Attached is the quote for the KY Sa Thank yo…"
type textarea "x"
type textarea "Hello, Thank you for choosing CSI! Attached is the quote for the KY S Thank you!"
type textarea "x"
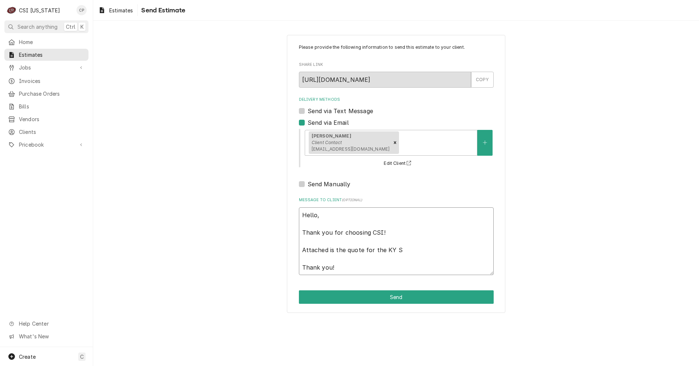
type textarea "Hello, Thank you for choosing CSI! Attached is the quote for the KY Sa Thank yo…"
type textarea "x"
type textarea "Hello, Thank you for choosing CSI! Attached is the quote for the KY S Thank you!"
type textarea "x"
type textarea "Hello, Thank you for choosing CSI! Attached is the quote for the KY St Thank yo…"
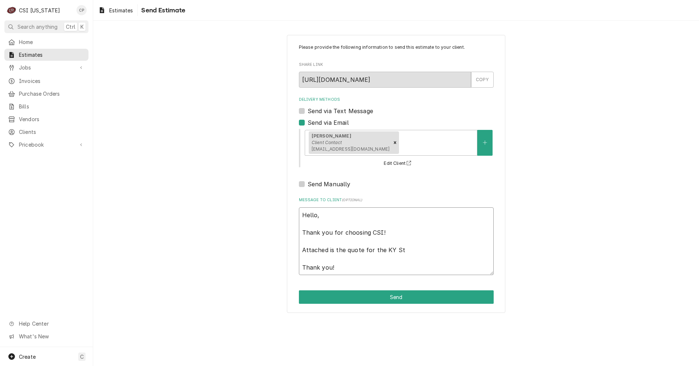
type textarea "x"
type textarea "Hello, Thank you for choosing CSI! Attached is the quote for the KY Sta Thank y…"
type textarea "x"
type textarea "Hello, Thank you for choosing CSI! Attached is the quote for the KY Stat Thank …"
type textarea "x"
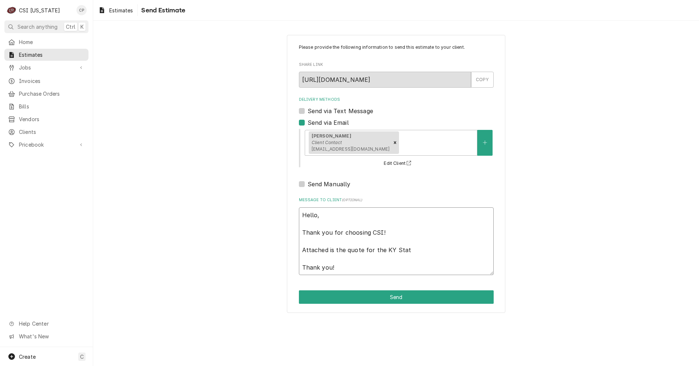
type textarea "Hello, Thank you for choosing CSI! Attached is the quote for the KY State Thank…"
type textarea "x"
type textarea "Hello, Thank you for choosing CSI! Attached is the quote for the KY State Thank…"
type textarea "x"
type textarea "Hello, Thank you for choosing CSI! Attached is the quote for the KY State F Tha…"
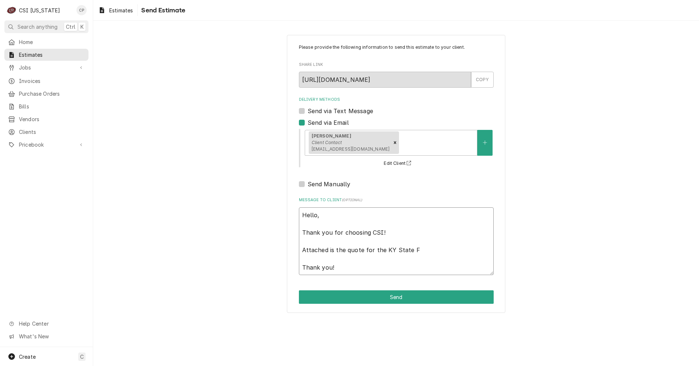
type textarea "x"
type textarea "Hello, Thank you for choosing CSI! Attached is the quote for the KY State Fa Th…"
type textarea "x"
type textarea "Hello, Thank you for choosing CSI! Attached is the quote for the KY State Fai T…"
type textarea "x"
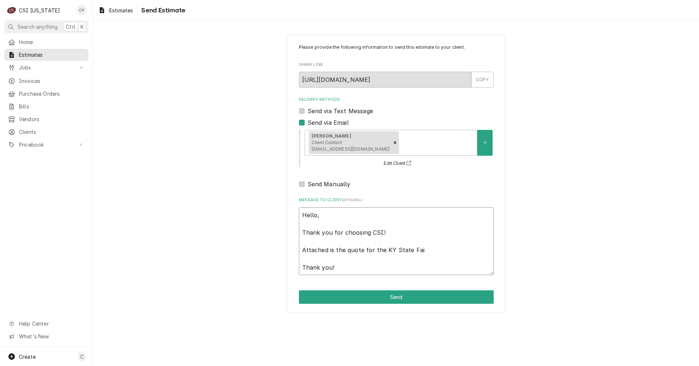
type textarea "Hello, Thank you for choosing CSI! Attached is the quote for the KY State Fair …"
type textarea "x"
type textarea "Hello, Thank you for choosing CSI! Attached is the quote for the KY State Fair …"
type textarea "x"
type textarea "Hello, Thank you for choosing CSI! Attached is the quote for the KY State Fair …"
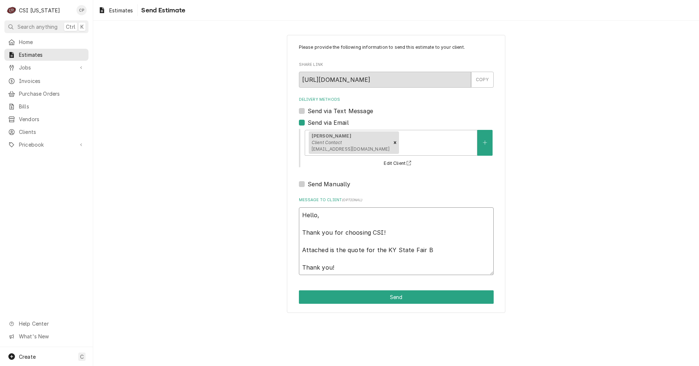
type textarea "x"
type textarea "Hello, Thank you for choosing CSI! Attached is the quote for the KY State Fair …"
type textarea "x"
type textarea "Hello, Thank you for choosing CSI! Attached is the quote for the KY State Fair …"
type textarea "x"
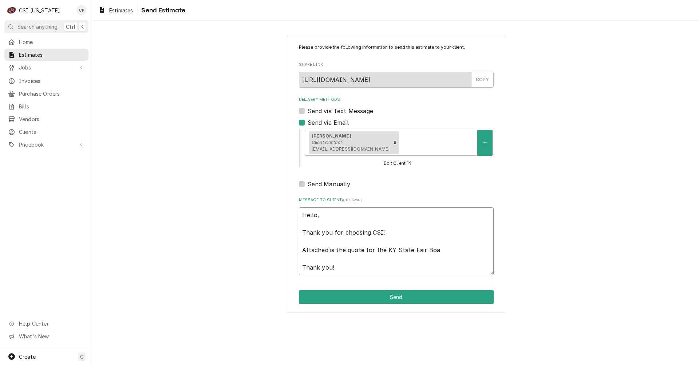
type textarea "Hello, Thank you for choosing CSI! Attached is the quote for the KY State Fair …"
type textarea "x"
type textarea "Hello, Thank you for choosing CSI! Attached is the quote for the KY State Fair …"
type textarea "x"
type textarea "Hello, Thank you for choosing CSI! Attached is the quote for the KY State Fair …"
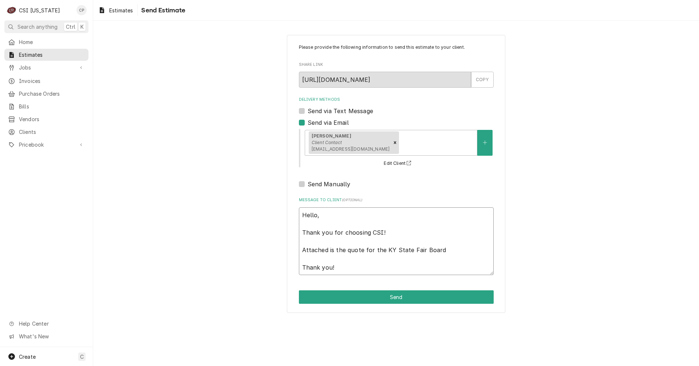
click at [449, 248] on textarea "Hello, Thank you for choosing CSI! Attached is the quote for the KY State Fair …" at bounding box center [396, 242] width 195 height 68
type textarea "x"
type textarea "Hello, Thank you for choosing CSI! Attached is the quote for the KY State Fair …"
type textarea "x"
type textarea "Hello, Thank you for choosing CSI! Attached is the quote for the KY State Fair …"
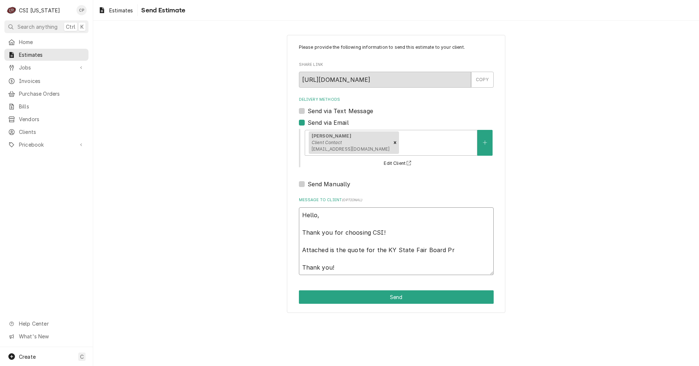
type textarea "x"
type textarea "Hello, Thank you for choosing CSI! Attached is the quote for the KY State Fair …"
type textarea "x"
type textarea "Hello, Thank you for choosing CSI! Attached is the quote for the KY State Fair …"
type textarea "x"
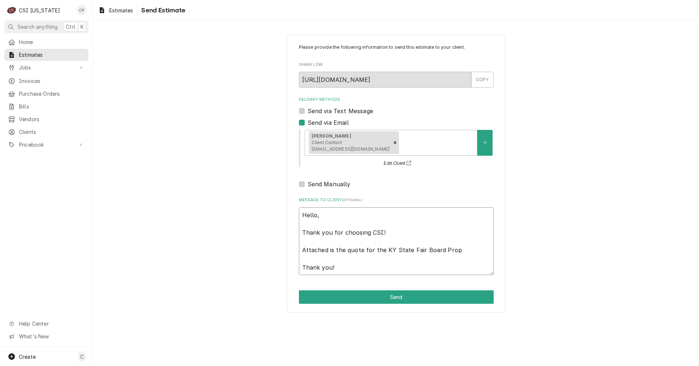
type textarea "Hello, Thank you for choosing CSI! Attached is the quote for the KY State Fair …"
type textarea "x"
type textarea "Hello, Thank you for choosing CSI! Attached is the quote for the KY State Fair …"
type textarea "x"
type textarea "Hello, Thank you for choosing CSI! Attached is the quote for the KY State Fair …"
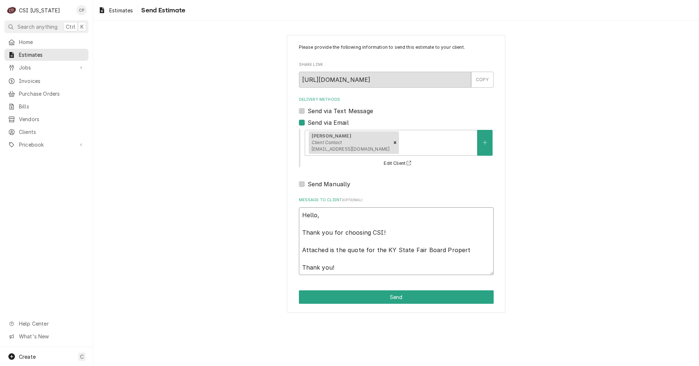
type textarea "x"
type textarea "Hello, Thank you for choosing CSI! Attached is the quote for the KY State Fair …"
type textarea "x"
type textarea "Hello, Thank you for choosing CSI! Attached is the quote for the KY State Fair …"
type textarea "x"
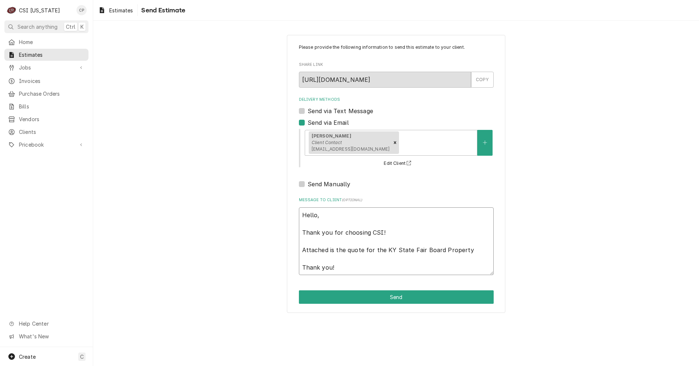
type textarea "Hello, Thank you for choosing CSI! Attached is the quote for the KY State Fair …"
type textarea "x"
type textarea "Hello, Thank you for choosing CSI! Attached is the quote for the KY State Fair …"
type textarea "x"
type textarea "Hello, Thank you for choosing CSI! Attached is the quote for the KY State Fair …"
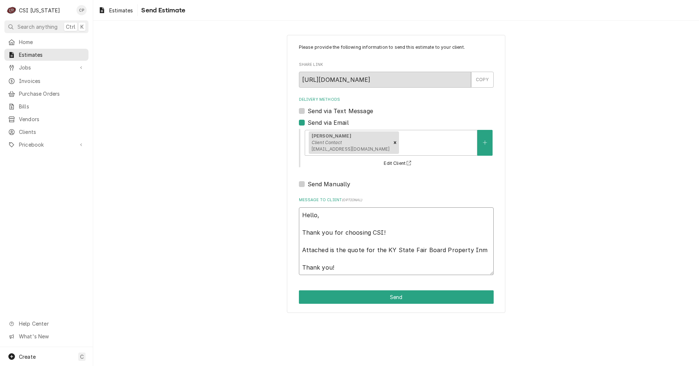
type textarea "x"
type textarea "Hello, Thank you for choosing CSI! Attached is the quote for the KY State Fair …"
type textarea "x"
type textarea "Hello, Thank you for choosing CSI! Attached is the quote for the KY State Fair …"
type textarea "x"
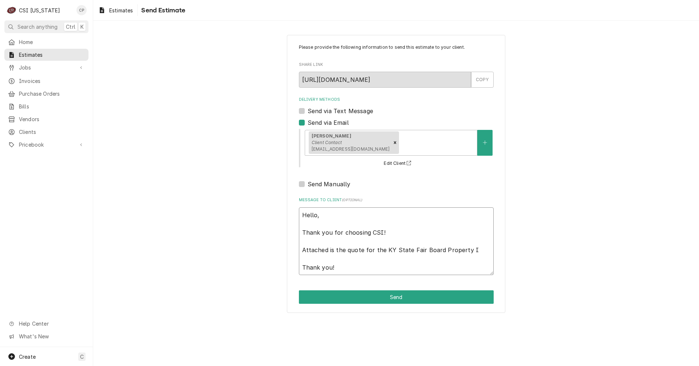
type textarea "Hello, Thank you for choosing CSI! Attached is the quote for the KY State Fair …"
type textarea "x"
type textarea "Hello, Thank you for choosing CSI! Attached is the quote for the KY State Fair …"
type textarea "x"
type textarea "Hello, Thank you for choosing CSI! Attached is the quote for the KY State Fair …"
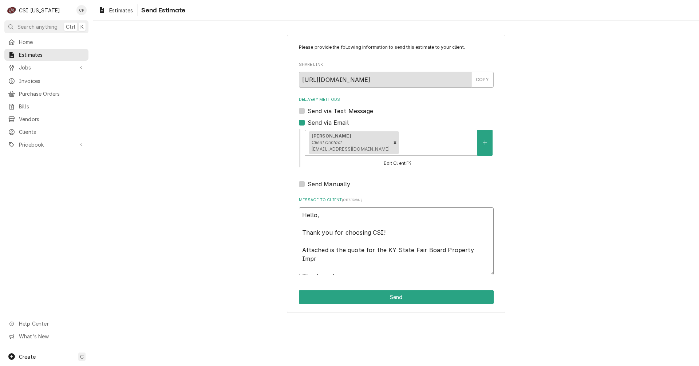
type textarea "x"
type textarea "Hello, Thank you for choosing CSI! Attached is the quote for the KY State Fair …"
type textarea "x"
type textarea "Hello, Thank you for choosing CSI! Attached is the quote for the KY State Fair …"
type textarea "x"
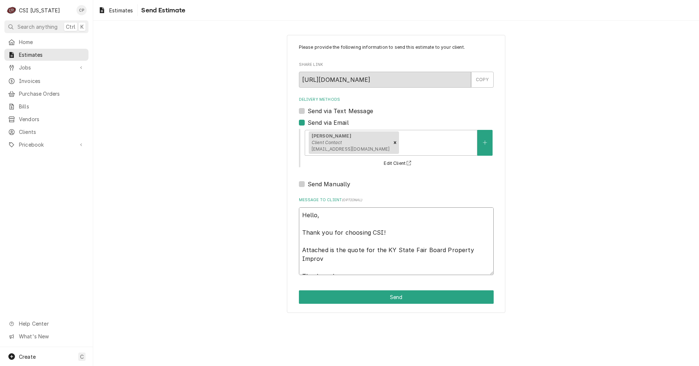
type textarea "Hello, Thank you for choosing CSI! Attached is the quote for the KY State Fair …"
type textarea "x"
type textarea "Hello, Thank you for choosing CSI! Attached is the quote for the KY State Fair …"
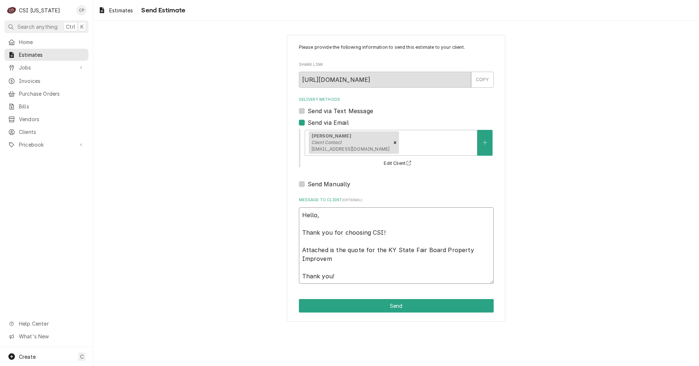
type textarea "x"
type textarea "Hello, Thank you for choosing CSI! Attached is the quote for the KY State Fair …"
type textarea "x"
type textarea "Hello, Thank you for choosing CSI! Attached is the quote for the KY State Fair …"
type textarea "x"
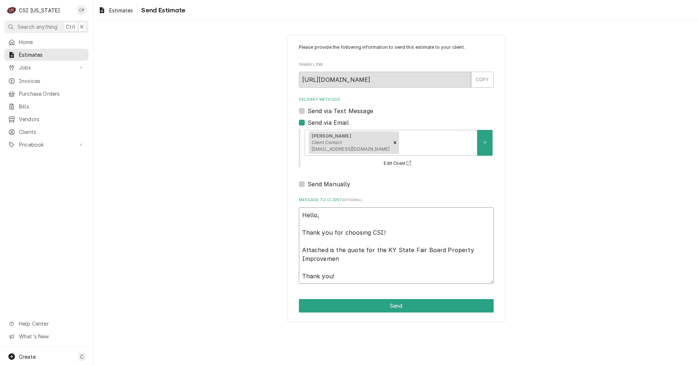
type textarea "Hello, Thank you for choosing CSI! Attached is the quote for the KY State Fair …"
type textarea "x"
type textarea "Hello, Thank you for choosing CSI! Attached is the quote for the KY State Fair …"
click at [384, 250] on textarea "Hello, Thank you for choosing CSI! Attached is the quote for the KY State Fair …" at bounding box center [396, 246] width 195 height 76
type textarea "x"
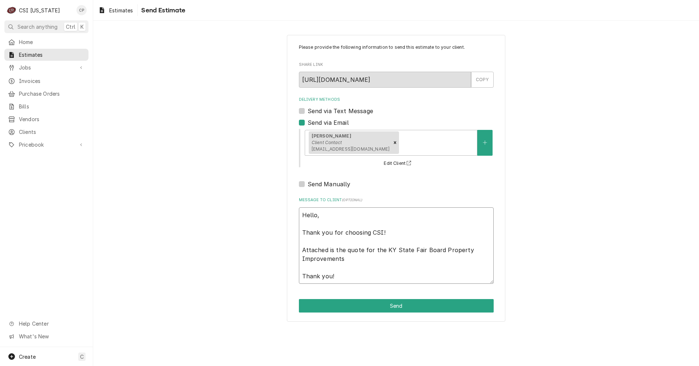
type textarea "Hello, Thank you for choosing CSI! Attached is the quote for the tKY State Fair…"
type textarea "x"
type textarea "Hello, Thank you for choosing CSI! Attached is the quote for the KY State Fair …"
click at [370, 262] on textarea "Hello, Thank you for choosing CSI! Attached is the quote for the KY State Fair …" at bounding box center [396, 246] width 195 height 76
type textarea "x"
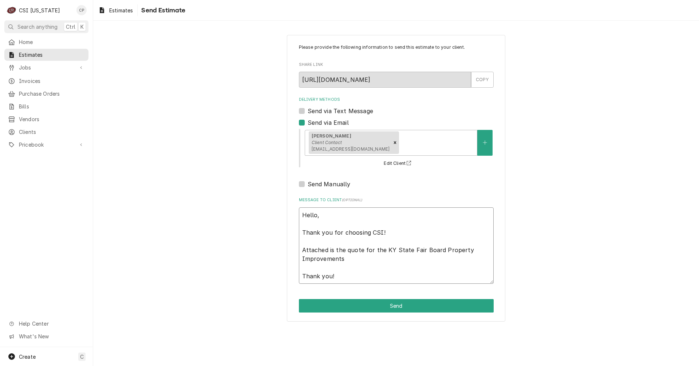
type textarea "Hello, Thank you for choosing CSI! Attached is the quote for the KY State Fair …"
type textarea "x"
type textarea "Hello, Thank you for choosing CSI! Attached is the quote for the KY State Fair …"
type textarea "x"
type textarea "Hello, Thank you for choosing CSI! Attached is the quote for the KY State Fair …"
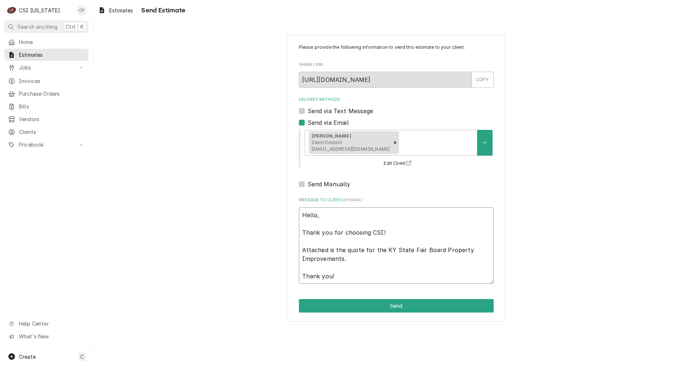
type textarea "x"
type textarea "Hello, Thank you for choosing CSI! Attached is the quote for the KY State Fair …"
type textarea "x"
type textarea "Hello, Thank you for choosing CSI! Attached is the quote for the KY State Fair …"
type textarea "x"
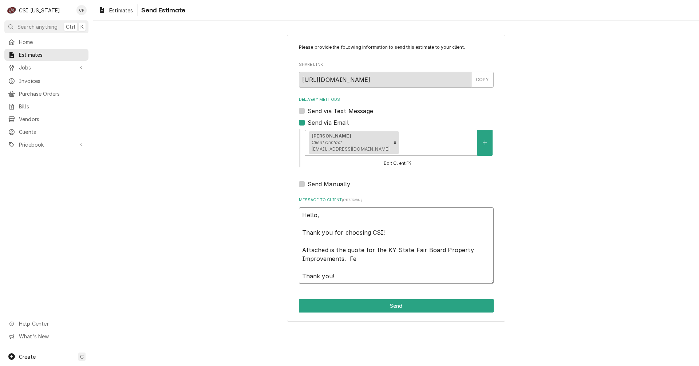
type textarea "Hello, Thank you for choosing CSI! Attached is the quote for the KY State Fair …"
type textarea "x"
type textarea "Hello, Thank you for choosing CSI! Attached is the quote for the KY State Fair …"
type textarea "x"
type textarea "Hello, Thank you for choosing CSI! Attached is the quote for the KY State Fair …"
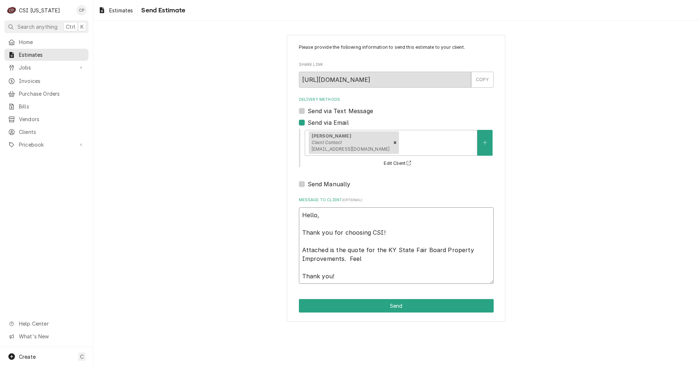
type textarea "x"
type textarea "Hello, Thank you for choosing CSI! Attached is the quote for the KY State Fair …"
type textarea "x"
type textarea "Hello, Thank you for choosing CSI! Attached is the quote for the KY State Fair …"
type textarea "x"
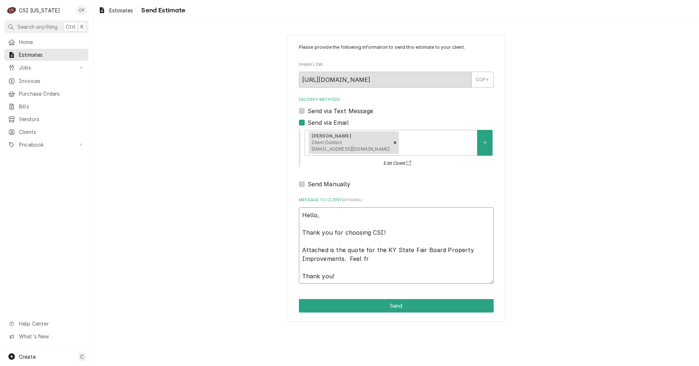
type textarea "Hello, Thank you for choosing CSI! Attached is the quote for the KY State Fair …"
type textarea "x"
type textarea "Hello, Thank you for choosing CSI! Attached is the quote for the KY State Fair …"
type textarea "x"
type textarea "Hello, Thank you for choosing CSI! Attached is the quote for the KY State Fair …"
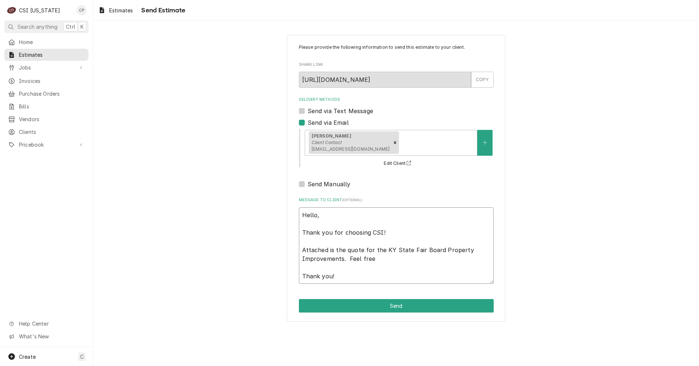
type textarea "x"
type textarea "Hello, Thank you for choosing CSI! Attached is the quote for the KY State Fair …"
type textarea "x"
type textarea "Hello, Thank you for choosing CSI! Attached is the quote for the KY State Fair …"
type textarea "x"
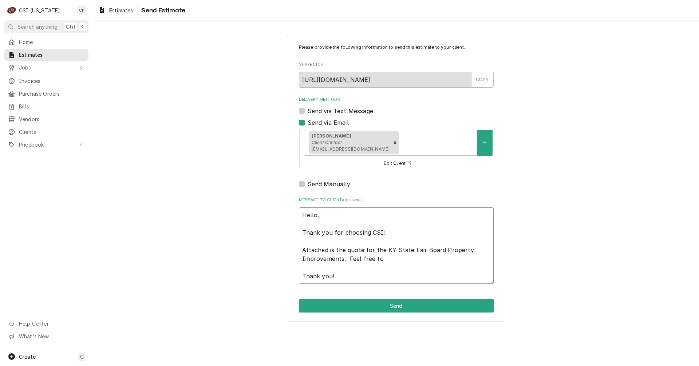
type textarea "Hello, Thank you for choosing CSI! Attached is the quote for the KY State Fair …"
type textarea "x"
type textarea "Hello, Thank you for choosing CSI! Attached is the quote for the KY State Fair …"
type textarea "x"
type textarea "Hello, Thank you for choosing CSI! Attached is the quote for the KY State Fair …"
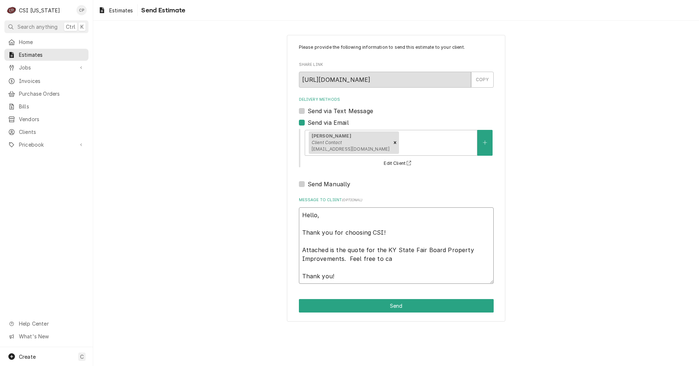
type textarea "x"
type textarea "Hello, Thank you for choosing CSI! Attached is the quote for the KY State Fair …"
type textarea "x"
type textarea "Hello, Thank you for choosing CSI! Attached is the quote for the KY State Fair …"
type textarea "x"
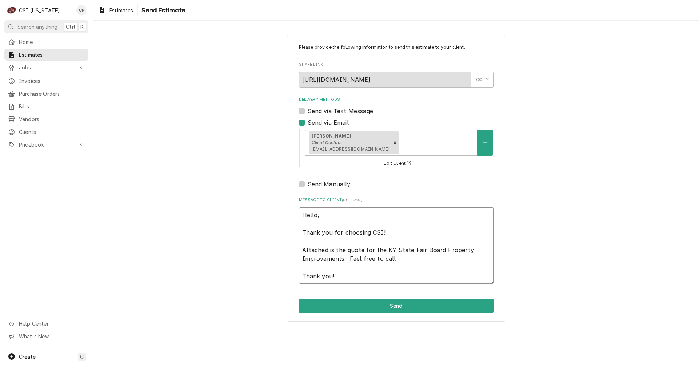
type textarea "Hello, Thank you for choosing CSI! Attached is the quote for the KY State Fair …"
type textarea "x"
type textarea "Hello, Thank you for choosing CSI! Attached is the quote for the KY State Fair …"
type textarea "x"
type textarea "Hello, Thank you for choosing CSI! Attached is the quote for the KY State Fair …"
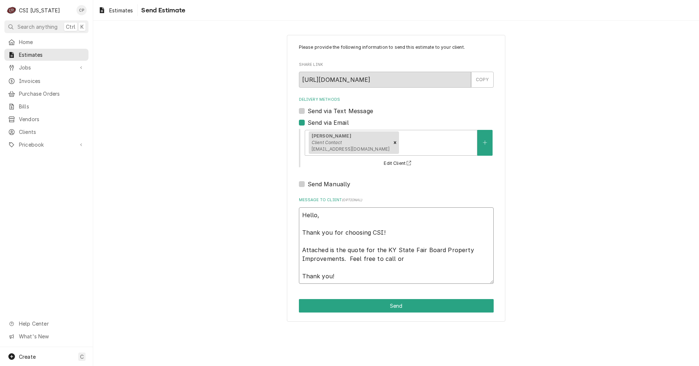
type textarea "x"
type textarea "Hello, Thank you for choosing CSI! Attached is the quote for the KY State Fair …"
type textarea "x"
type textarea "Hello, Thank you for choosing CSI! Attached is the quote for the KY State Fair …"
type textarea "x"
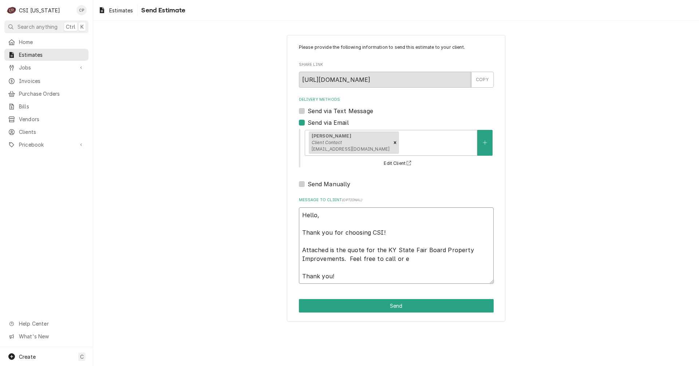
type textarea "Hello, Thank you for choosing CSI! Attached is the quote for the KY State Fair …"
type textarea "x"
type textarea "Hello, Thank you for choosing CSI! Attached is the quote for the KY State Fair …"
type textarea "x"
type textarea "Hello, Thank you for choosing CSI! Attached is the quote for the KY State Fair …"
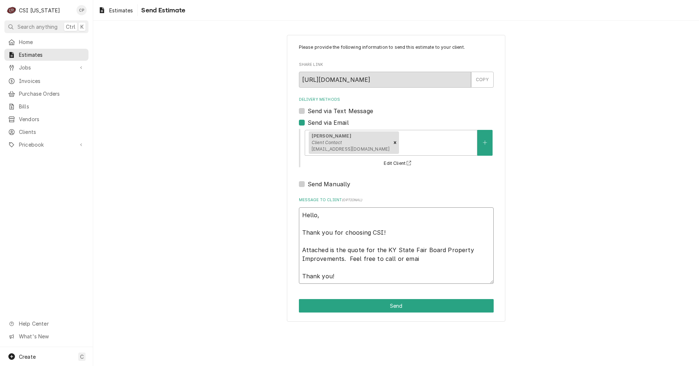
type textarea "x"
click at [402, 305] on button "Send" at bounding box center [396, 305] width 195 height 13
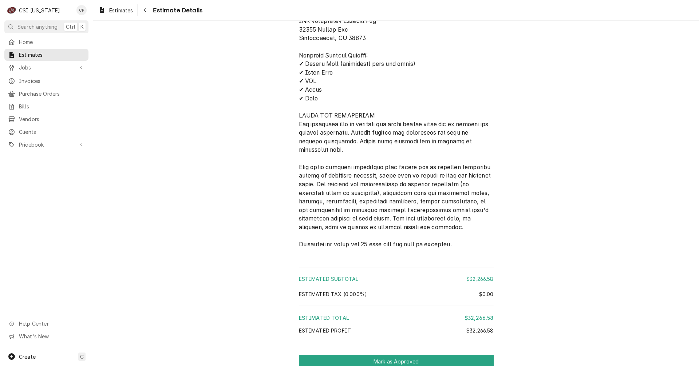
scroll to position [1638, 0]
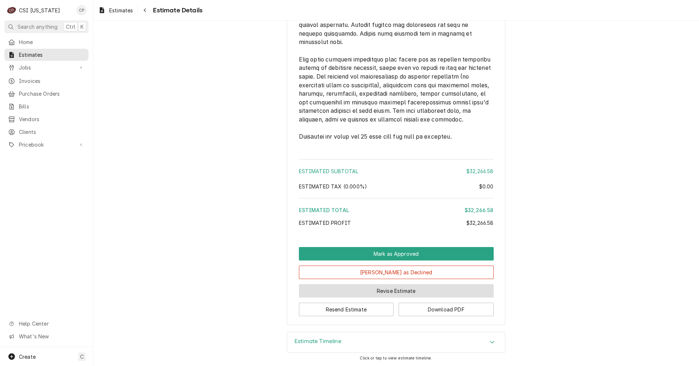
click at [391, 295] on button "Revise Estimate" at bounding box center [396, 290] width 195 height 13
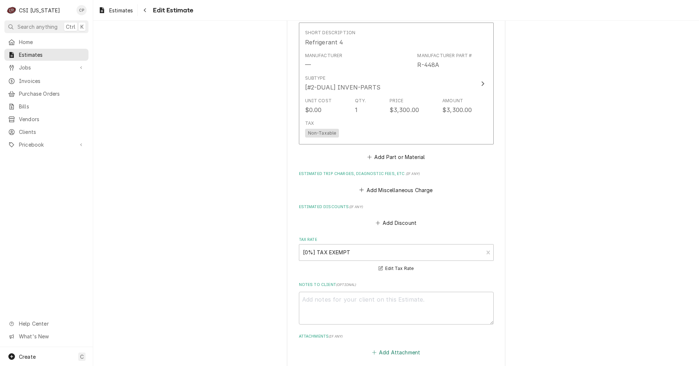
scroll to position [1711, 0]
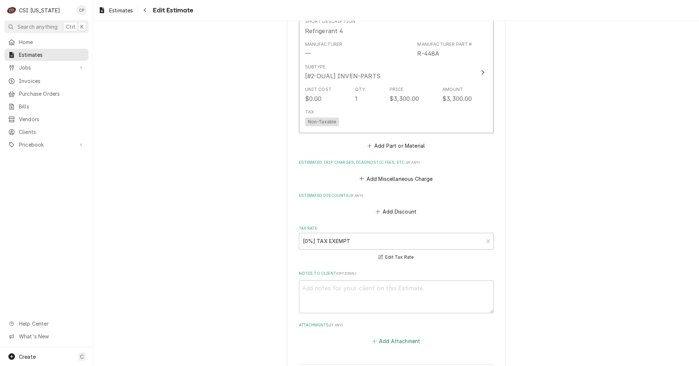
click at [399, 336] on button "Add Attachment" at bounding box center [396, 341] width 51 height 10
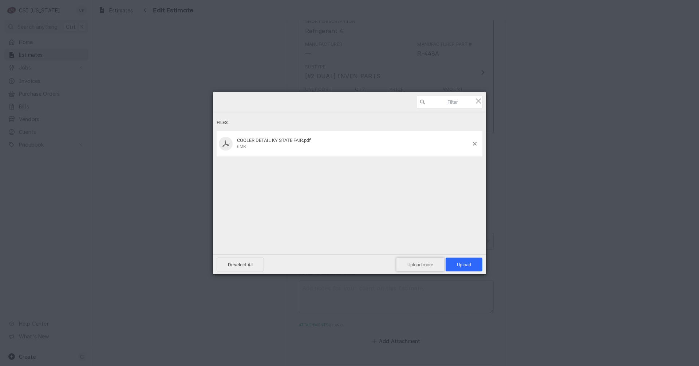
click at [424, 265] on span "Upload more" at bounding box center [420, 265] width 48 height 14
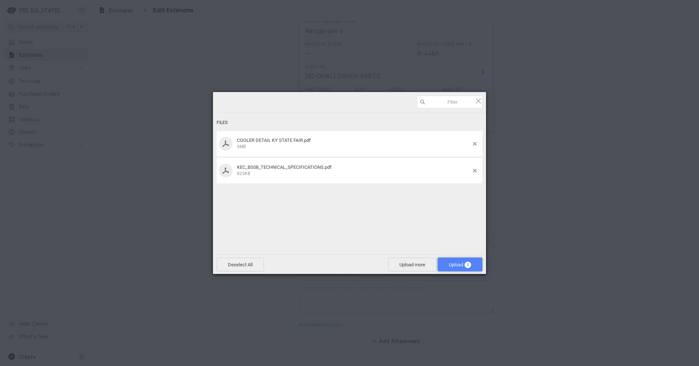
click at [457, 267] on span "Upload 2" at bounding box center [460, 265] width 45 height 14
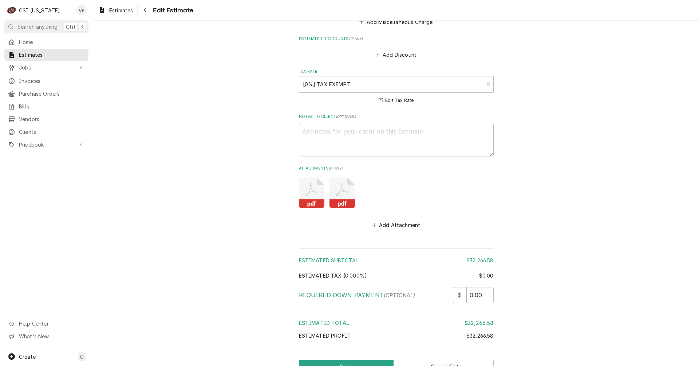
scroll to position [1890, 0]
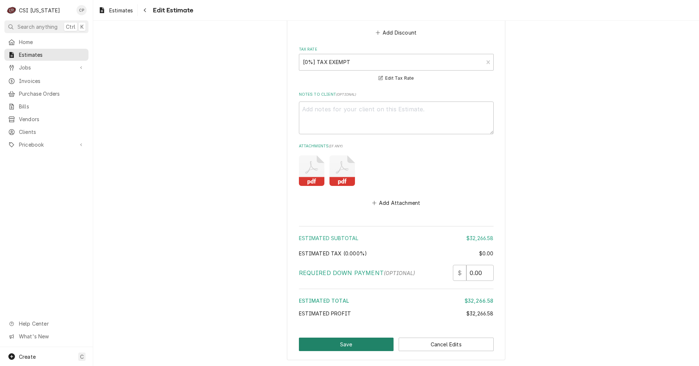
click at [365, 338] on button "Save" at bounding box center [346, 344] width 95 height 13
type textarea "x"
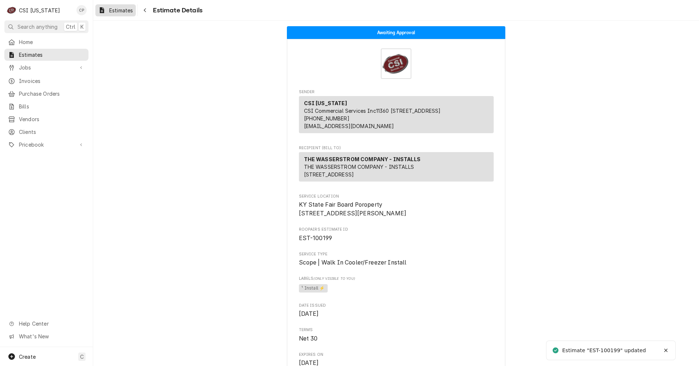
click at [123, 12] on span "Estimates" at bounding box center [121, 11] width 24 height 8
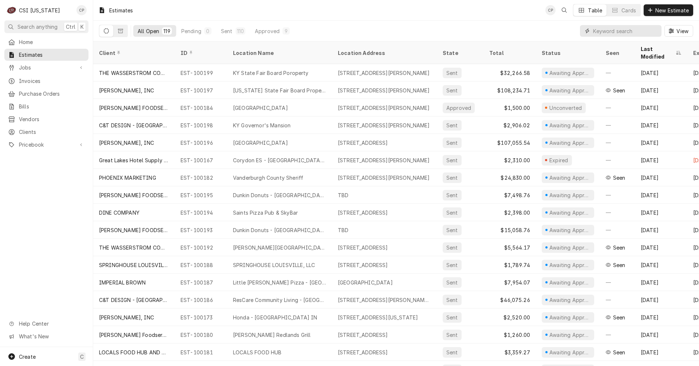
click at [629, 30] on input "Dynamic Content Wrapper" at bounding box center [625, 31] width 65 height 12
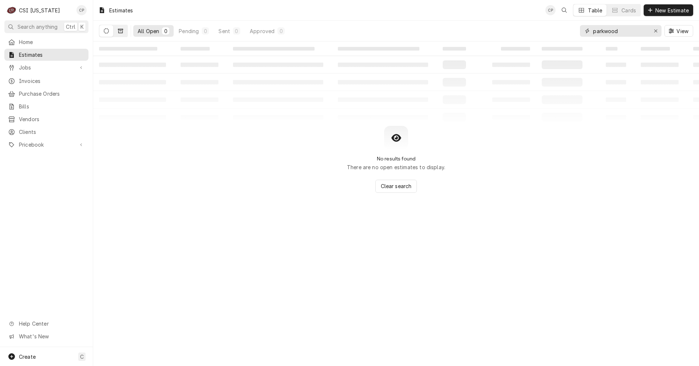
type input "parkwood"
click at [119, 33] on icon "Dynamic Content Wrapper" at bounding box center [120, 31] width 5 height 4
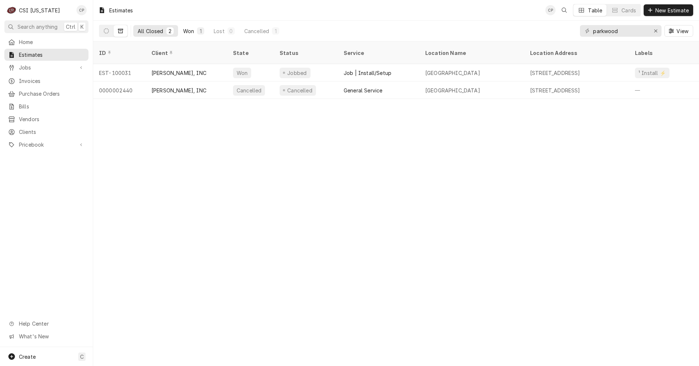
click at [191, 32] on div "Won" at bounding box center [188, 31] width 11 height 8
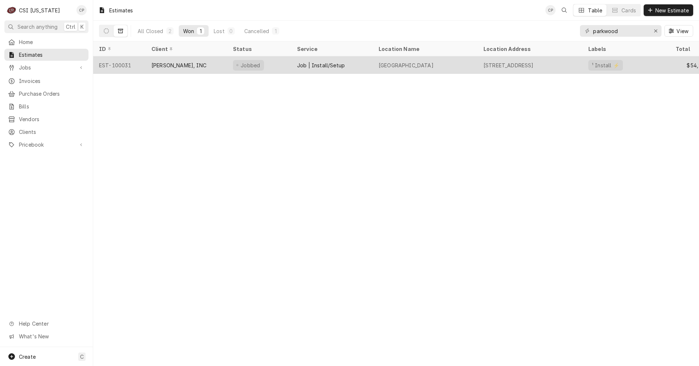
click at [216, 65] on div "[PERSON_NAME], INC" at bounding box center [187, 64] width 82 height 17
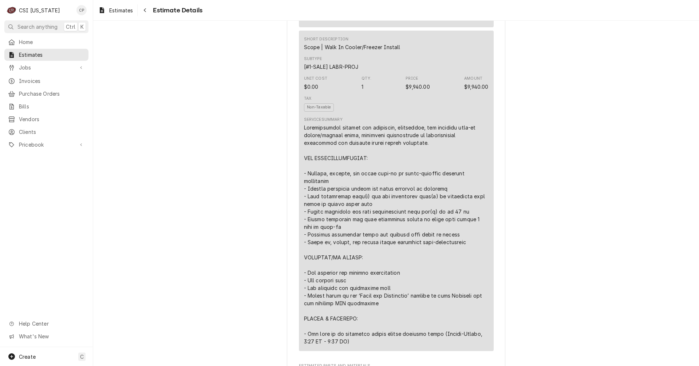
scroll to position [801, 0]
